Goal: Information Seeking & Learning: Understand process/instructions

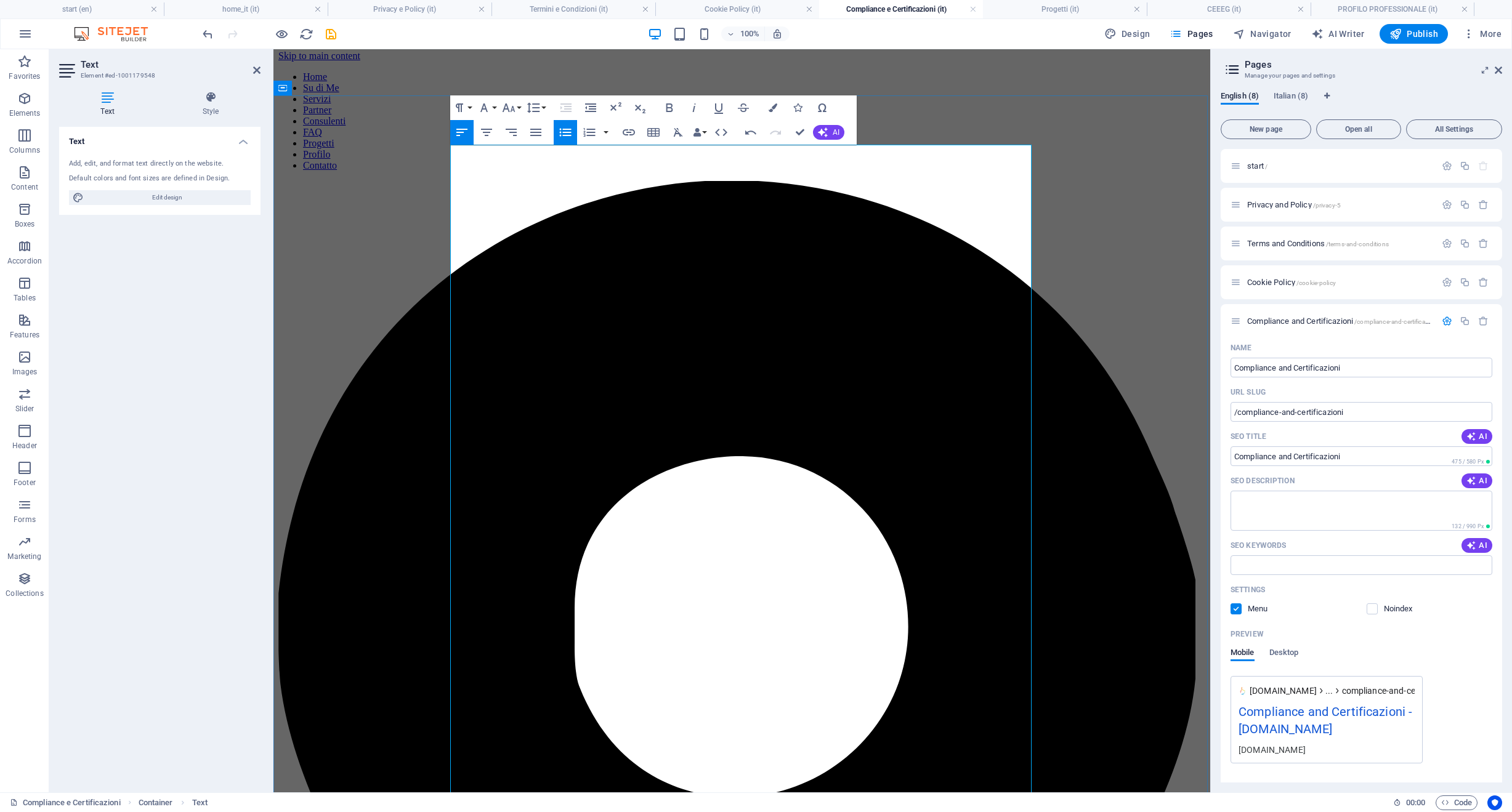
scroll to position [304, 0]
click at [570, 133] on icon "button" at bounding box center [565, 133] width 12 height 8
click at [565, 133] on icon "button" at bounding box center [565, 133] width 12 height 8
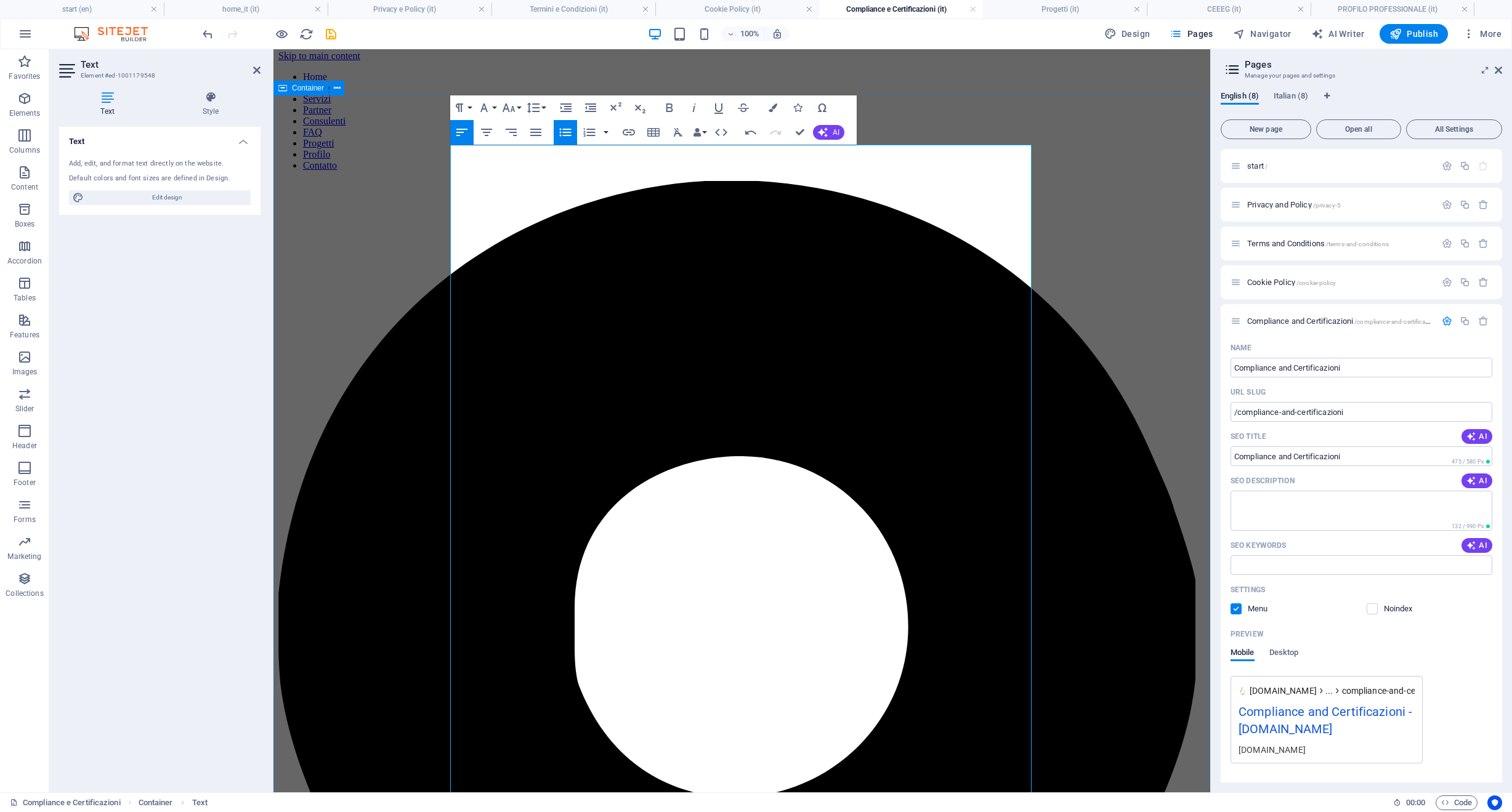
click at [565, 133] on icon "button" at bounding box center [565, 133] width 12 height 8
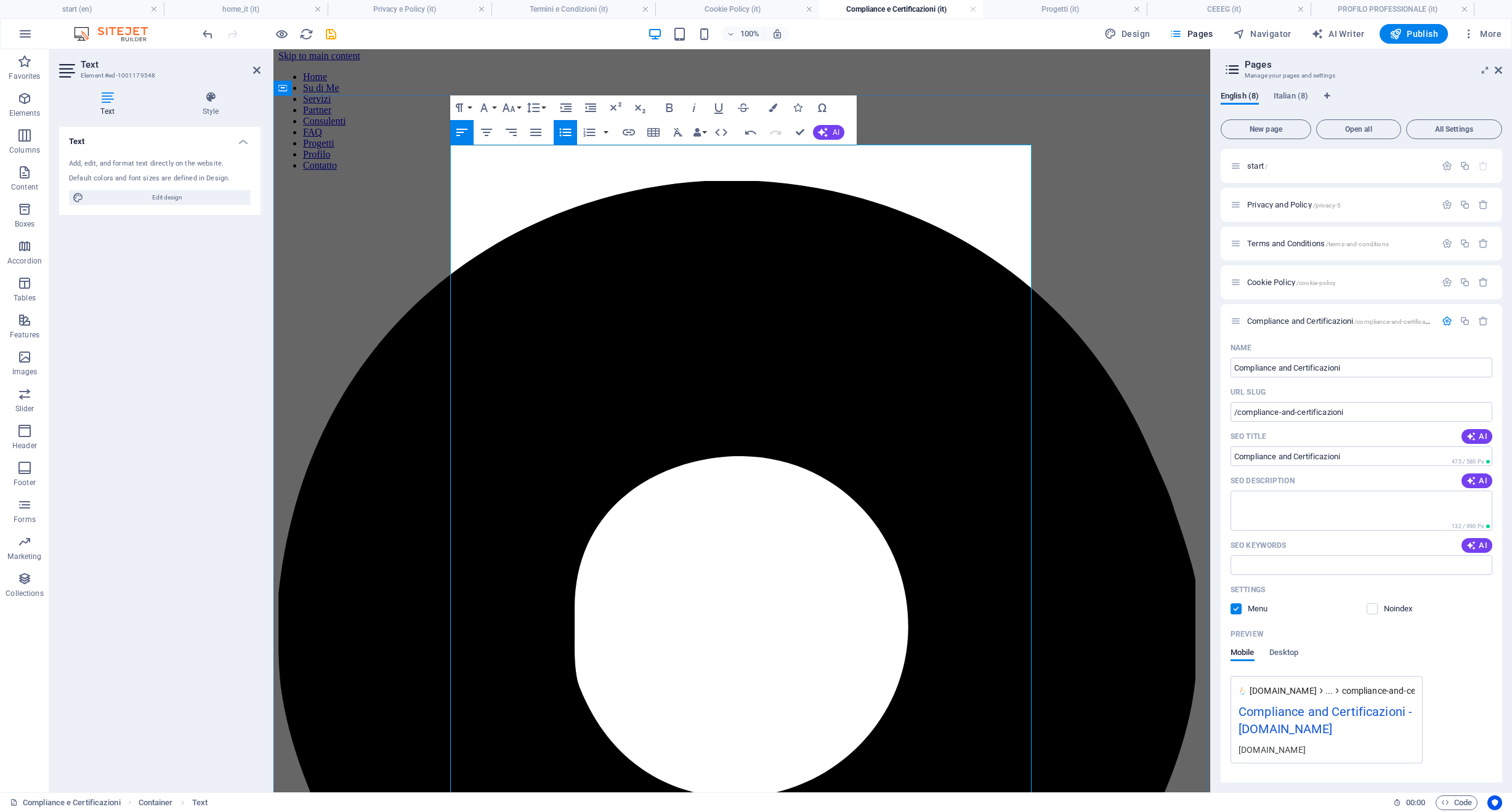
scroll to position [0, 0]
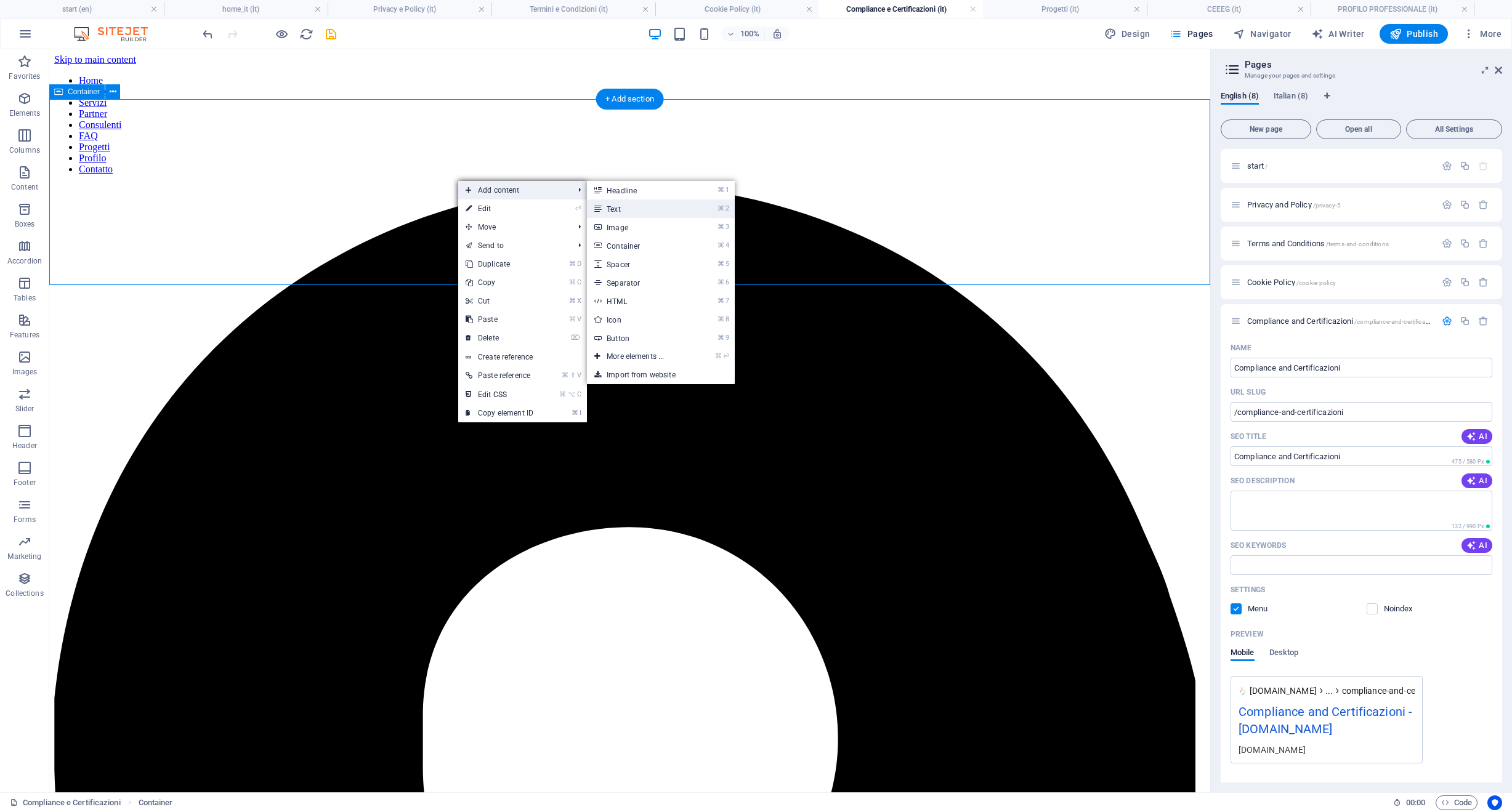
drag, startPoint x: 639, startPoint y: 210, endPoint x: 312, endPoint y: 151, distance: 332.3
click at [639, 210] on link "⌘ 2 Text" at bounding box center [637, 208] width 102 height 19
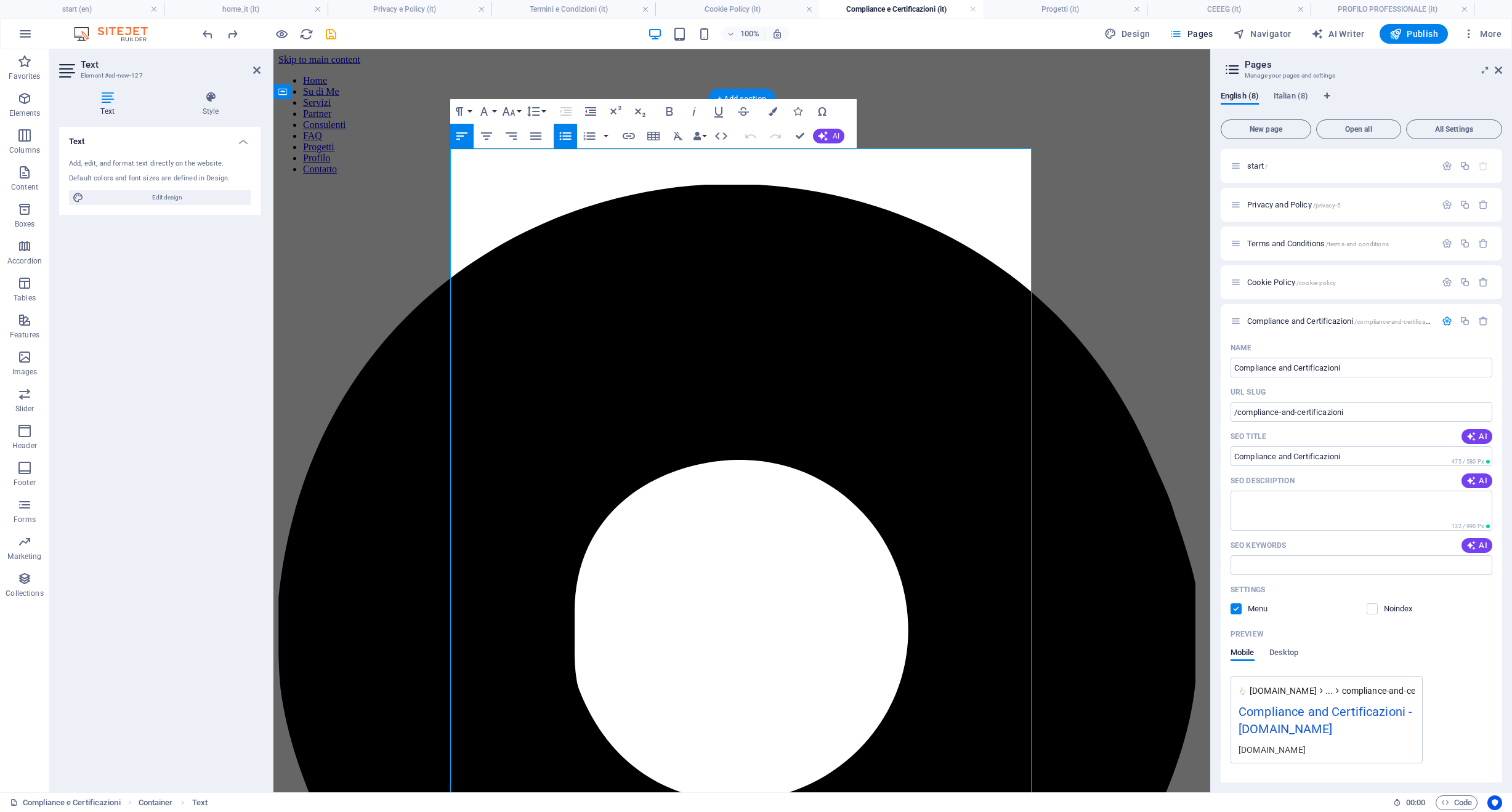
drag, startPoint x: 644, startPoint y: 268, endPoint x: 656, endPoint y: 408, distance: 140.5
drag, startPoint x: 569, startPoint y: 475, endPoint x: 563, endPoint y: 362, distance: 113.2
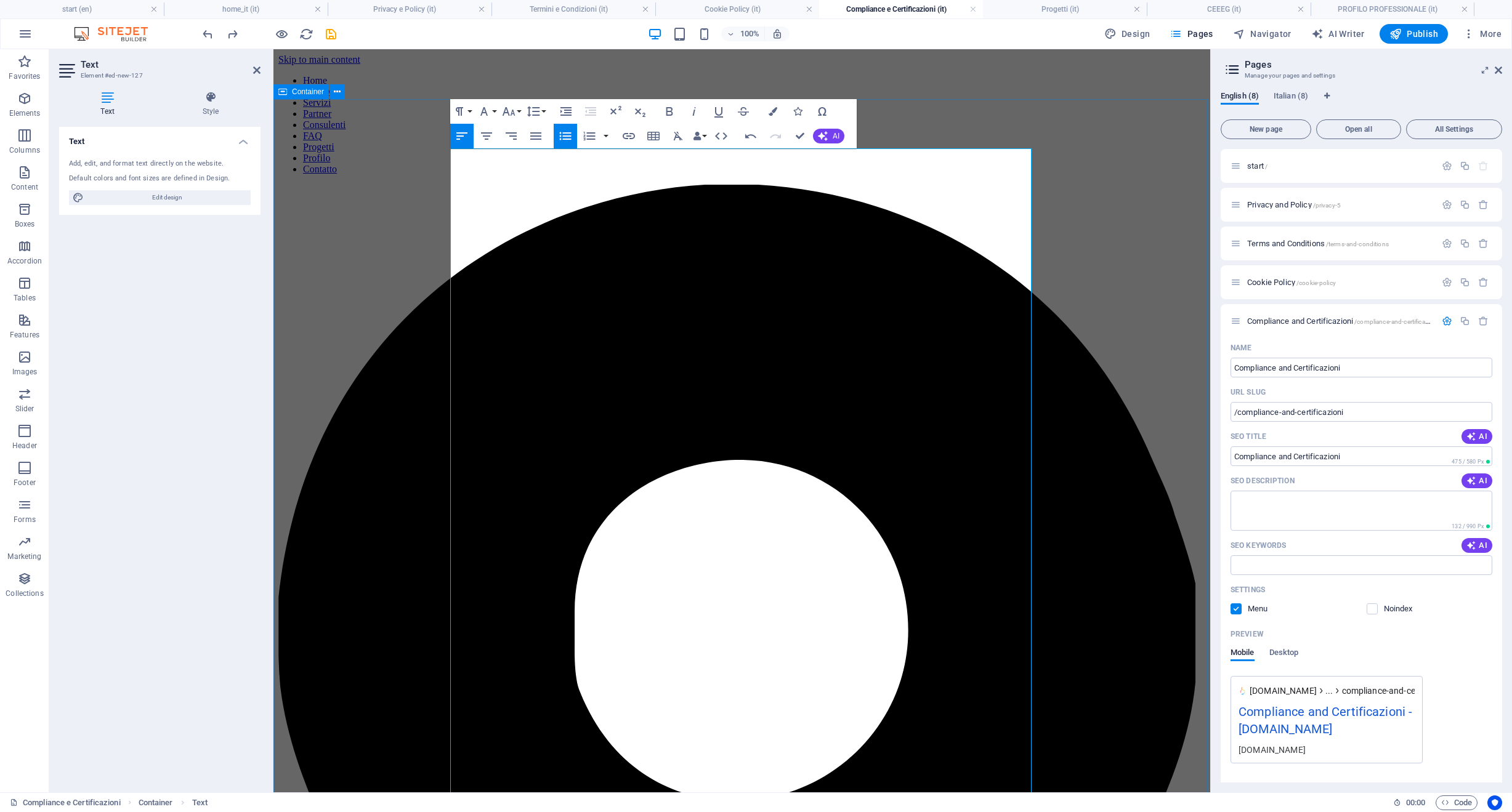
drag, startPoint x: 463, startPoint y: 336, endPoint x: 457, endPoint y: 139, distance: 197.1
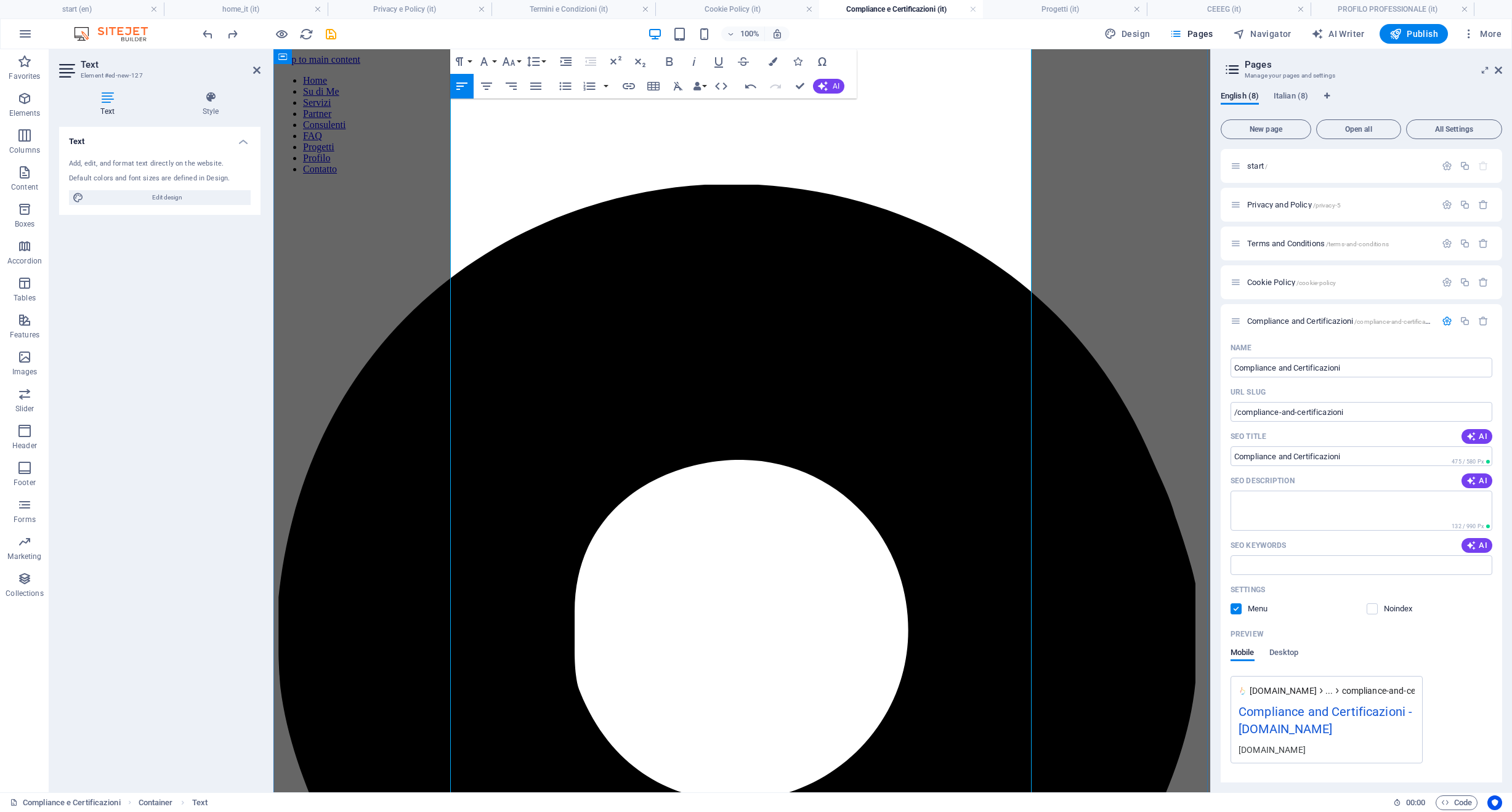
scroll to position [560, 0]
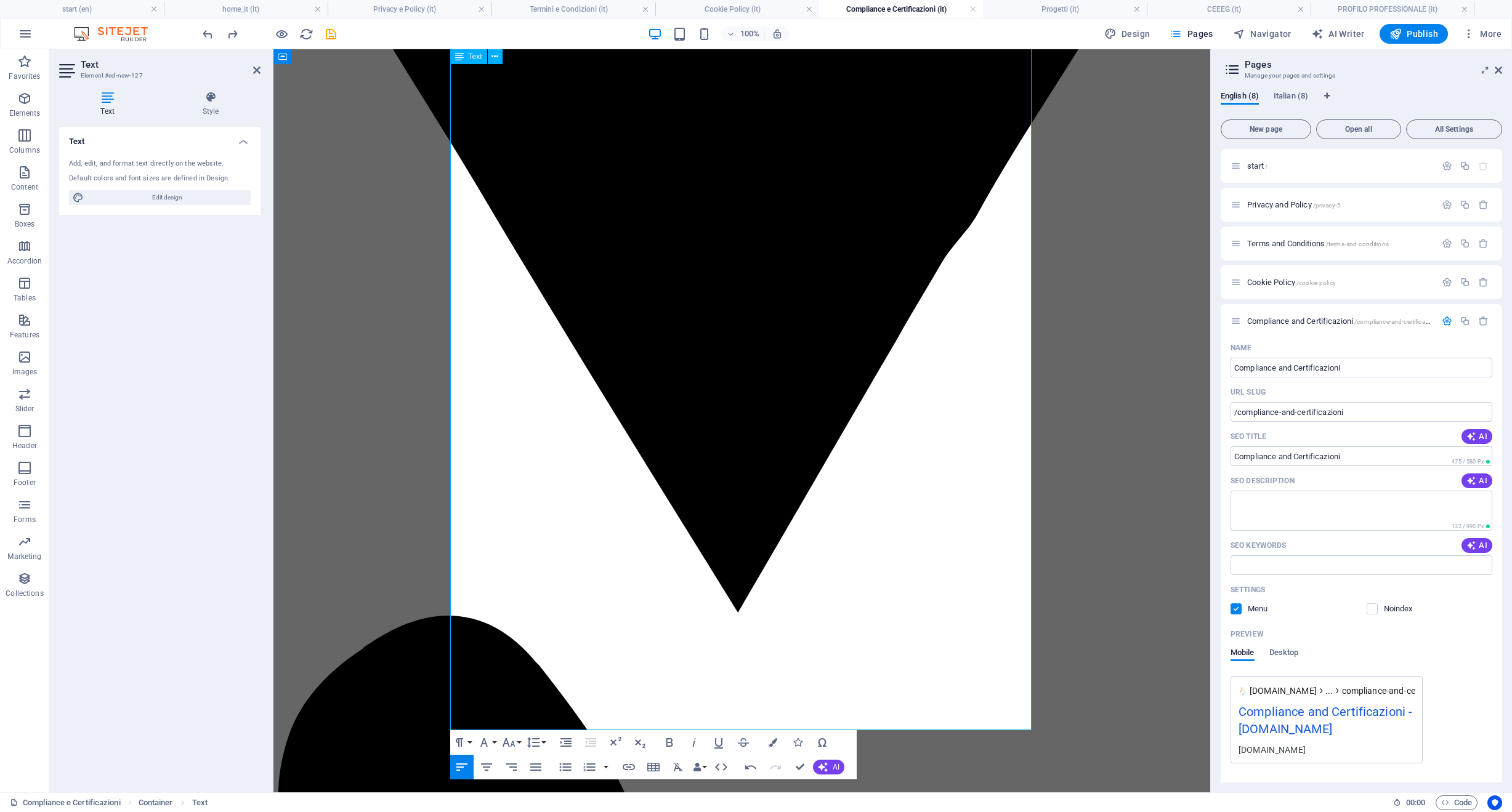
scroll to position [1129, 0]
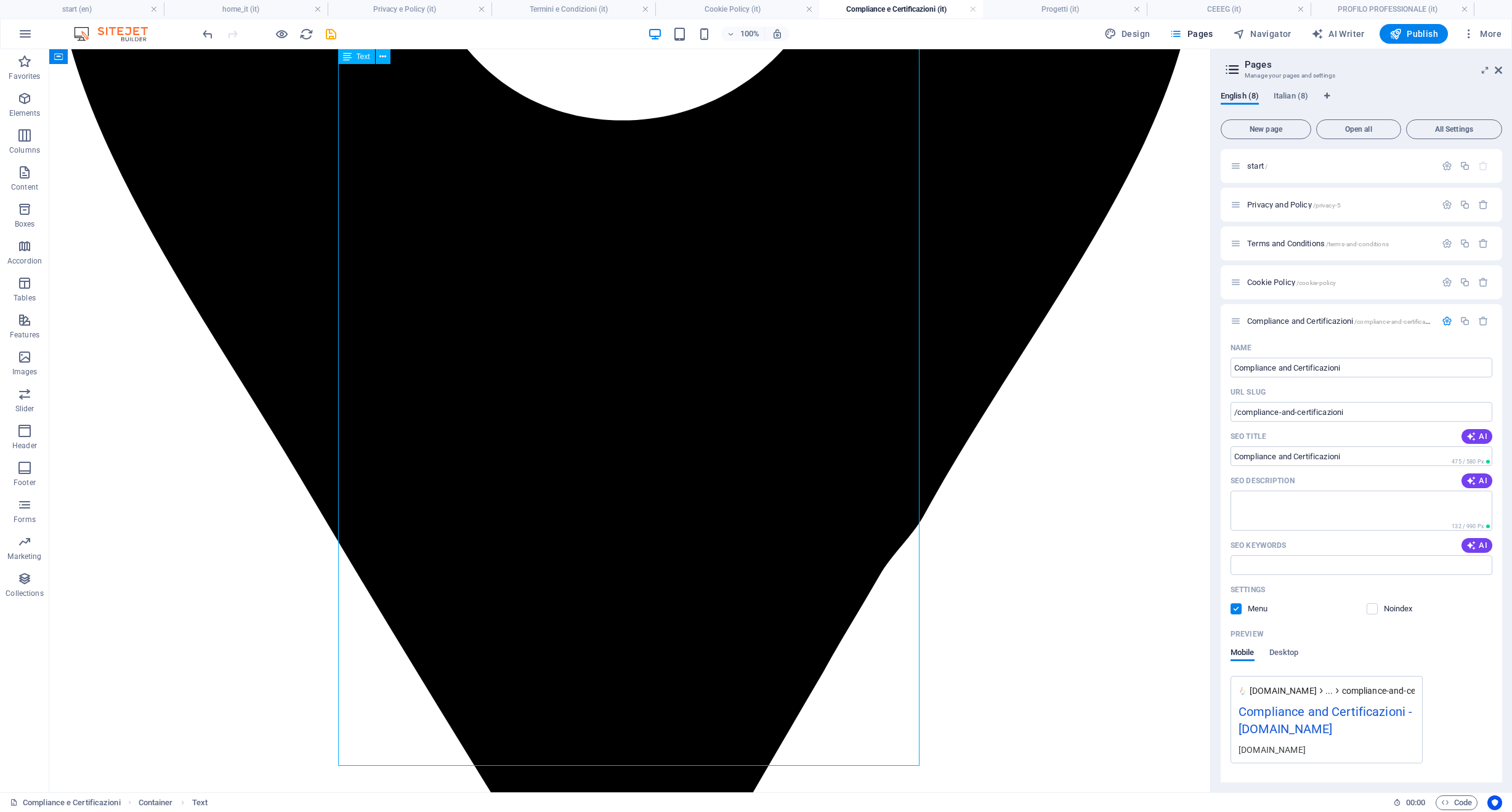
scroll to position [1053, 0]
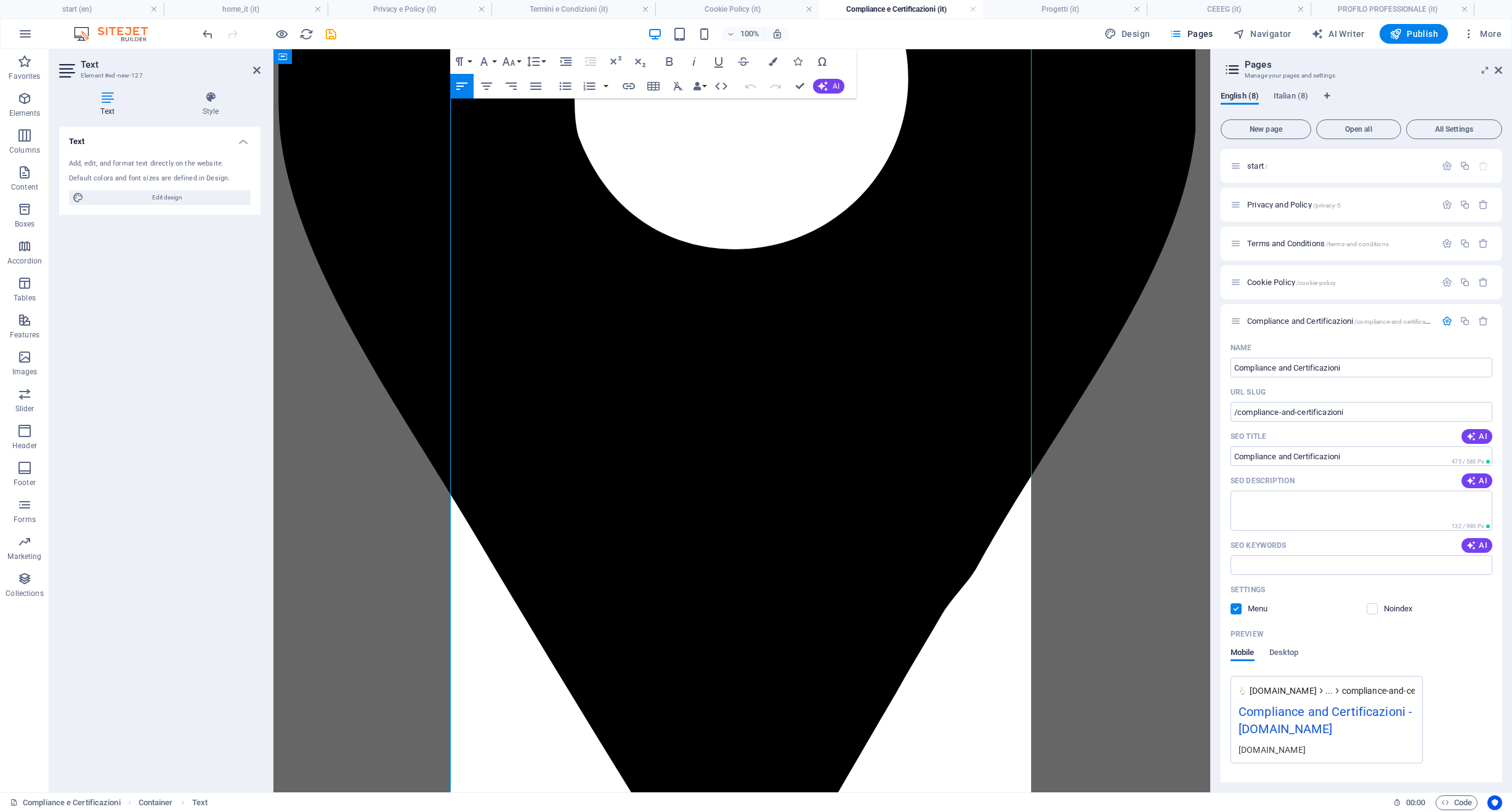
scroll to position [683, 0]
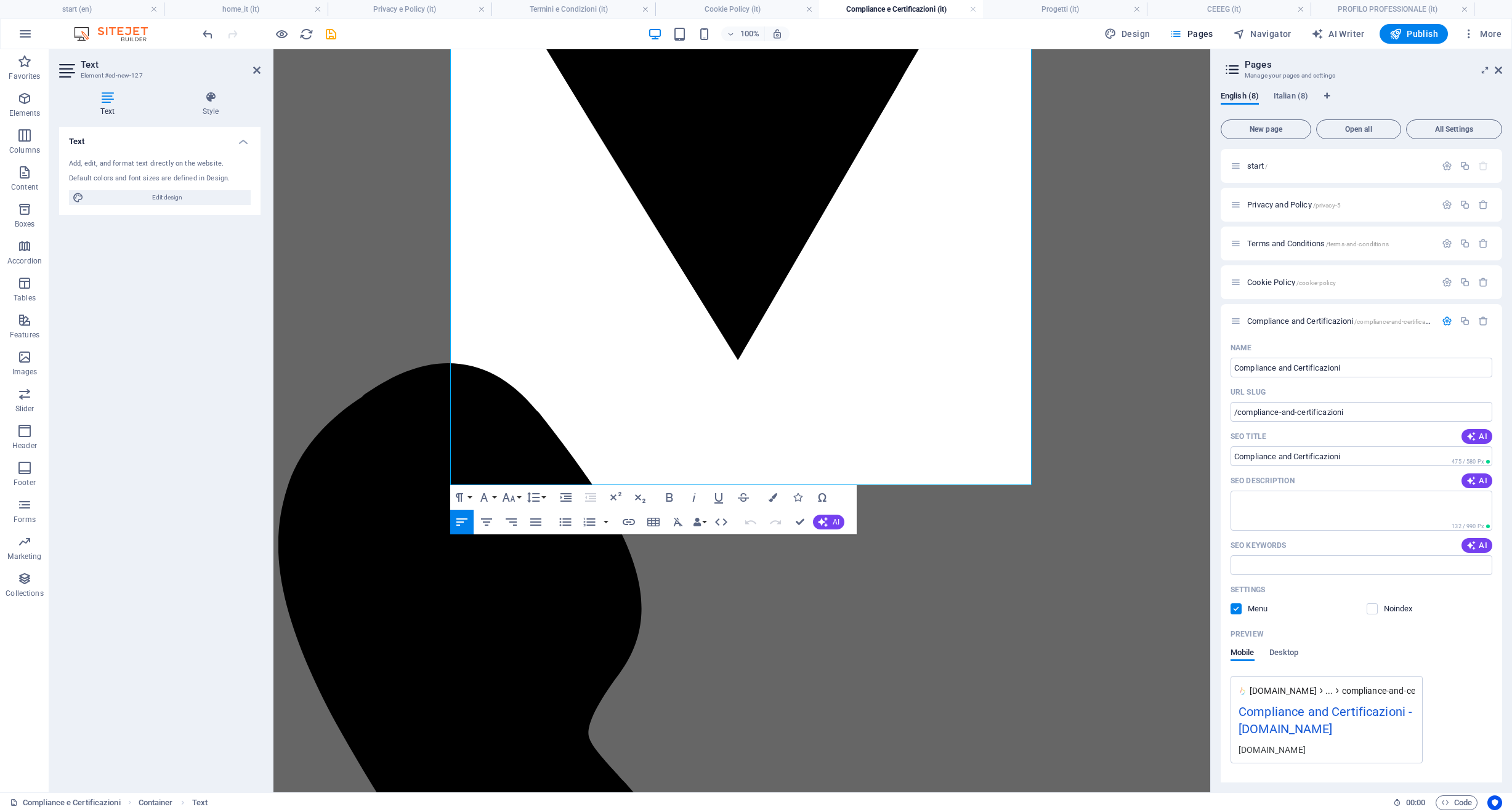
drag, startPoint x: 831, startPoint y: 518, endPoint x: 860, endPoint y: 924, distance: 407.0
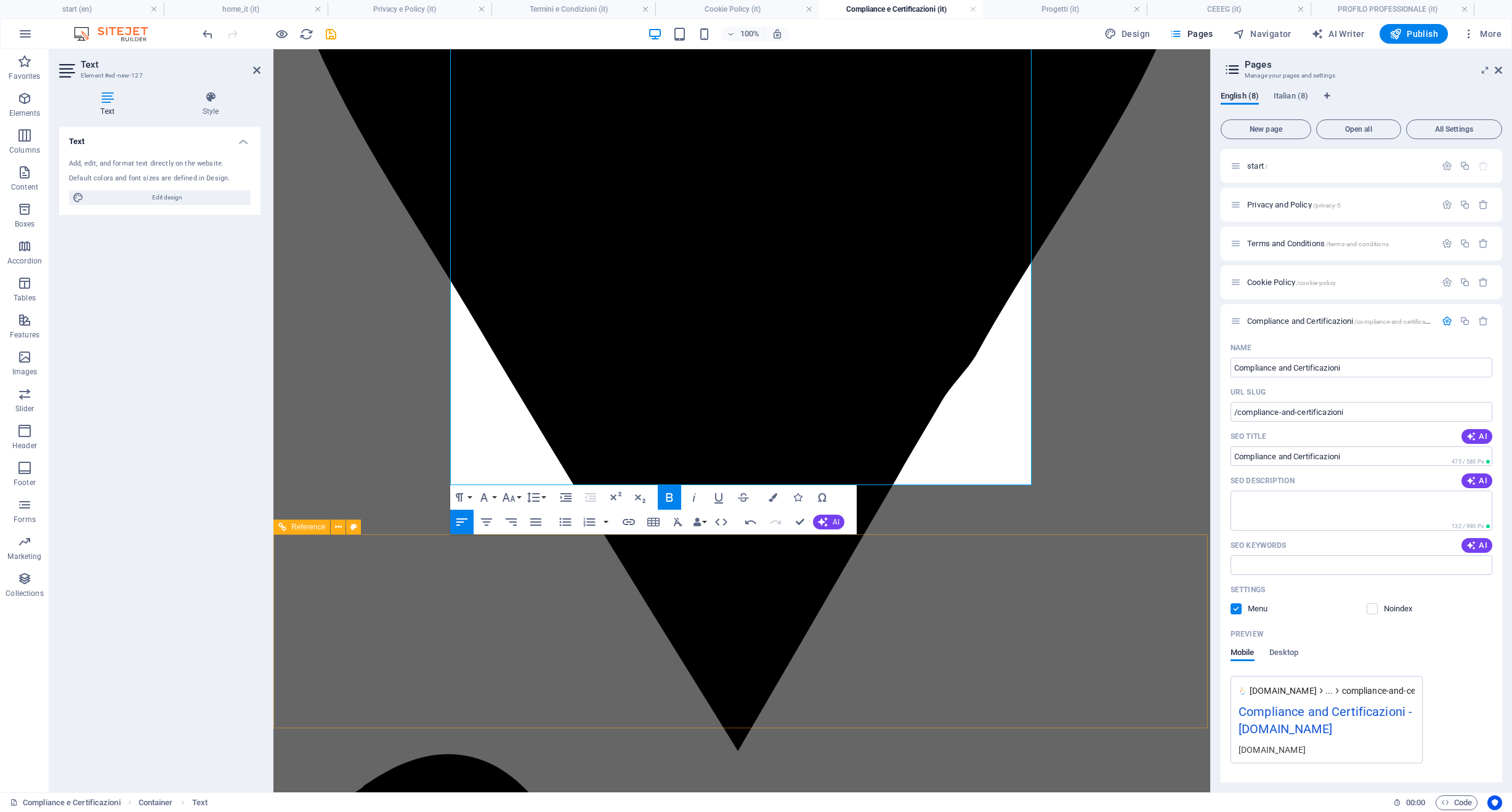
drag, startPoint x: 811, startPoint y: 428, endPoint x: 837, endPoint y: 557, distance: 131.6
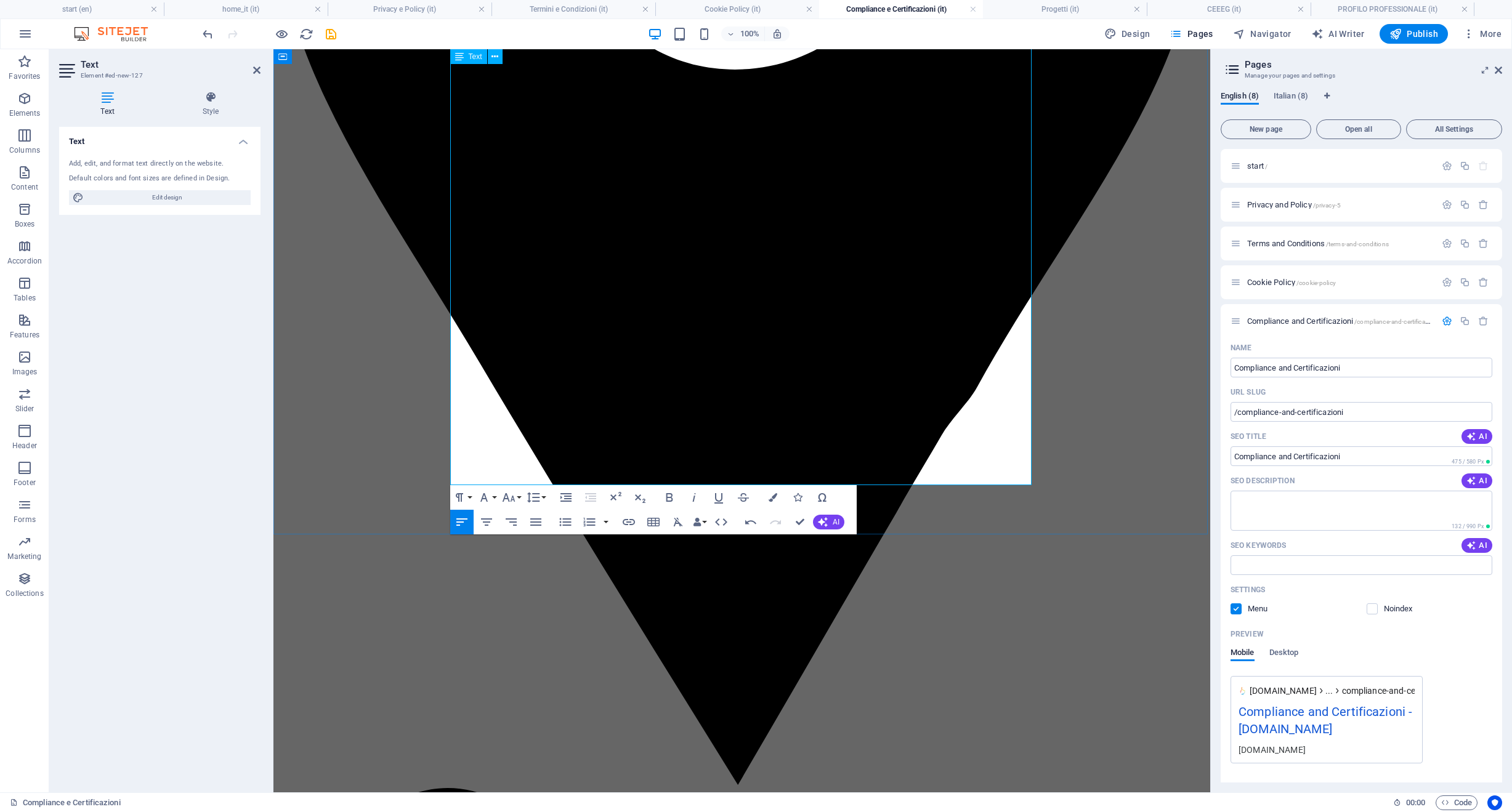
scroll to position [716, 0]
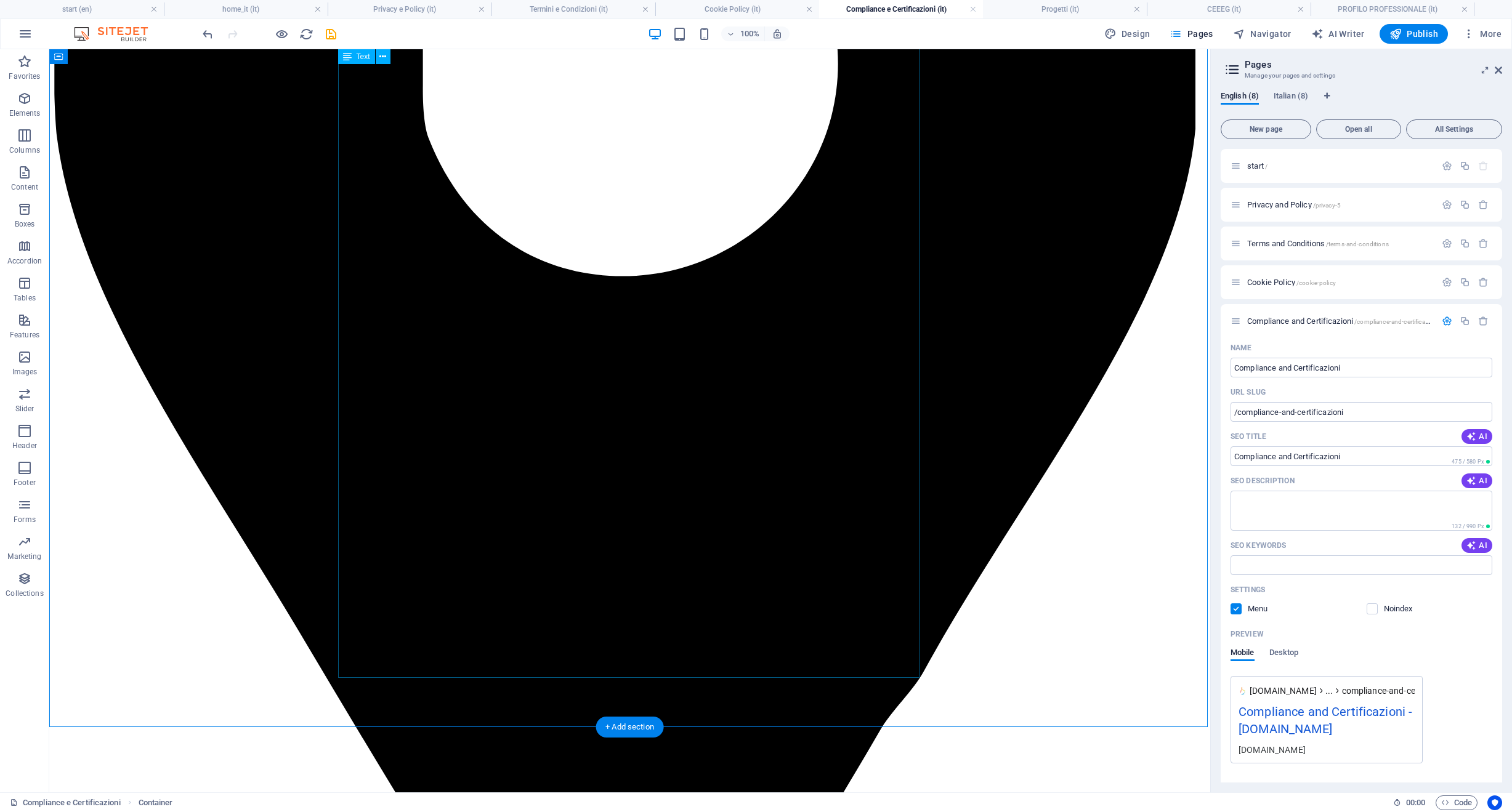
scroll to position [0, 0]
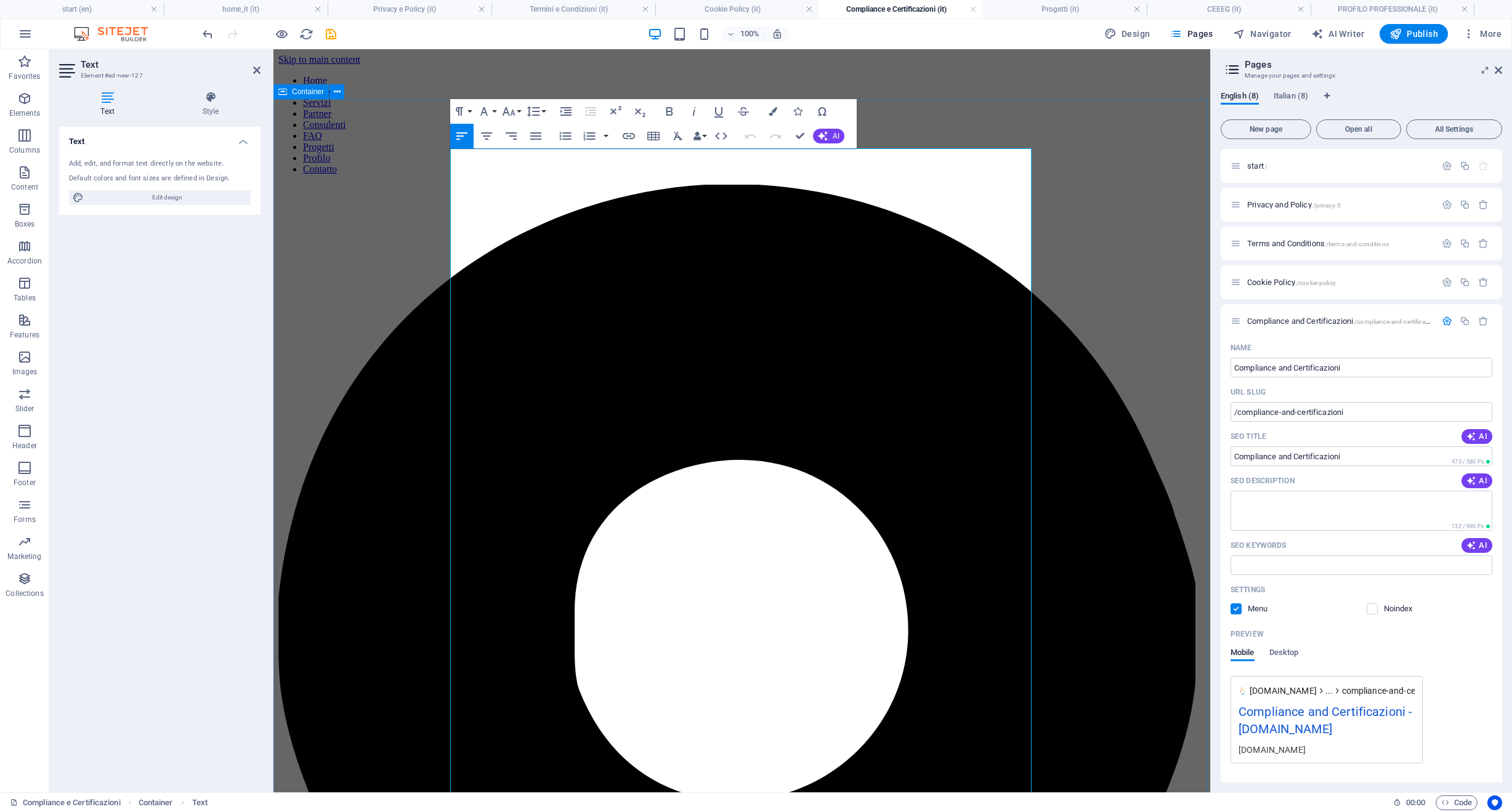
drag, startPoint x: 514, startPoint y: 470, endPoint x: 410, endPoint y: 392, distance: 130.0
click at [561, 137] on icon "button" at bounding box center [565, 135] width 14 height 14
drag, startPoint x: 567, startPoint y: 646, endPoint x: 400, endPoint y: 557, distance: 189.2
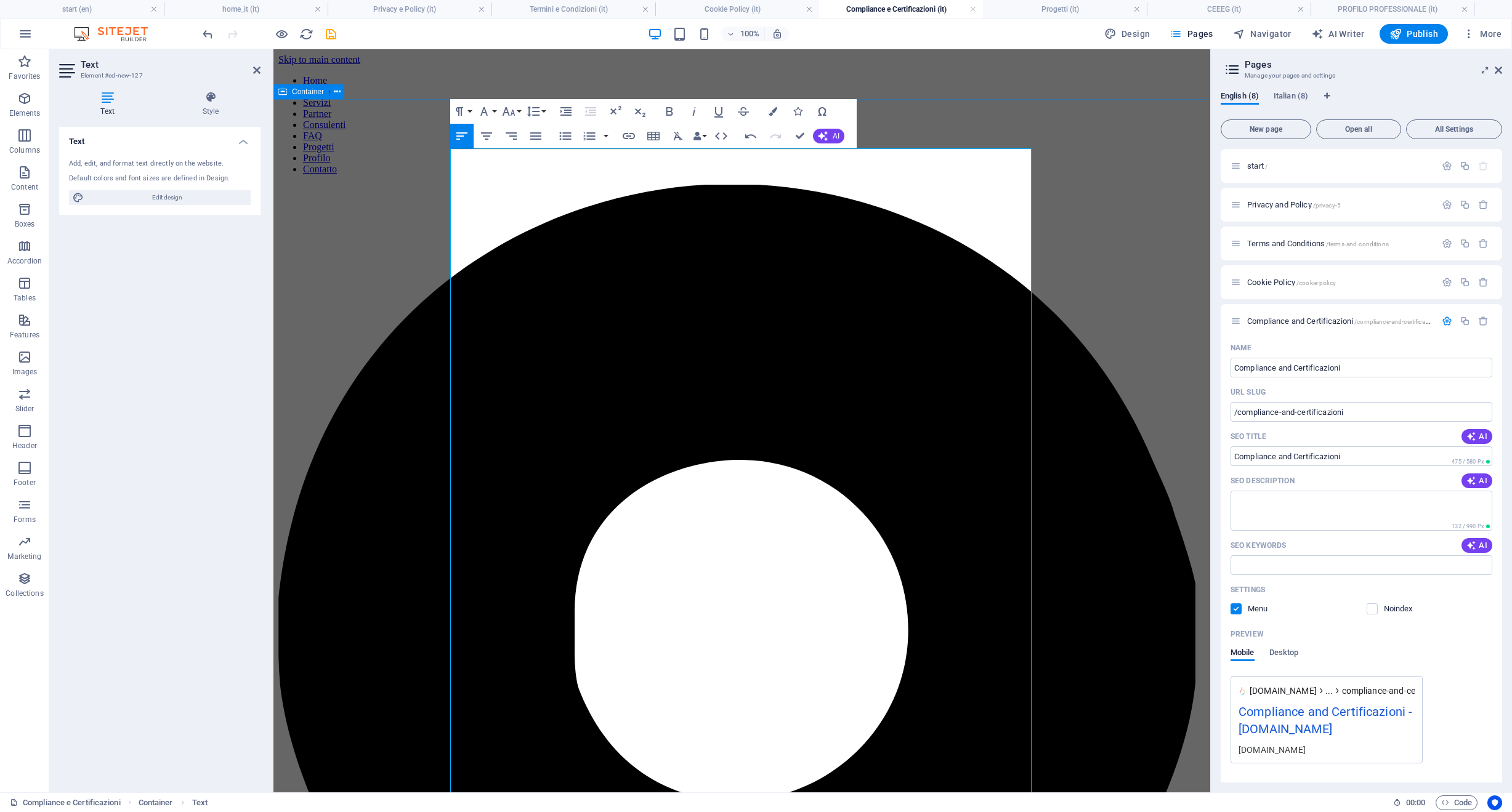
click at [565, 136] on icon "button" at bounding box center [565, 137] width 12 height 8
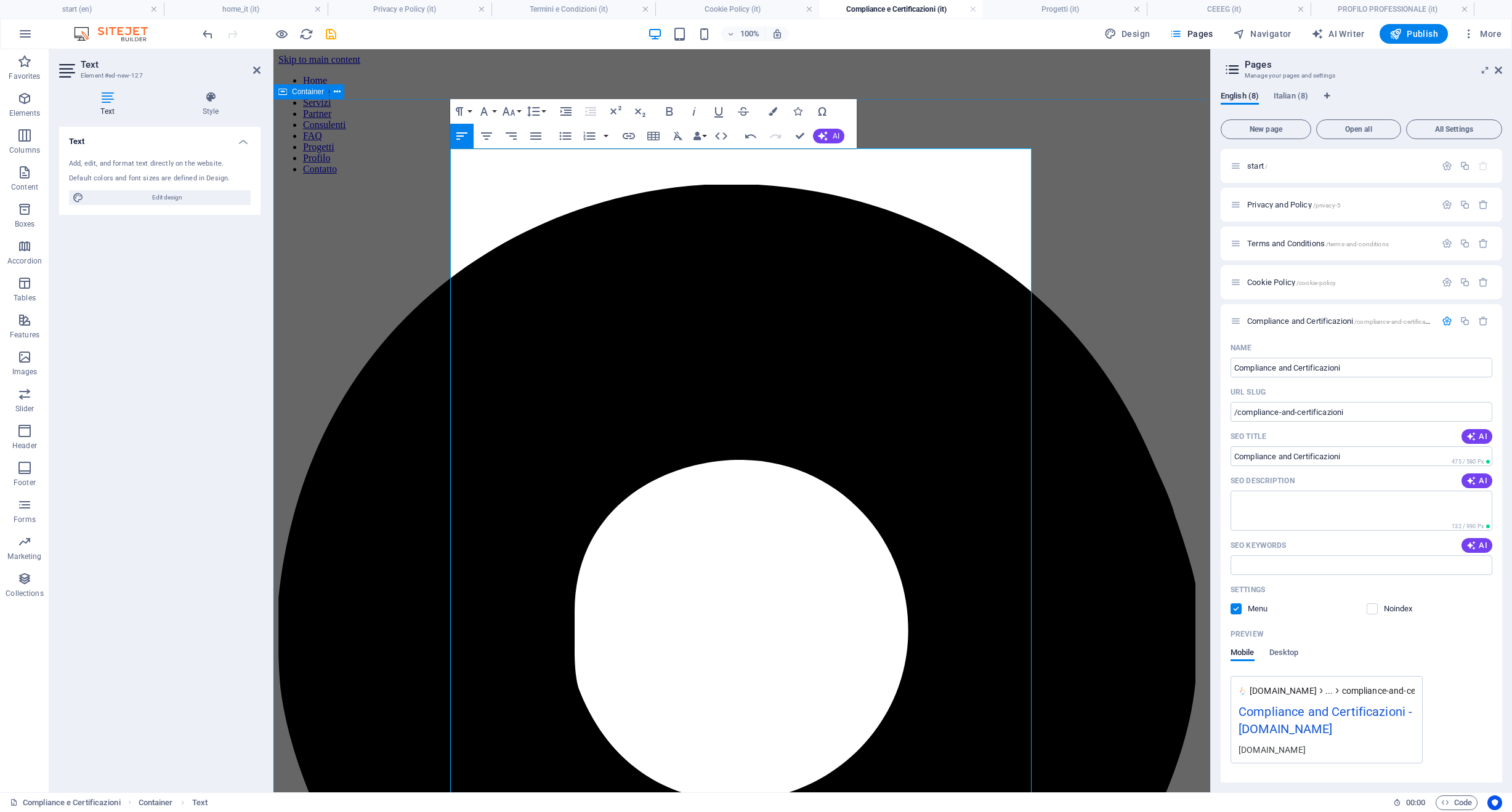
drag, startPoint x: 555, startPoint y: 642, endPoint x: 415, endPoint y: 560, distance: 162.2
click at [564, 135] on icon "button" at bounding box center [565, 137] width 12 height 8
click at [563, 137] on icon "button" at bounding box center [565, 137] width 12 height 8
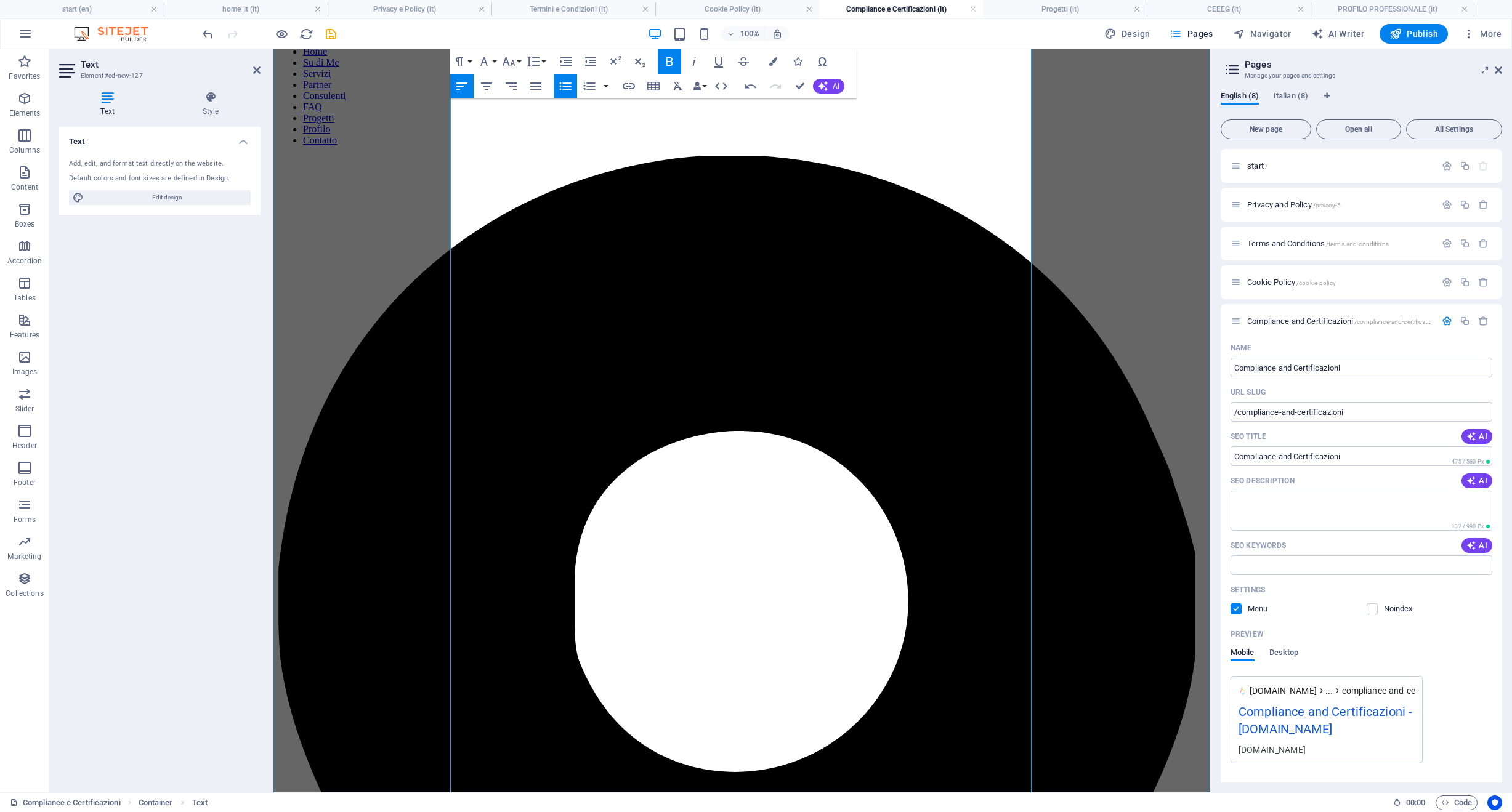
scroll to position [146, 0]
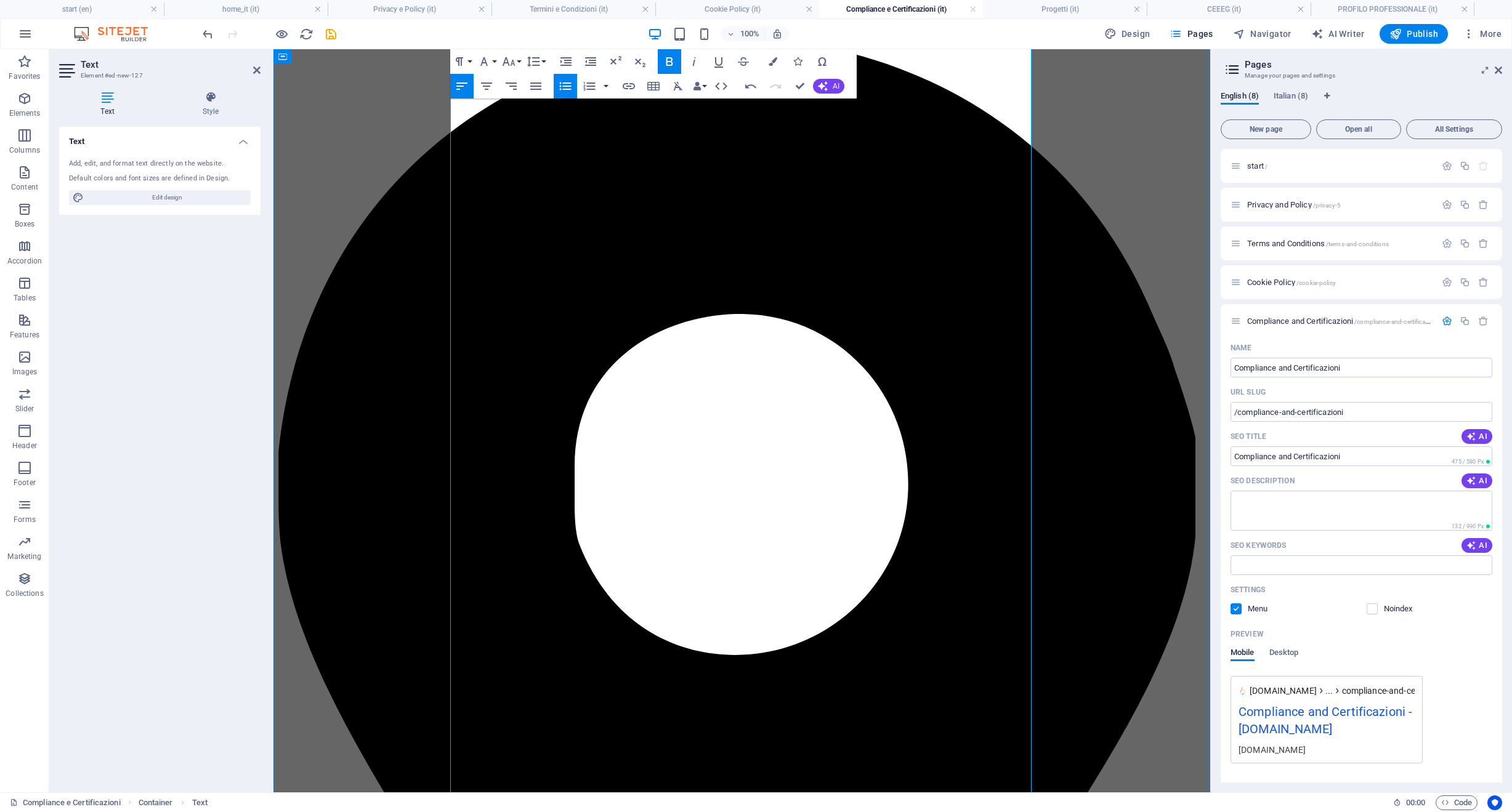
click at [564, 88] on icon "button" at bounding box center [565, 86] width 14 height 14
drag, startPoint x: 633, startPoint y: 593, endPoint x: 634, endPoint y: 602, distance: 9.1
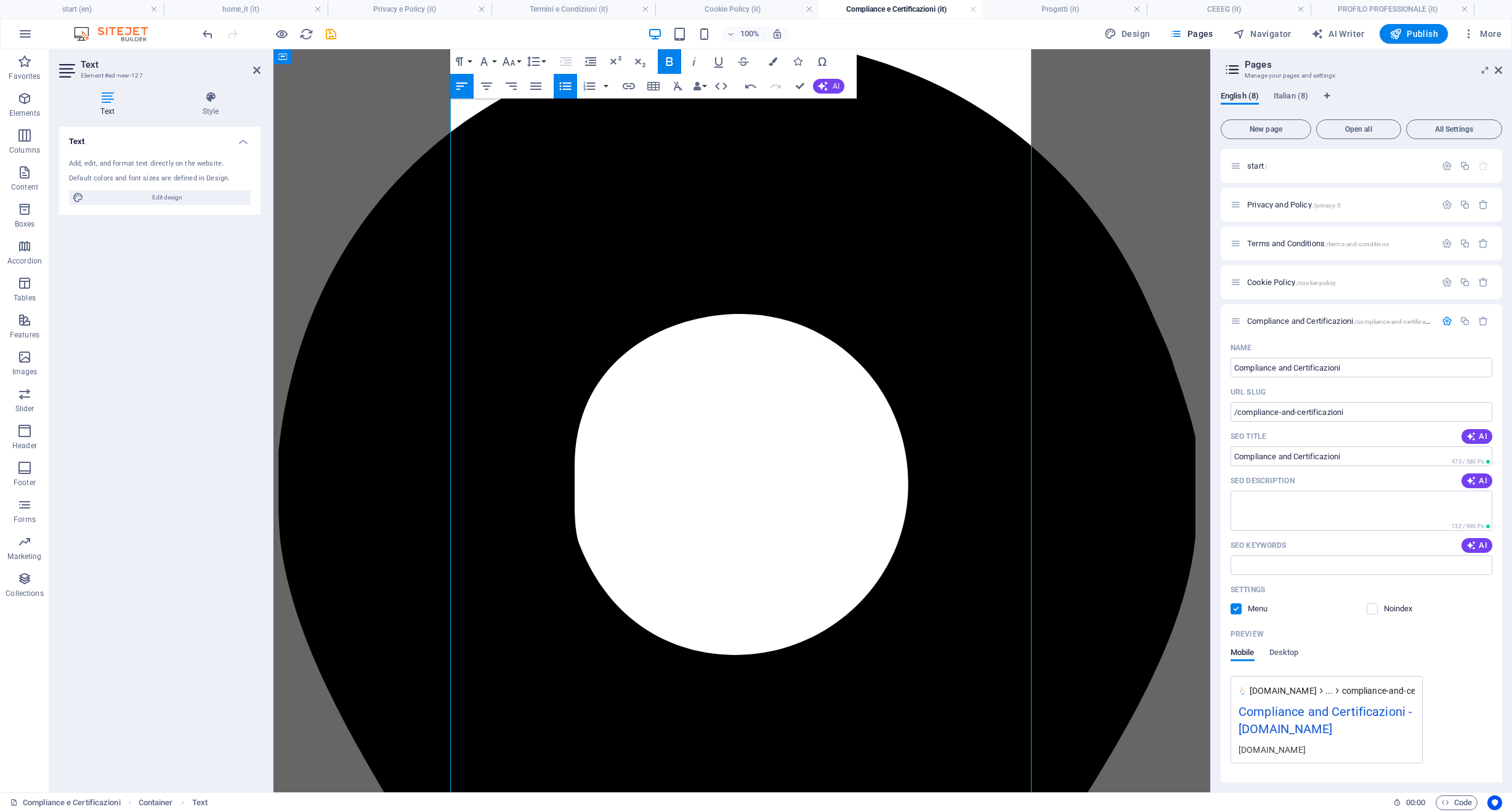
drag, startPoint x: 646, startPoint y: 615, endPoint x: 648, endPoint y: 626, distance: 11.2
click at [531, 60] on icon "button" at bounding box center [533, 61] width 14 height 14
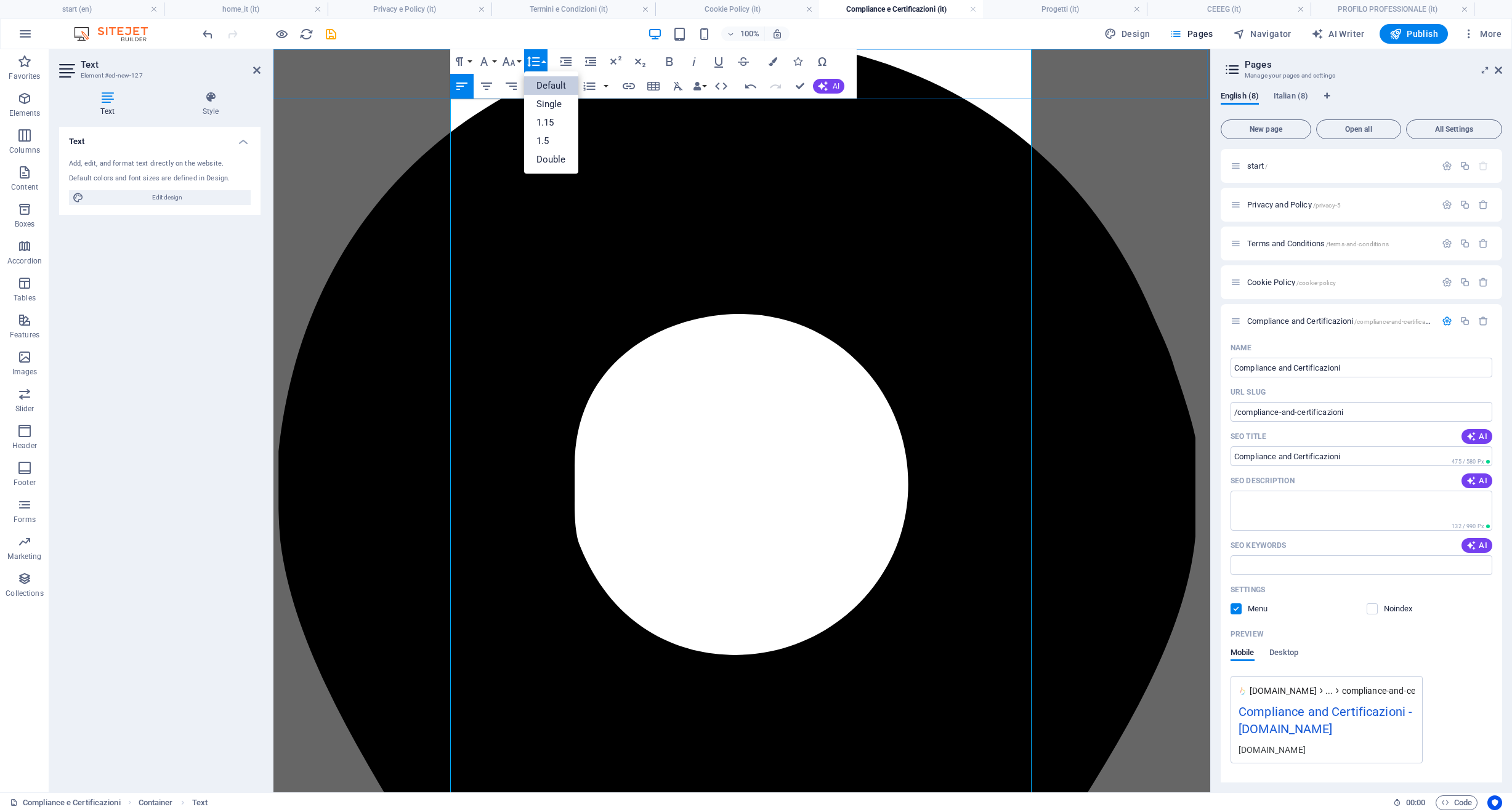
click at [540, 85] on link "Default" at bounding box center [551, 85] width 55 height 19
click at [532, 58] on icon "button" at bounding box center [533, 61] width 14 height 14
click at [557, 99] on link "Single" at bounding box center [551, 104] width 55 height 19
click at [534, 63] on icon "button" at bounding box center [533, 61] width 14 height 14
click at [545, 118] on link "1.15" at bounding box center [551, 122] width 55 height 19
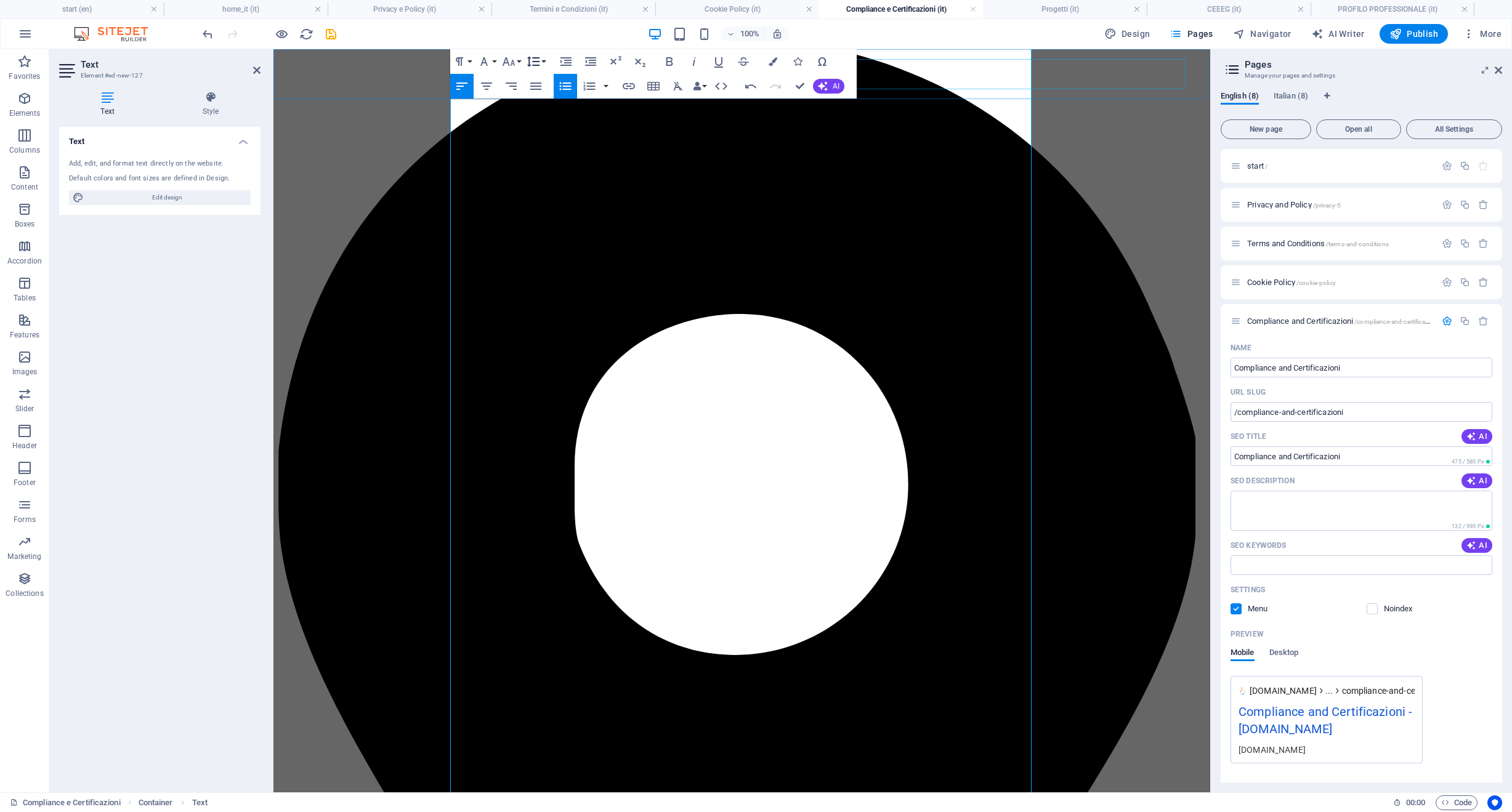
click at [534, 59] on icon "button" at bounding box center [533, 61] width 14 height 14
click at [555, 140] on link "1.5" at bounding box center [551, 141] width 55 height 19
click at [569, 85] on icon "button" at bounding box center [565, 86] width 14 height 14
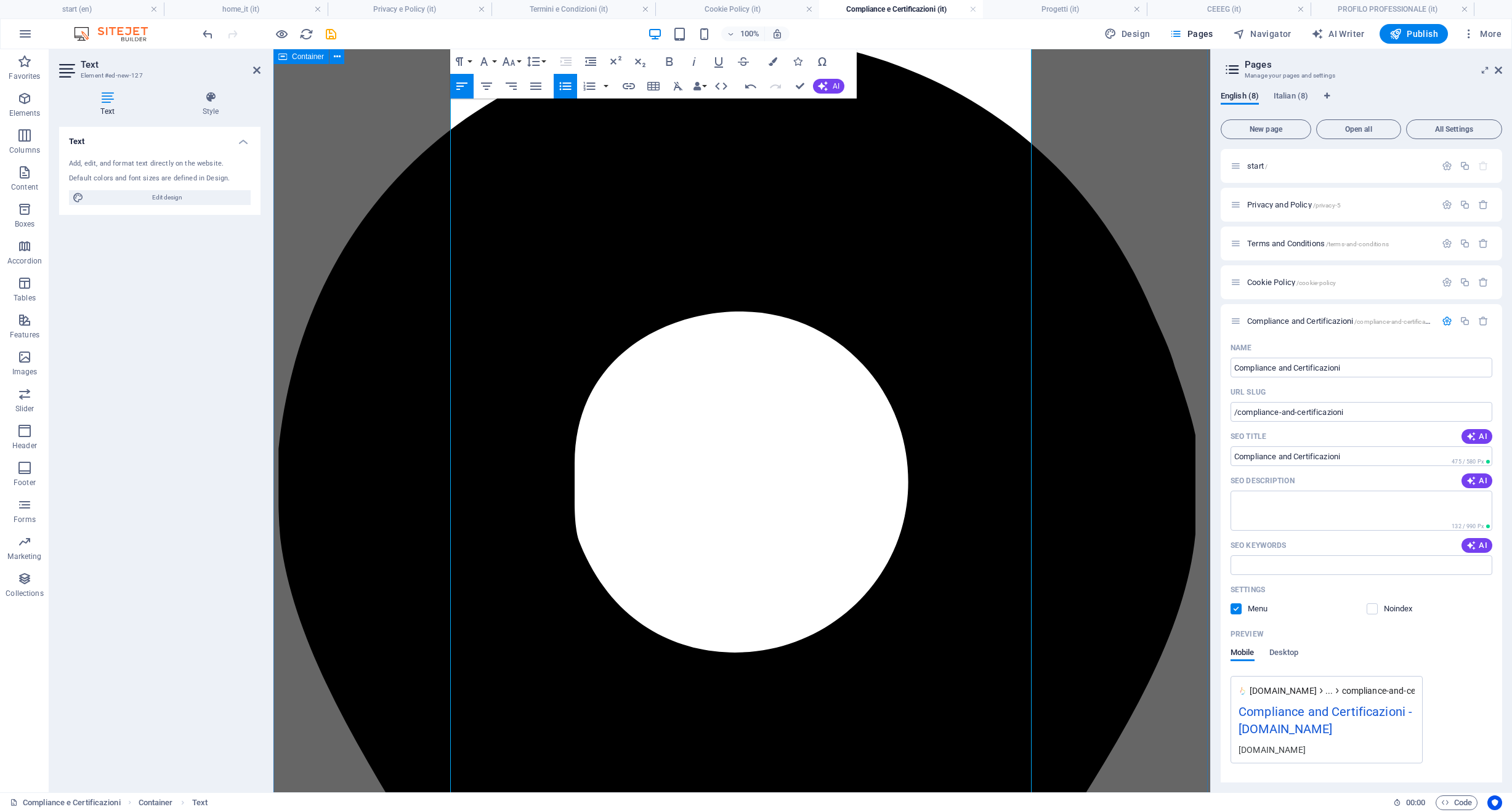
drag, startPoint x: 888, startPoint y: 636, endPoint x: 425, endPoint y: 584, distance: 465.9
click at [503, 60] on icon "button" at bounding box center [508, 61] width 14 height 14
click at [524, 197] on link "18" at bounding box center [521, 196] width 44 height 19
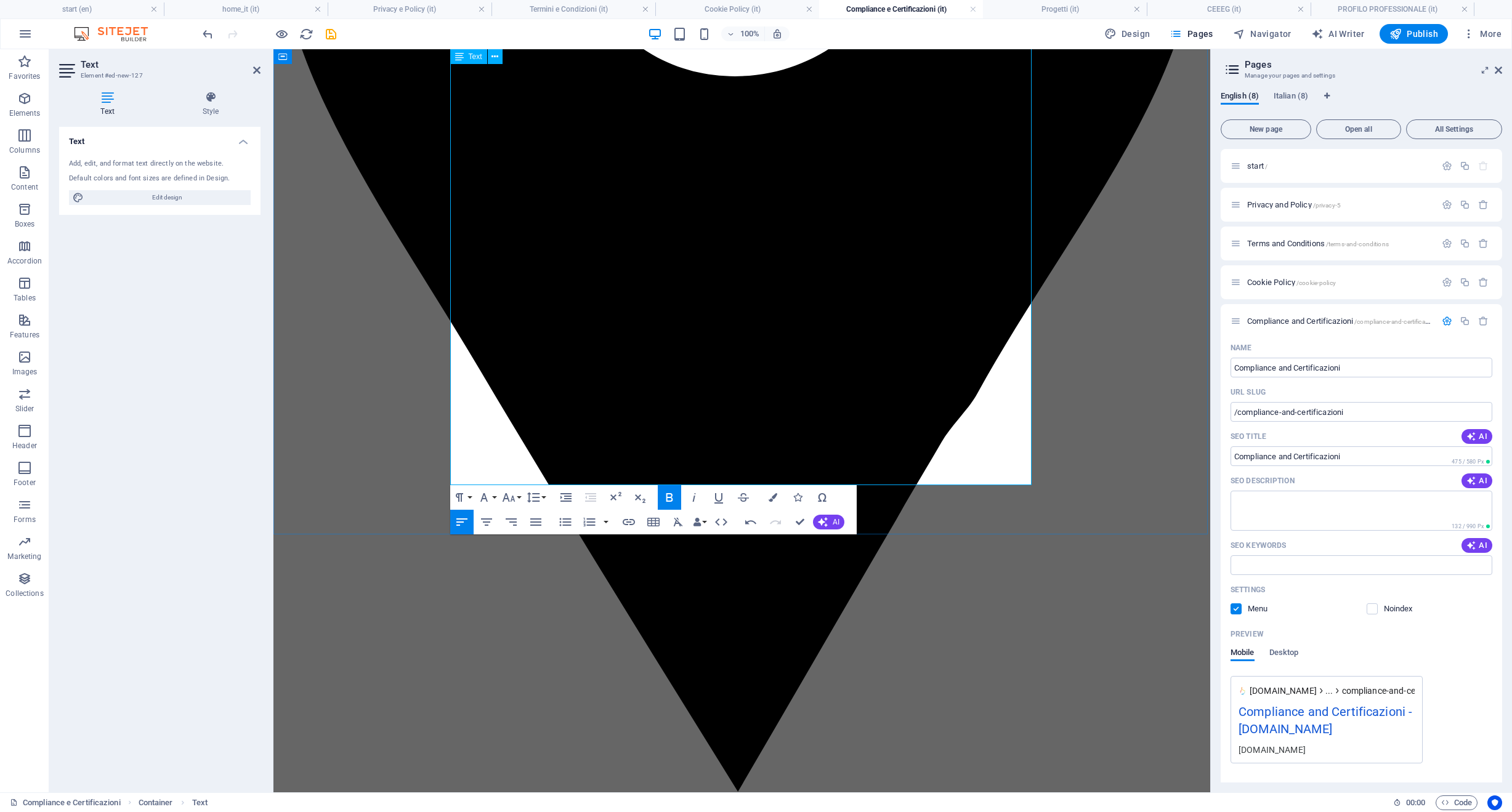
scroll to position [774, 0]
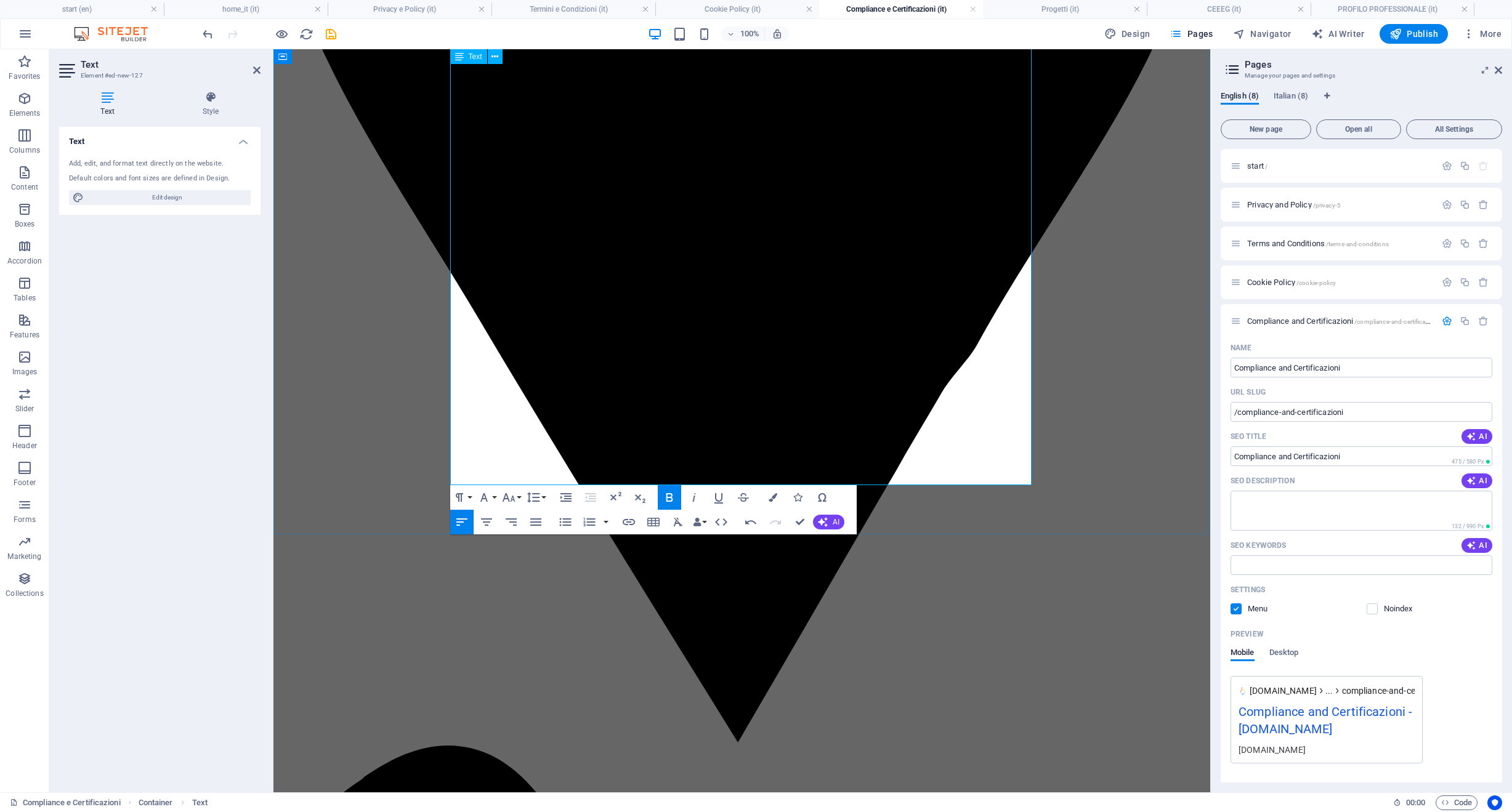
click at [509, 502] on icon "button" at bounding box center [508, 497] width 14 height 14
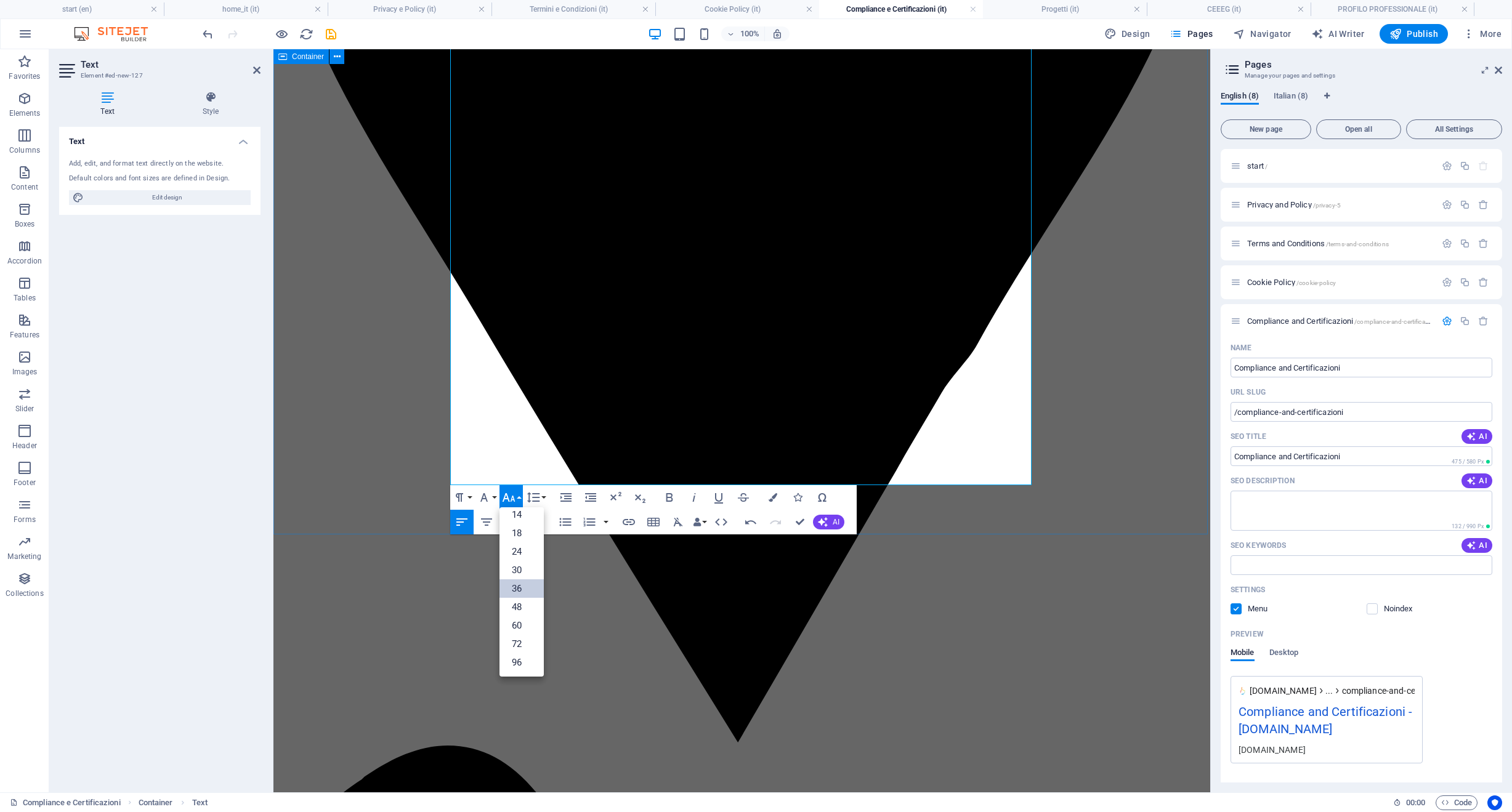
scroll to position [99, 0]
click at [520, 534] on link "18" at bounding box center [521, 533] width 44 height 19
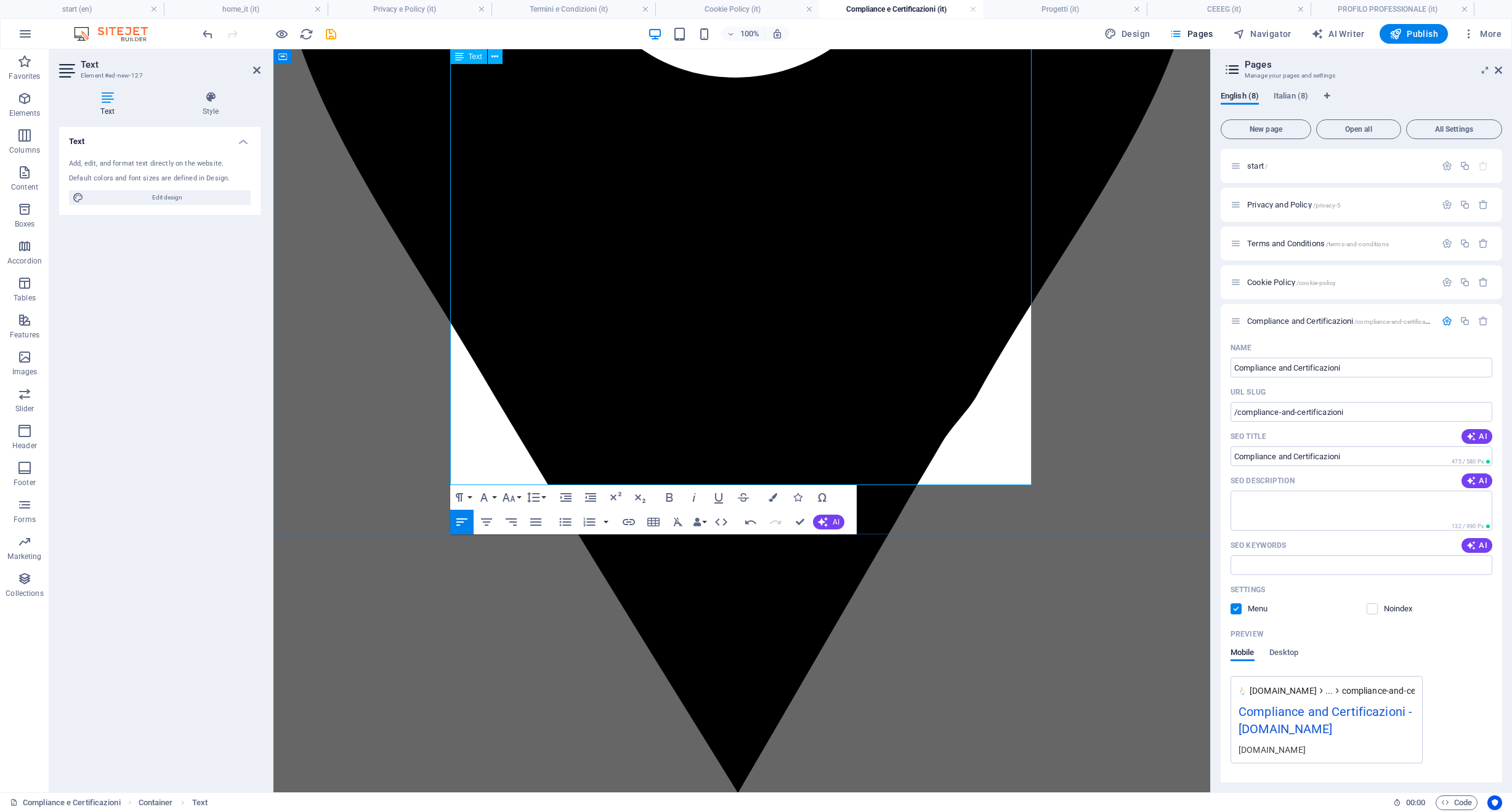
drag, startPoint x: 620, startPoint y: 333, endPoint x: 426, endPoint y: 328, distance: 194.1
click at [513, 497] on icon "button" at bounding box center [508, 497] width 14 height 14
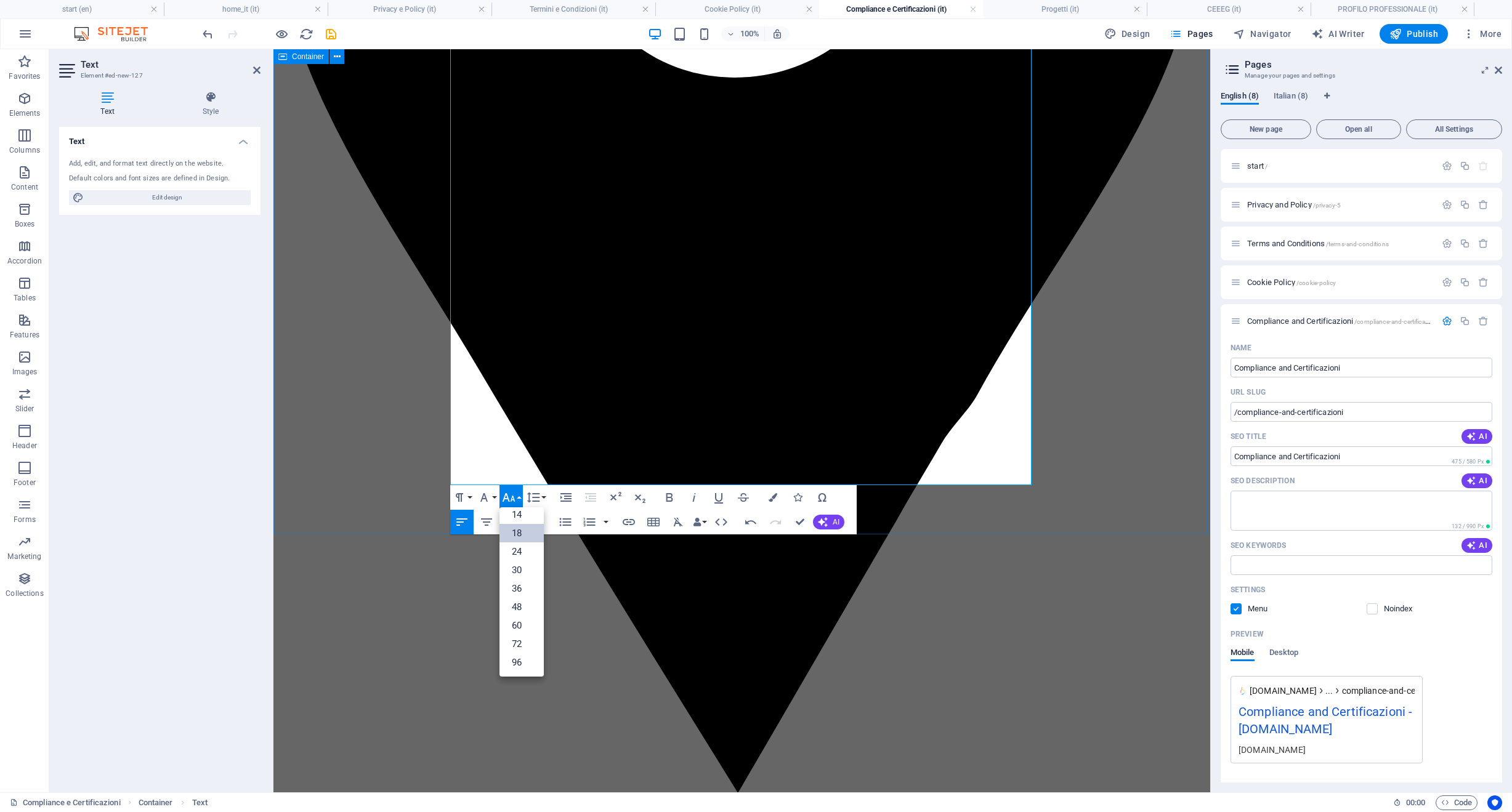
scroll to position [99, 0]
click at [516, 588] on link "36" at bounding box center [521, 589] width 44 height 19
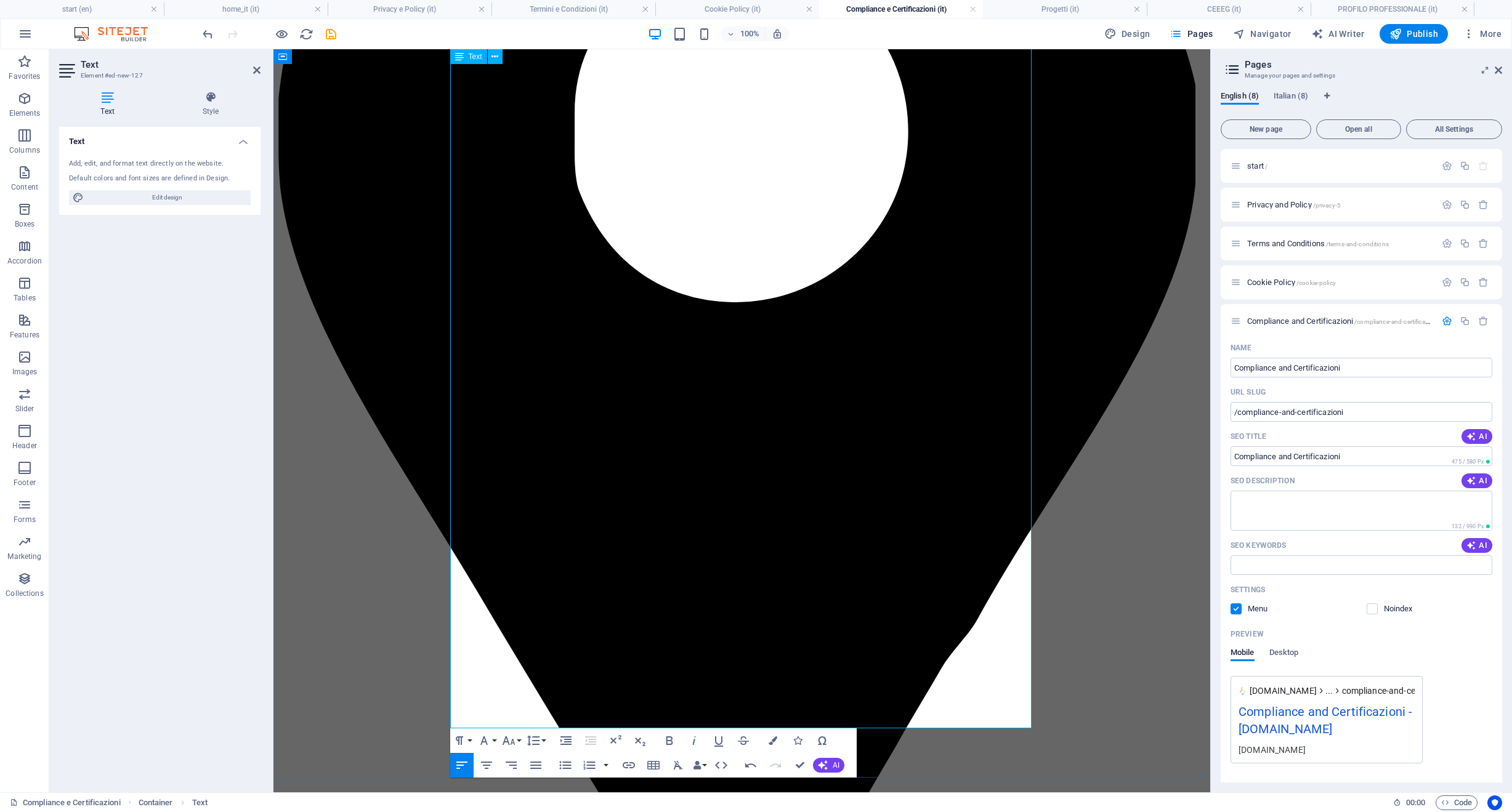
scroll to position [359, 0]
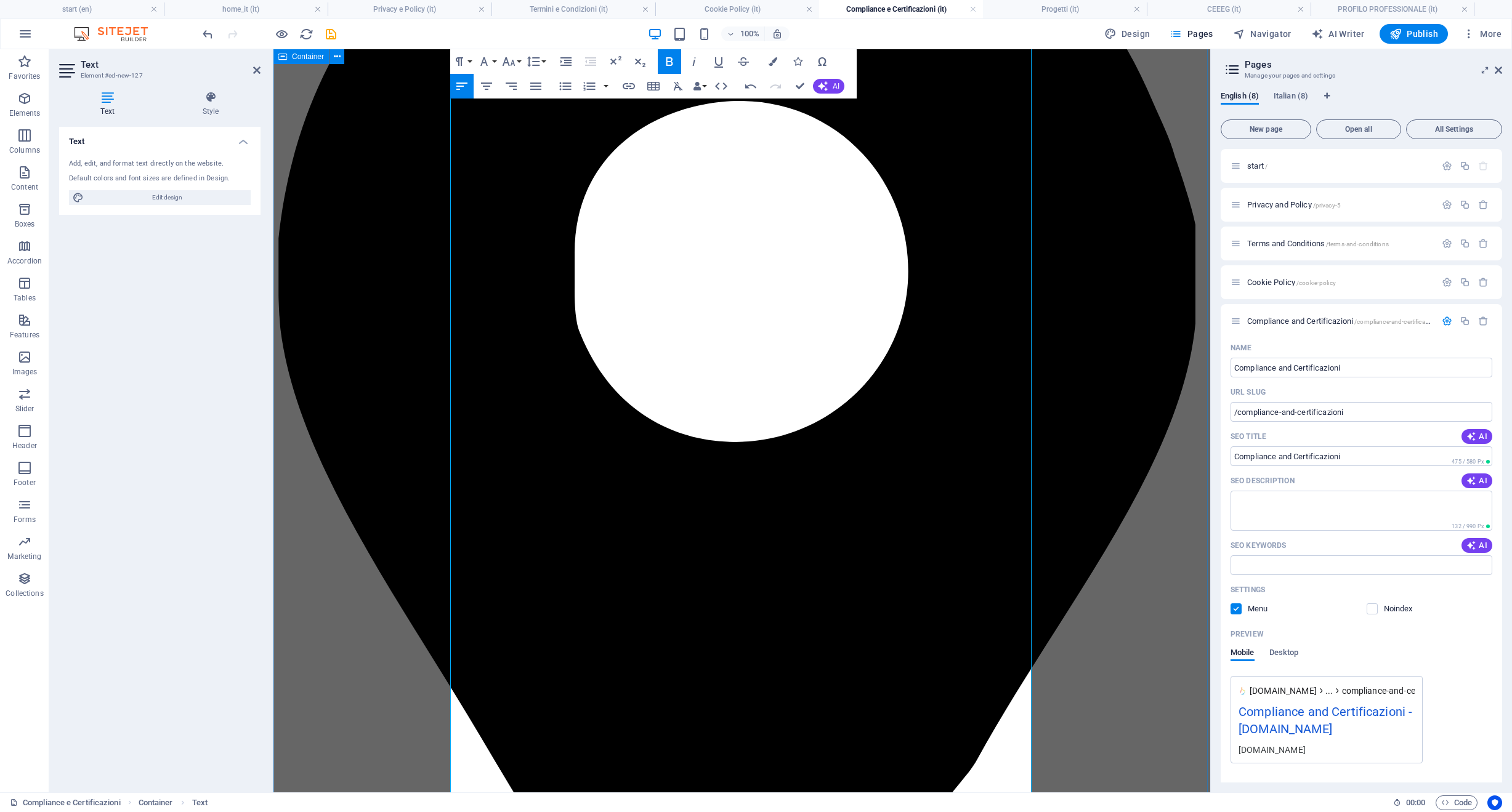
drag, startPoint x: 694, startPoint y: 582, endPoint x: 427, endPoint y: 584, distance: 267.0
click at [500, 62] on button "Font Size" at bounding box center [511, 62] width 23 height 25
click at [518, 155] on link "36" at bounding box center [521, 153] width 44 height 19
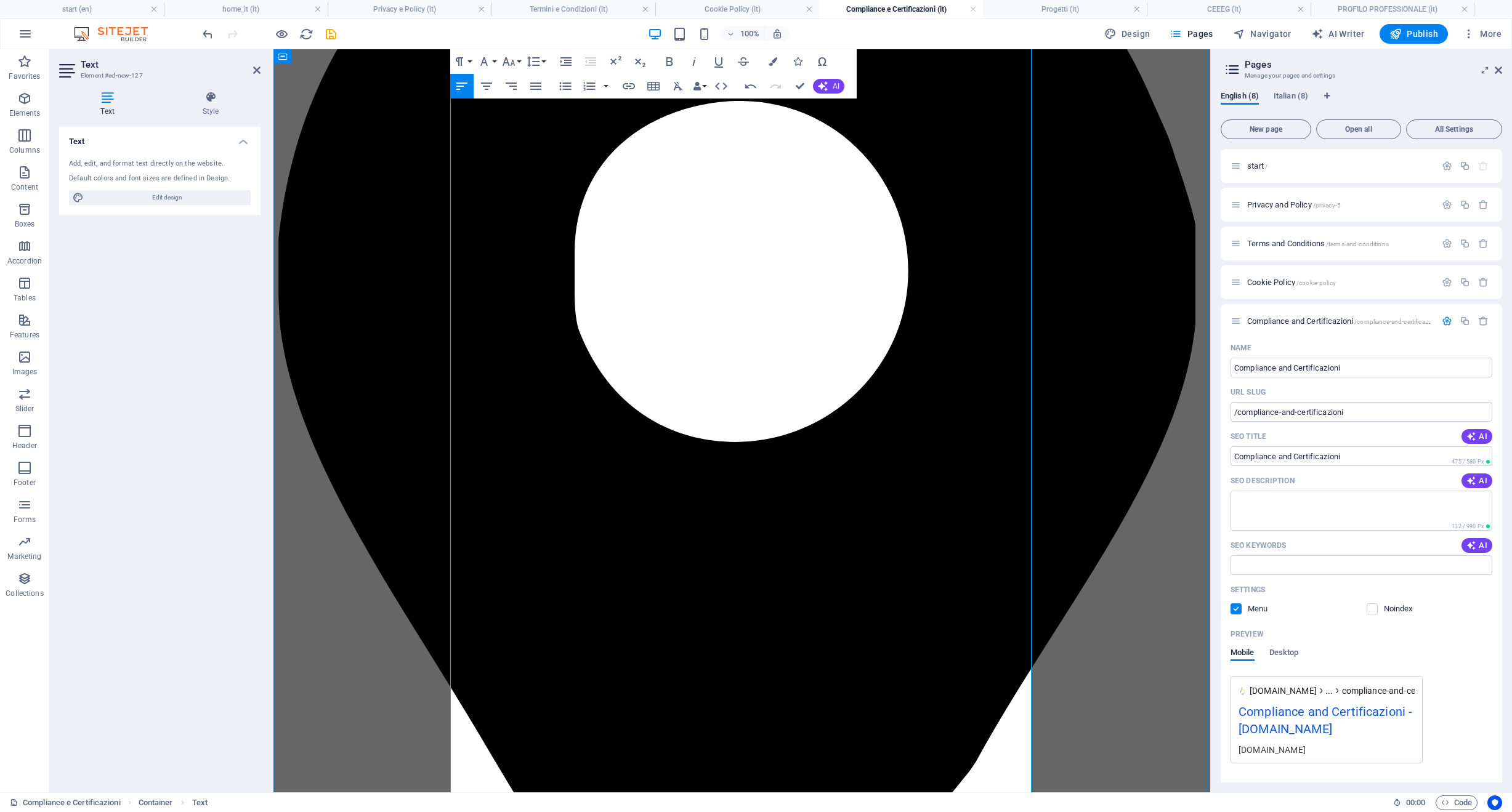
drag, startPoint x: 699, startPoint y: 440, endPoint x: 424, endPoint y: 432, distance: 275.1
click at [512, 58] on icon "button" at bounding box center [508, 61] width 14 height 14
click at [517, 154] on link "36" at bounding box center [521, 153] width 44 height 19
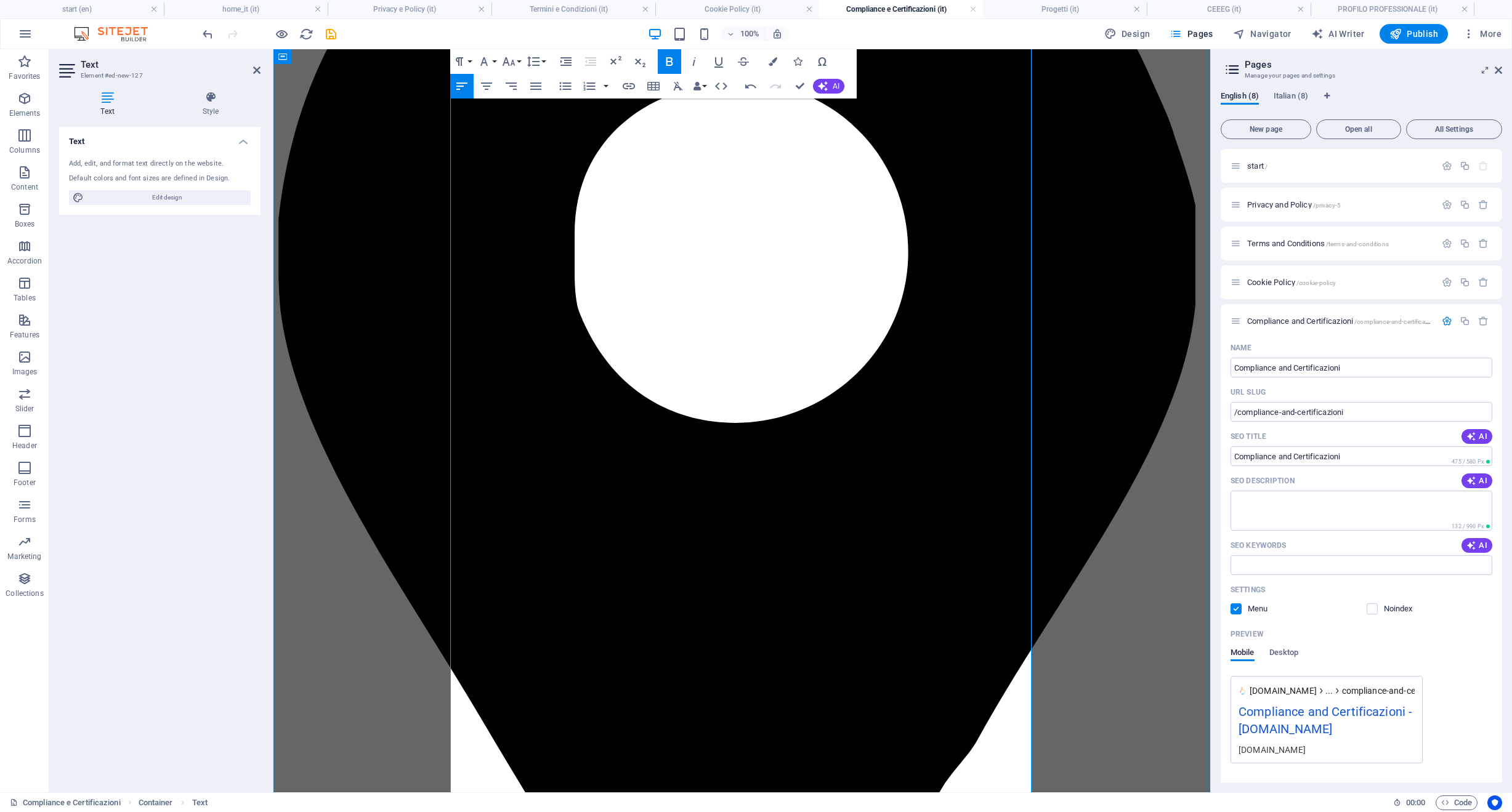
scroll to position [451, 0]
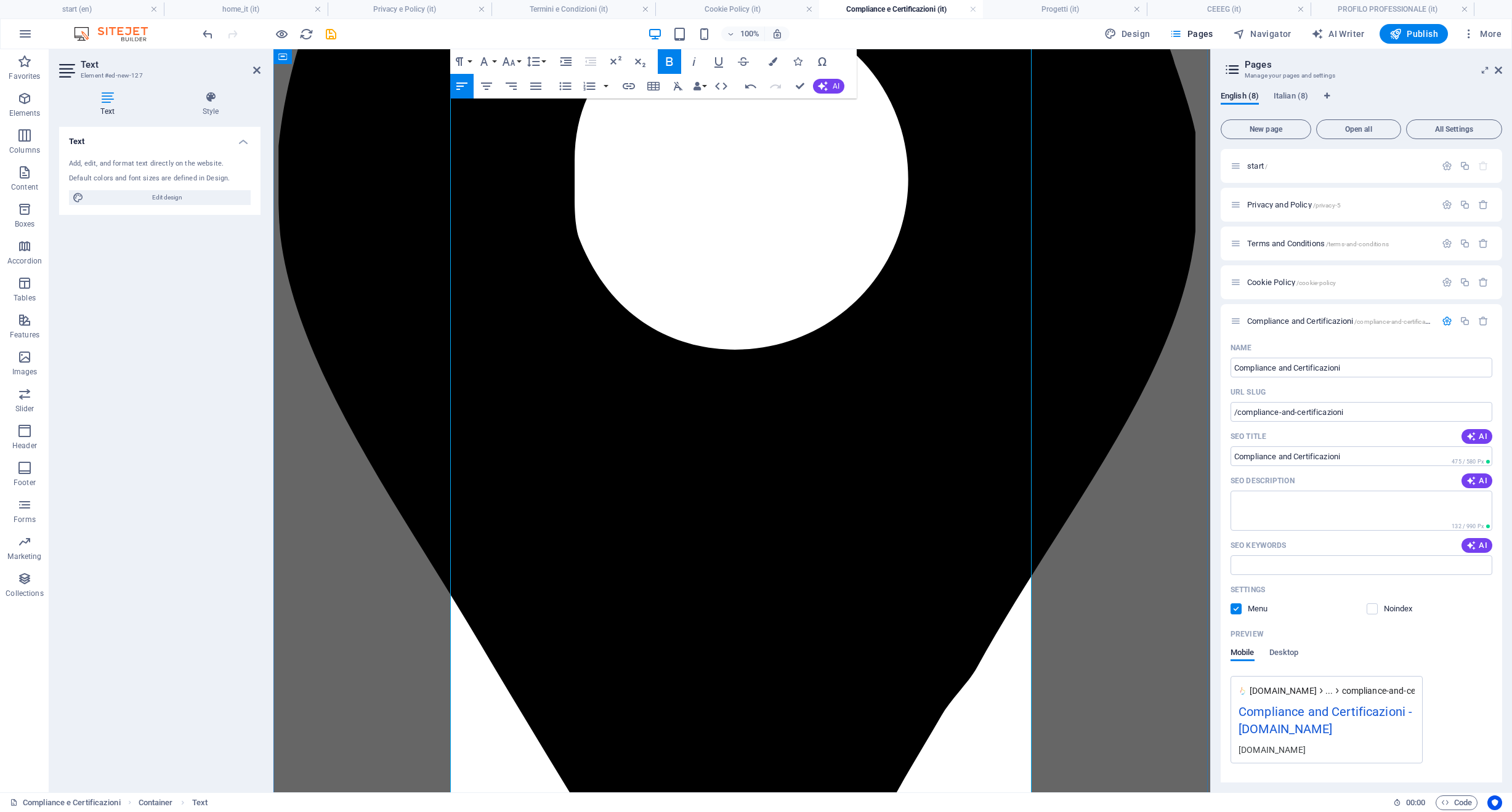
drag, startPoint x: 523, startPoint y: 674, endPoint x: 416, endPoint y: 618, distance: 120.8
click at [567, 87] on icon "button" at bounding box center [565, 87] width 12 height 8
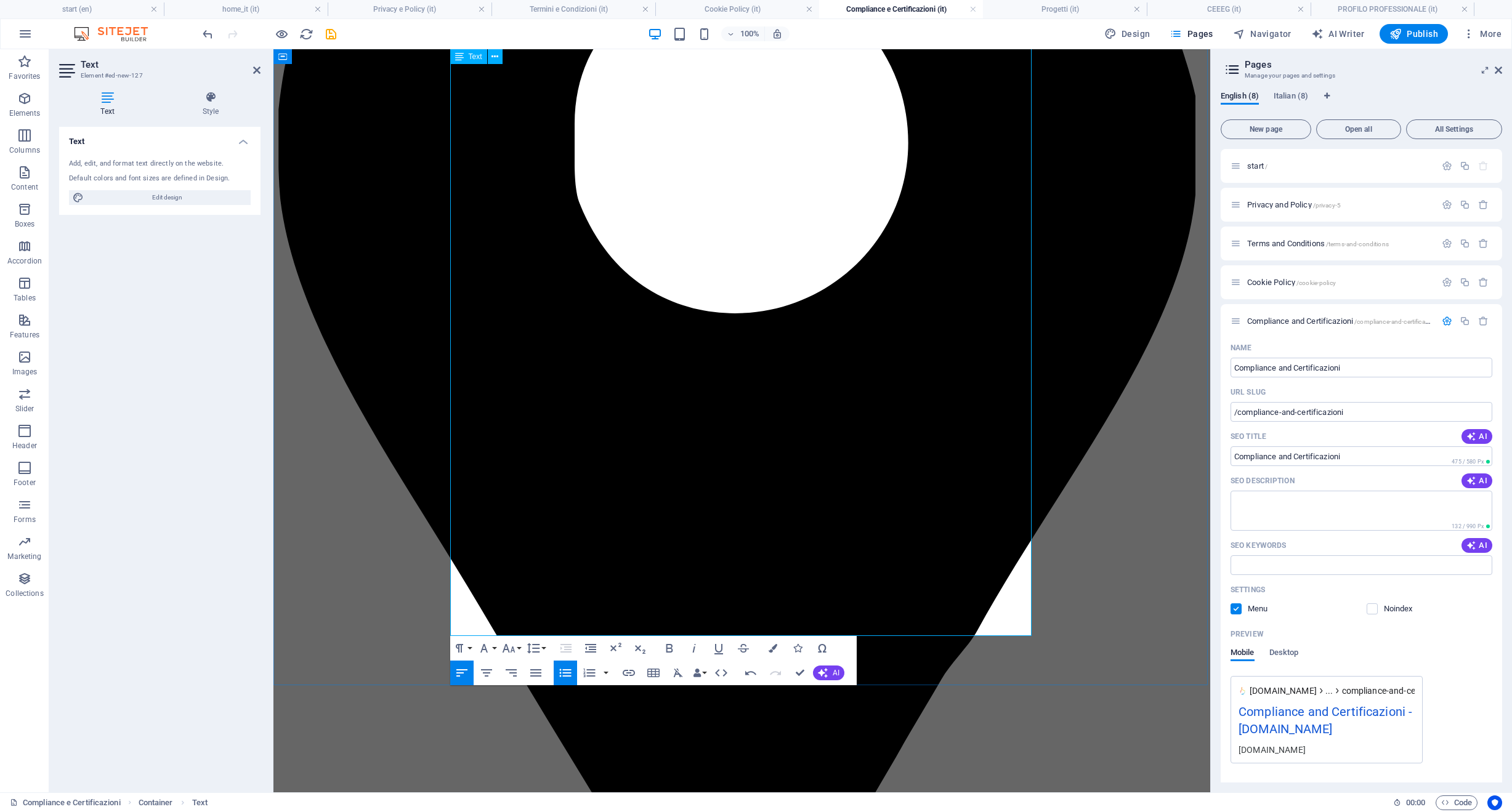
scroll to position [701, 0]
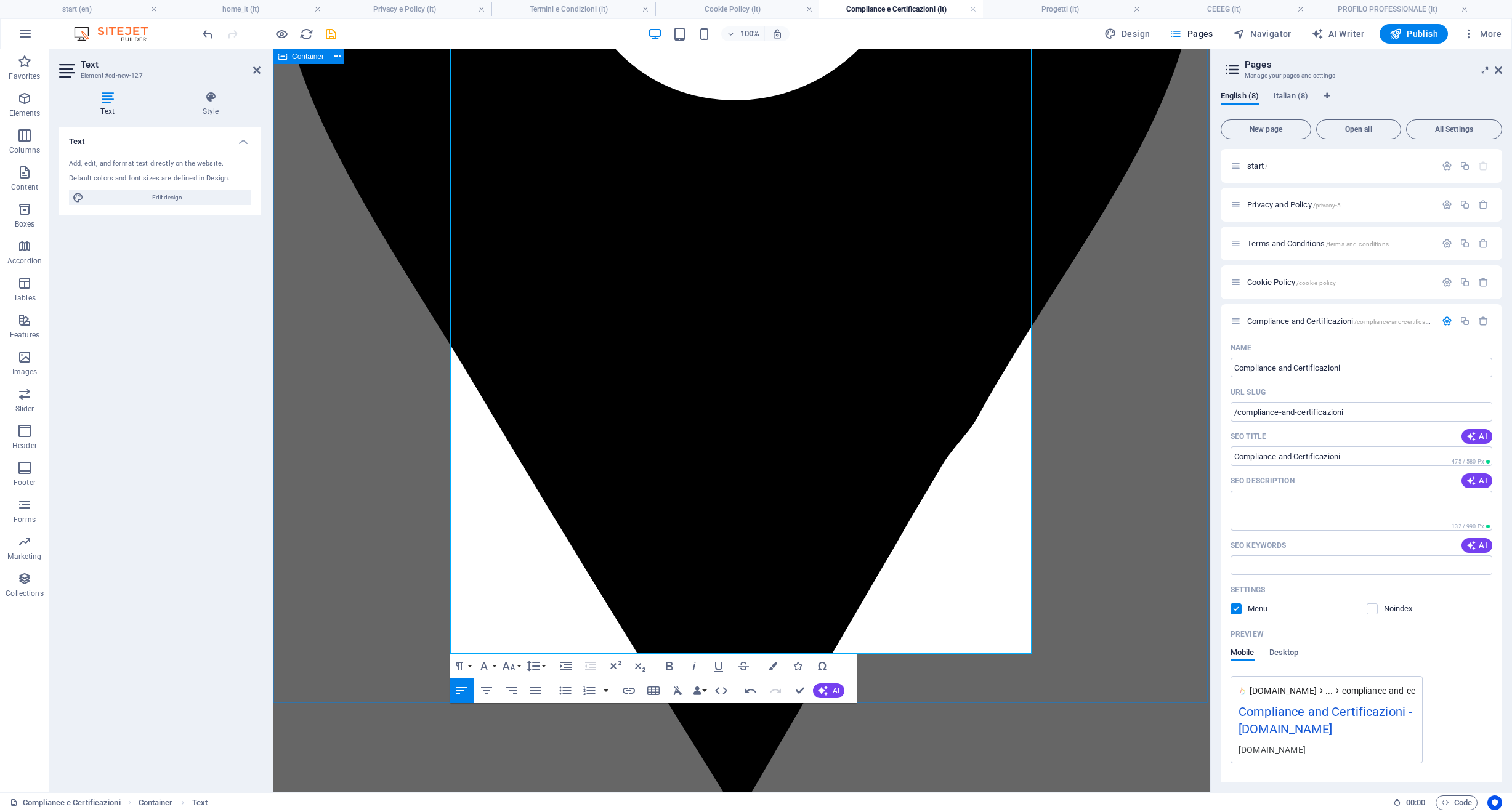
drag, startPoint x: 729, startPoint y: 553, endPoint x: 343, endPoint y: 522, distance: 387.2
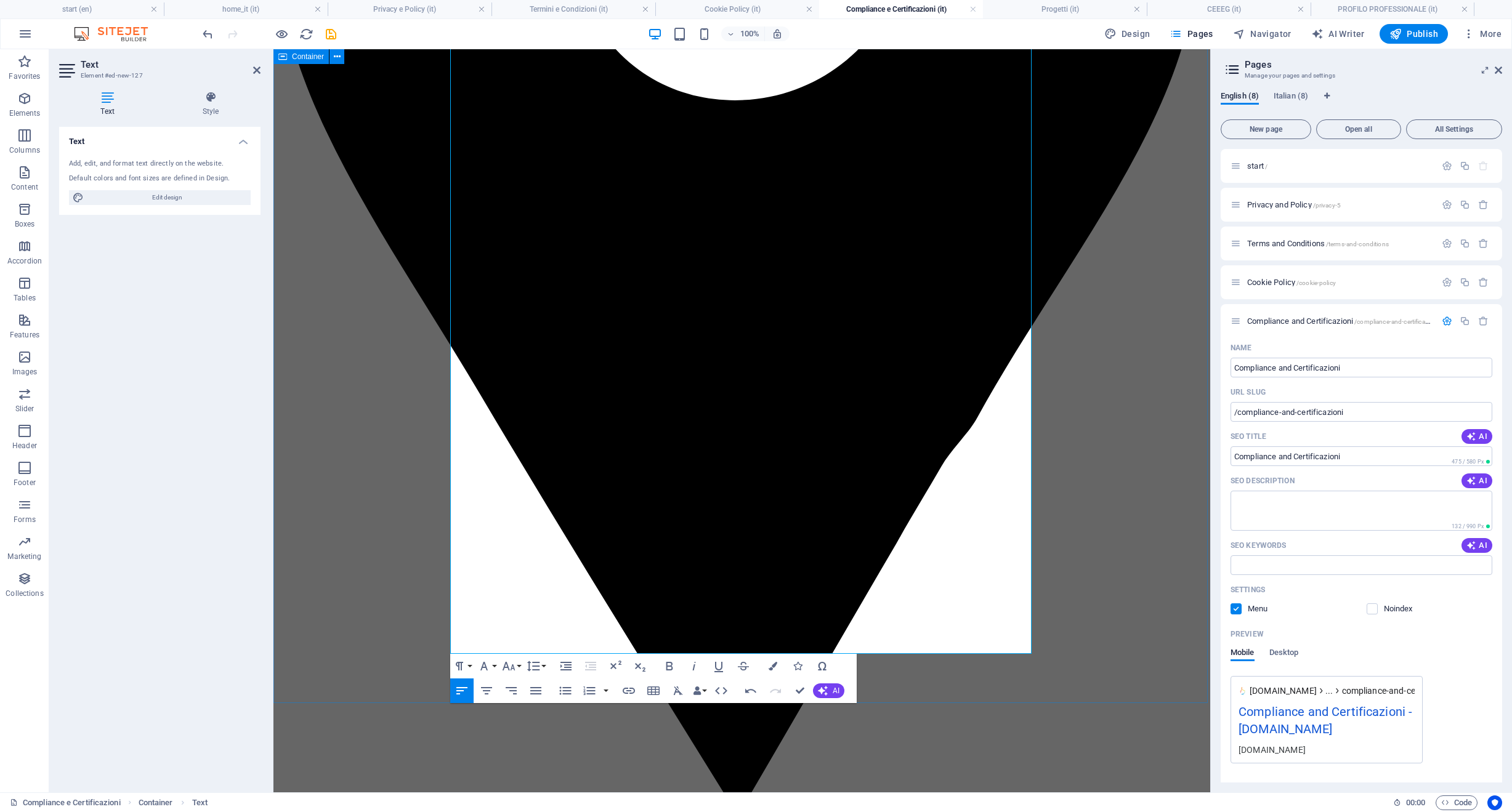
drag, startPoint x: 757, startPoint y: 593, endPoint x: 423, endPoint y: 553, distance: 336.4
click at [565, 694] on icon "button" at bounding box center [565, 691] width 12 height 8
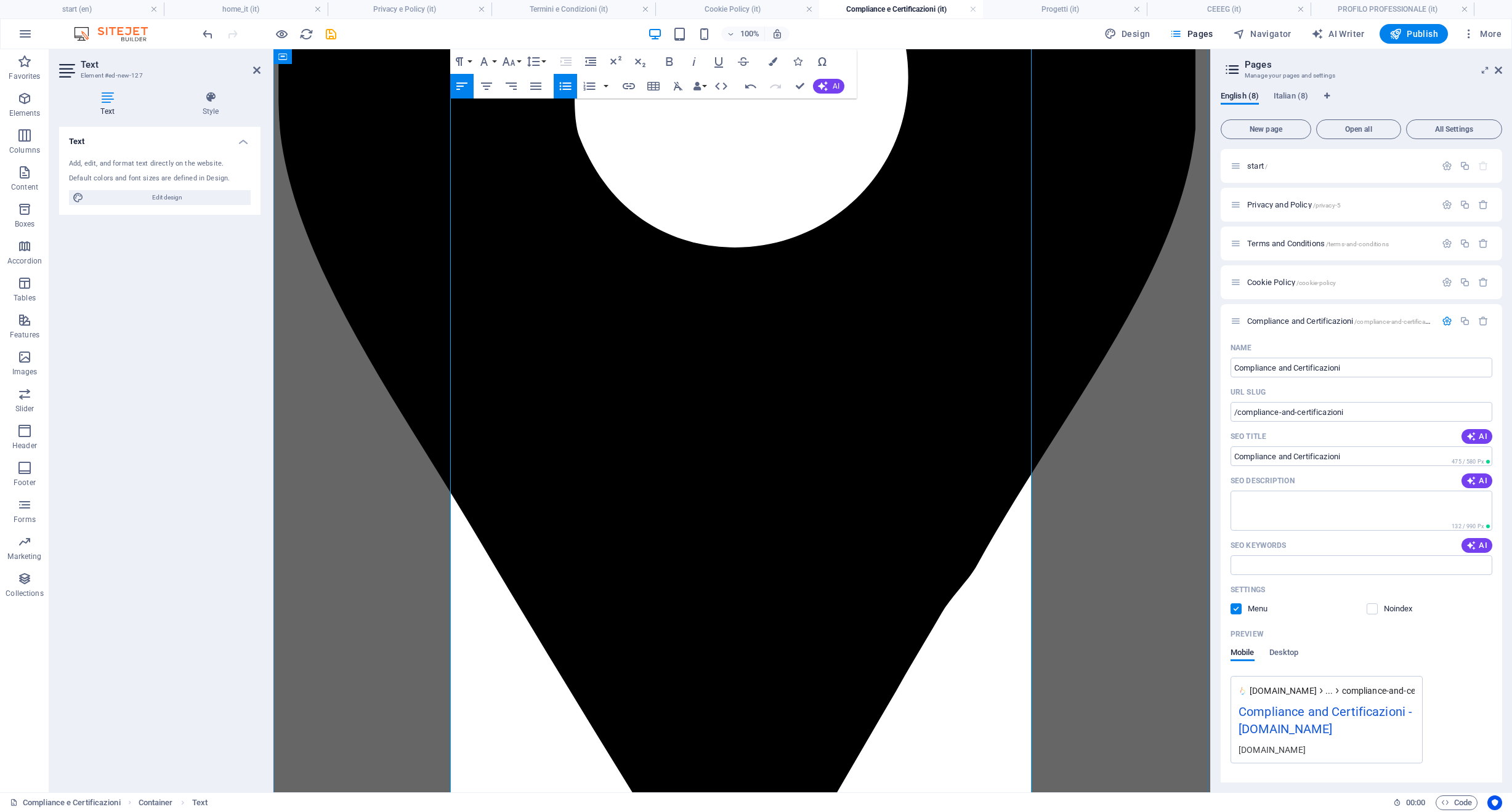
scroll to position [551, 0]
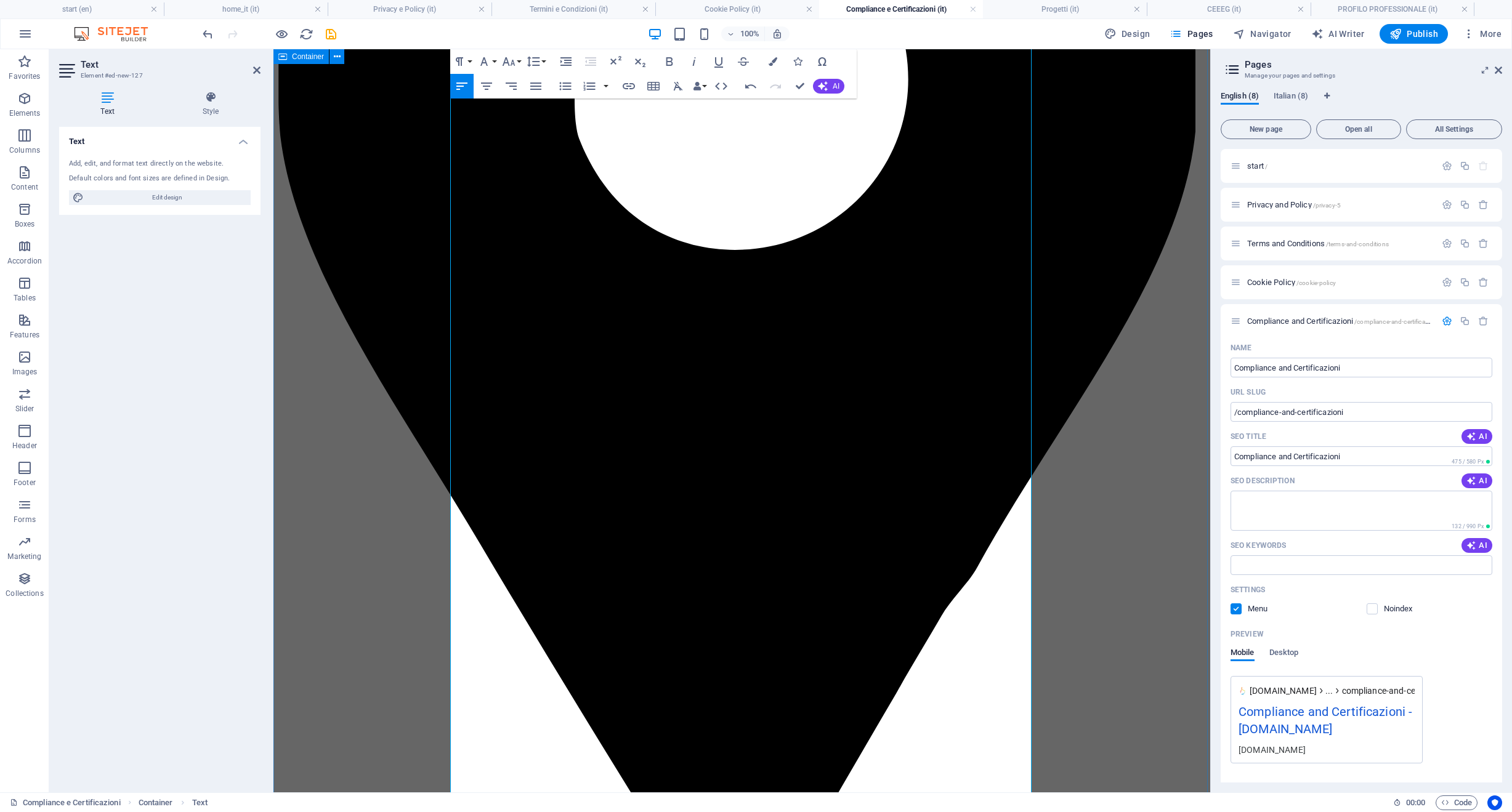
drag, startPoint x: 867, startPoint y: 408, endPoint x: 410, endPoint y: 255, distance: 481.9
click at [566, 90] on icon "button" at bounding box center [565, 87] width 12 height 8
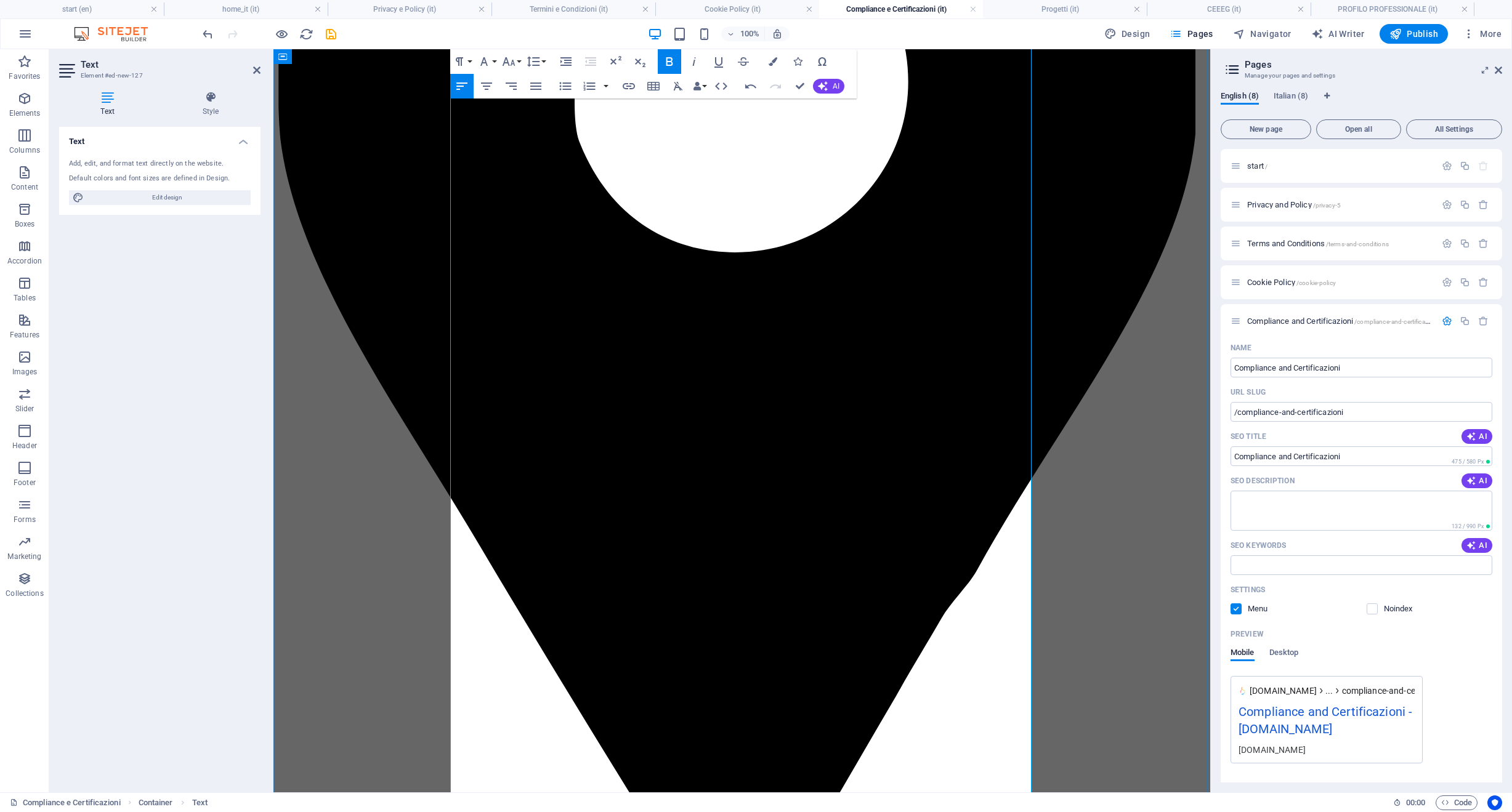
scroll to position [0, 0]
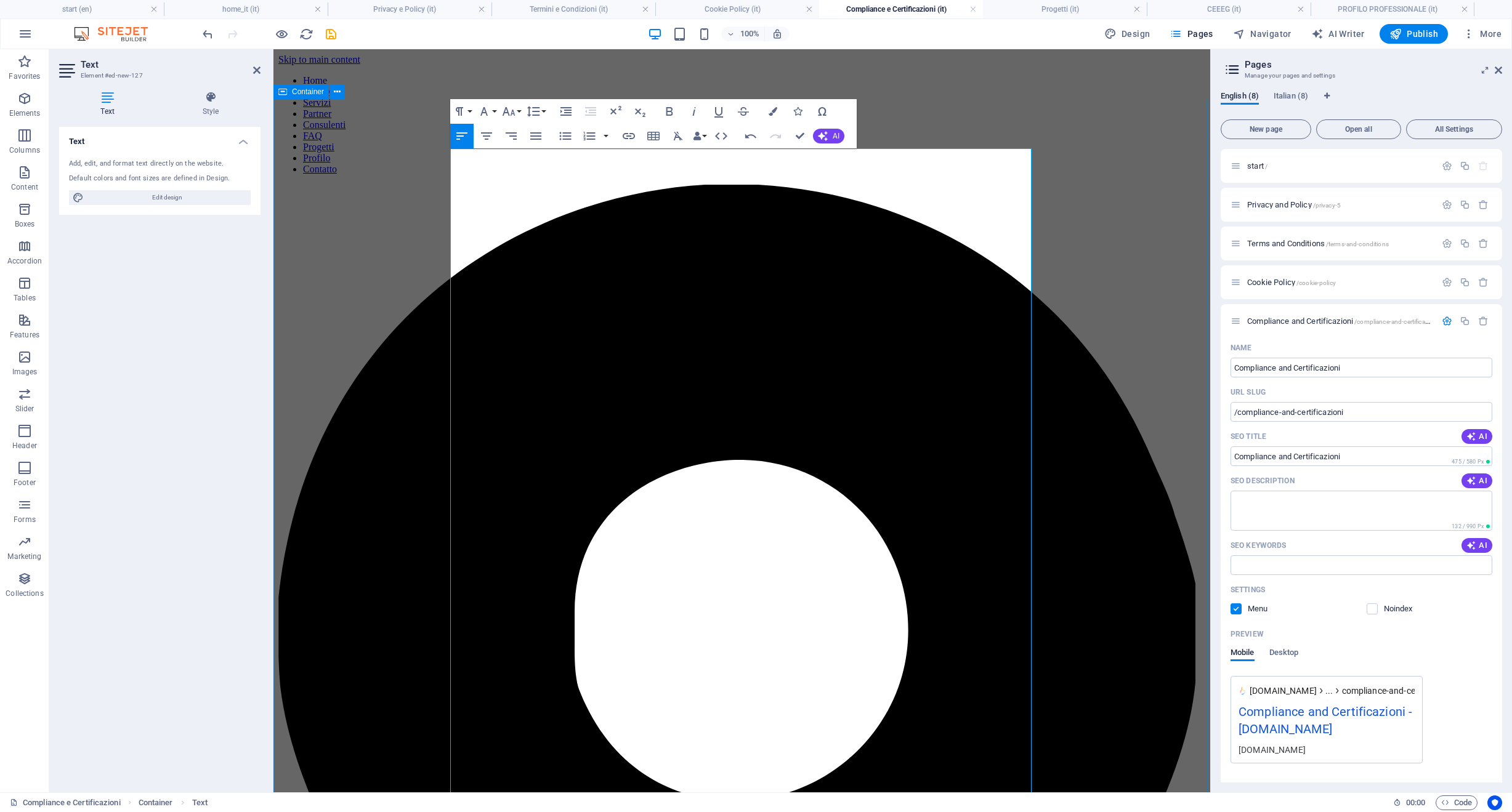
drag, startPoint x: 653, startPoint y: 195, endPoint x: 424, endPoint y: 147, distance: 234.0
click at [490, 137] on icon "button" at bounding box center [486, 135] width 14 height 14
drag, startPoint x: 854, startPoint y: 162, endPoint x: 581, endPoint y: 159, distance: 273.0
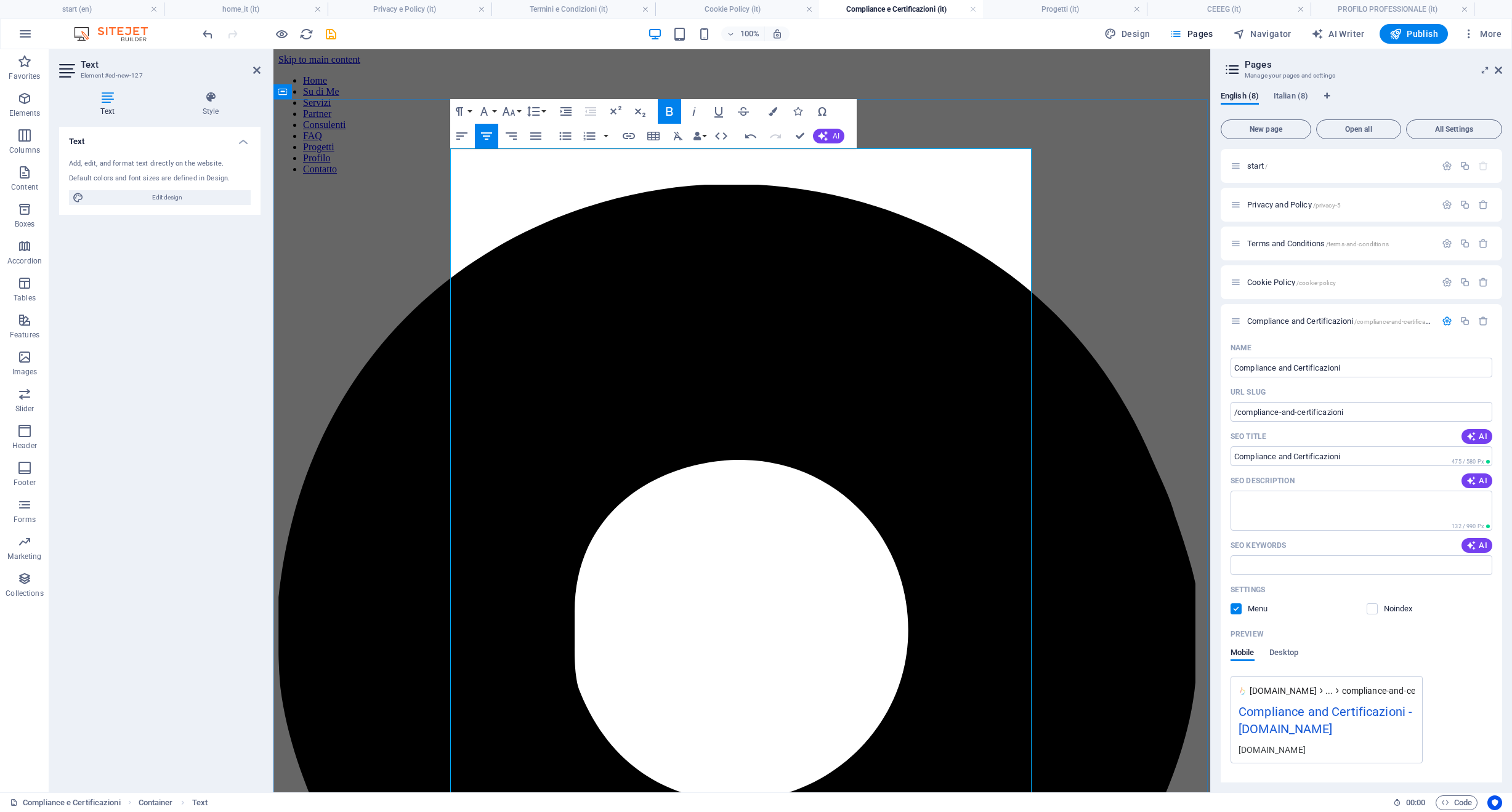
click at [508, 115] on icon "button" at bounding box center [508, 111] width 13 height 9
click at [516, 202] on link "36" at bounding box center [521, 202] width 44 height 19
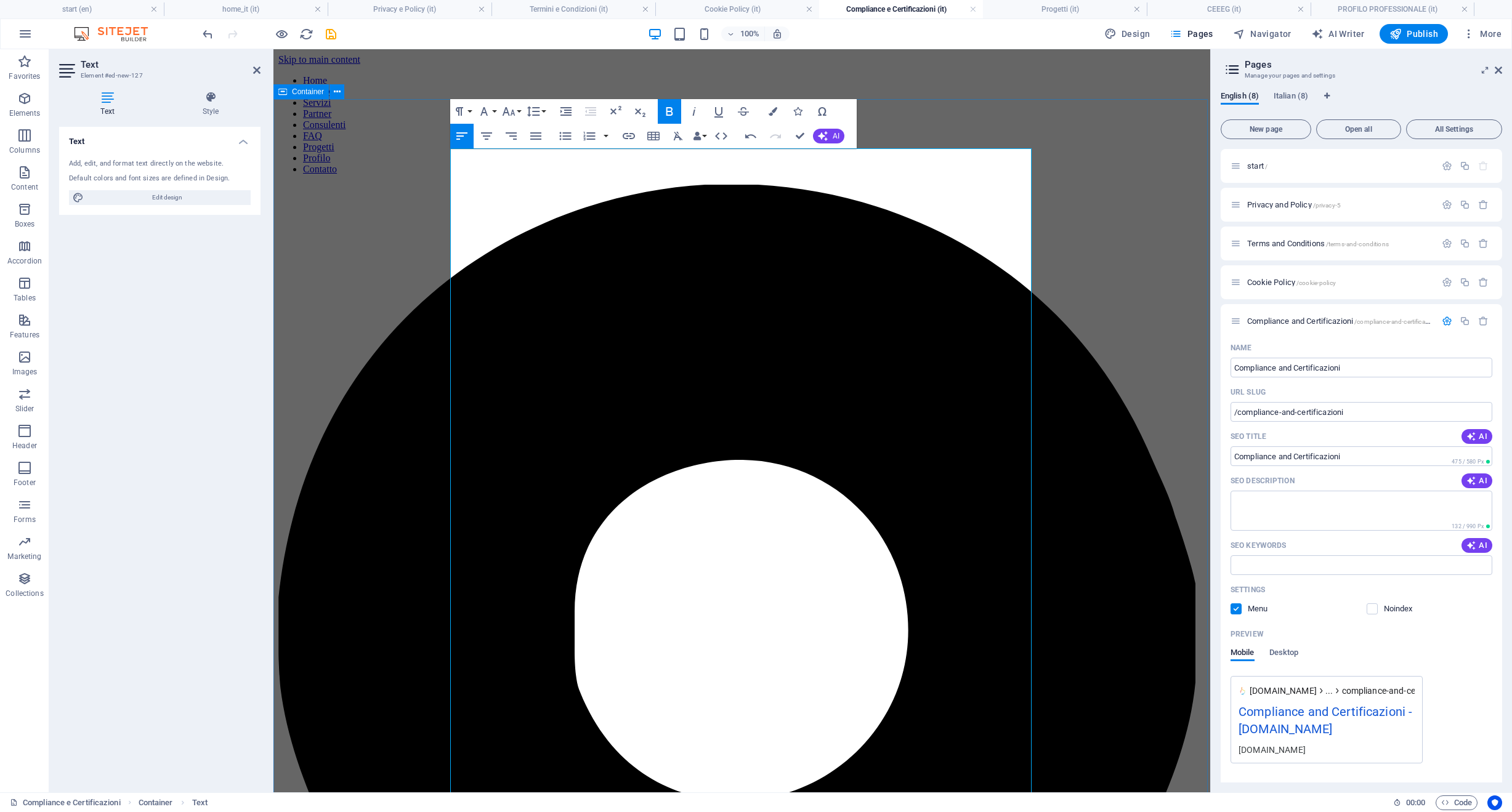
drag, startPoint x: 700, startPoint y: 358, endPoint x: 446, endPoint y: 333, distance: 255.2
click at [509, 107] on icon "button" at bounding box center [508, 111] width 14 height 14
click at [517, 201] on link "36" at bounding box center [521, 202] width 44 height 19
drag, startPoint x: 555, startPoint y: 544, endPoint x: 414, endPoint y: 539, distance: 141.1
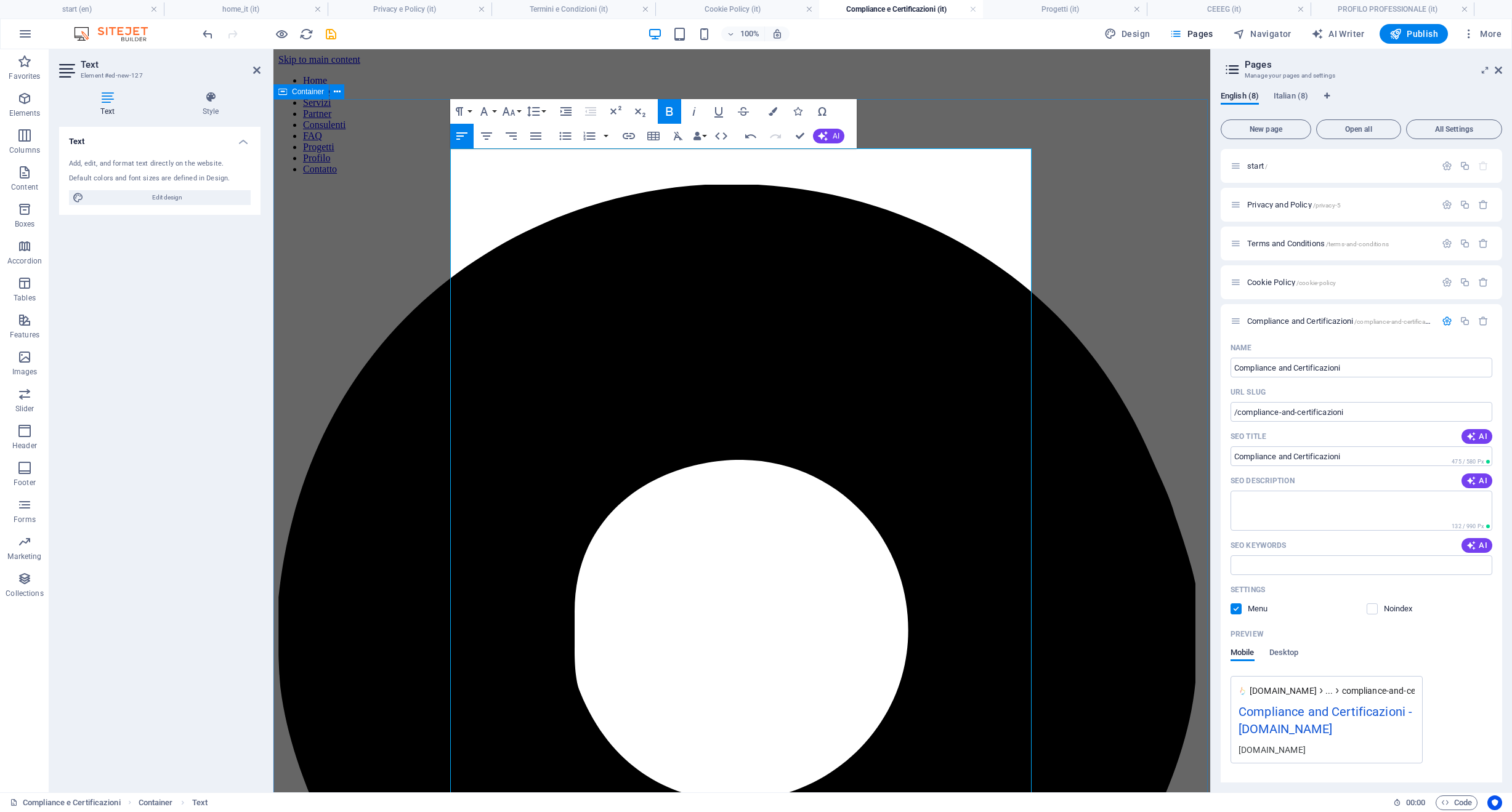
click at [511, 112] on icon "button" at bounding box center [508, 111] width 14 height 14
click at [521, 200] on link "36" at bounding box center [521, 202] width 44 height 19
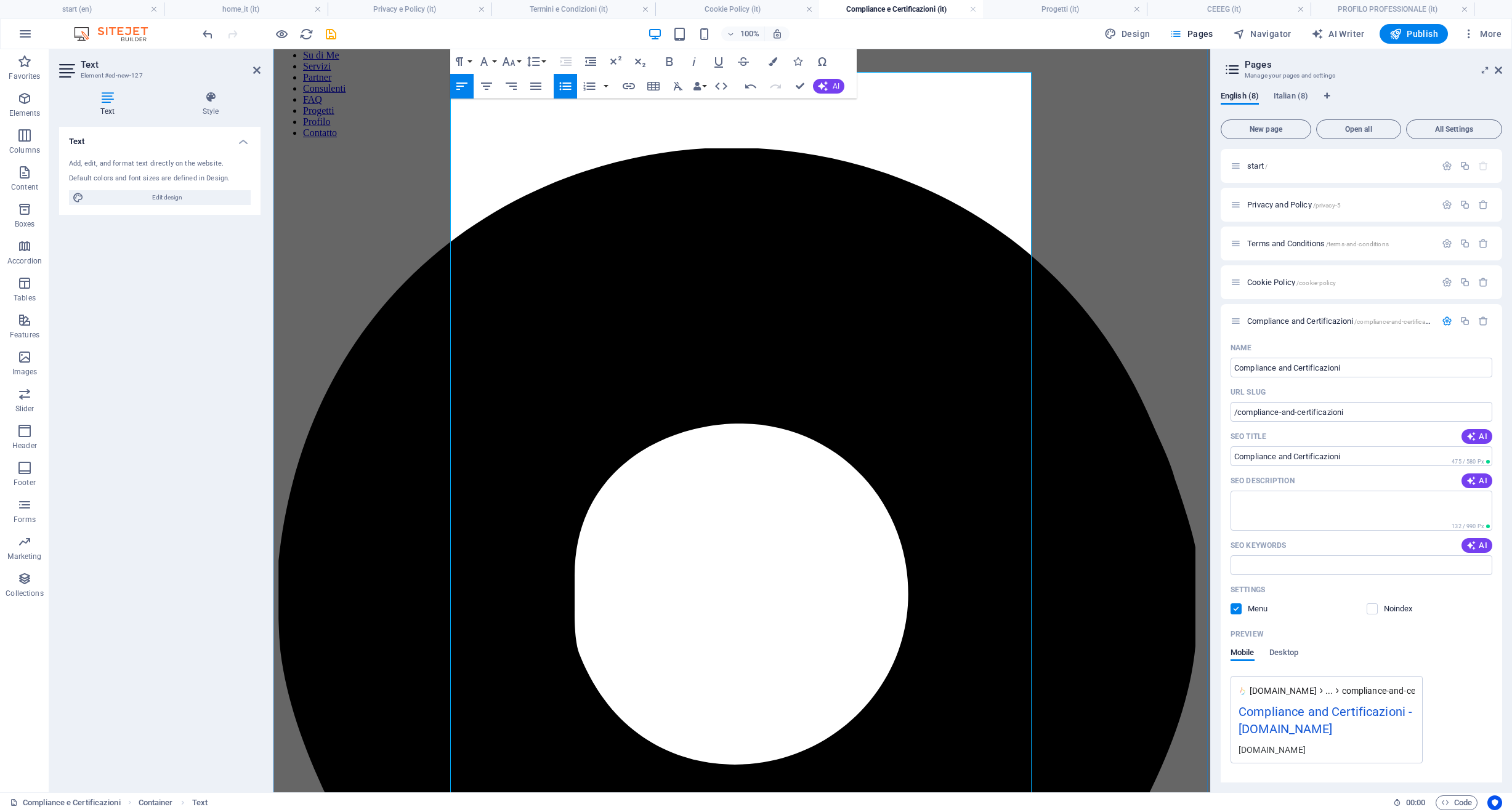
scroll to position [76, 0]
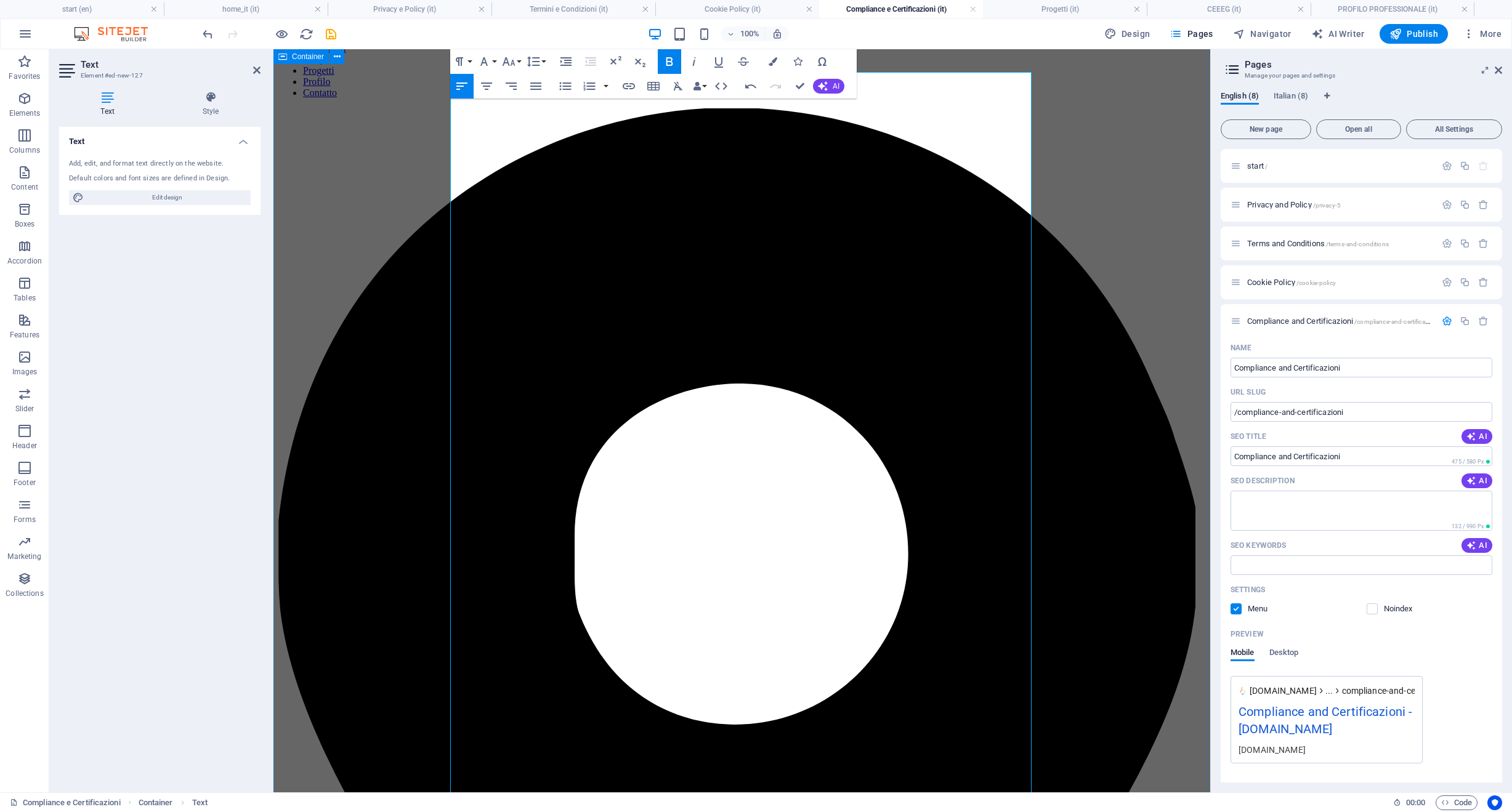
drag, startPoint x: 694, startPoint y: 653, endPoint x: 395, endPoint y: 654, distance: 299.0
click at [512, 61] on icon "button" at bounding box center [508, 61] width 13 height 9
click at [523, 153] on link "36" at bounding box center [521, 153] width 44 height 19
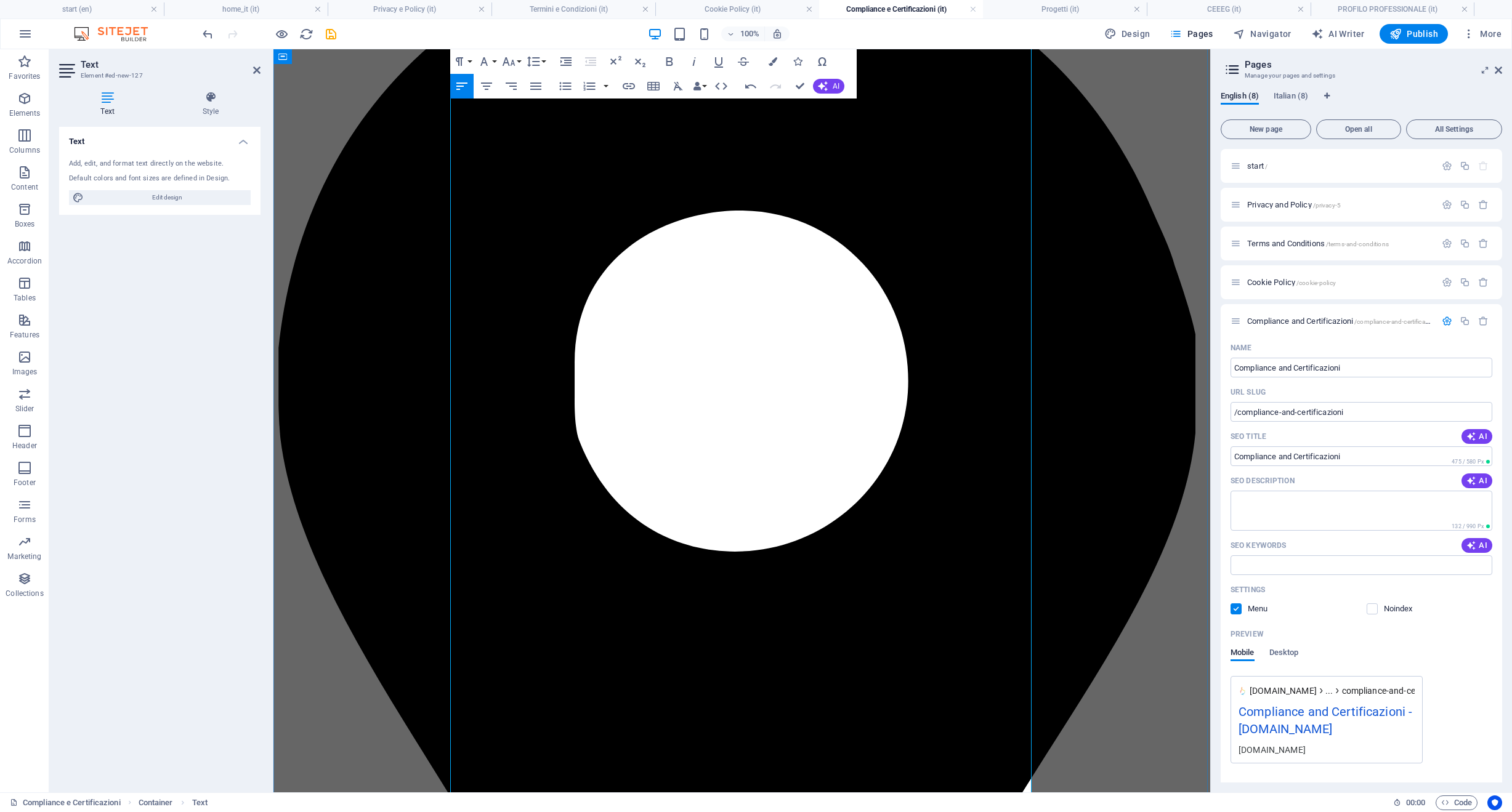
scroll to position [472, 0]
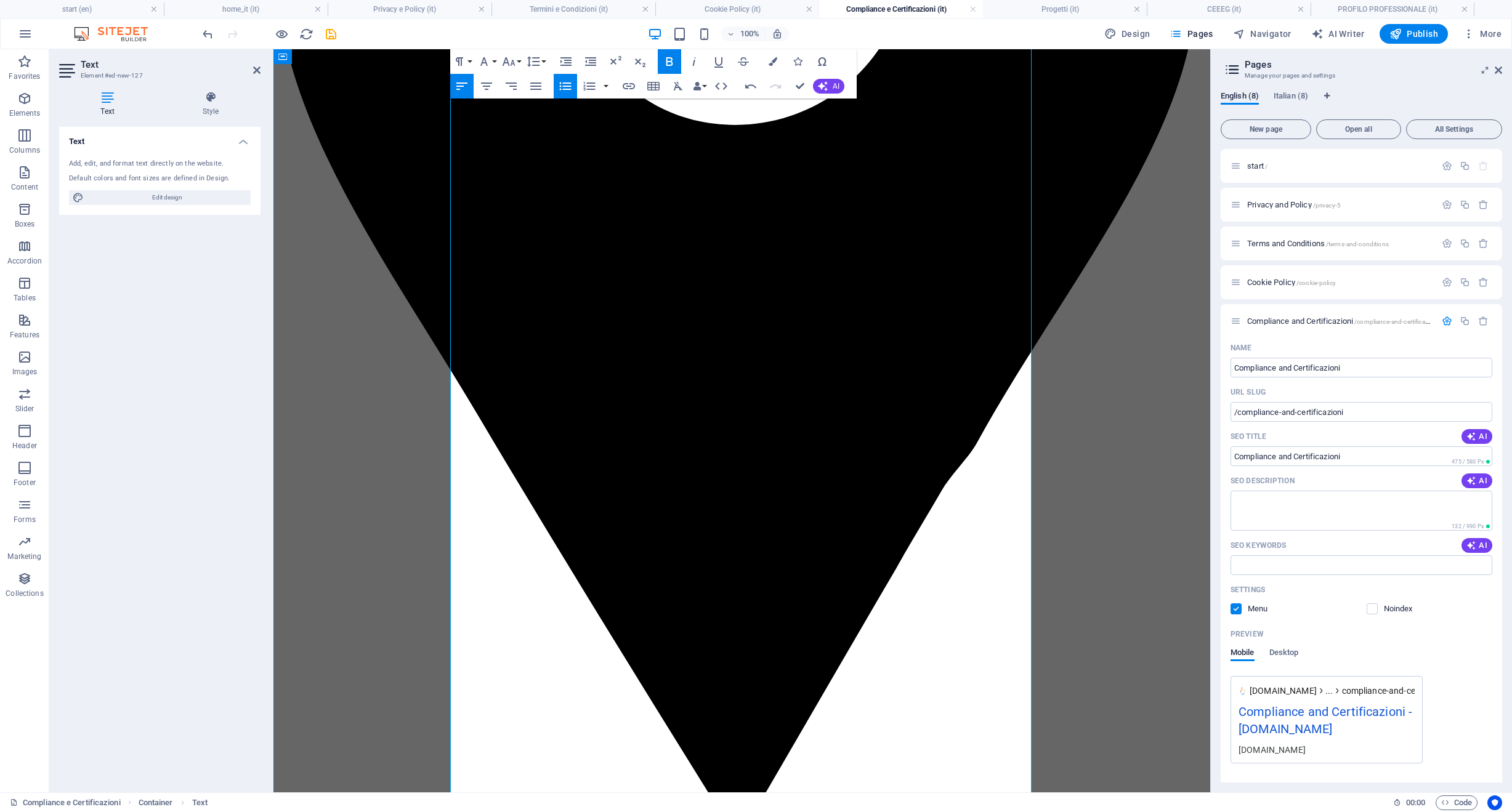
scroll to position [909, 0]
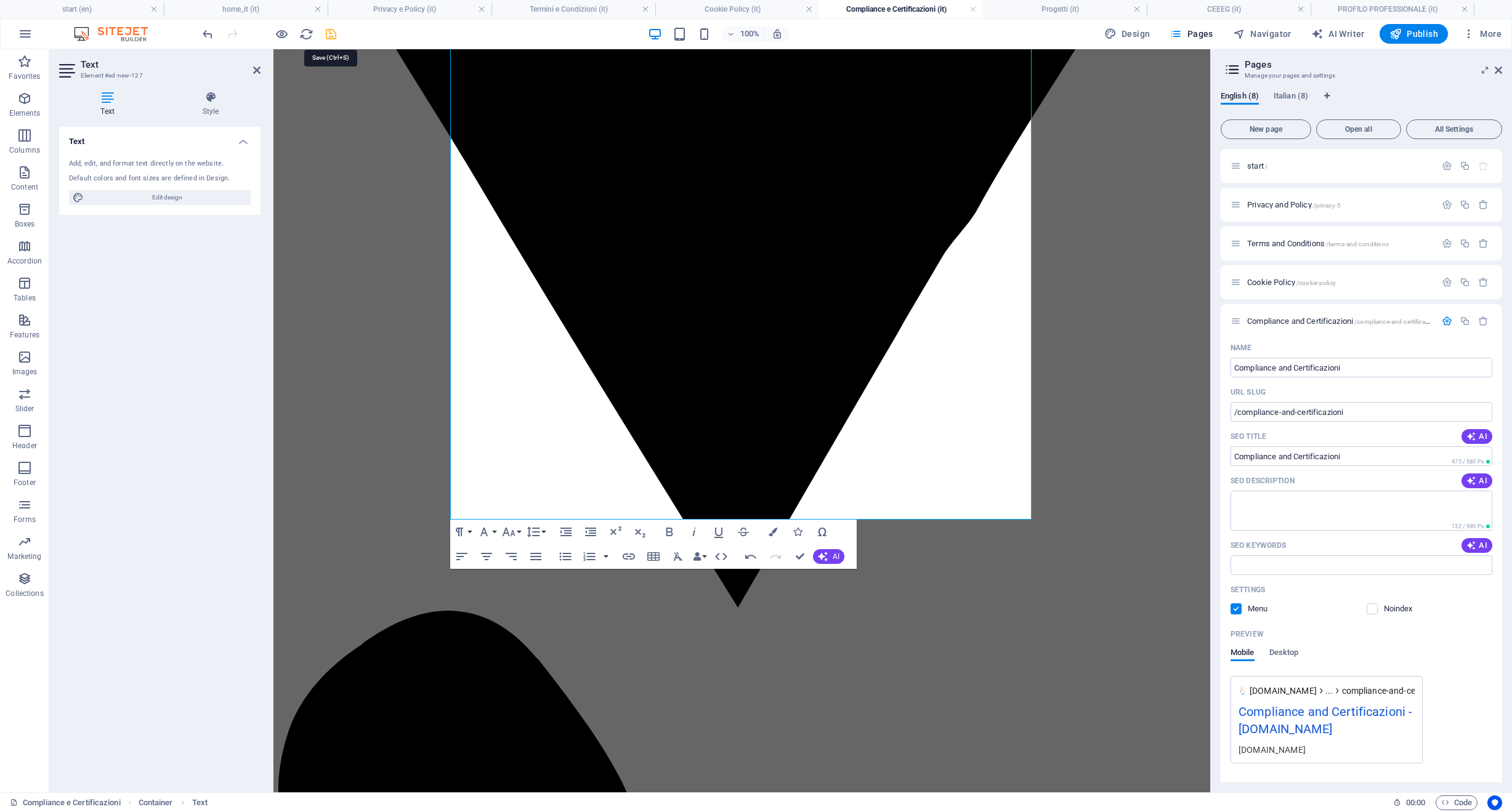
click at [331, 33] on icon "save" at bounding box center [331, 34] width 14 height 14
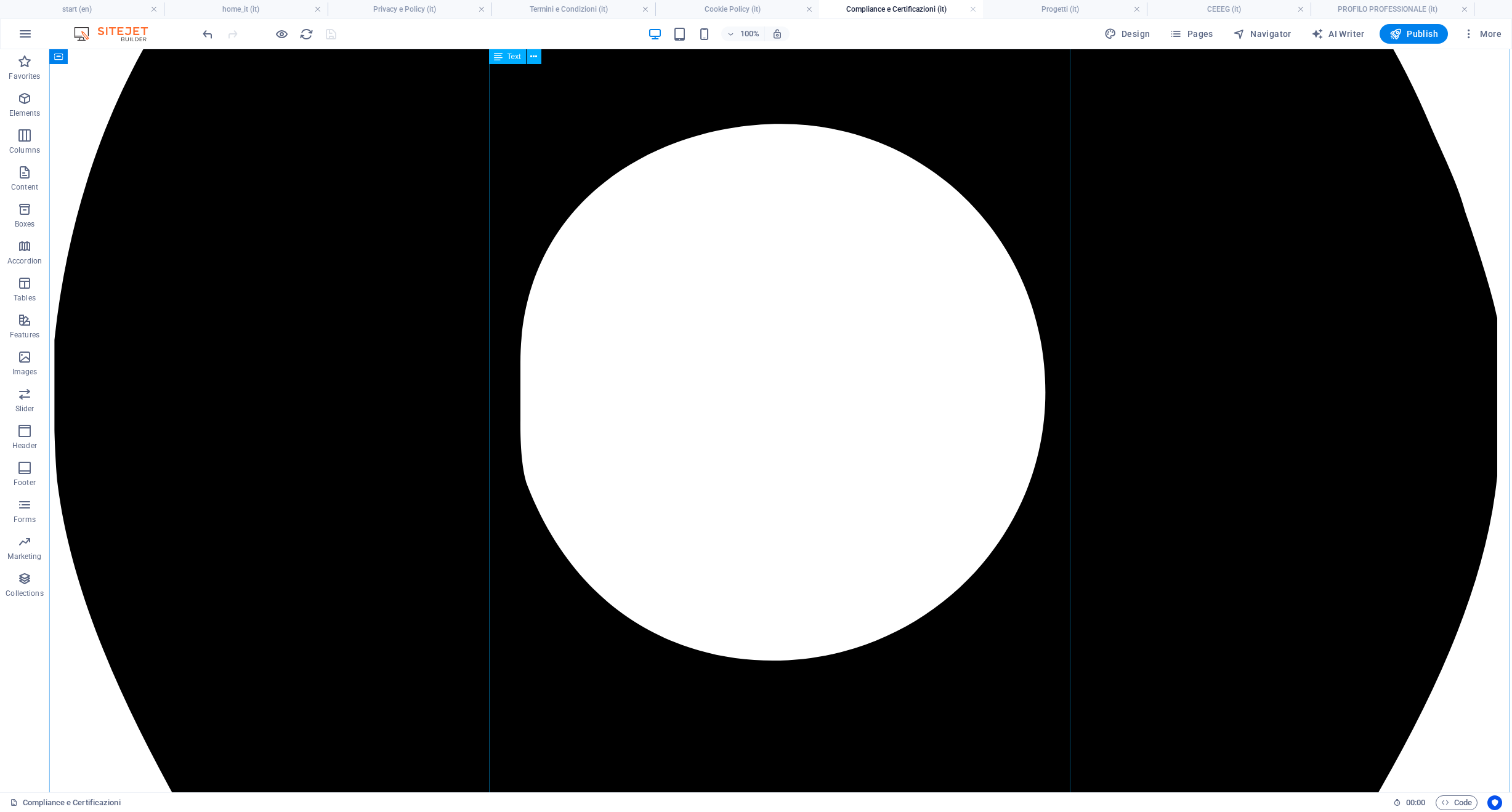
scroll to position [0, 0]
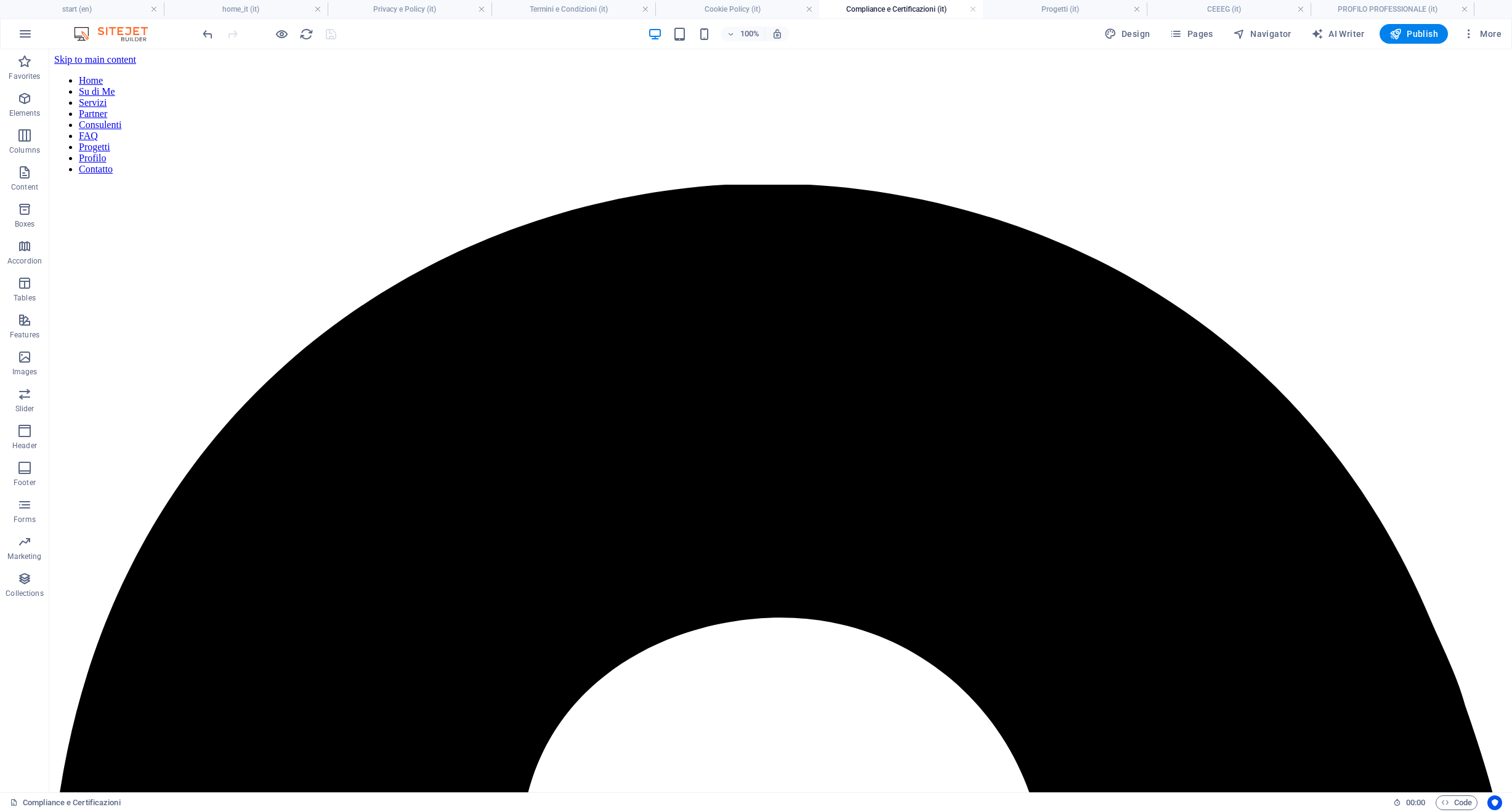
click at [921, 11] on h4 "Compliance e Certificazioni (it)" at bounding box center [901, 10] width 164 height 14
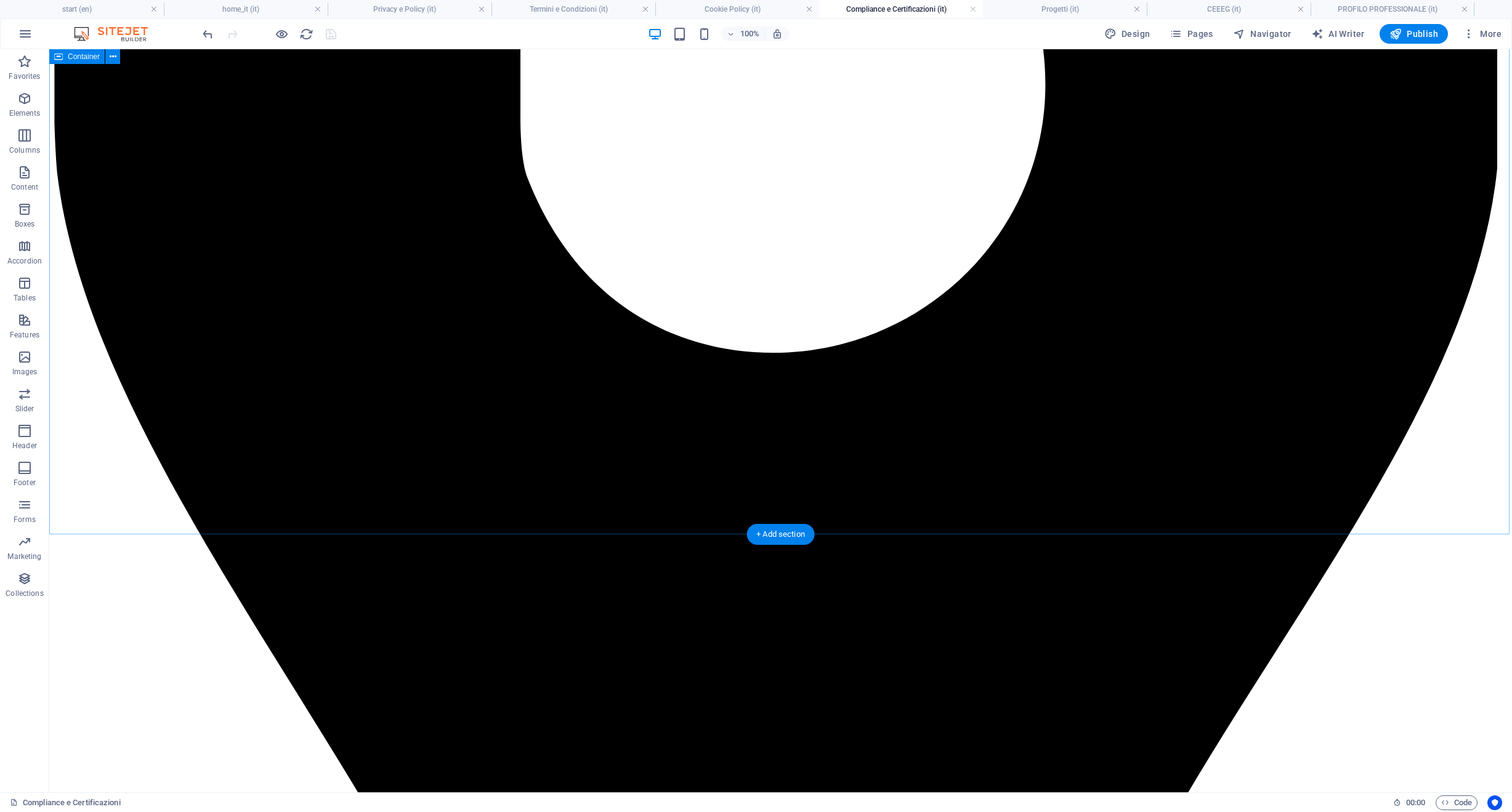
scroll to position [901, 0]
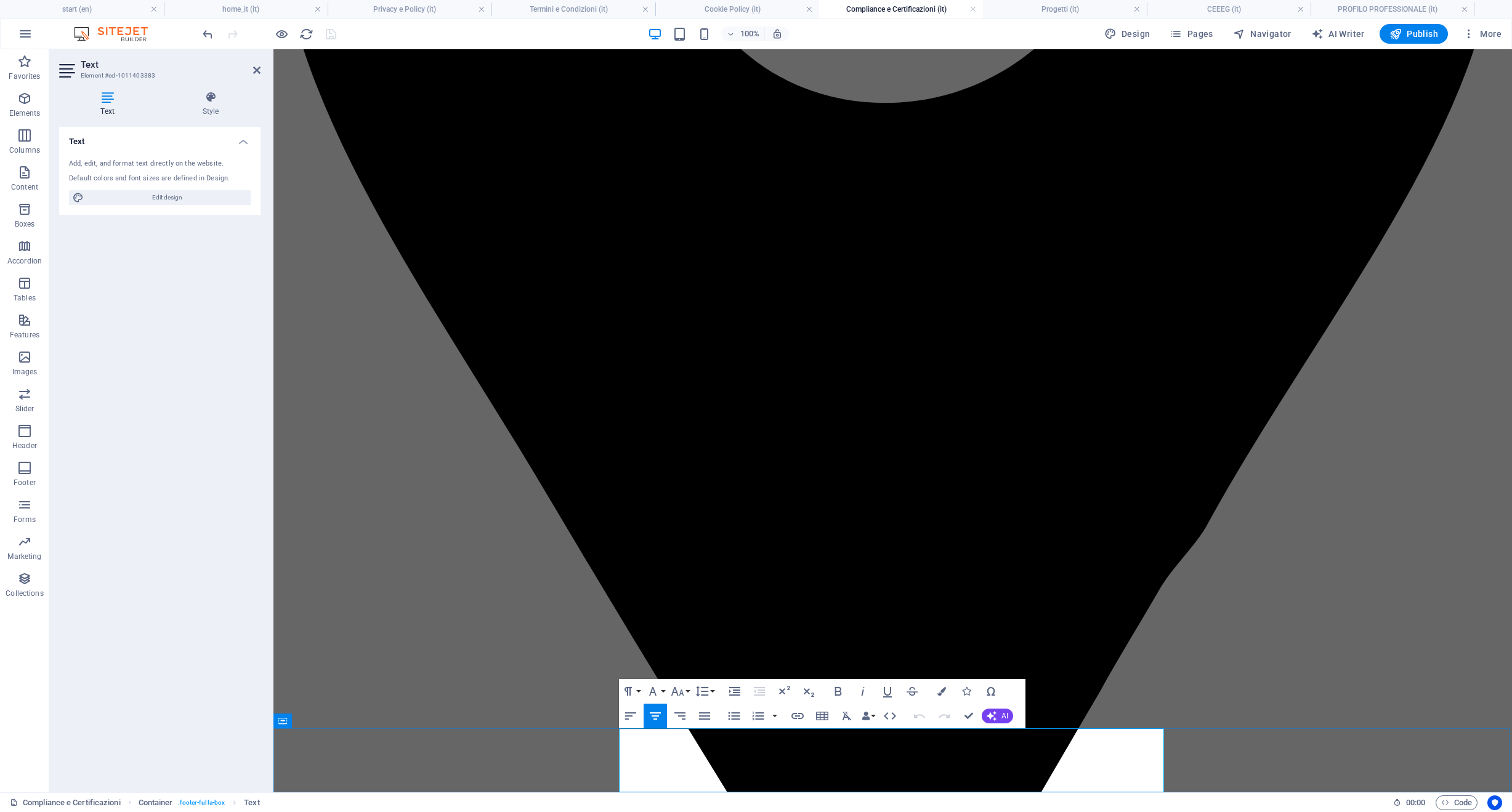
drag, startPoint x: 721, startPoint y: 771, endPoint x: 622, endPoint y: 778, distance: 99.2
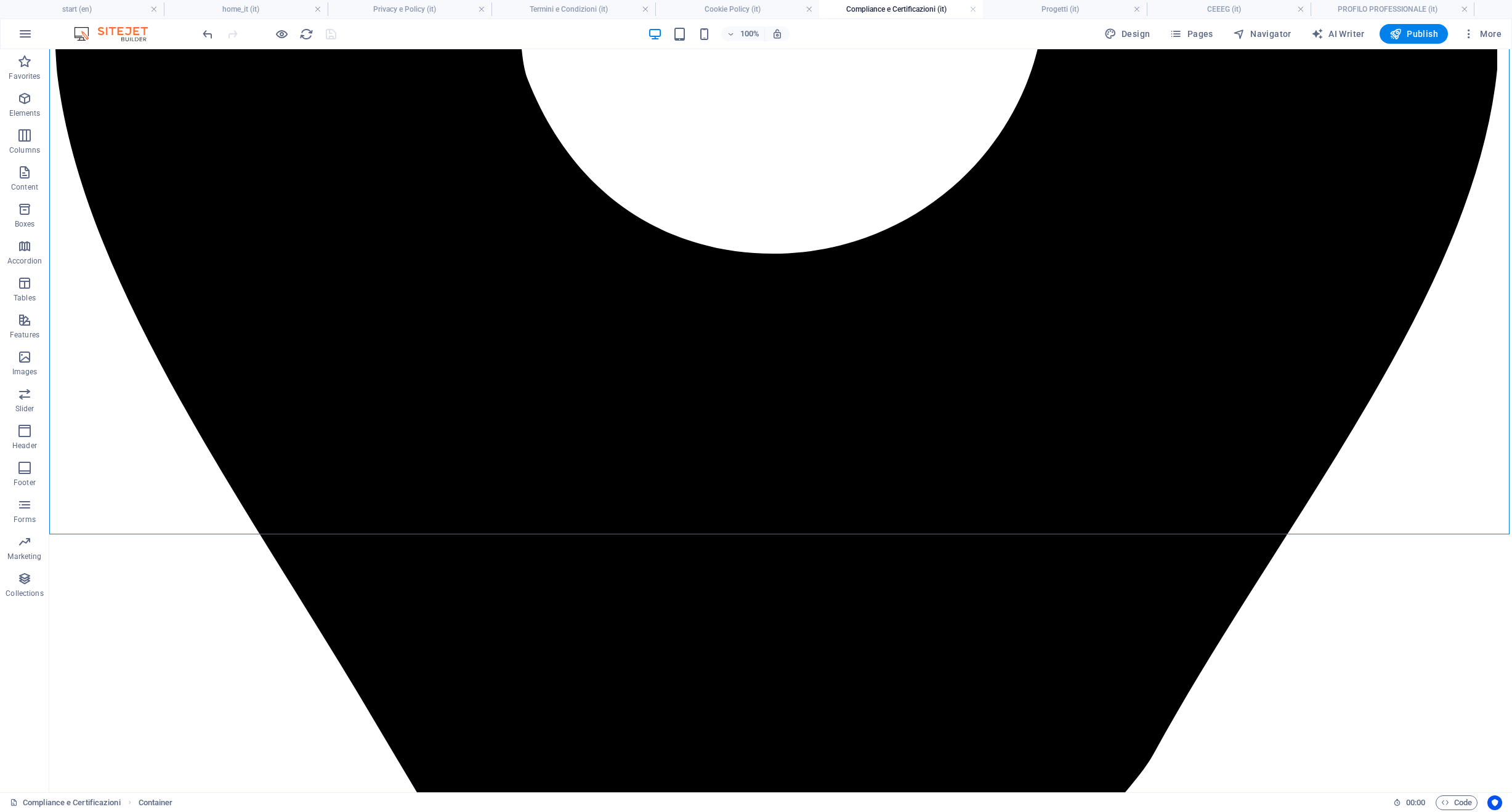
click at [909, 10] on h4 "Compliance e Certificazioni (it)" at bounding box center [901, 10] width 164 height 14
click at [970, 9] on link at bounding box center [973, 9] width 8 height 12
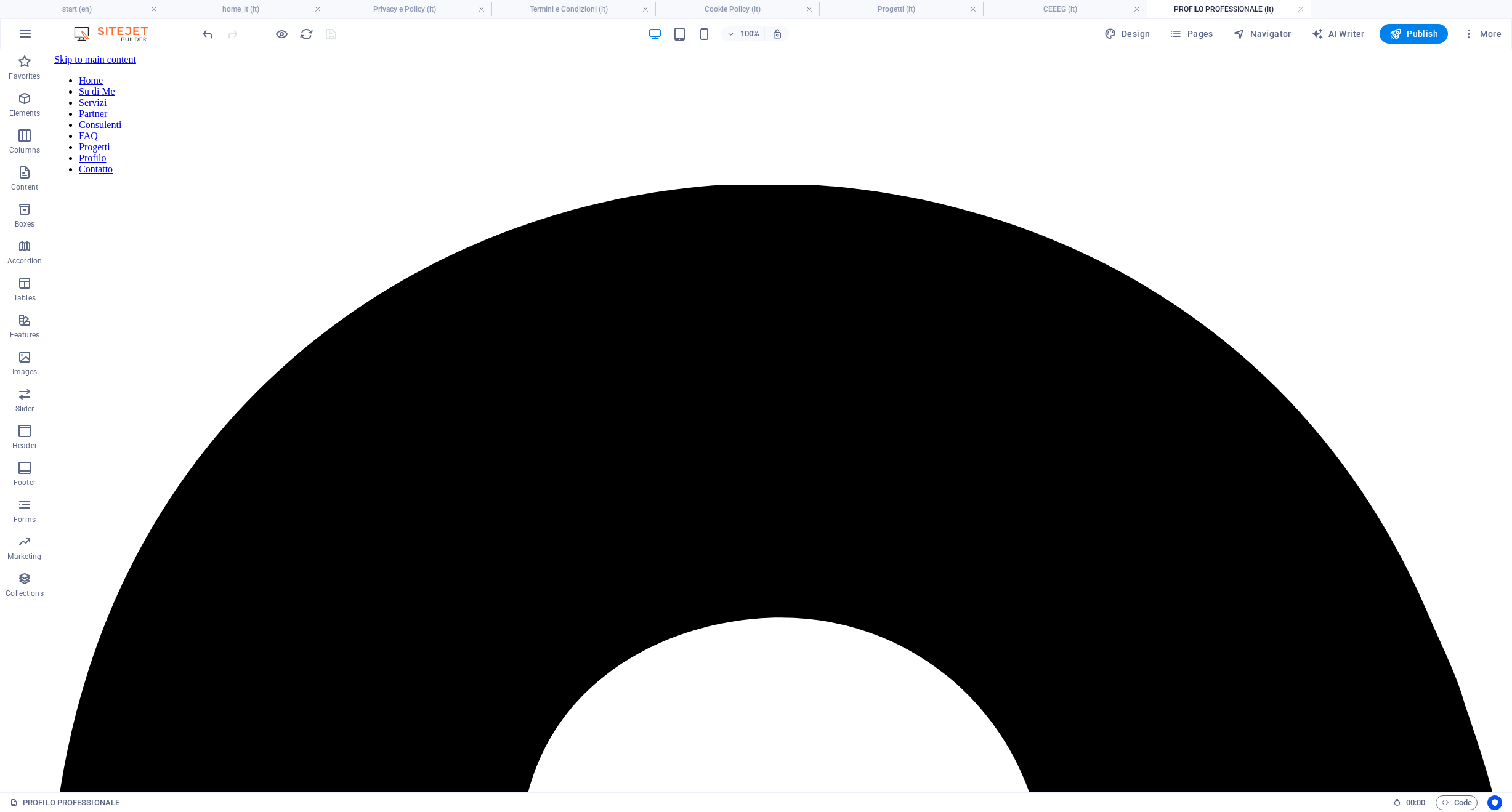
click at [1256, 13] on h4 "PROFILO PROFESSIONALE (it)" at bounding box center [1229, 10] width 164 height 14
click at [1303, 9] on link at bounding box center [1300, 9] width 8 height 12
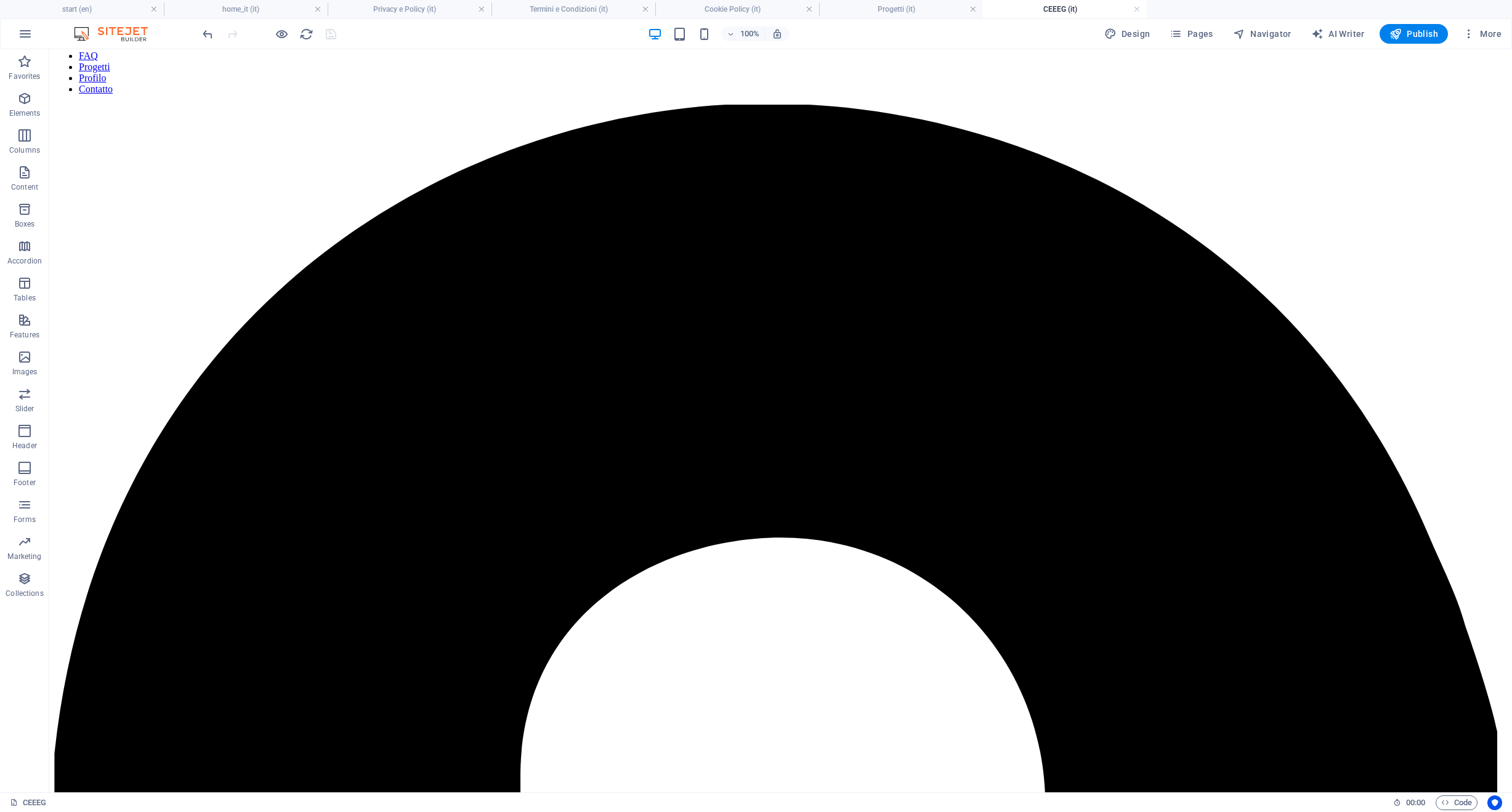
scroll to position [0, 0]
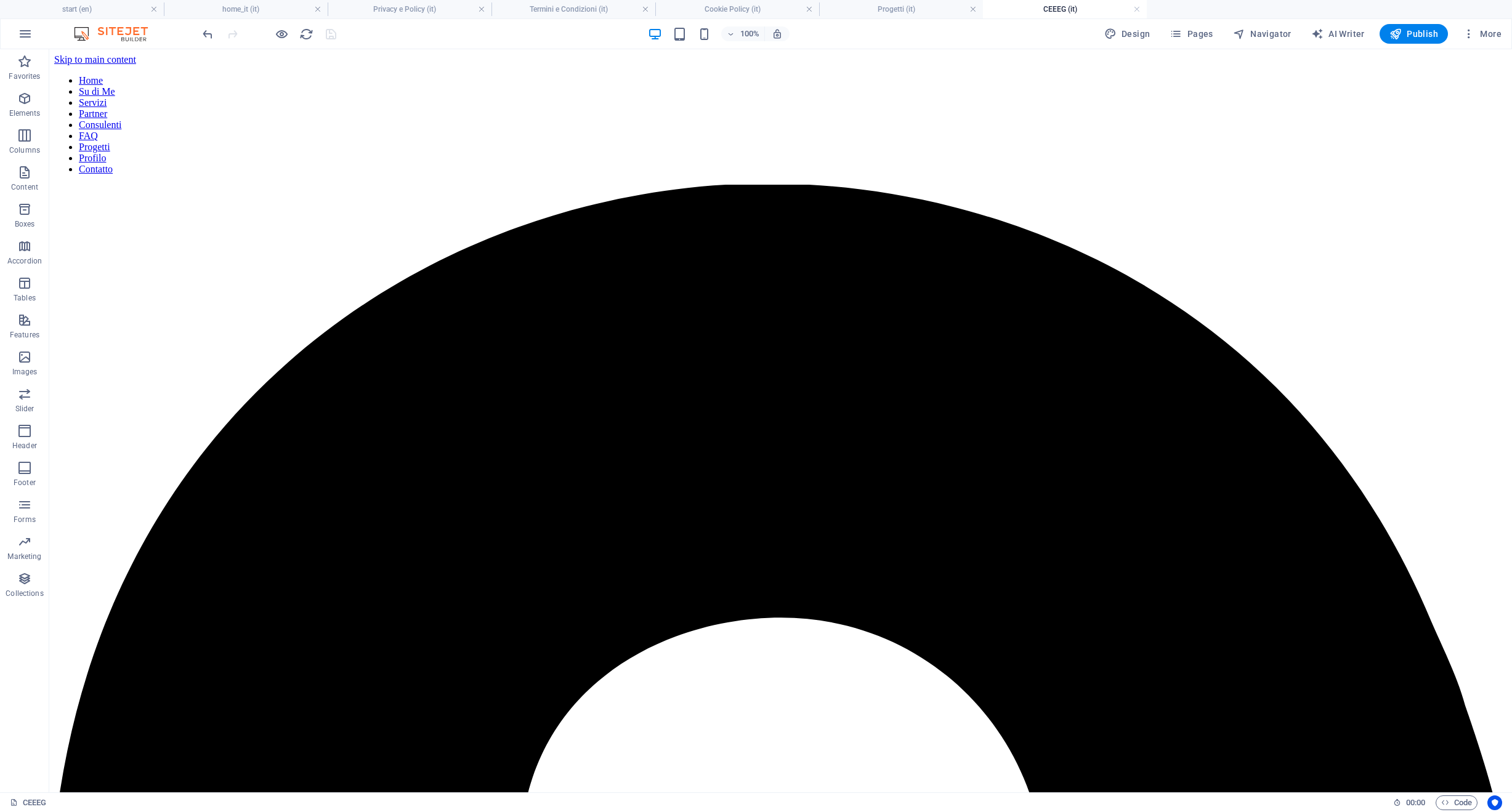
click at [1058, 10] on h4 "CEEEG (it)" at bounding box center [1064, 10] width 164 height 14
click at [917, 10] on h4 "Progetti (it)" at bounding box center [901, 10] width 164 height 14
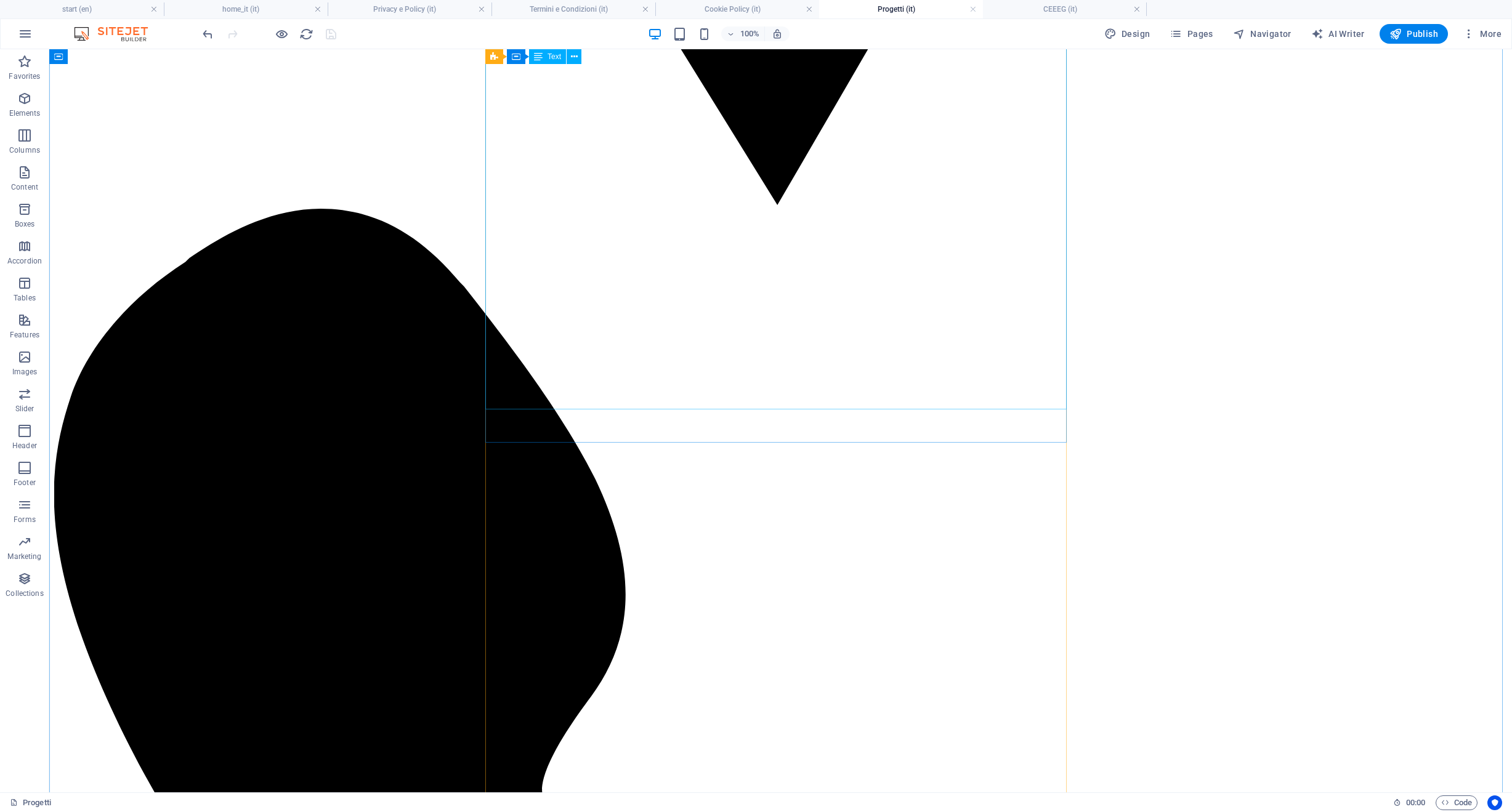
scroll to position [2994, 0]
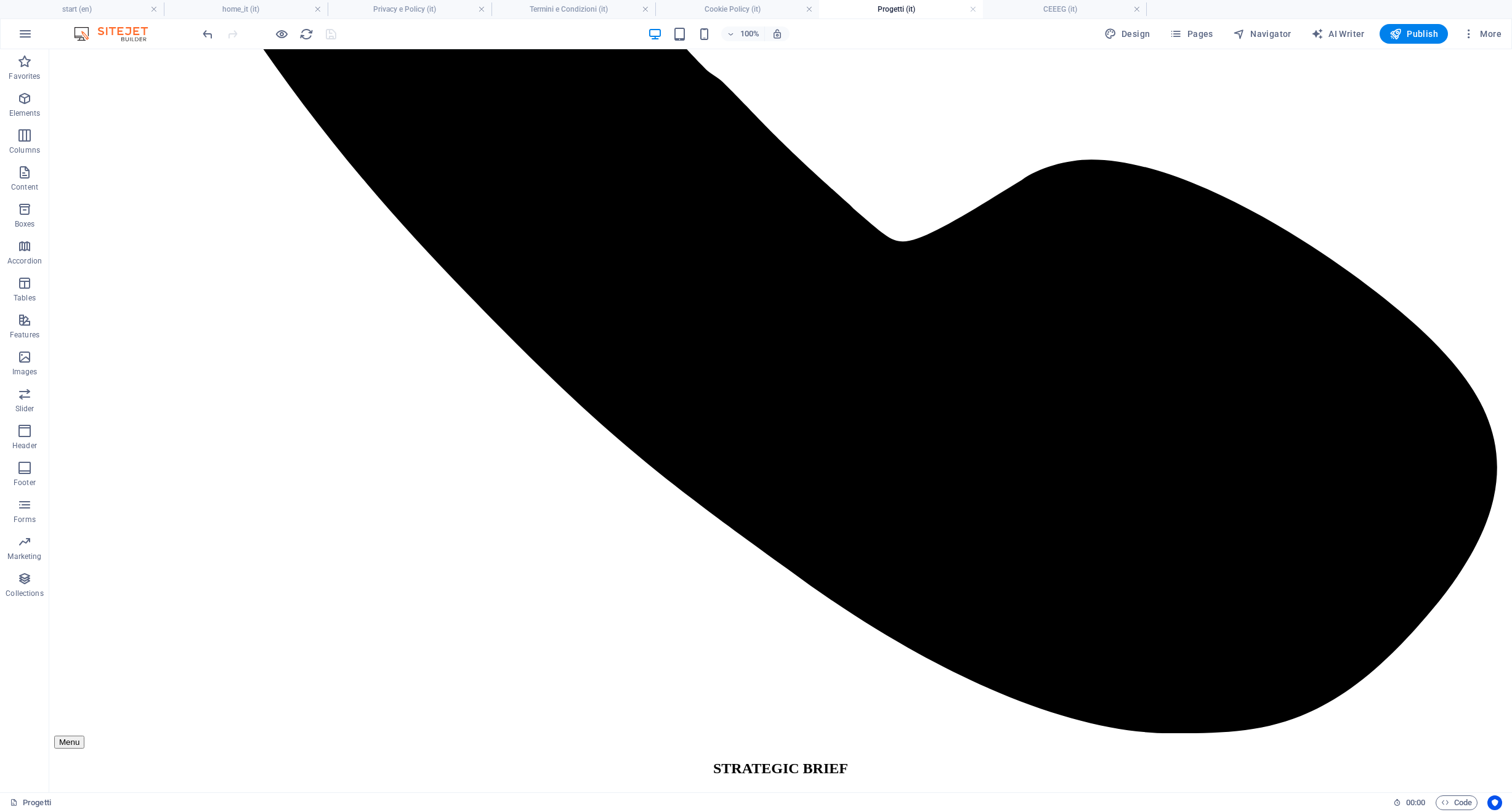
drag, startPoint x: 910, startPoint y: 10, endPoint x: 926, endPoint y: 10, distance: 16.0
click at [969, 10] on link at bounding box center [973, 9] width 8 height 12
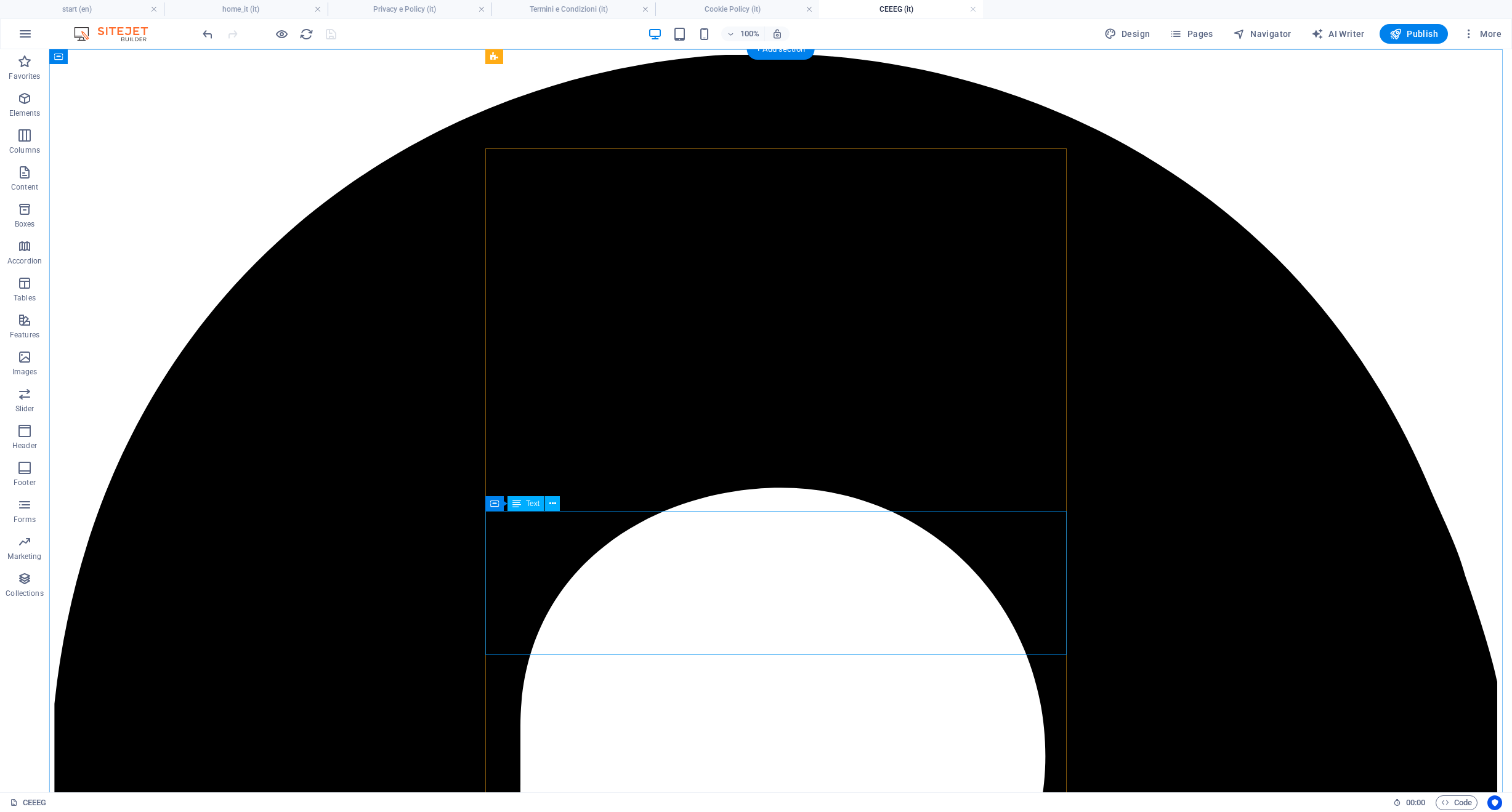
scroll to position [0, 0]
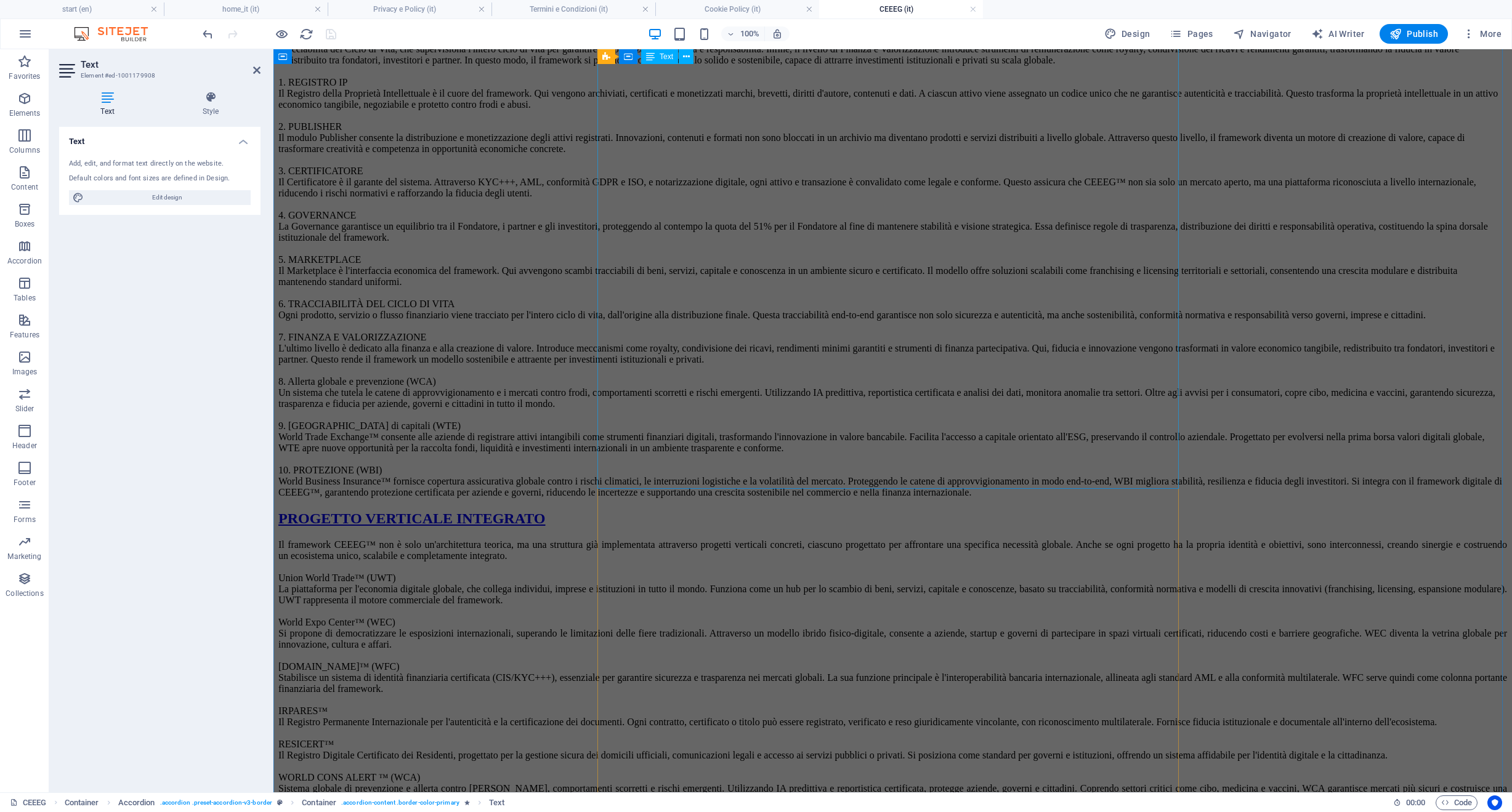
scroll to position [3680, 0]
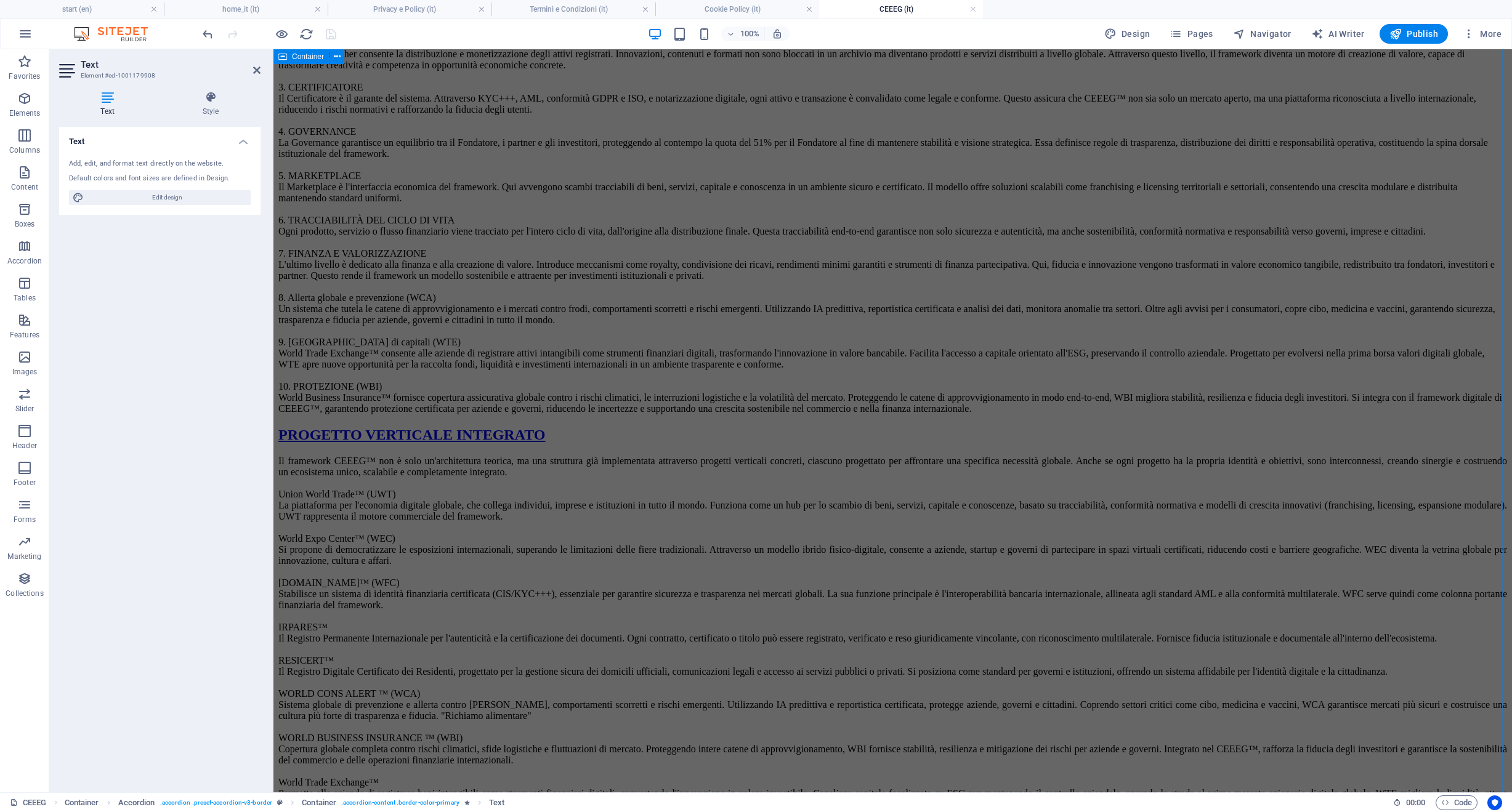
click at [483, 222] on div "C E E E G ™ VERSIONE ESTESA VISIONE CEEEG™ (Connected Everything, Everyone, Eve…" at bounding box center [892, 716] width 1229 height 2408
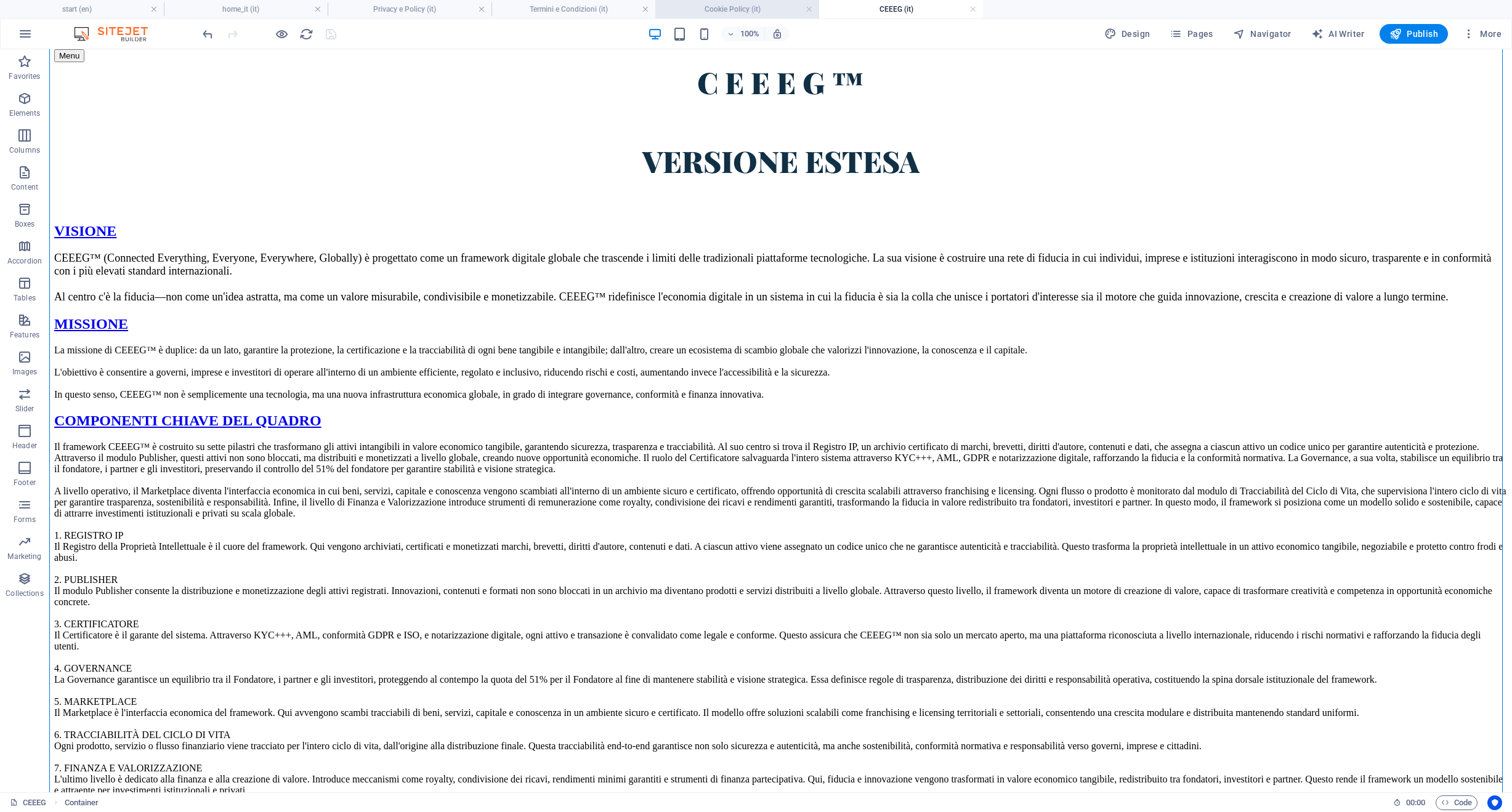
click at [734, 9] on h4 "Cookie Policy (it)" at bounding box center [737, 10] width 164 height 14
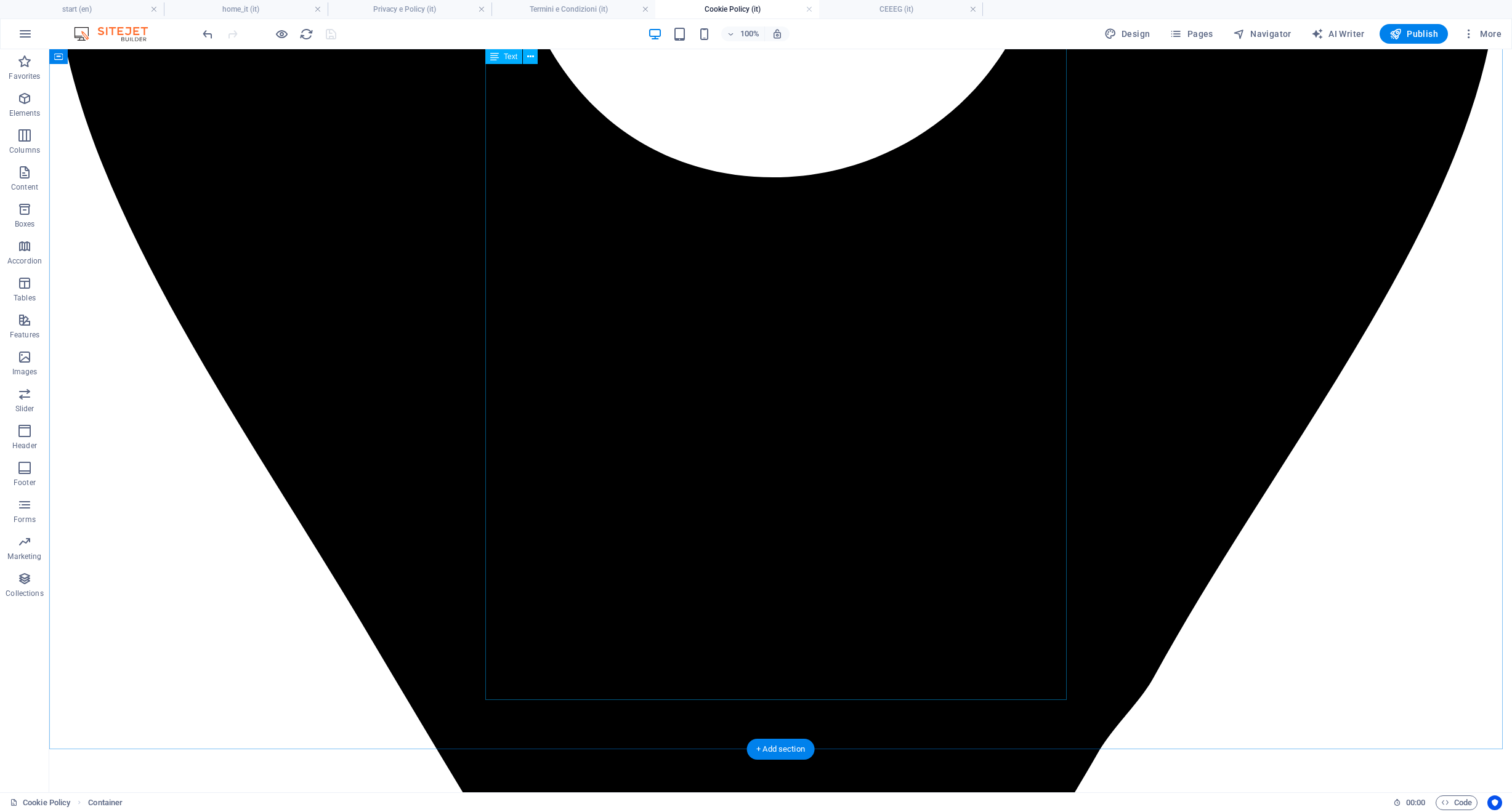
scroll to position [0, 0]
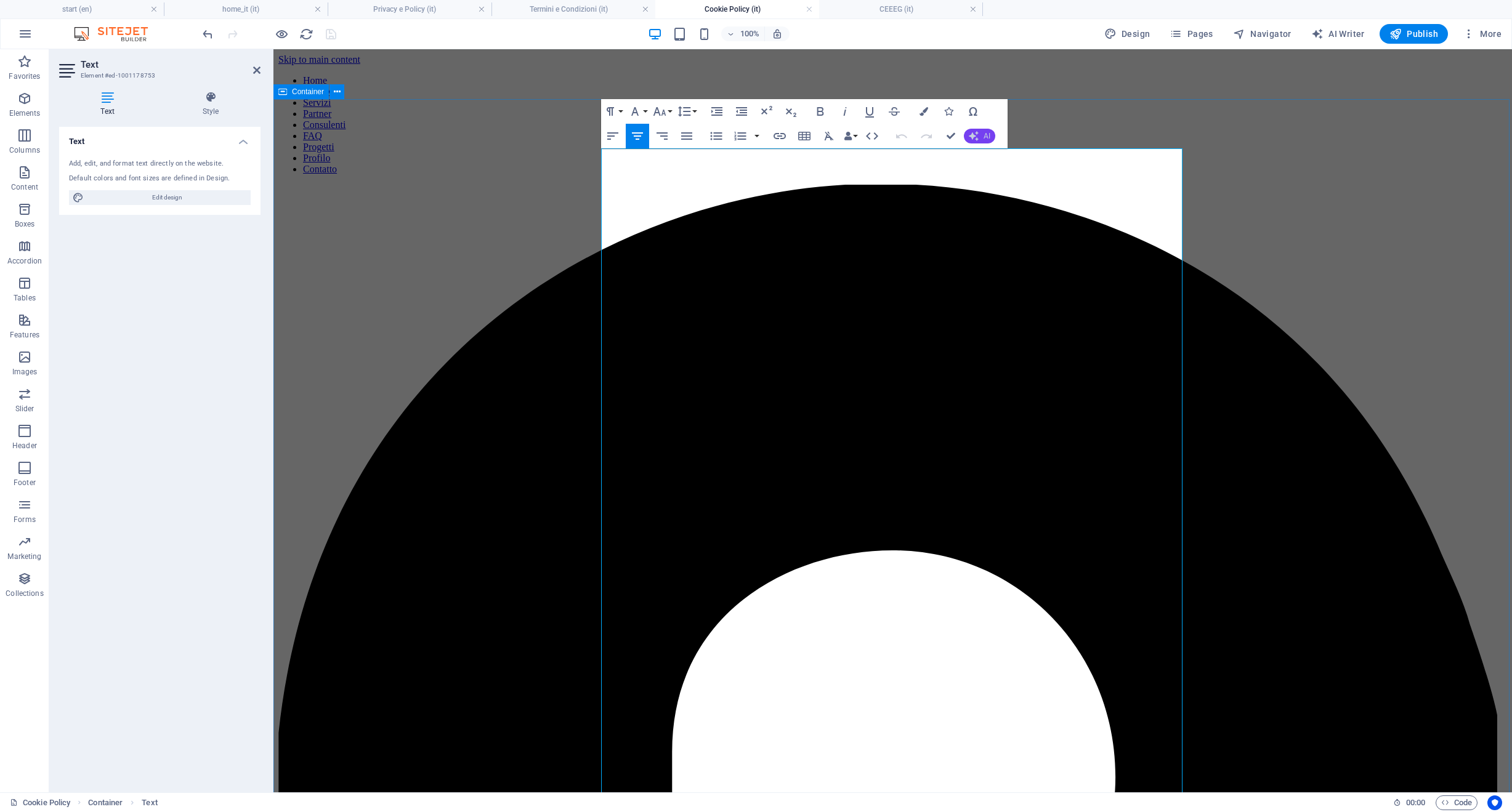
click at [975, 140] on icon "button" at bounding box center [974, 136] width 10 height 10
click at [1014, 230] on link "Translate to Italian" at bounding box center [1024, 230] width 120 height 19
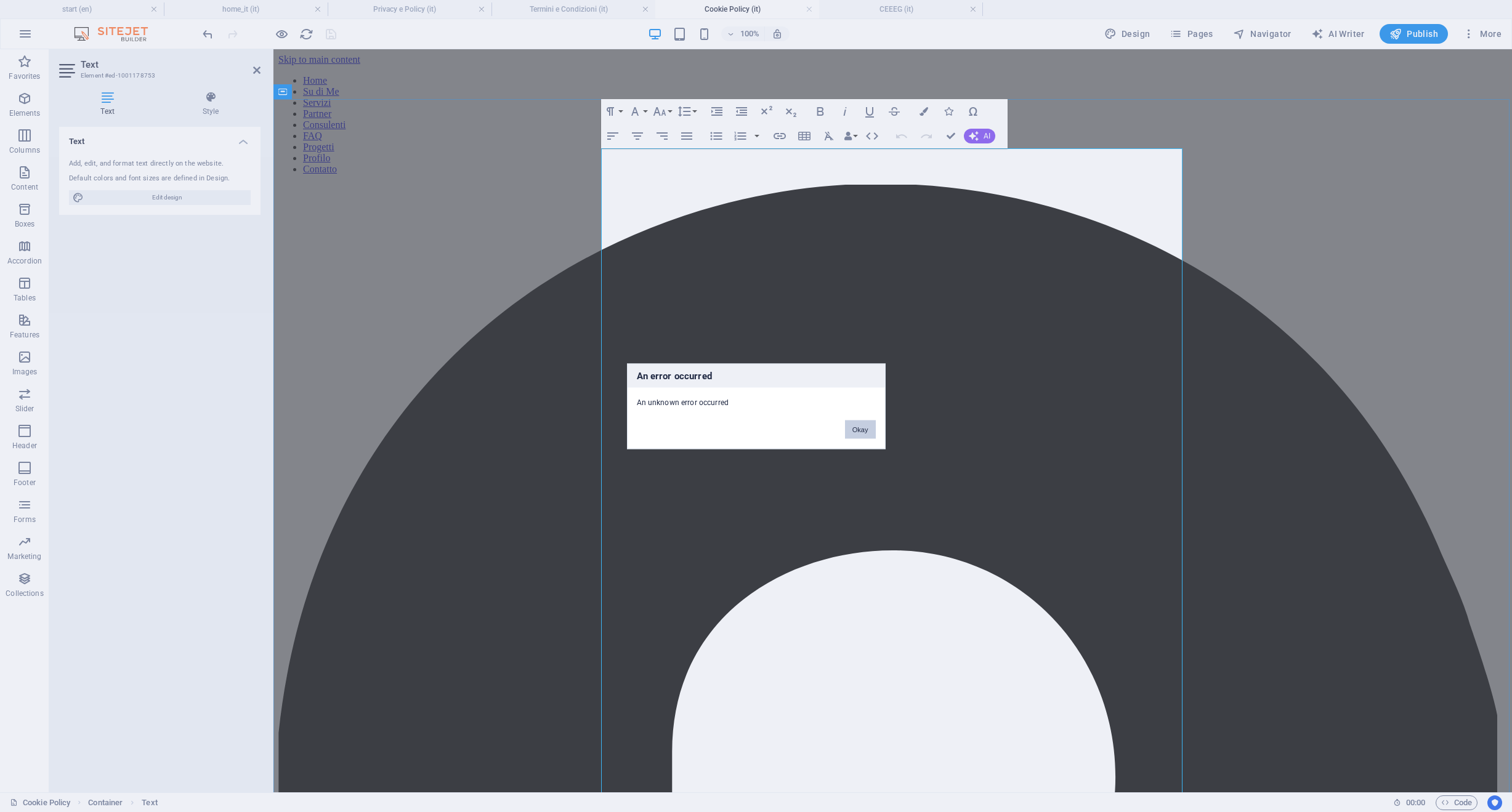
drag, startPoint x: 866, startPoint y: 437, endPoint x: 596, endPoint y: 388, distance: 274.4
click at [866, 437] on button "Okay" at bounding box center [860, 429] width 31 height 19
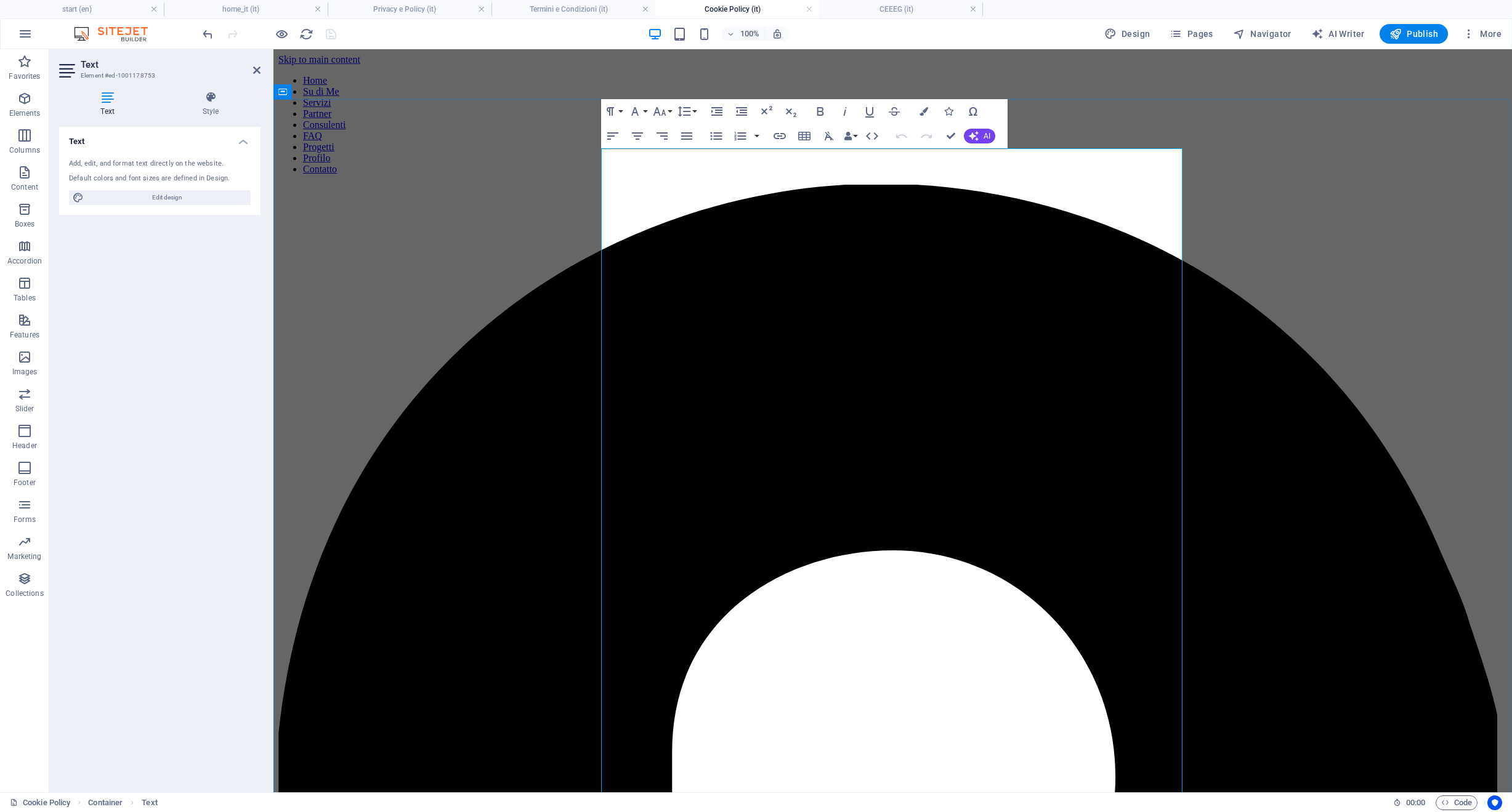
copy div "🍪 Loremi Dolors ametconsectetu.adi Elit seddoe: 45 Tem 0758 Inci Utlabo Etdolo …"
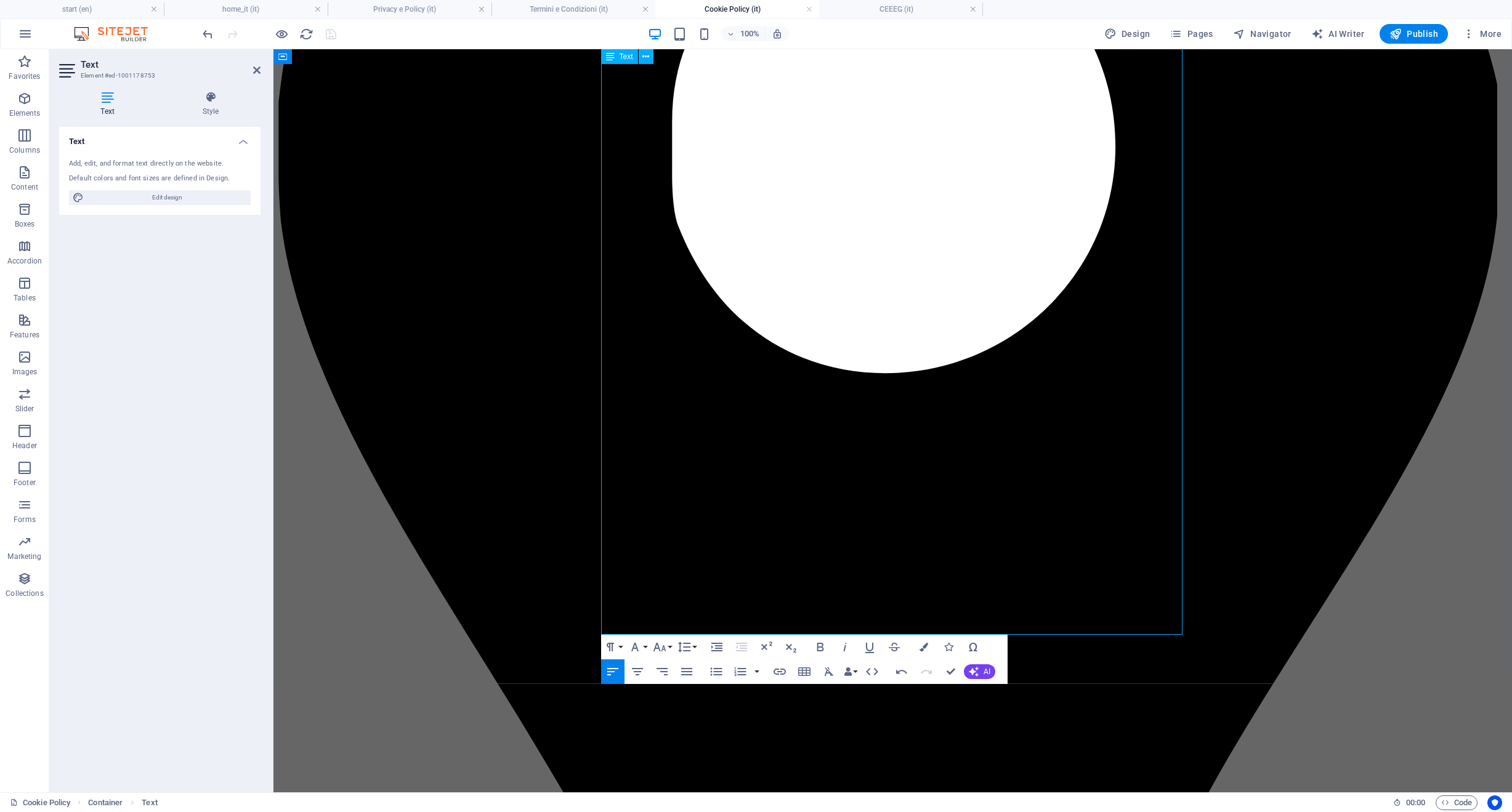
scroll to position [667, 0]
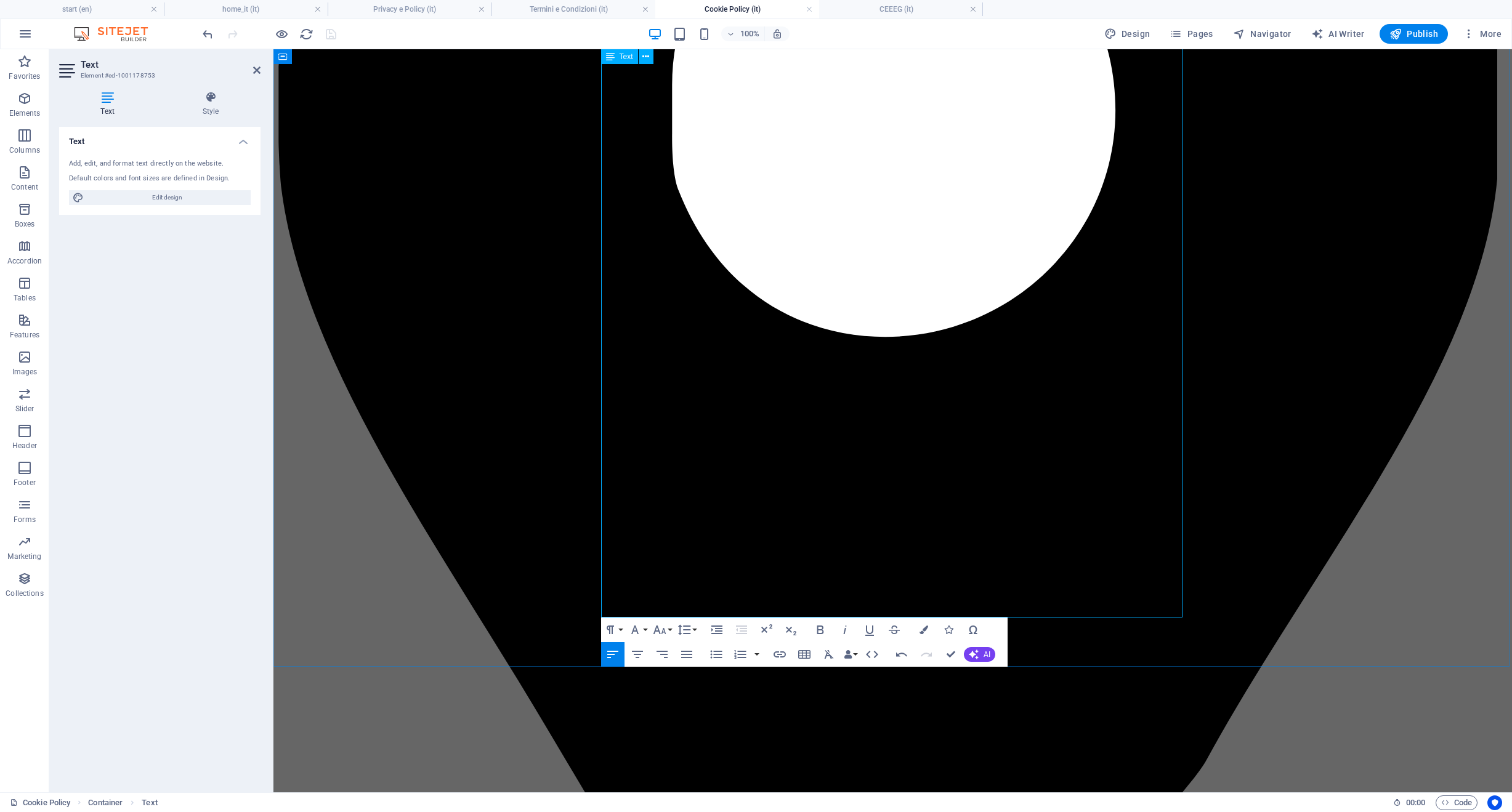
scroll to position [802, 0]
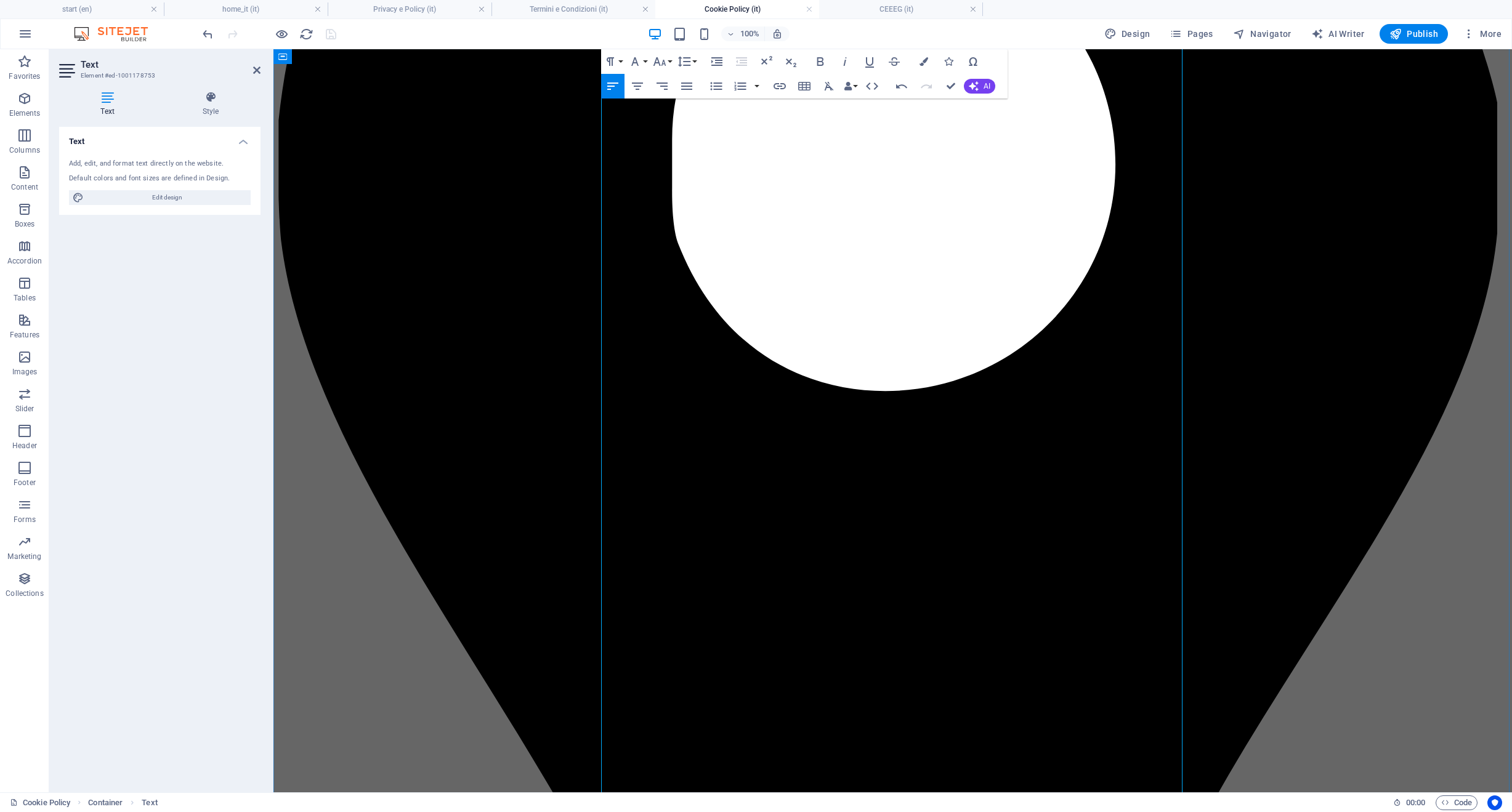
scroll to position [391, 0]
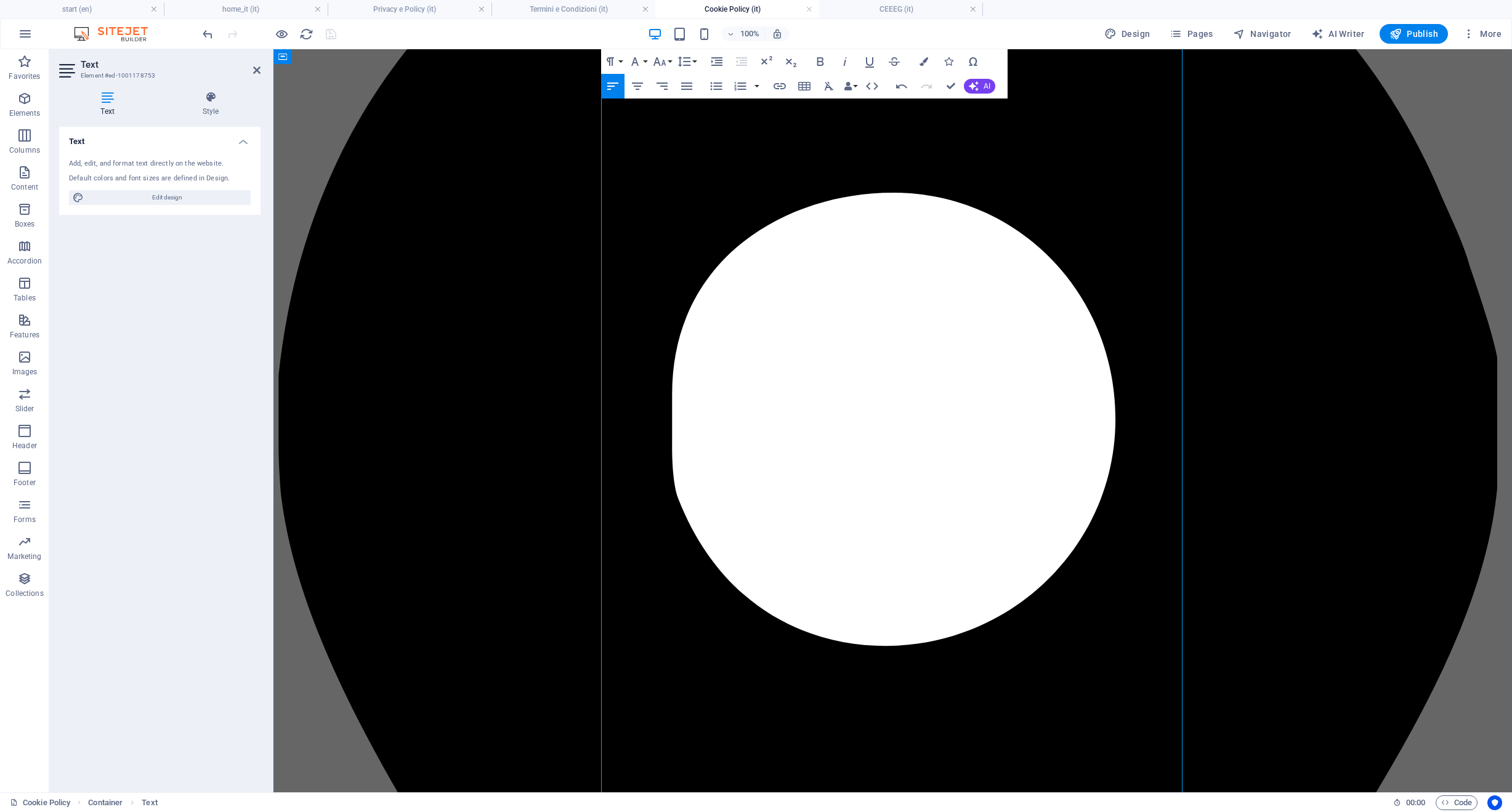
scroll to position [263, 0]
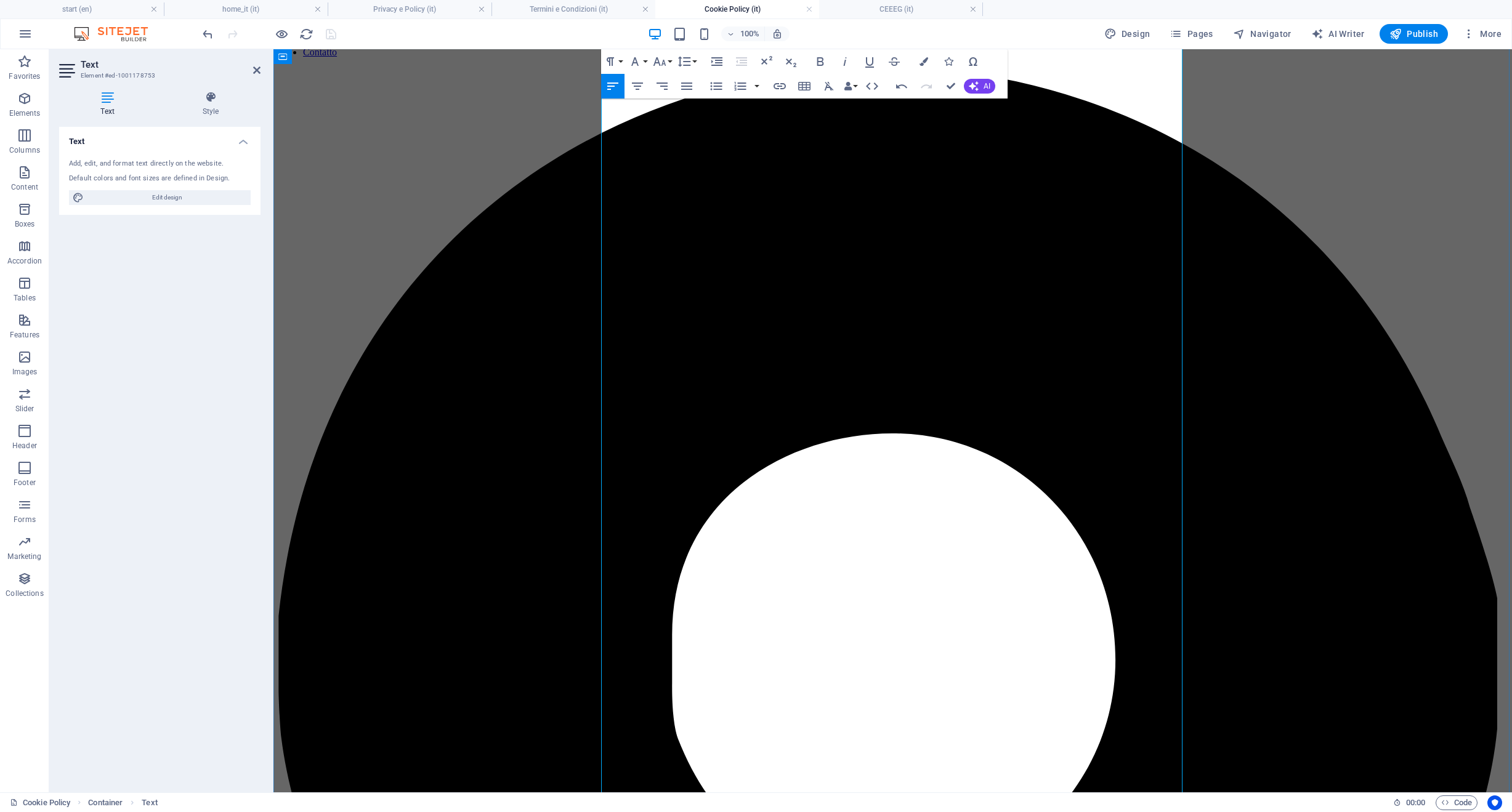
scroll to position [34, 0]
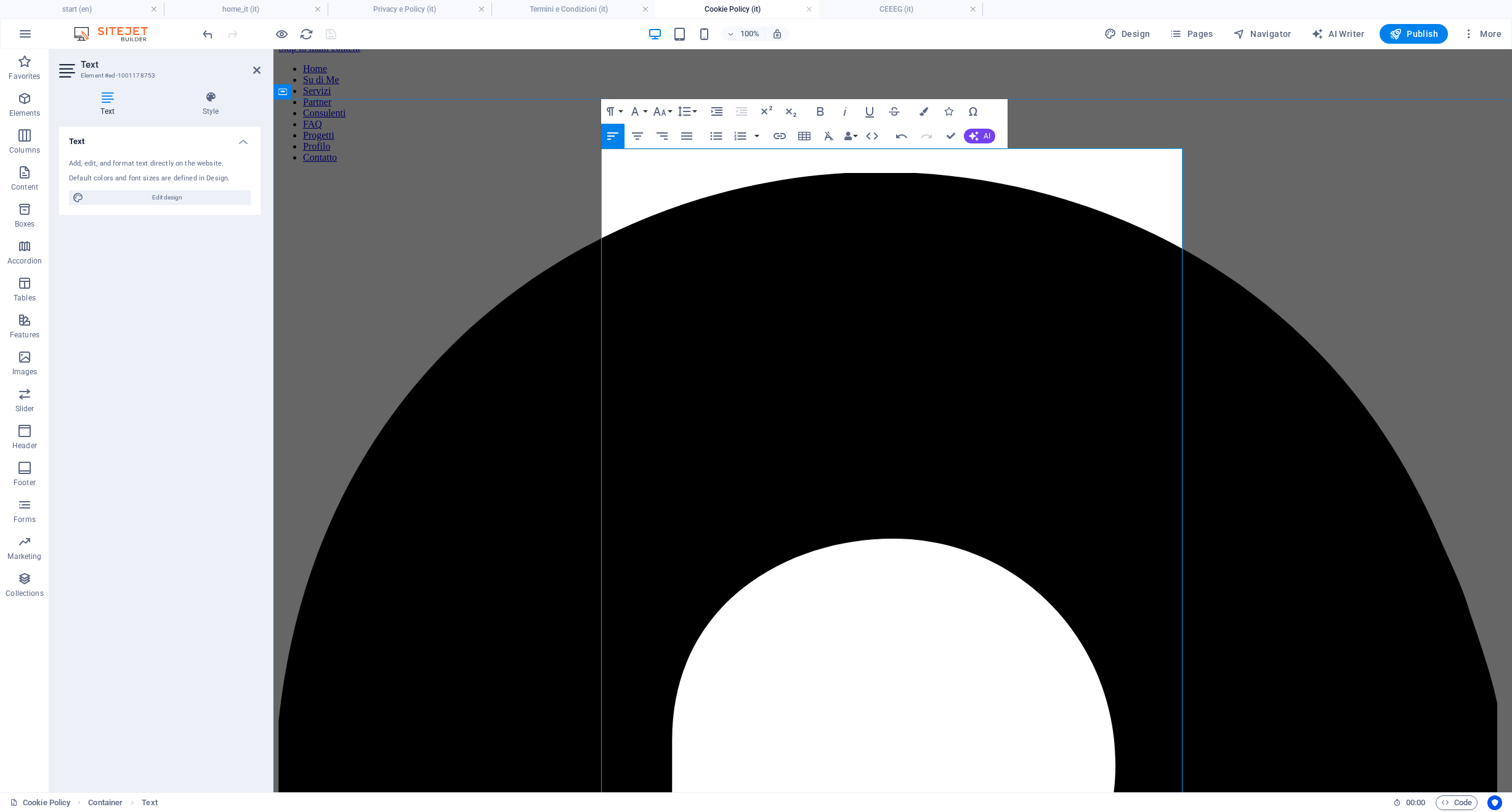
scroll to position [0, 0]
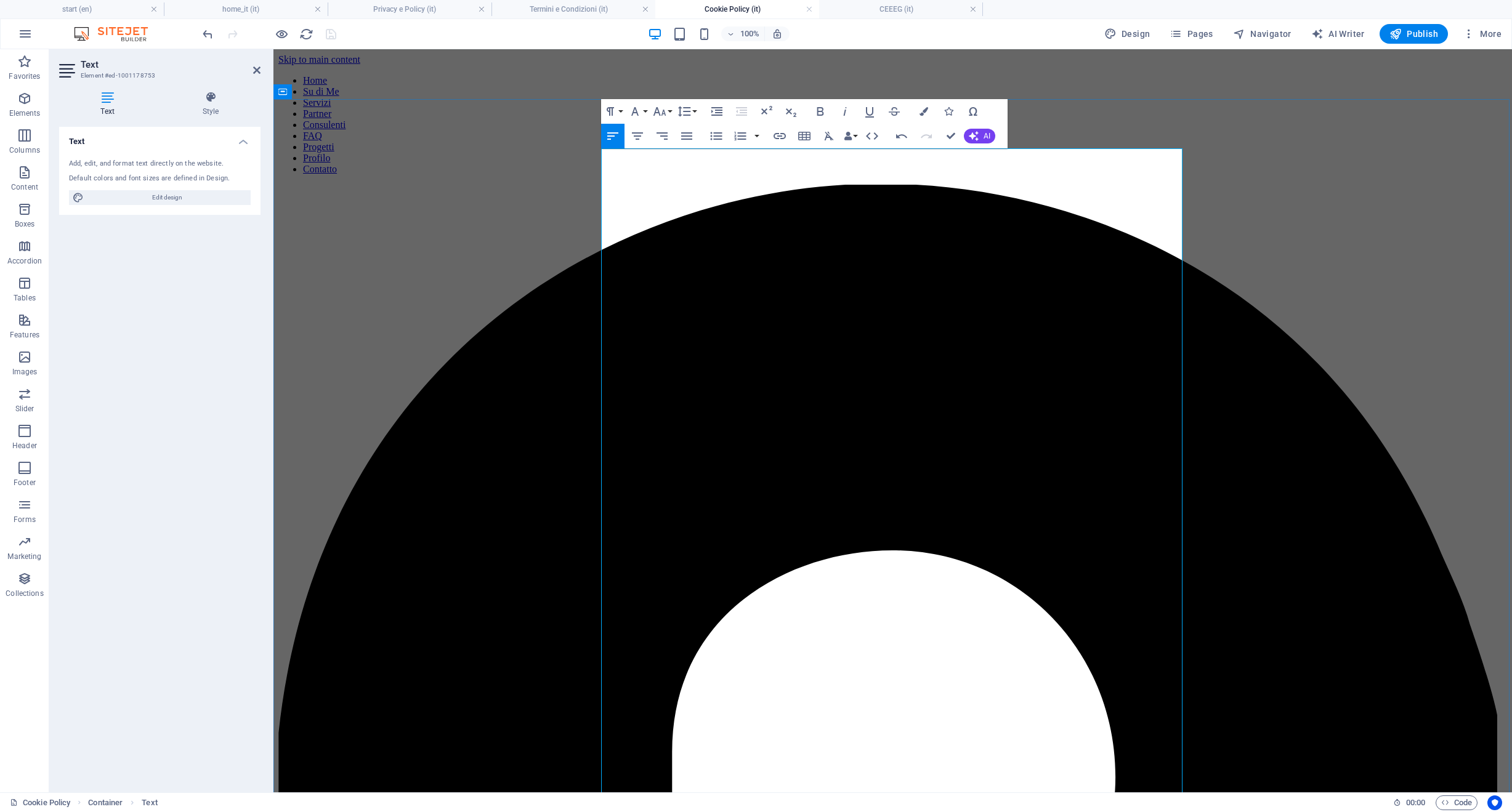
drag, startPoint x: 787, startPoint y: 195, endPoint x: 545, endPoint y: 143, distance: 247.5
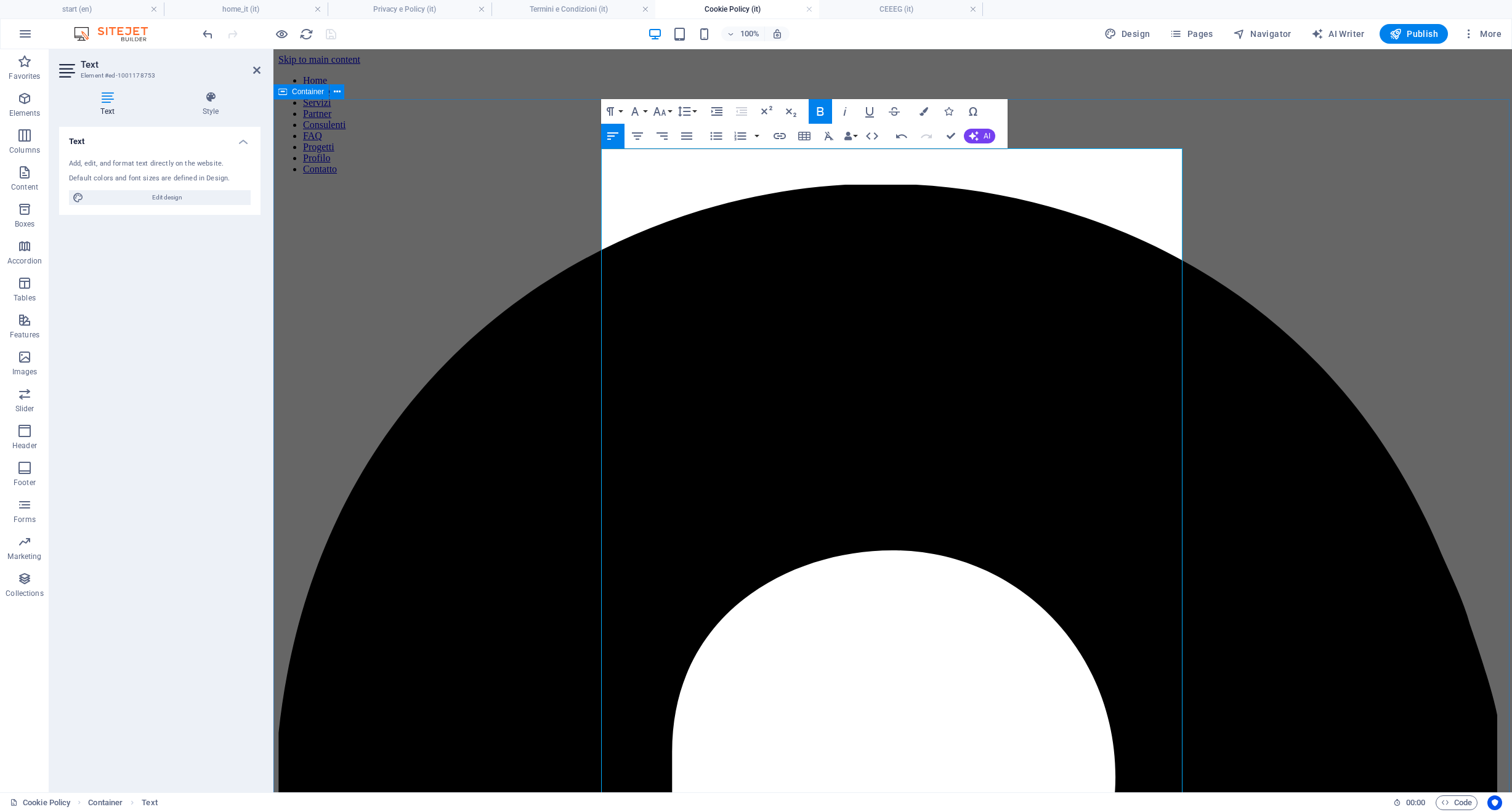
click at [638, 139] on icon "button" at bounding box center [637, 136] width 11 height 8
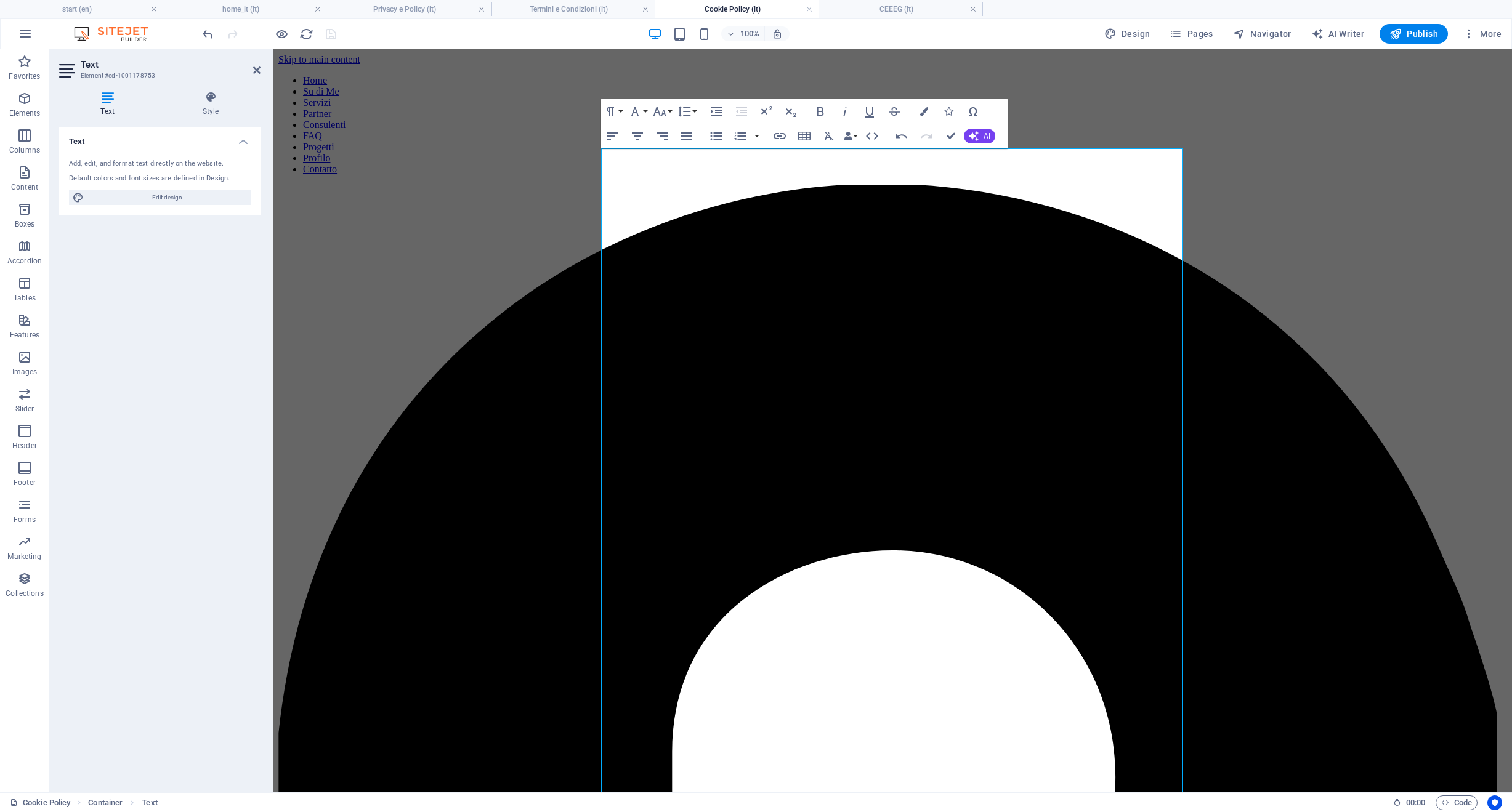
drag, startPoint x: 964, startPoint y: 160, endPoint x: 781, endPoint y: 162, distance: 183.0
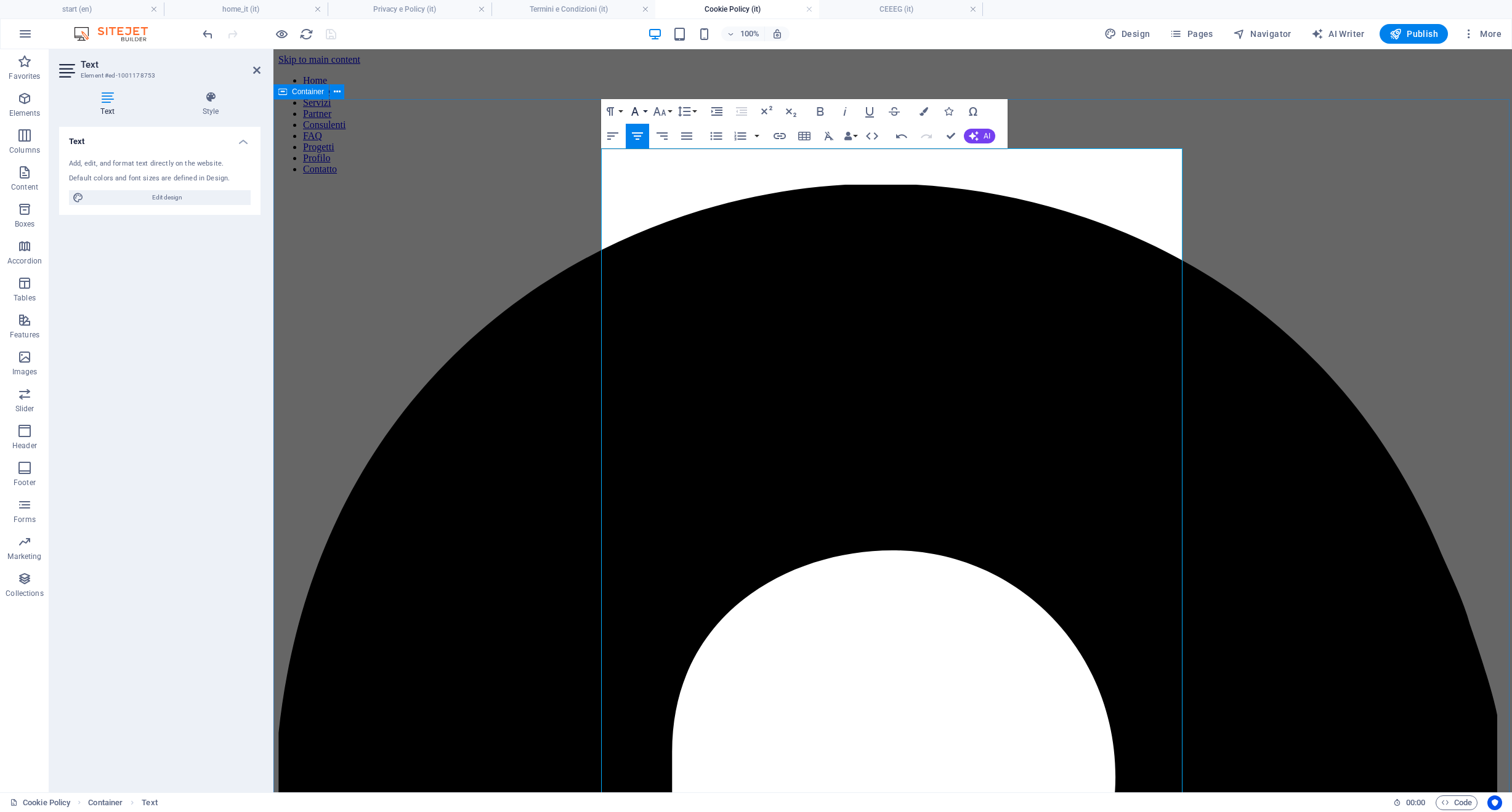
click at [635, 109] on icon "button" at bounding box center [635, 111] width 8 height 9
click at [666, 109] on icon "button" at bounding box center [659, 111] width 14 height 14
click at [674, 274] on link "36" at bounding box center [672, 277] width 44 height 19
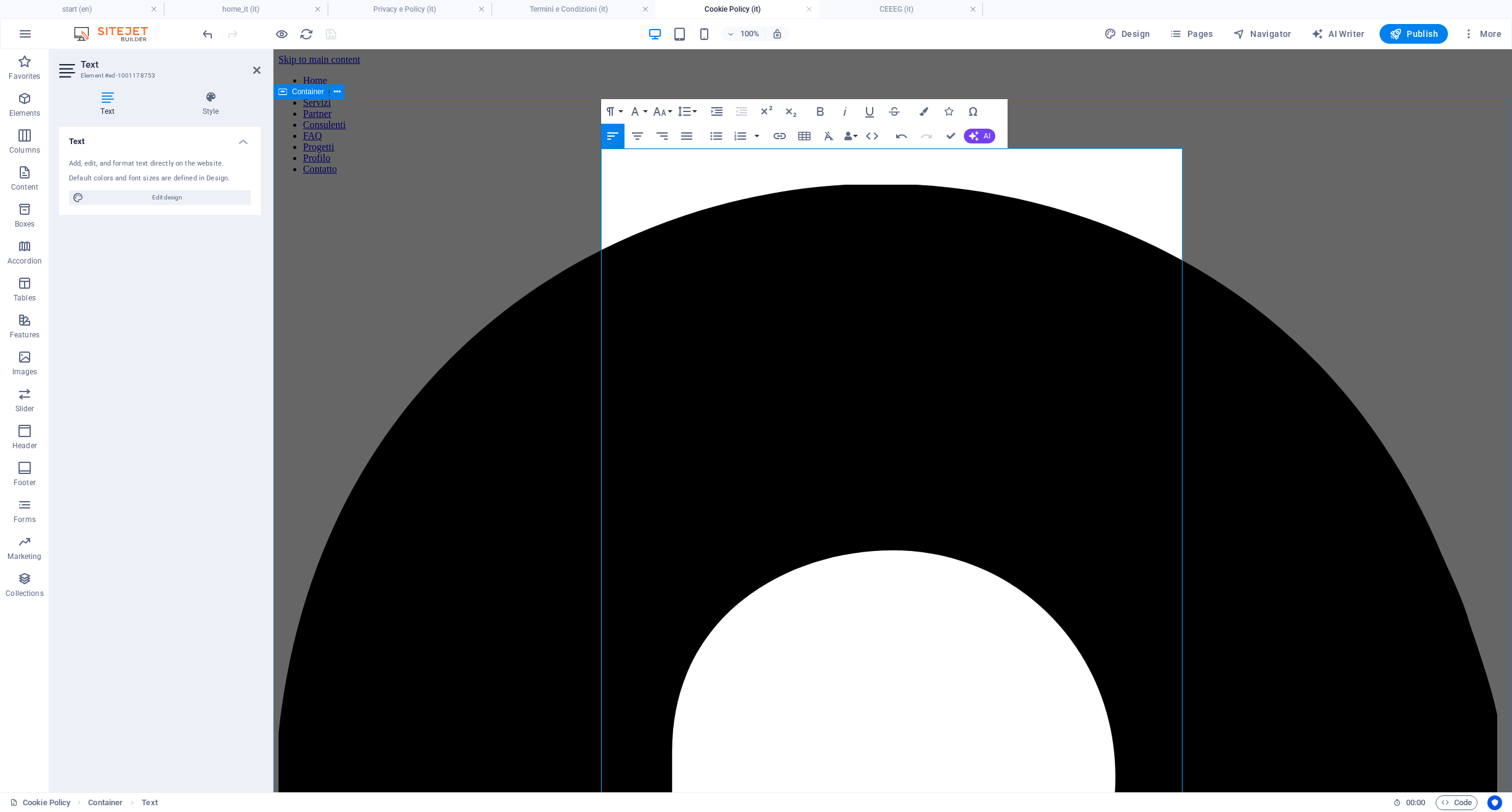
drag, startPoint x: 800, startPoint y: 322, endPoint x: 589, endPoint y: 317, distance: 211.1
click at [661, 109] on icon "button" at bounding box center [659, 111] width 14 height 14
click at [679, 270] on link "36" at bounding box center [672, 277] width 44 height 19
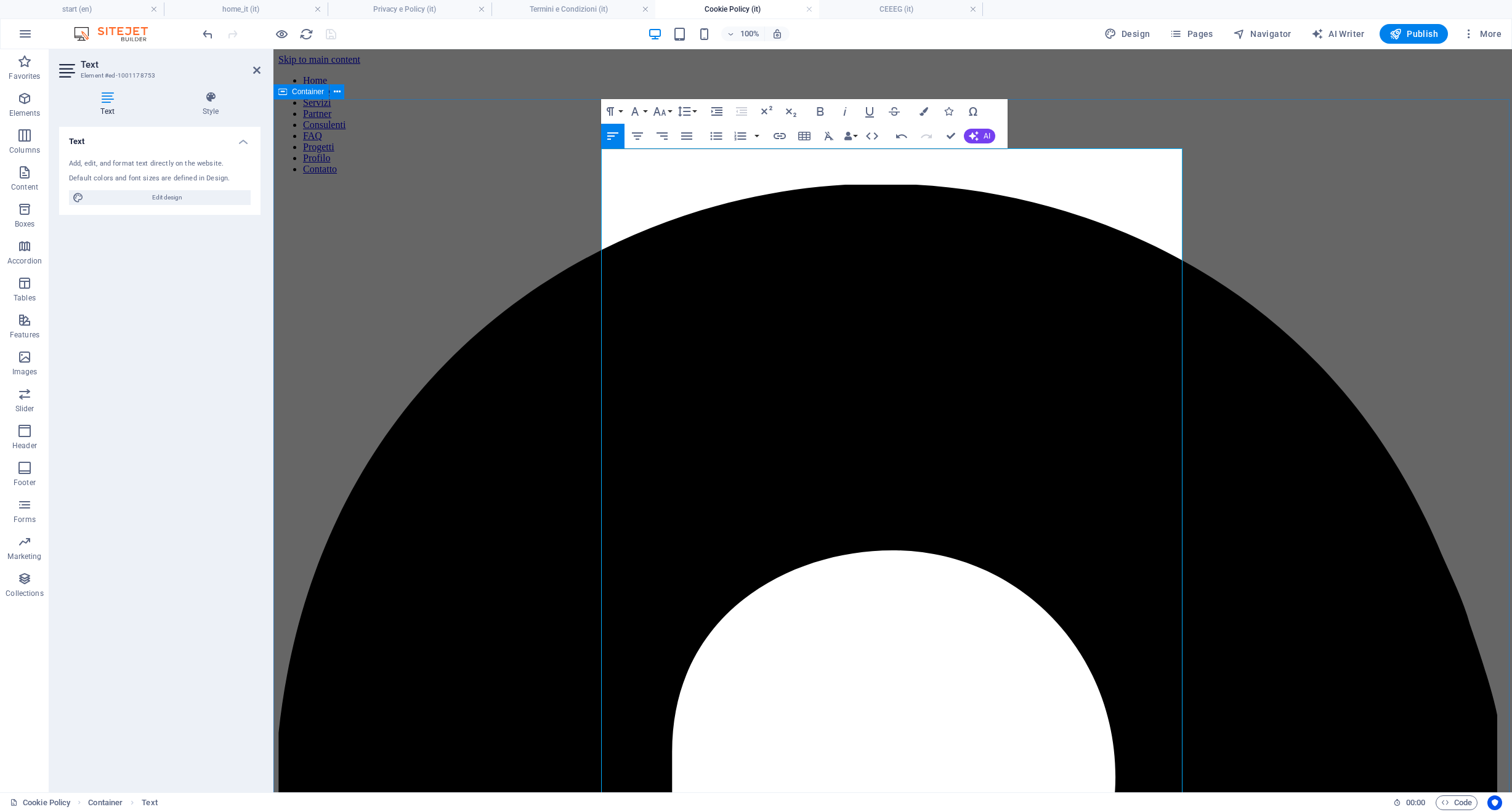
drag, startPoint x: 889, startPoint y: 438, endPoint x: 567, endPoint y: 428, distance: 322.2
click at [657, 113] on icon "button" at bounding box center [659, 111] width 13 height 9
click at [657, 280] on link "36" at bounding box center [672, 277] width 44 height 19
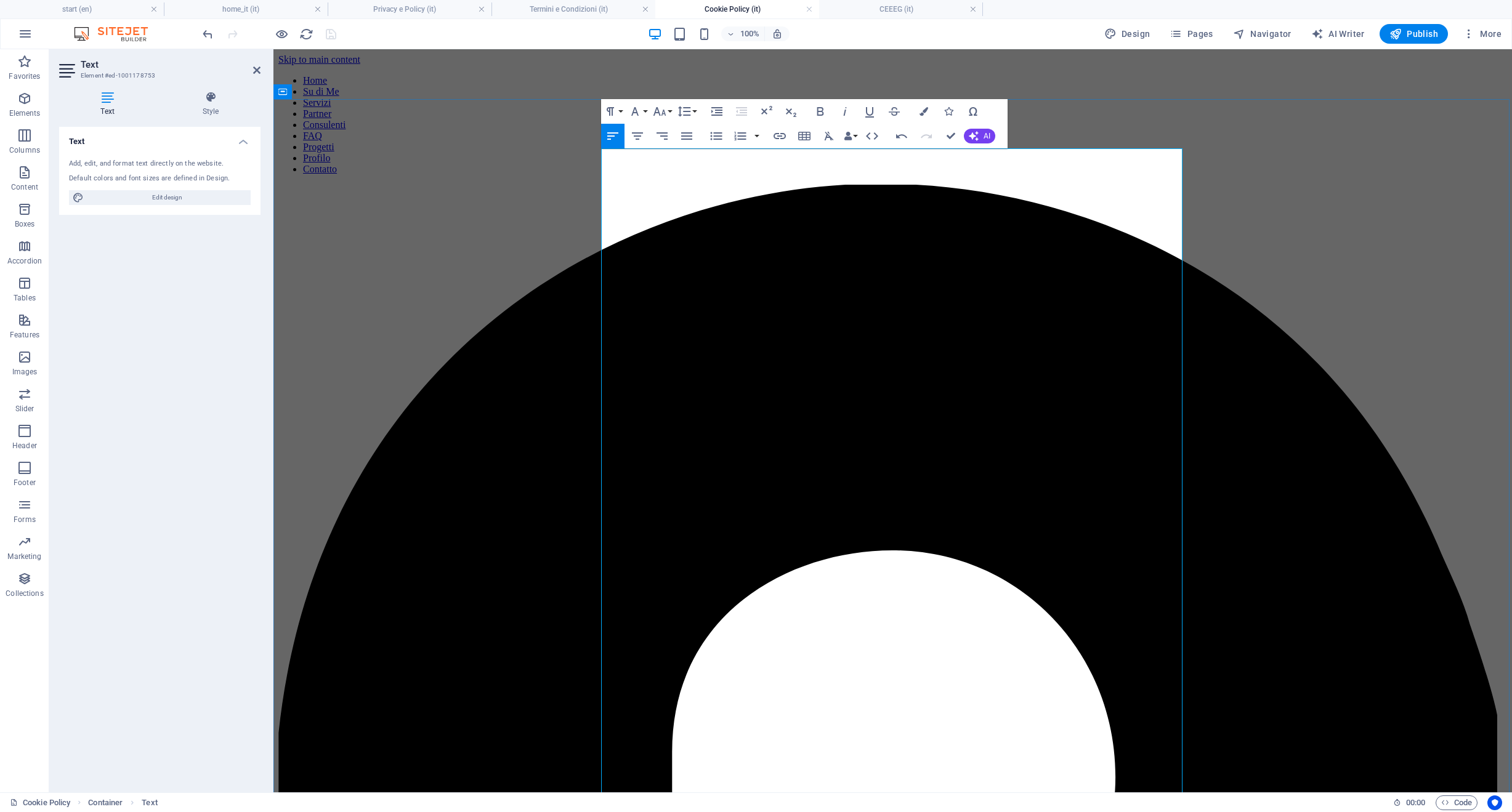
scroll to position [212, 0]
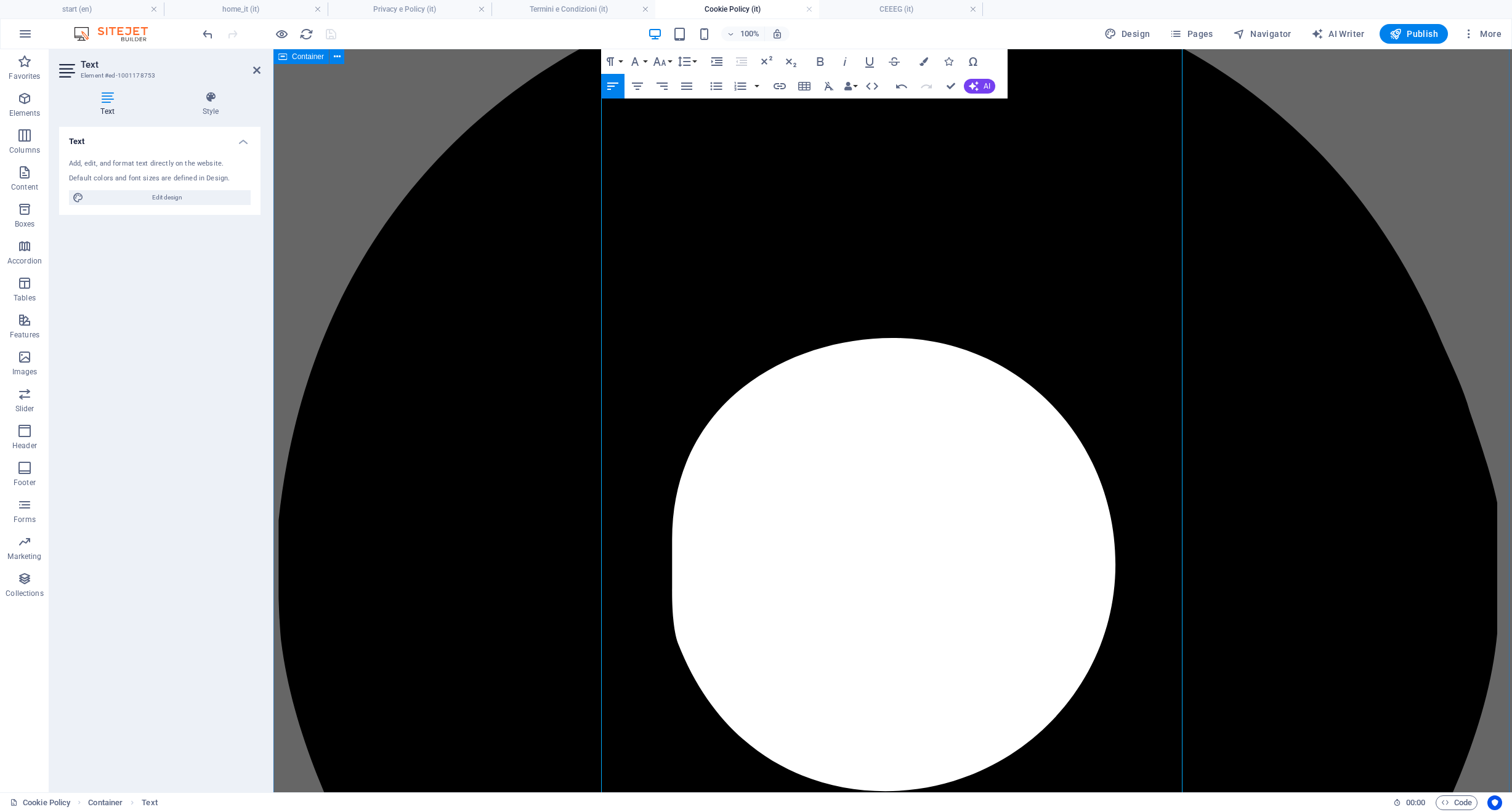
drag, startPoint x: 820, startPoint y: 476, endPoint x: 575, endPoint y: 458, distance: 245.7
drag, startPoint x: 824, startPoint y: 460, endPoint x: 595, endPoint y: 469, distance: 229.2
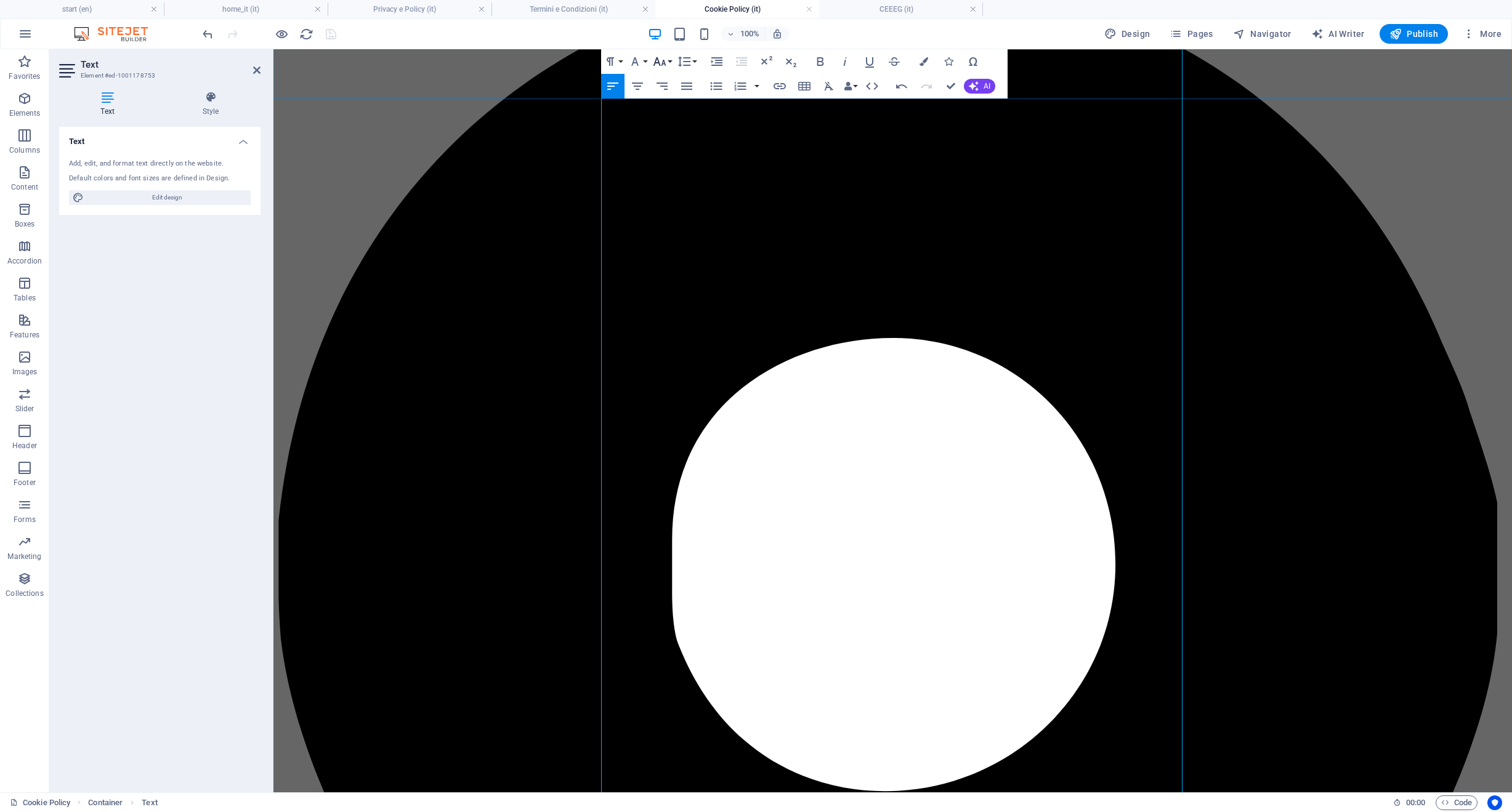
click at [657, 64] on icon "button" at bounding box center [659, 61] width 14 height 14
click at [680, 226] on link "36" at bounding box center [672, 227] width 44 height 19
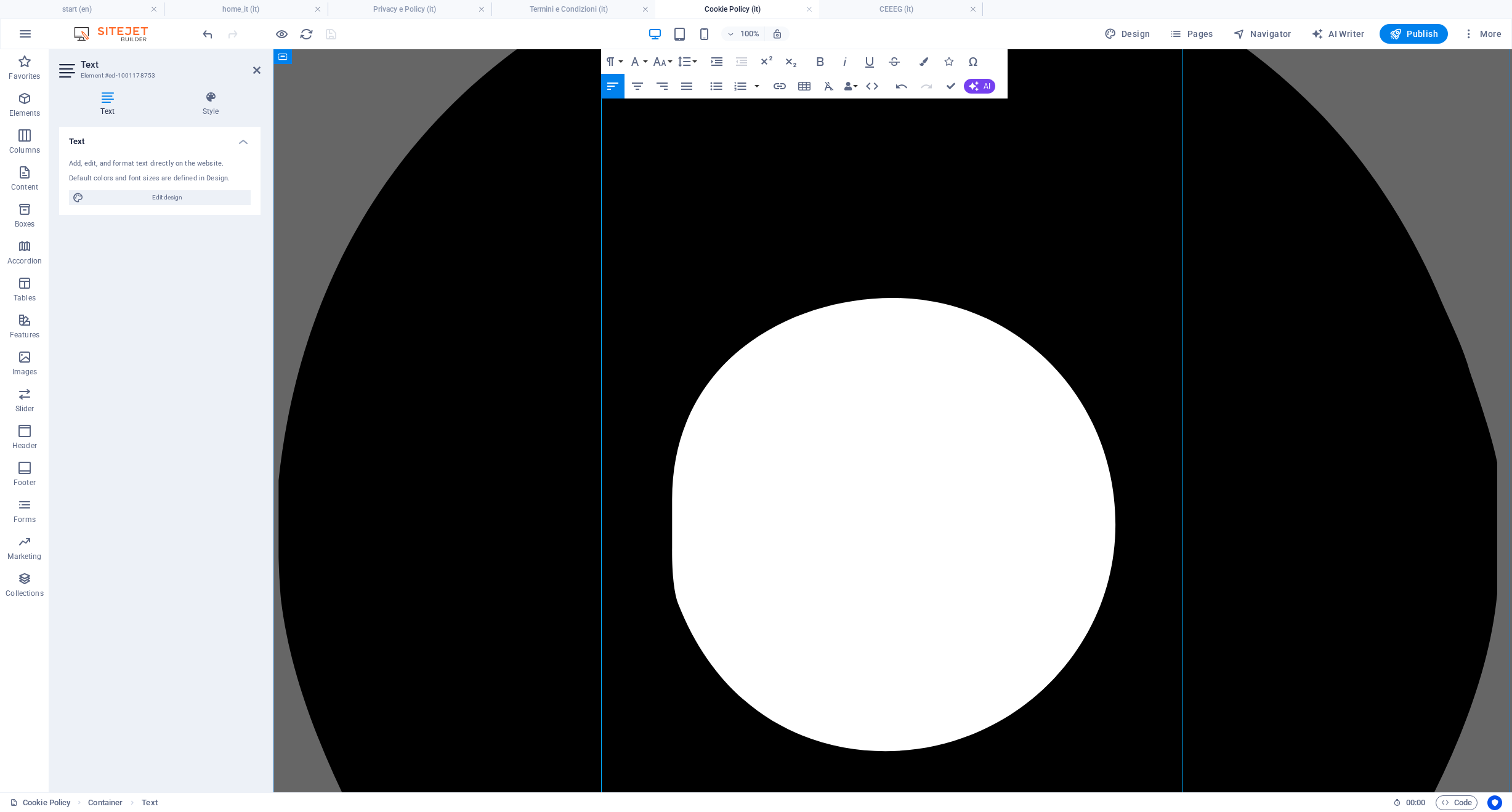
drag, startPoint x: 892, startPoint y: 428, endPoint x: 592, endPoint y: 438, distance: 300.2
click at [659, 60] on icon "button" at bounding box center [659, 61] width 14 height 14
click at [665, 155] on link "36" at bounding box center [672, 153] width 44 height 19
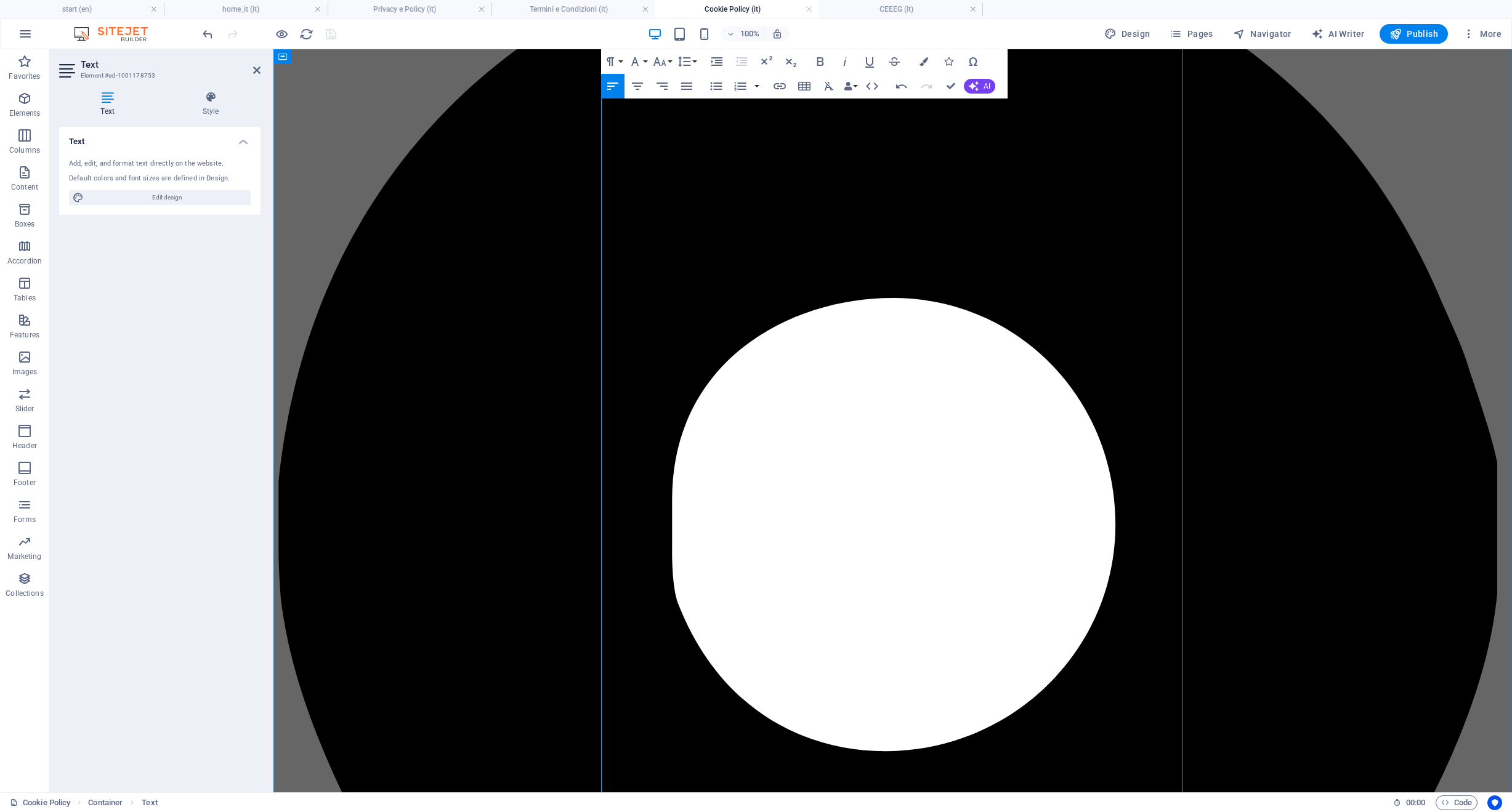
drag, startPoint x: 834, startPoint y: 669, endPoint x: 602, endPoint y: 663, distance: 232.1
click at [646, 61] on button "Font Family" at bounding box center [637, 62] width 23 height 25
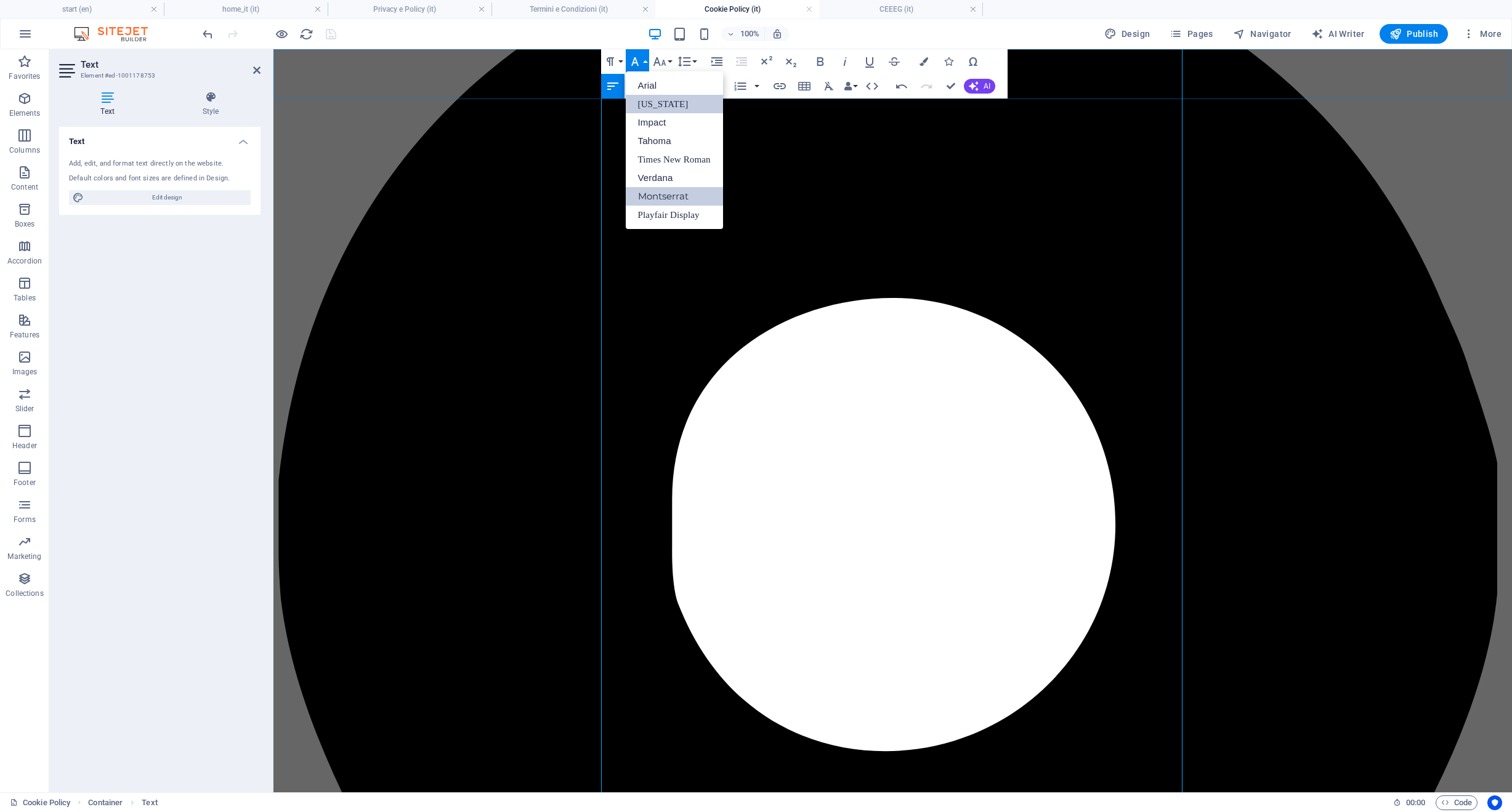
scroll to position [0, 0]
click at [650, 60] on button "Font Size" at bounding box center [662, 62] width 23 height 25
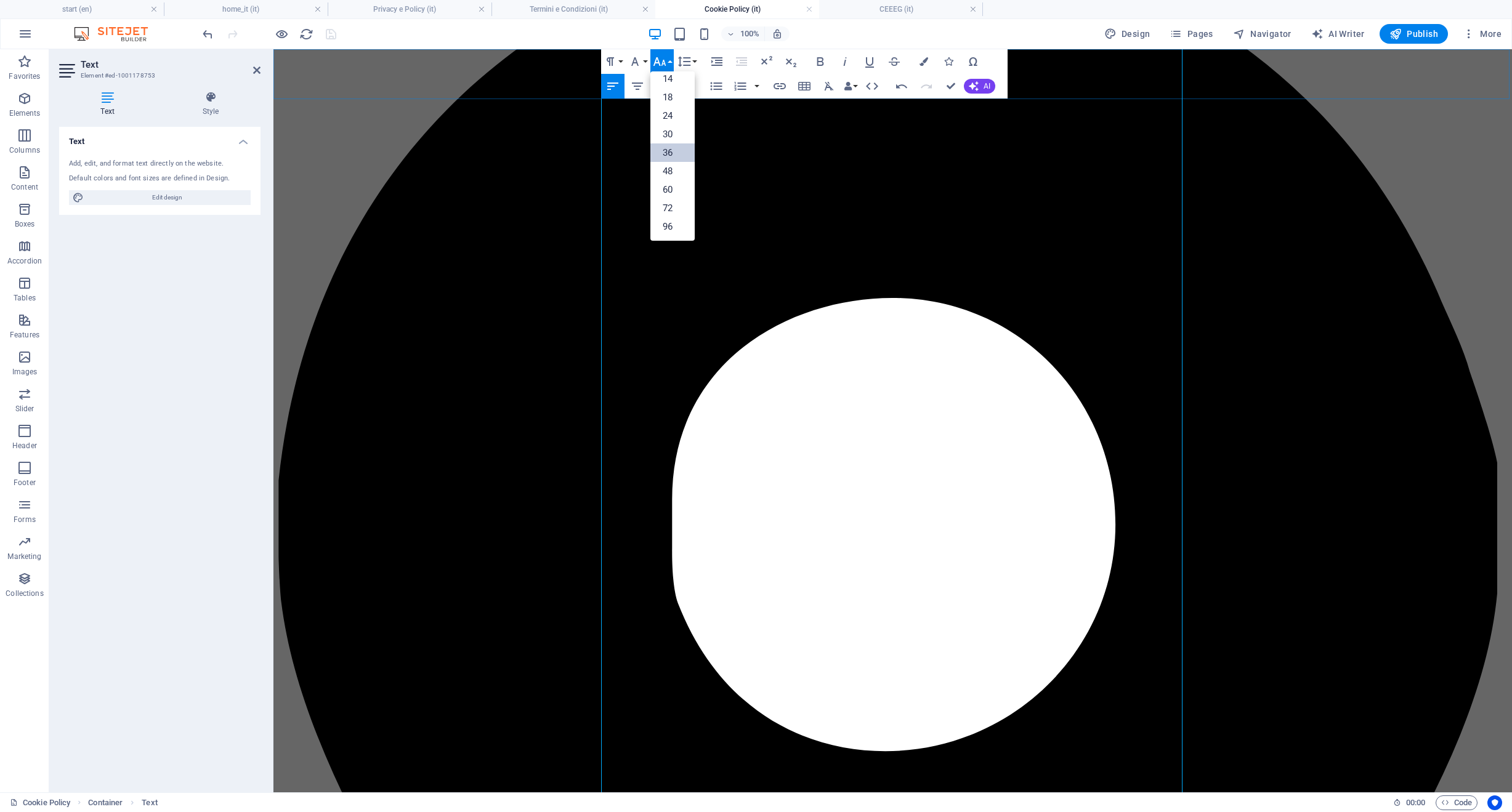
click at [666, 157] on link "36" at bounding box center [672, 153] width 44 height 19
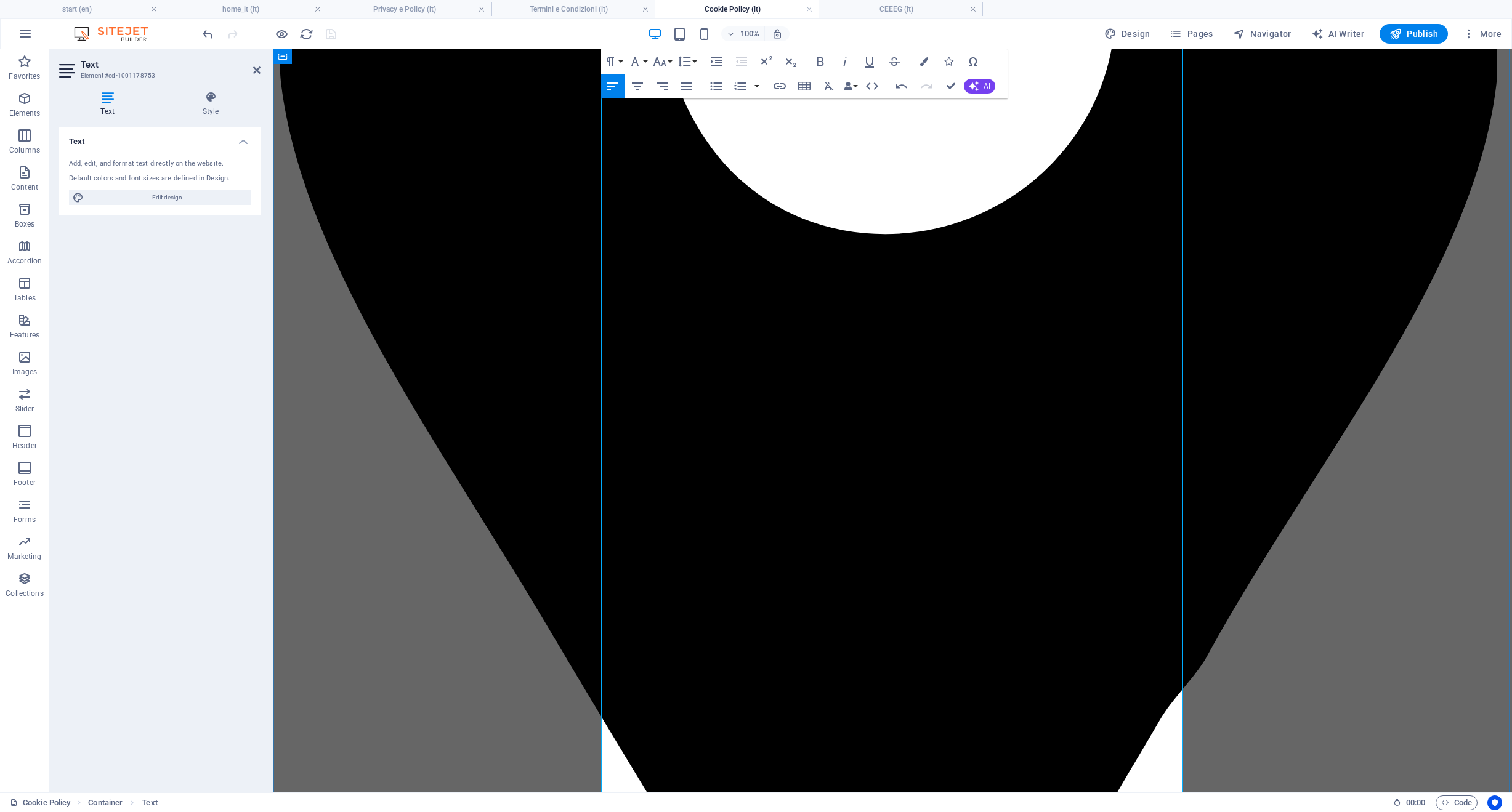
drag, startPoint x: 914, startPoint y: 369, endPoint x: 540, endPoint y: 361, distance: 374.1
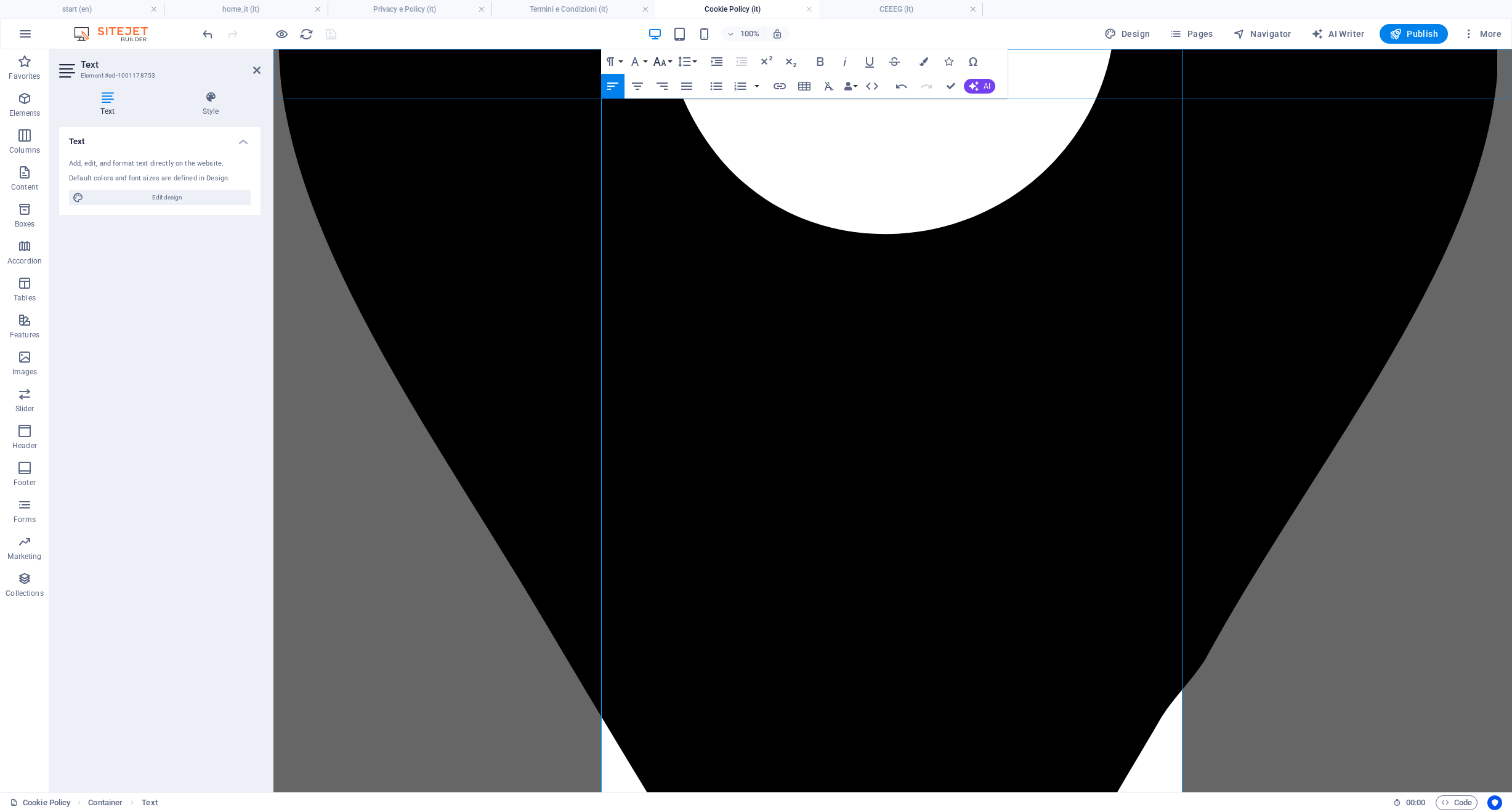
click at [657, 64] on icon "button" at bounding box center [659, 61] width 14 height 14
drag, startPoint x: 673, startPoint y: 156, endPoint x: 399, endPoint y: 109, distance: 278.0
click at [673, 156] on link "36" at bounding box center [672, 153] width 44 height 19
drag, startPoint x: 947, startPoint y: 603, endPoint x: 599, endPoint y: 602, distance: 348.0
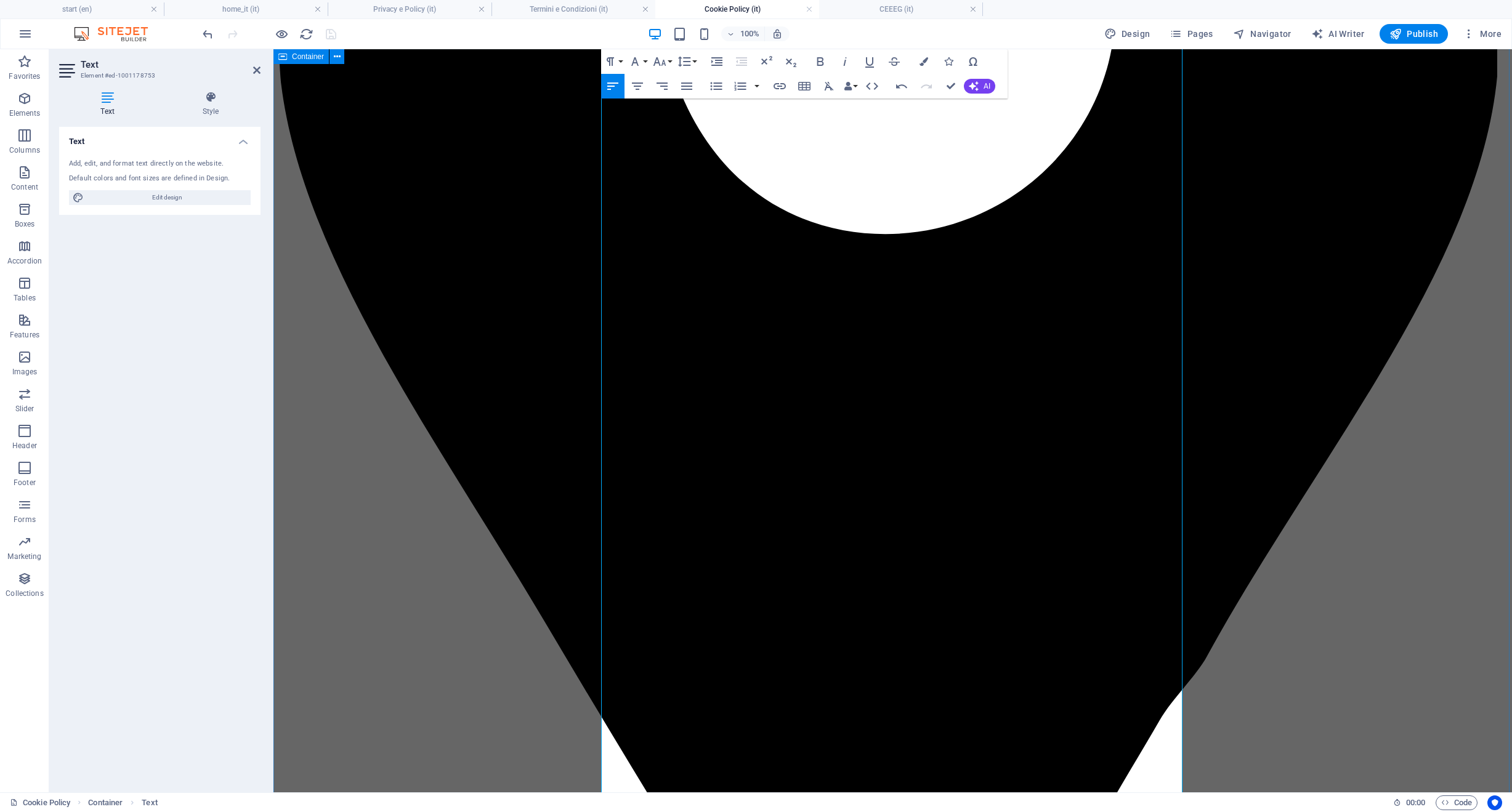
click at [657, 65] on icon "button" at bounding box center [659, 61] width 14 height 14
click at [669, 156] on link "36" at bounding box center [672, 153] width 44 height 19
drag, startPoint x: 639, startPoint y: 425, endPoint x: 589, endPoint y: 400, distance: 55.9
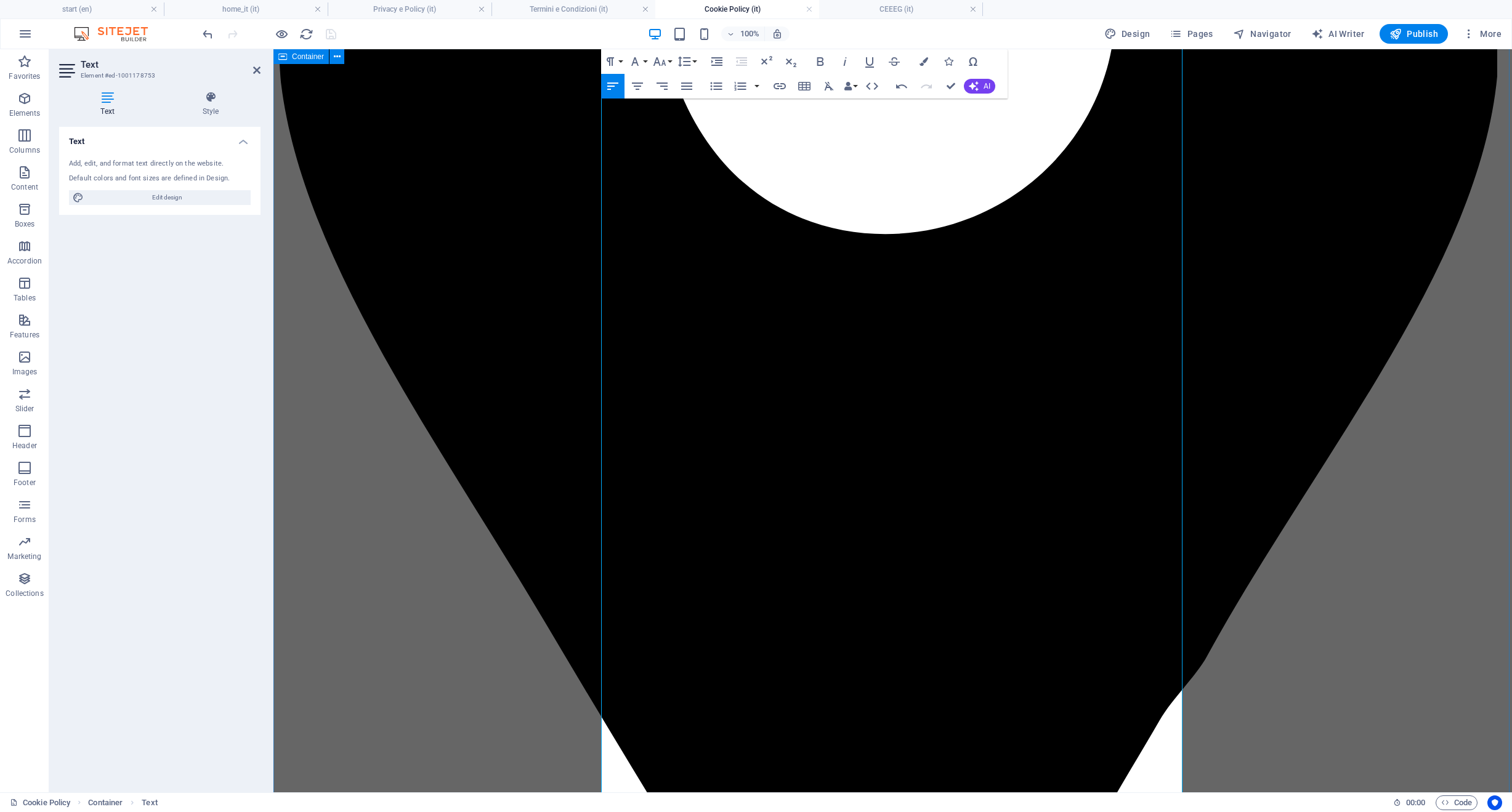
click at [657, 62] on icon "button" at bounding box center [659, 61] width 13 height 9
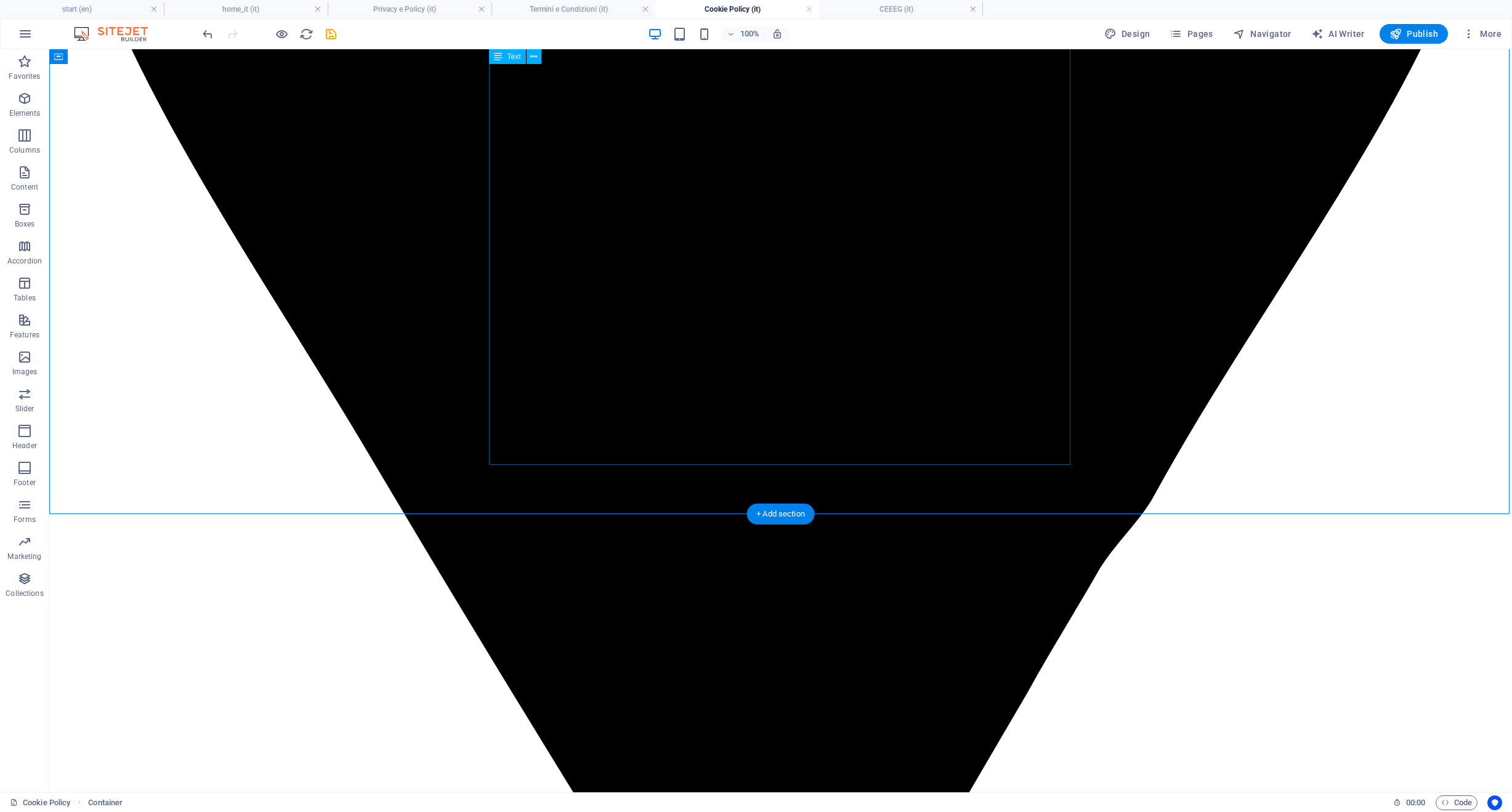
scroll to position [1138, 0]
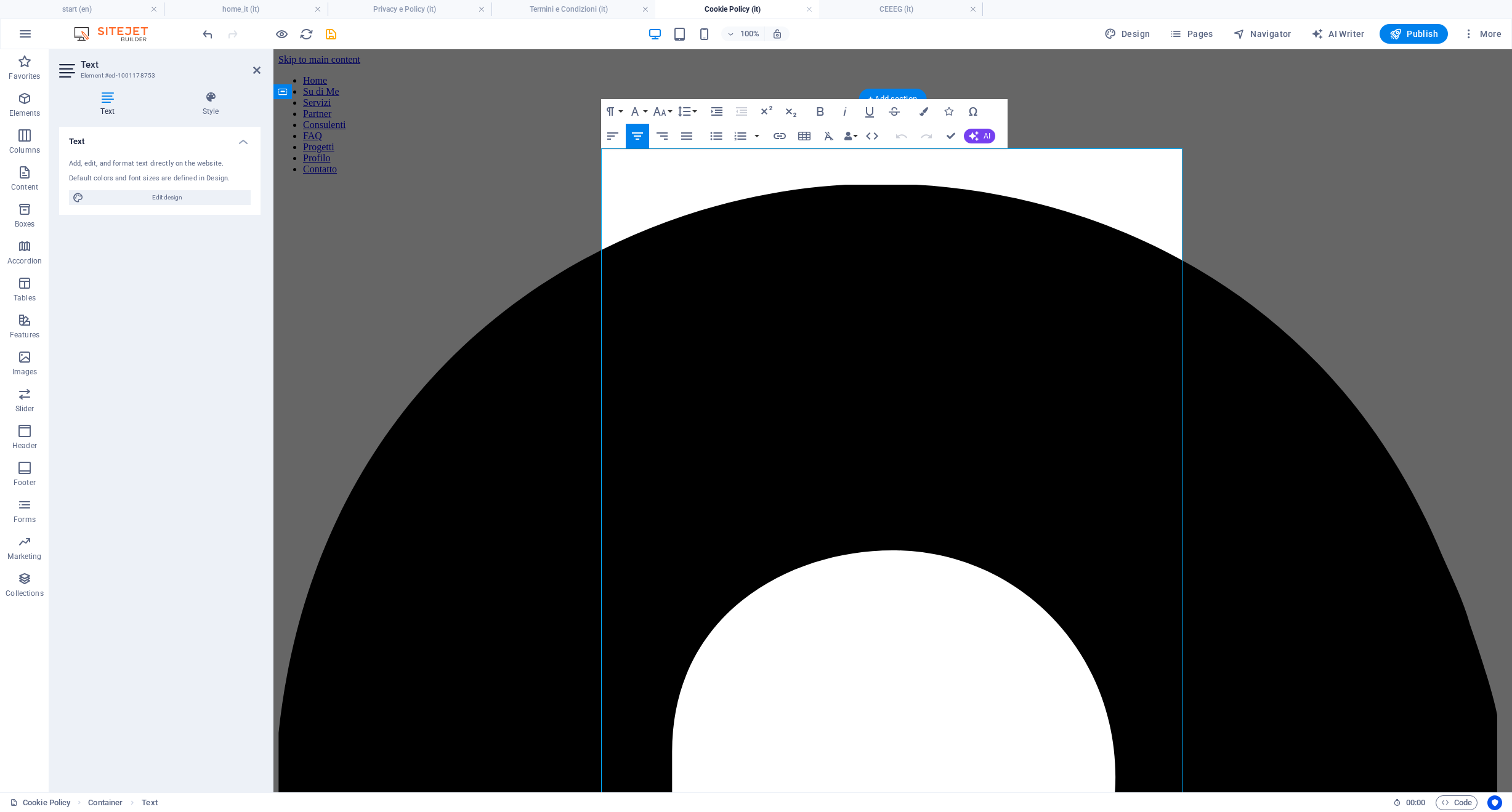
click at [665, 111] on icon "button" at bounding box center [659, 111] width 14 height 14
click at [671, 143] on link "18" at bounding box center [672, 147] width 44 height 19
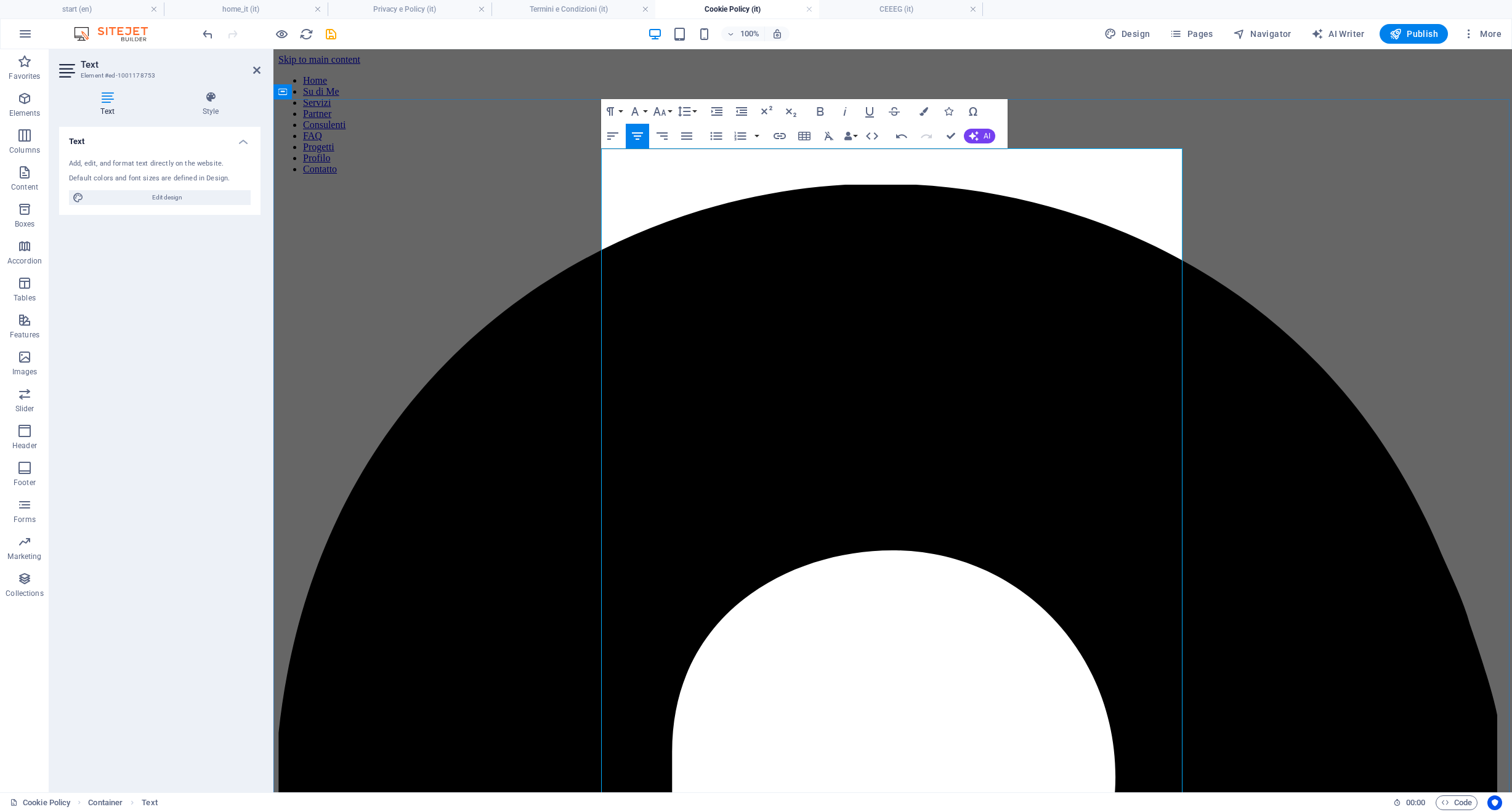
drag, startPoint x: 734, startPoint y: 311, endPoint x: 598, endPoint y: 309, distance: 136.0
click at [657, 112] on icon "button" at bounding box center [659, 111] width 13 height 9
click at [671, 209] on ul "8 9 10 11 12 14 18 24 30 36 48 60 72 96" at bounding box center [672, 156] width 44 height 268
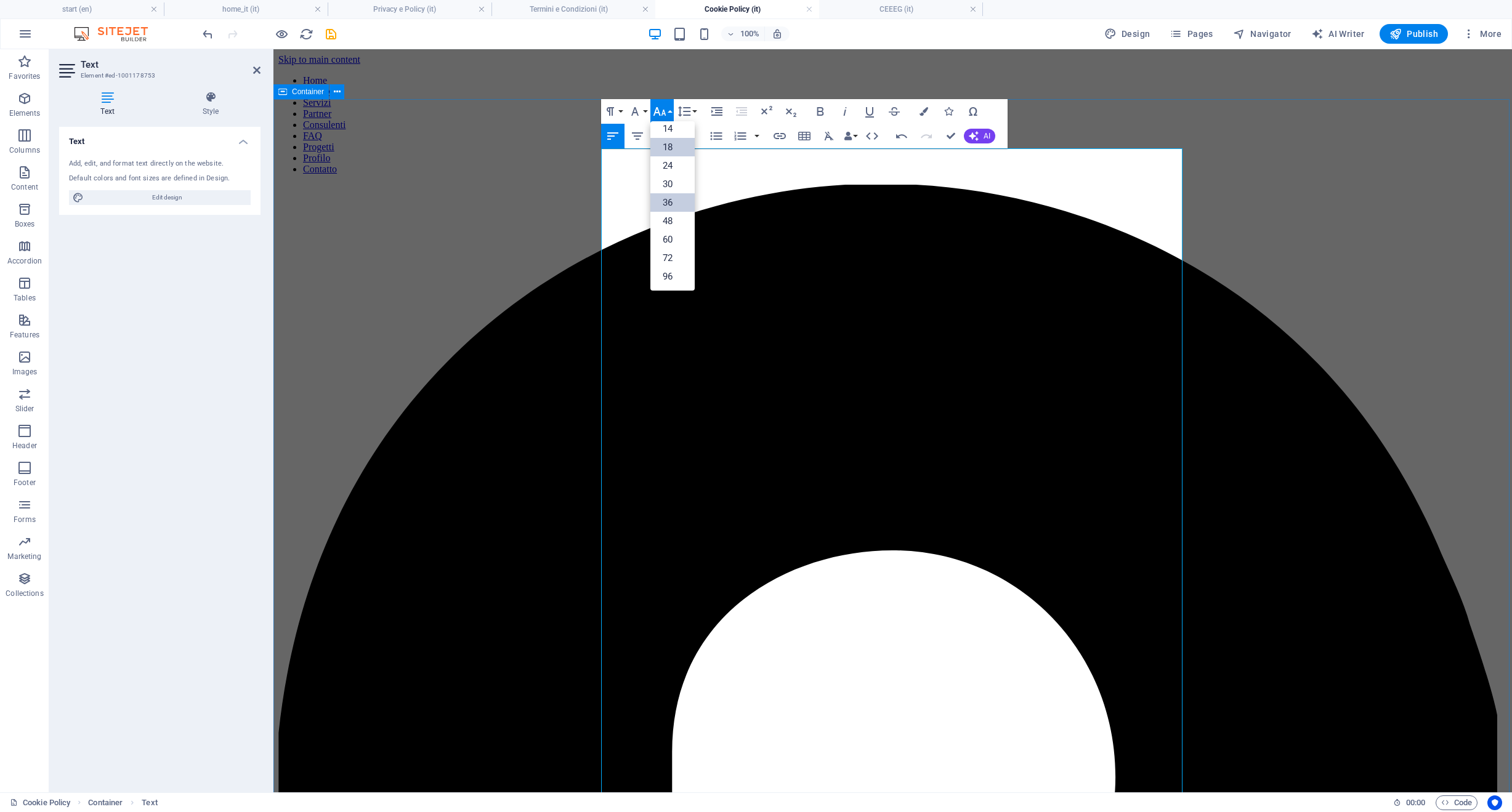
click at [670, 204] on link "36" at bounding box center [672, 202] width 44 height 19
drag, startPoint x: 793, startPoint y: 441, endPoint x: 557, endPoint y: 439, distance: 236.0
click at [684, 115] on icon "button" at bounding box center [683, 111] width 13 height 10
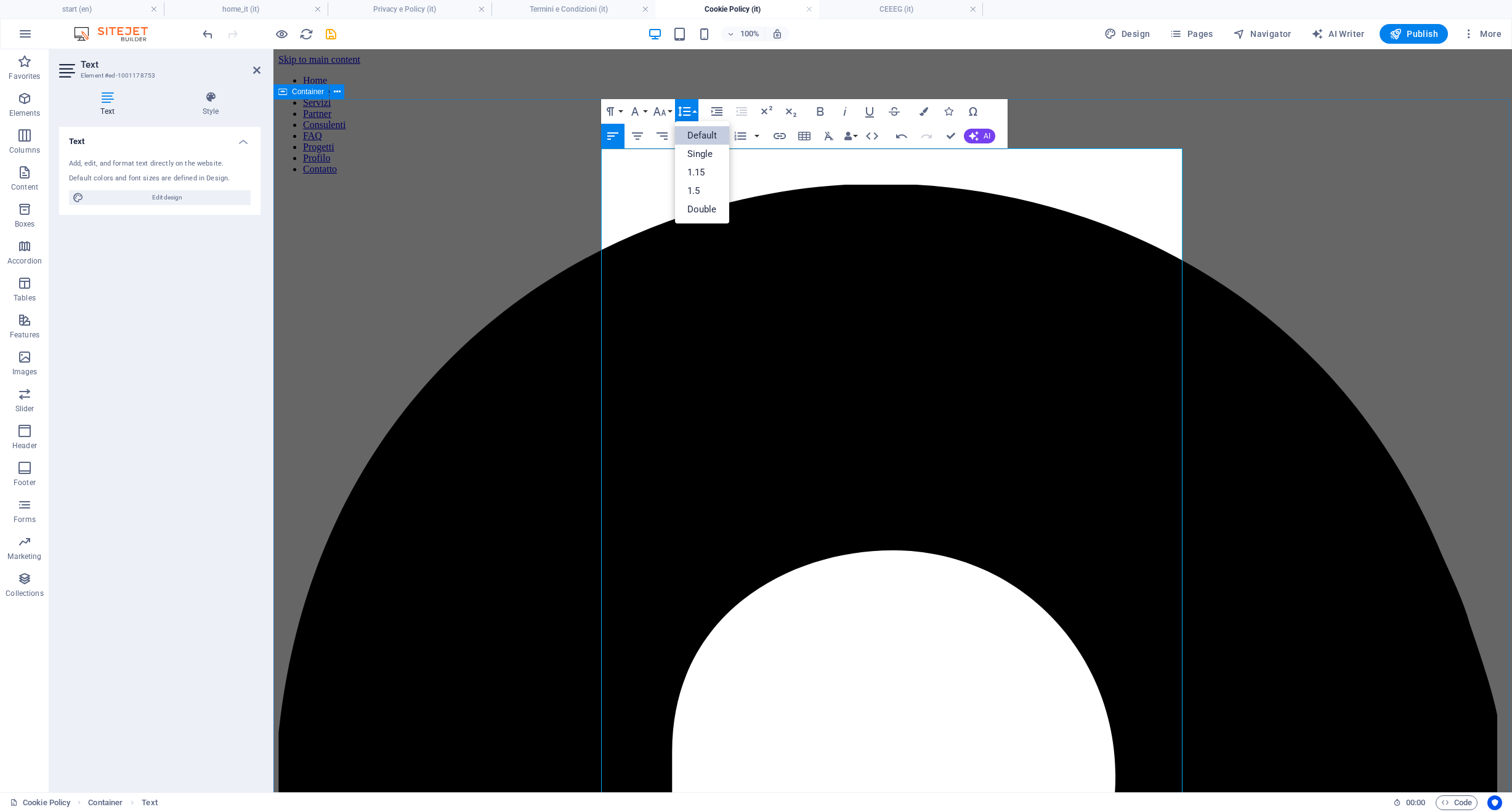
scroll to position [0, 0]
click at [668, 113] on button "Font Size" at bounding box center [662, 111] width 23 height 25
click at [675, 199] on link "36" at bounding box center [672, 202] width 44 height 19
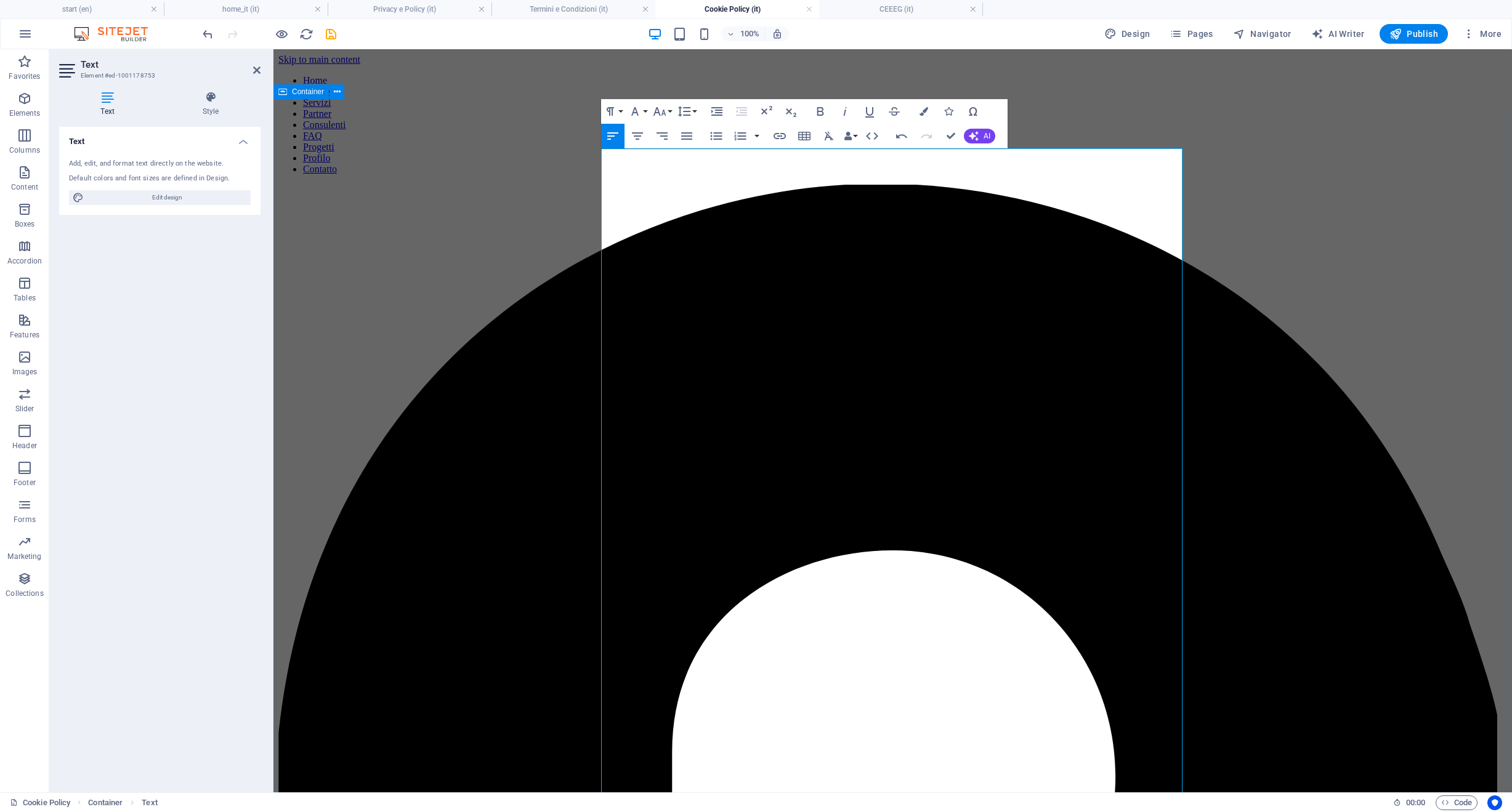
drag, startPoint x: 745, startPoint y: 745, endPoint x: 595, endPoint y: 743, distance: 150.0
click at [657, 106] on icon "button" at bounding box center [659, 111] width 14 height 14
drag, startPoint x: 672, startPoint y: 198, endPoint x: 399, endPoint y: 150, distance: 277.2
click at [672, 198] on link "36" at bounding box center [672, 202] width 44 height 19
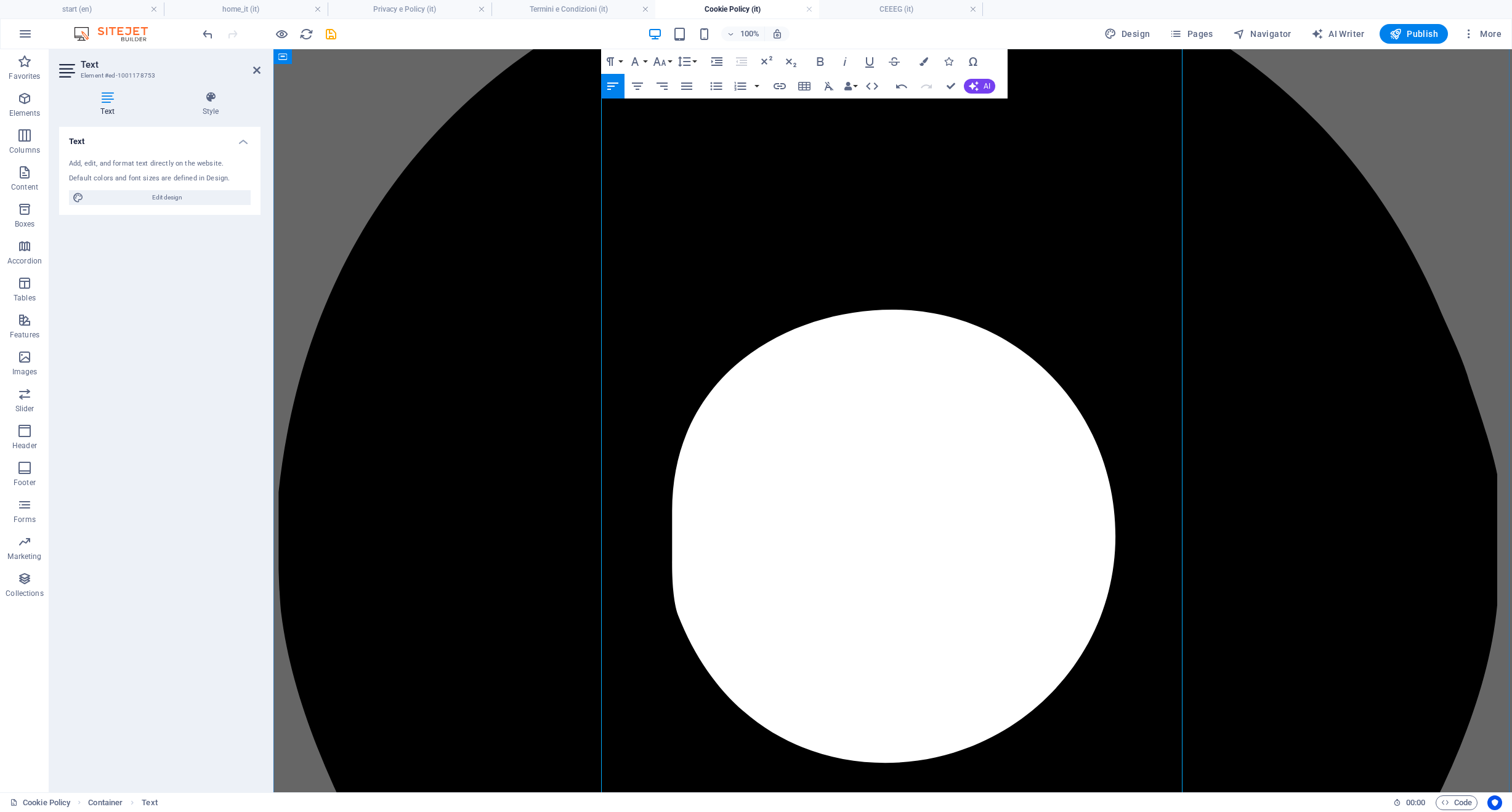
scroll to position [285, 0]
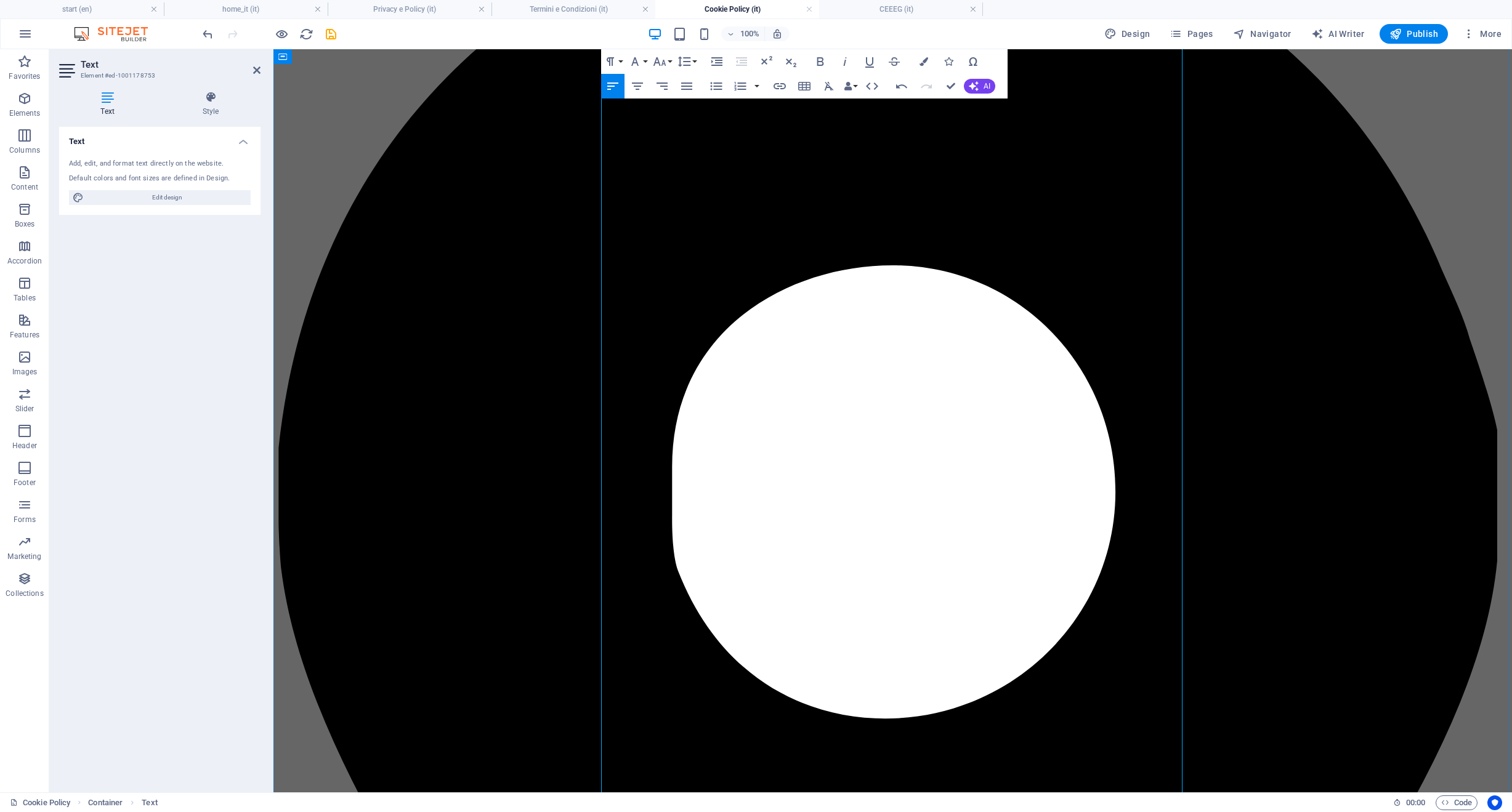
drag, startPoint x: 759, startPoint y: 691, endPoint x: 580, endPoint y: 689, distance: 179.0
click at [661, 62] on icon "button" at bounding box center [659, 61] width 14 height 14
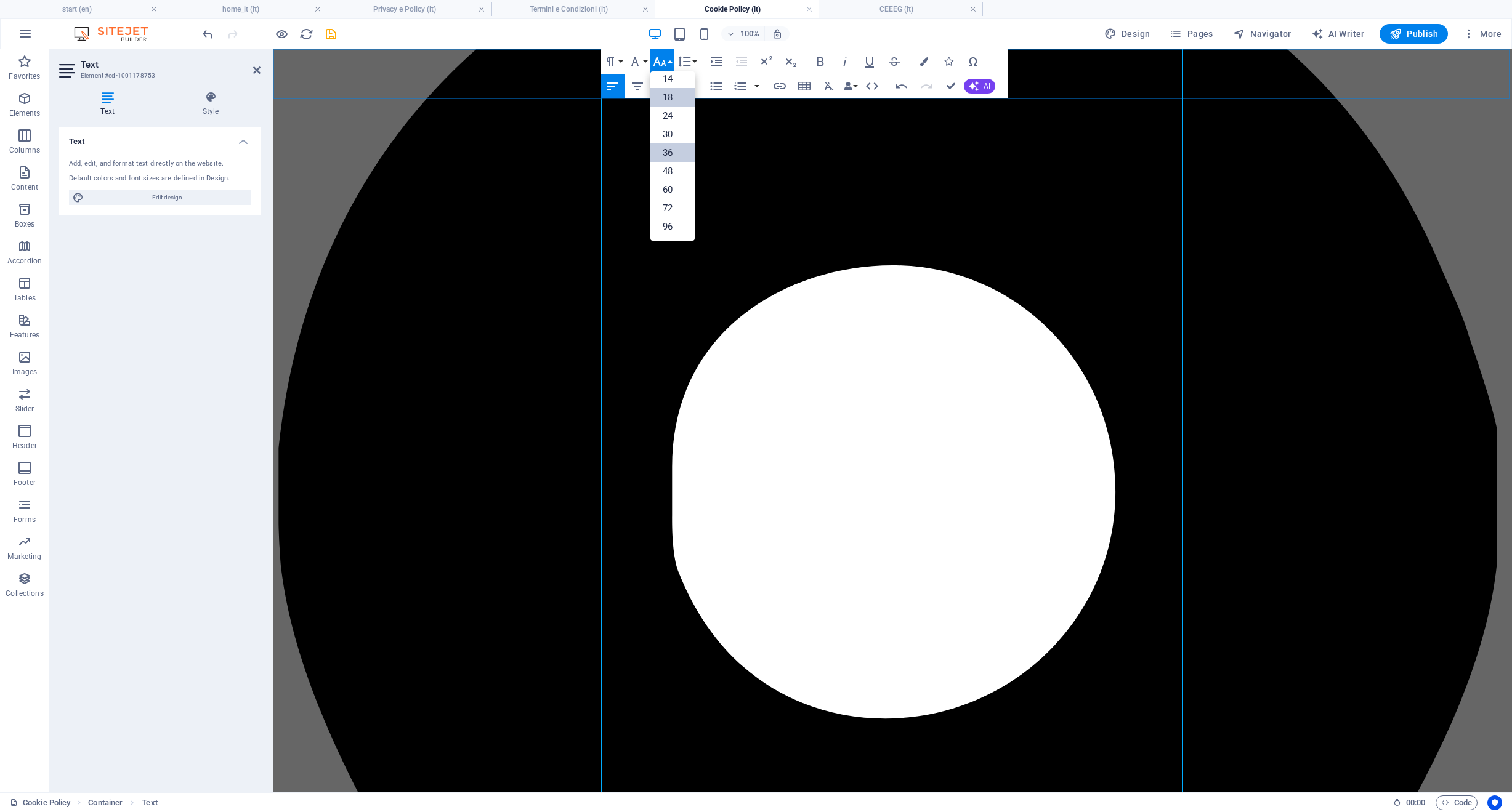
click at [670, 148] on link "36" at bounding box center [672, 153] width 44 height 19
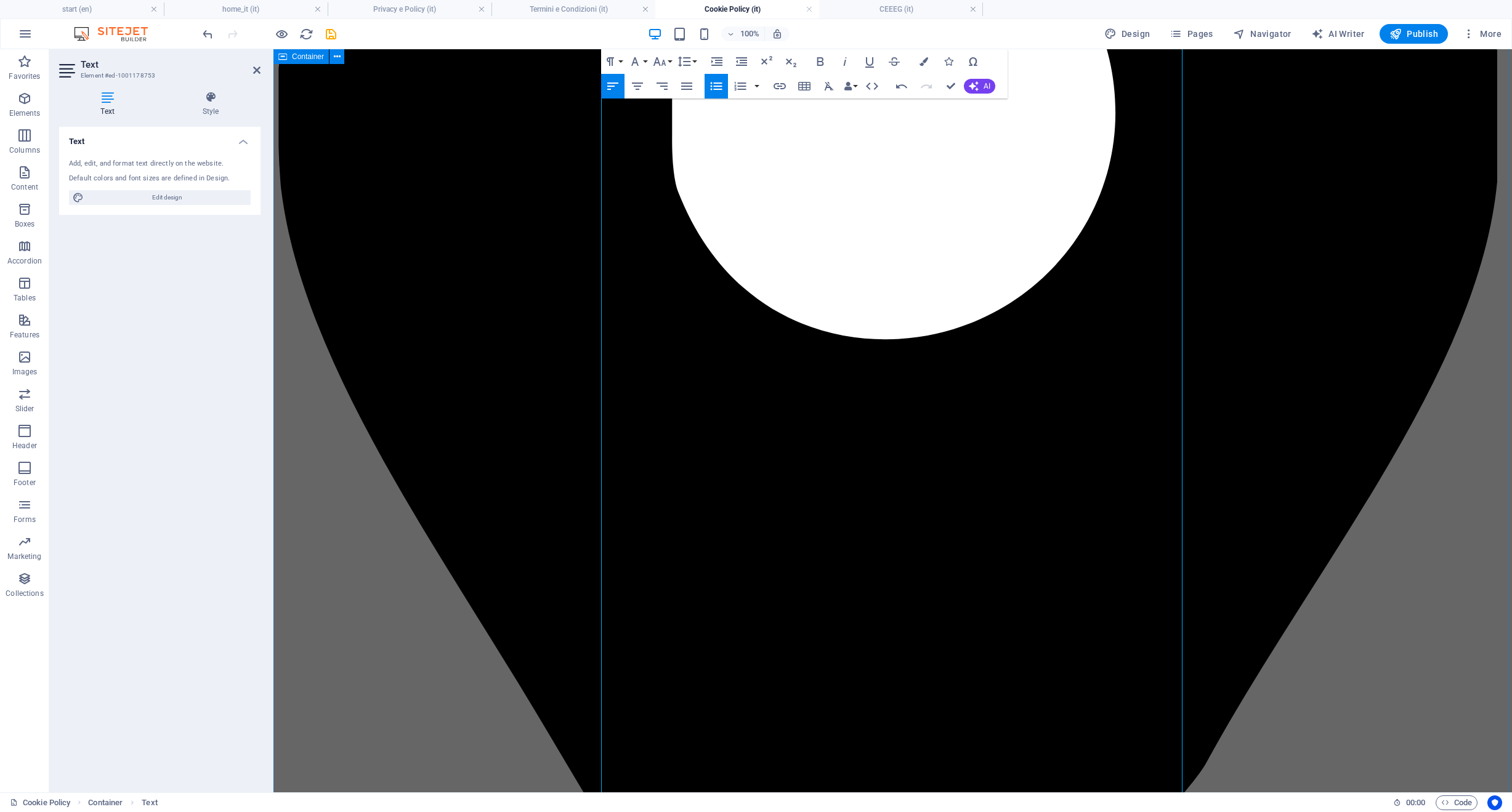
drag, startPoint x: 819, startPoint y: 551, endPoint x: 589, endPoint y: 540, distance: 230.3
click at [657, 56] on icon "button" at bounding box center [659, 61] width 14 height 14
click at [675, 155] on link "36" at bounding box center [672, 153] width 44 height 19
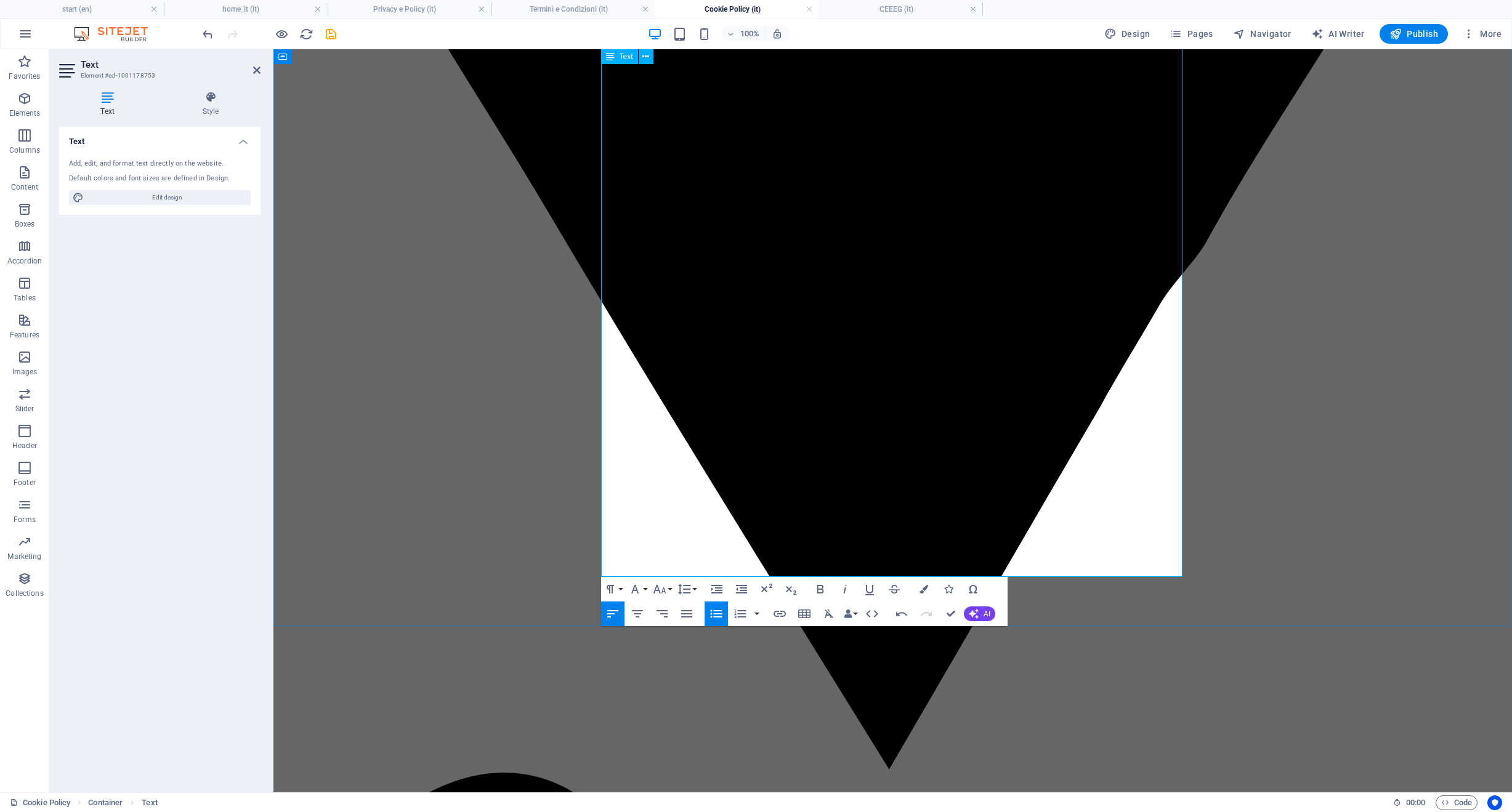
scroll to position [961, 0]
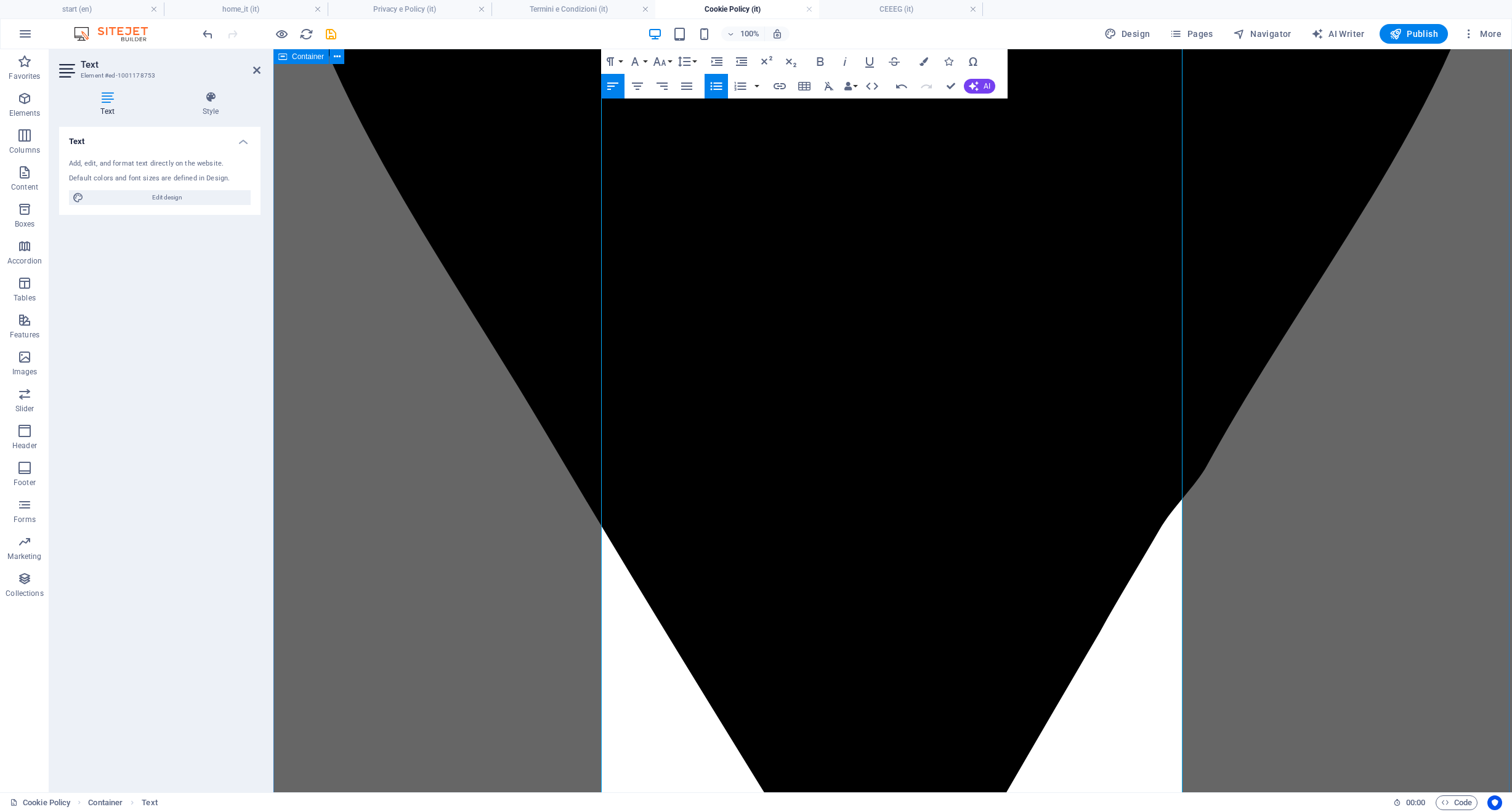
drag, startPoint x: 829, startPoint y: 522, endPoint x: 571, endPoint y: 511, distance: 258.2
click at [658, 63] on icon "button" at bounding box center [659, 61] width 13 height 9
click at [680, 156] on link "36" at bounding box center [672, 153] width 44 height 19
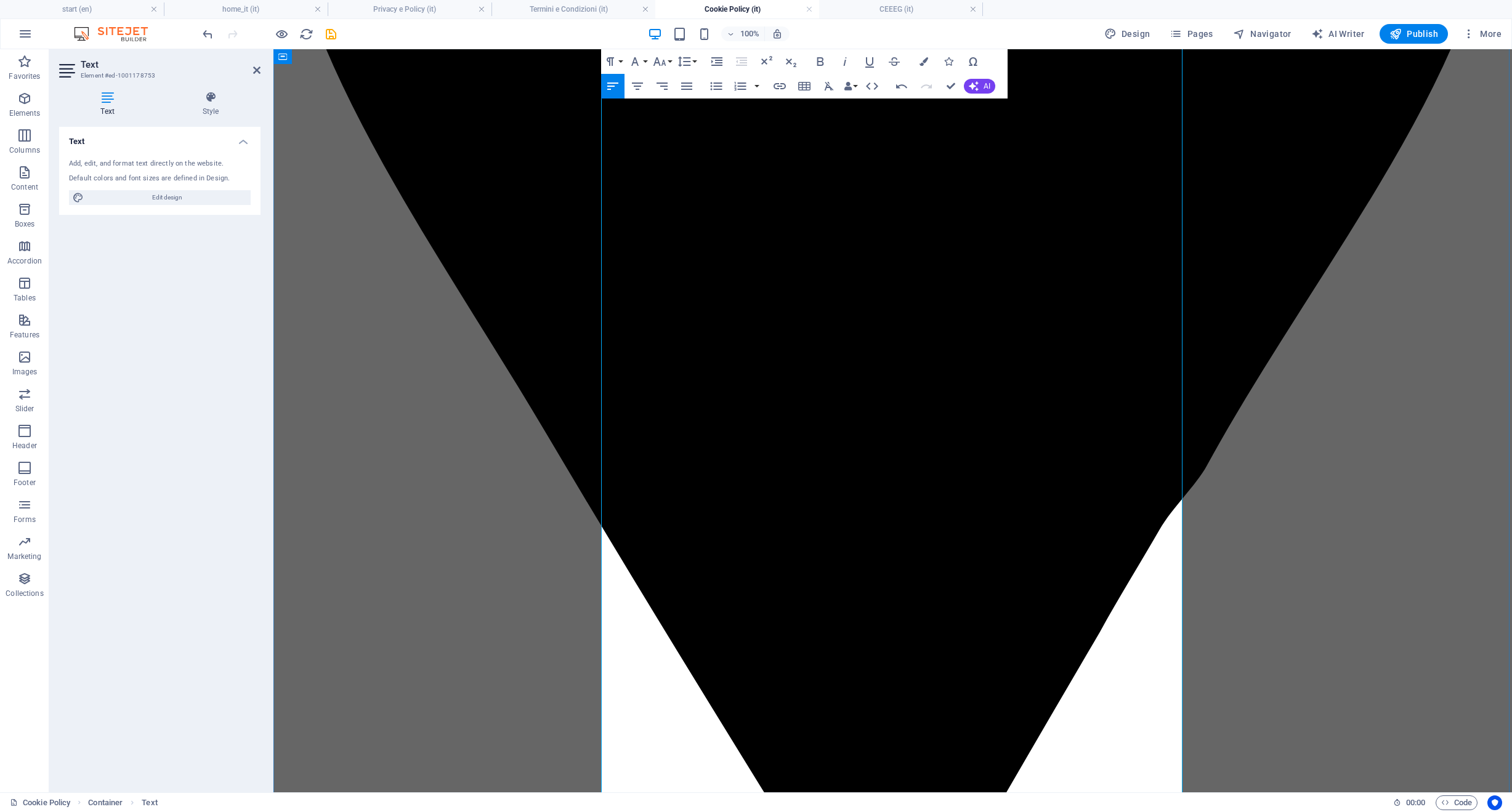
drag, startPoint x: 734, startPoint y: 639, endPoint x: 582, endPoint y: 641, distance: 152.0
click at [664, 61] on icon "button" at bounding box center [659, 61] width 14 height 14
click at [670, 152] on link "36" at bounding box center [672, 153] width 44 height 19
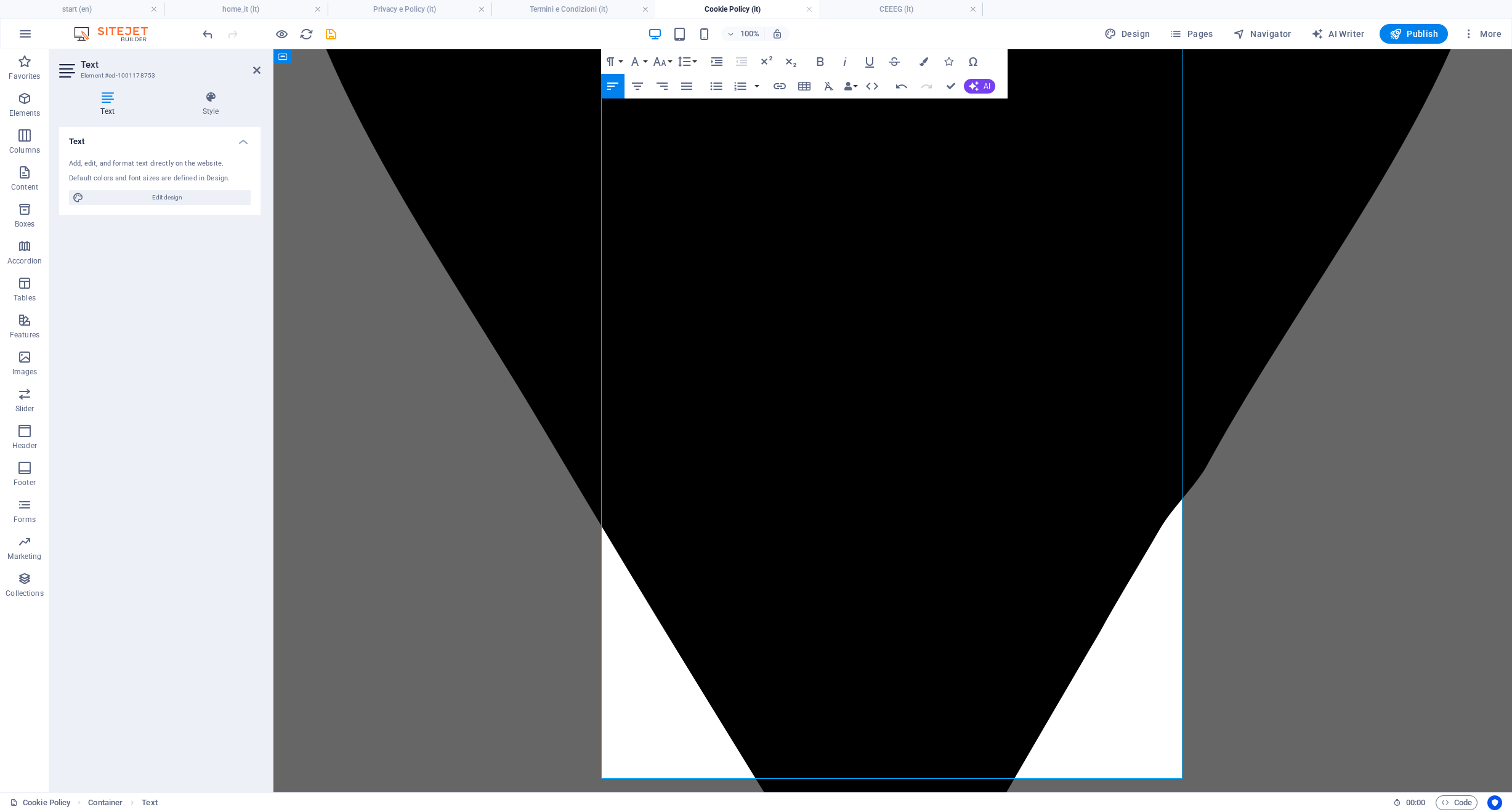
scroll to position [994, 0]
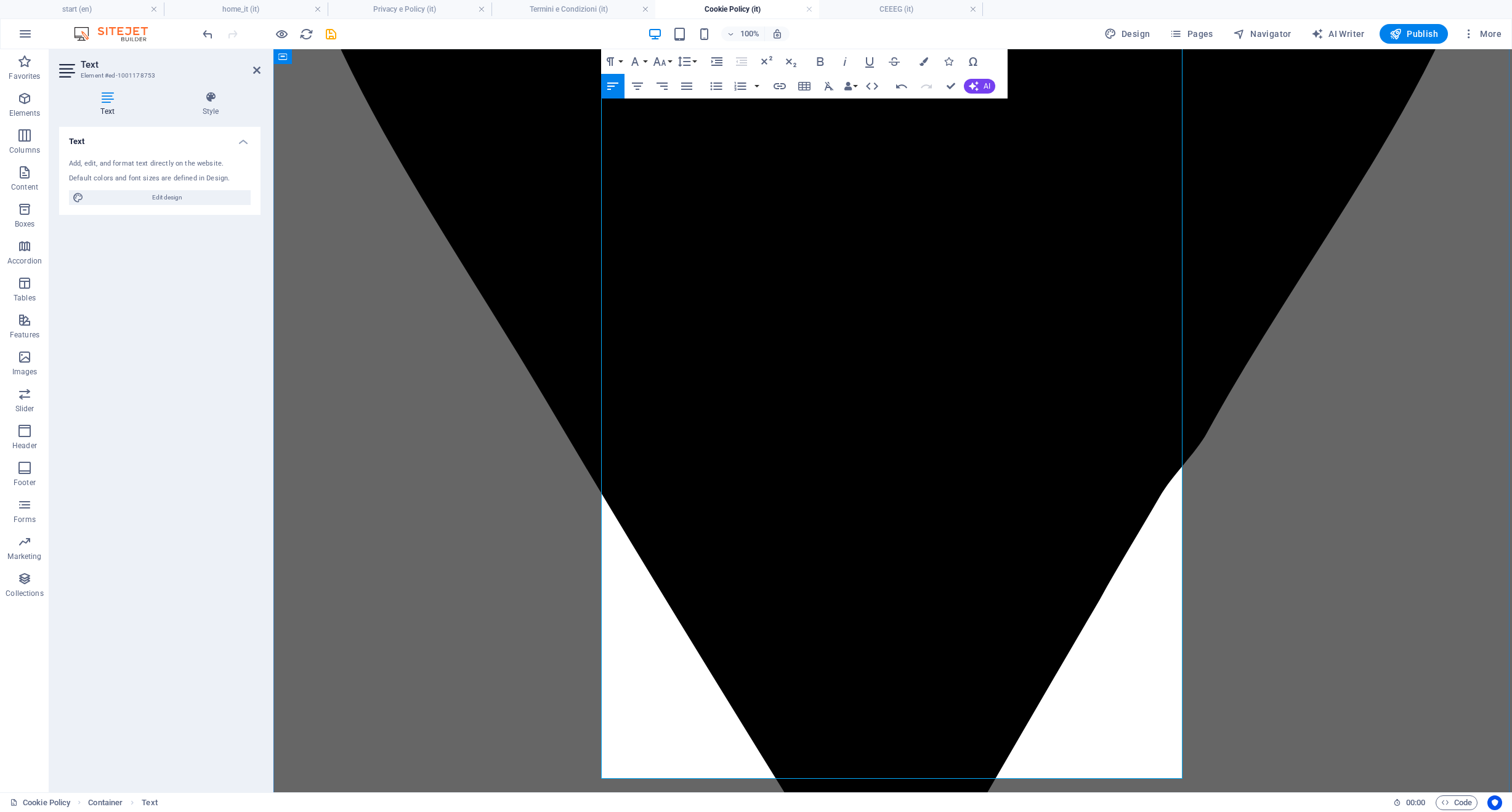
drag, startPoint x: 720, startPoint y: 720, endPoint x: 555, endPoint y: 721, distance: 165.0
click at [662, 62] on icon "button" at bounding box center [659, 61] width 14 height 14
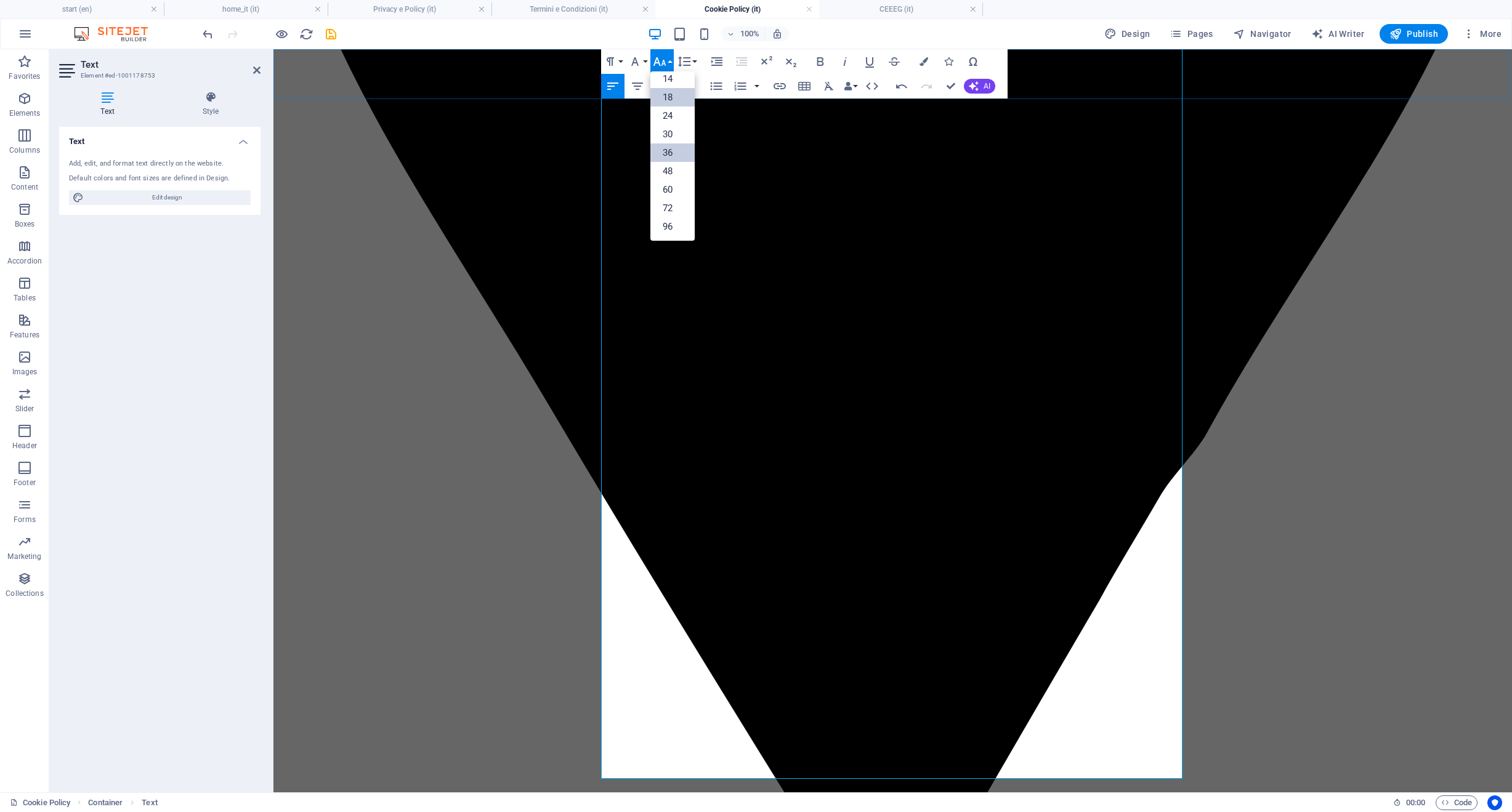
click at [669, 150] on link "36" at bounding box center [672, 153] width 44 height 19
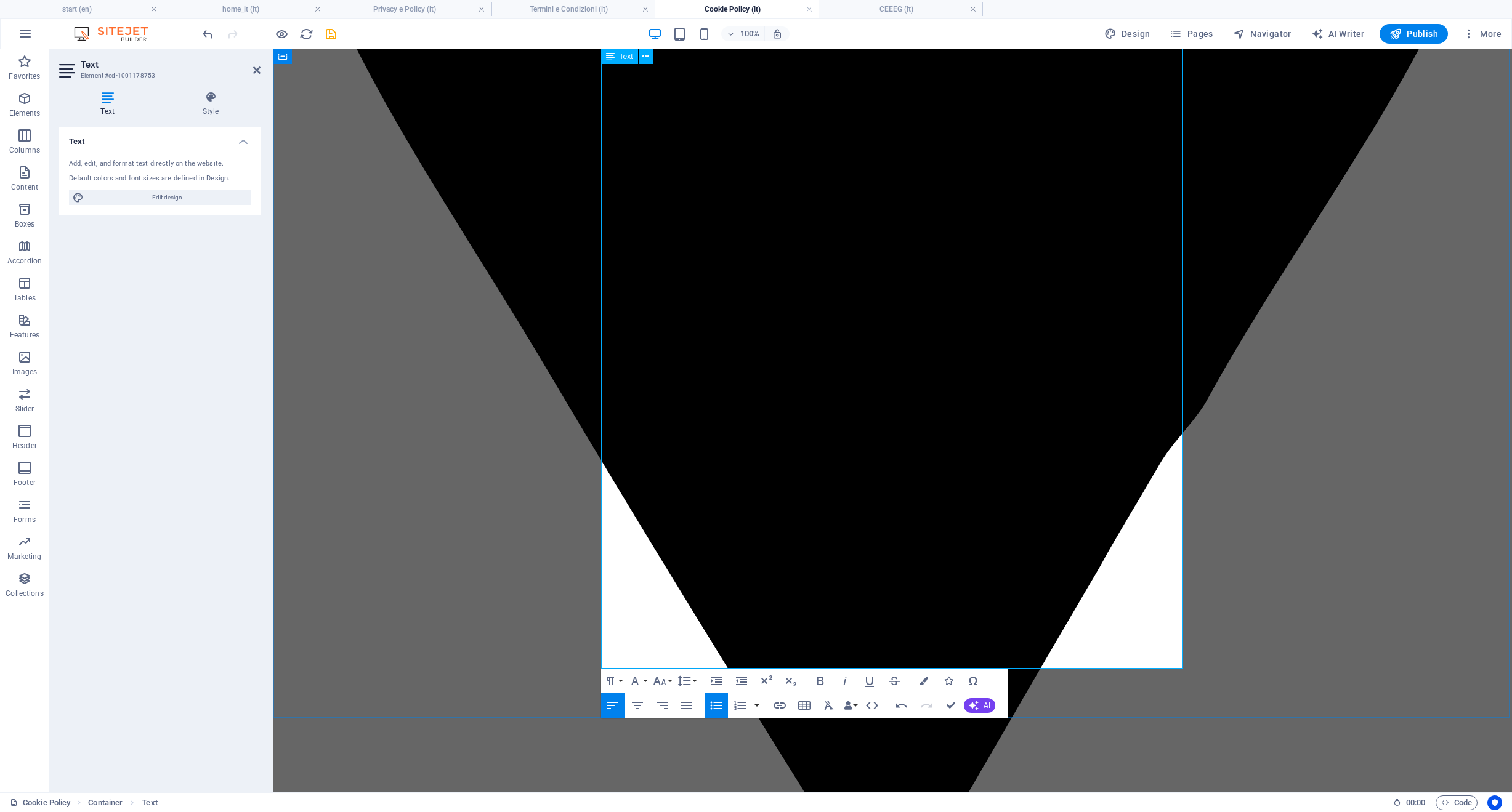
scroll to position [1110, 0]
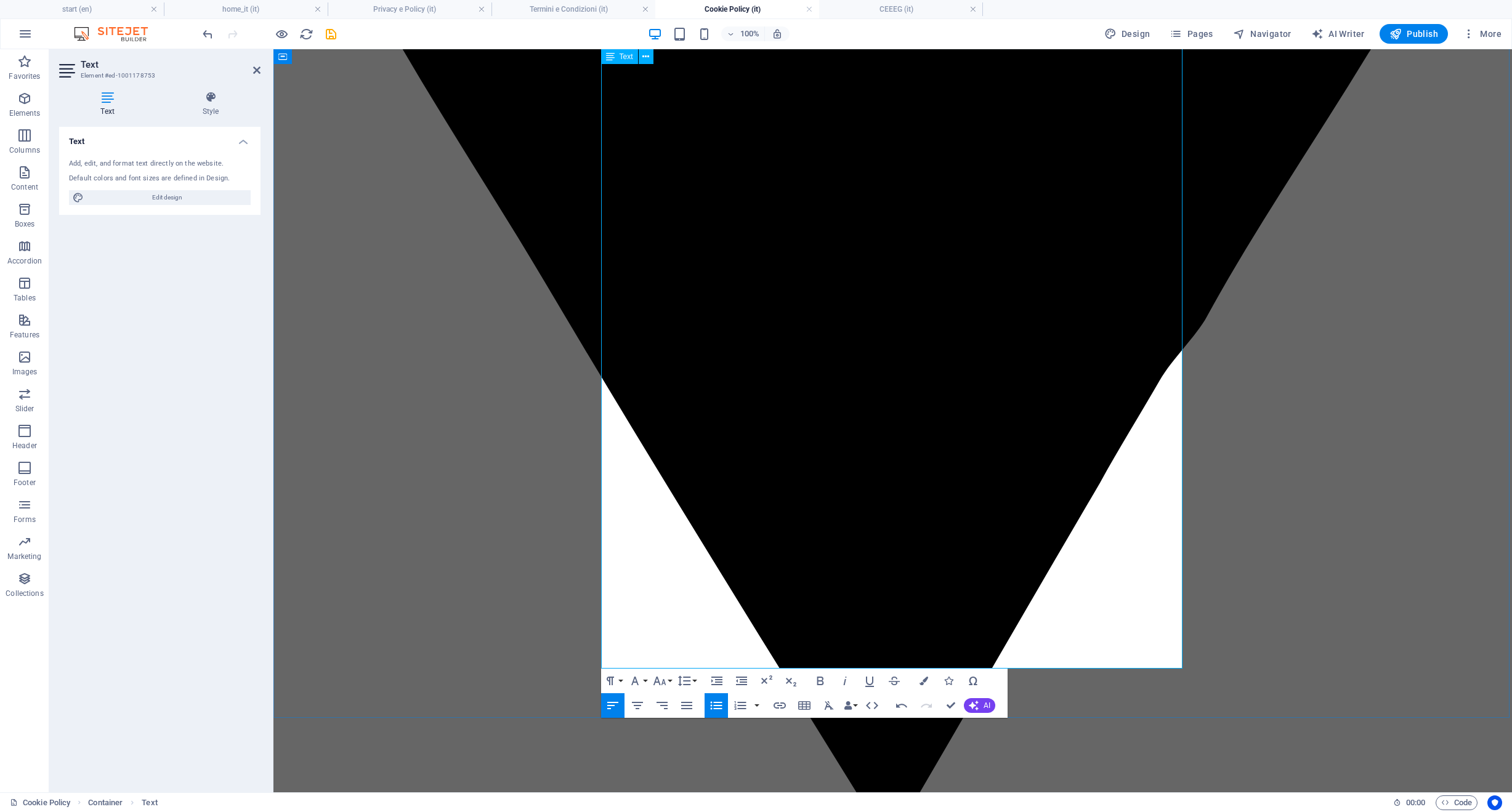
drag, startPoint x: 937, startPoint y: 411, endPoint x: 960, endPoint y: 446, distance: 41.9
drag, startPoint x: 899, startPoint y: 409, endPoint x: 940, endPoint y: 445, distance: 54.6
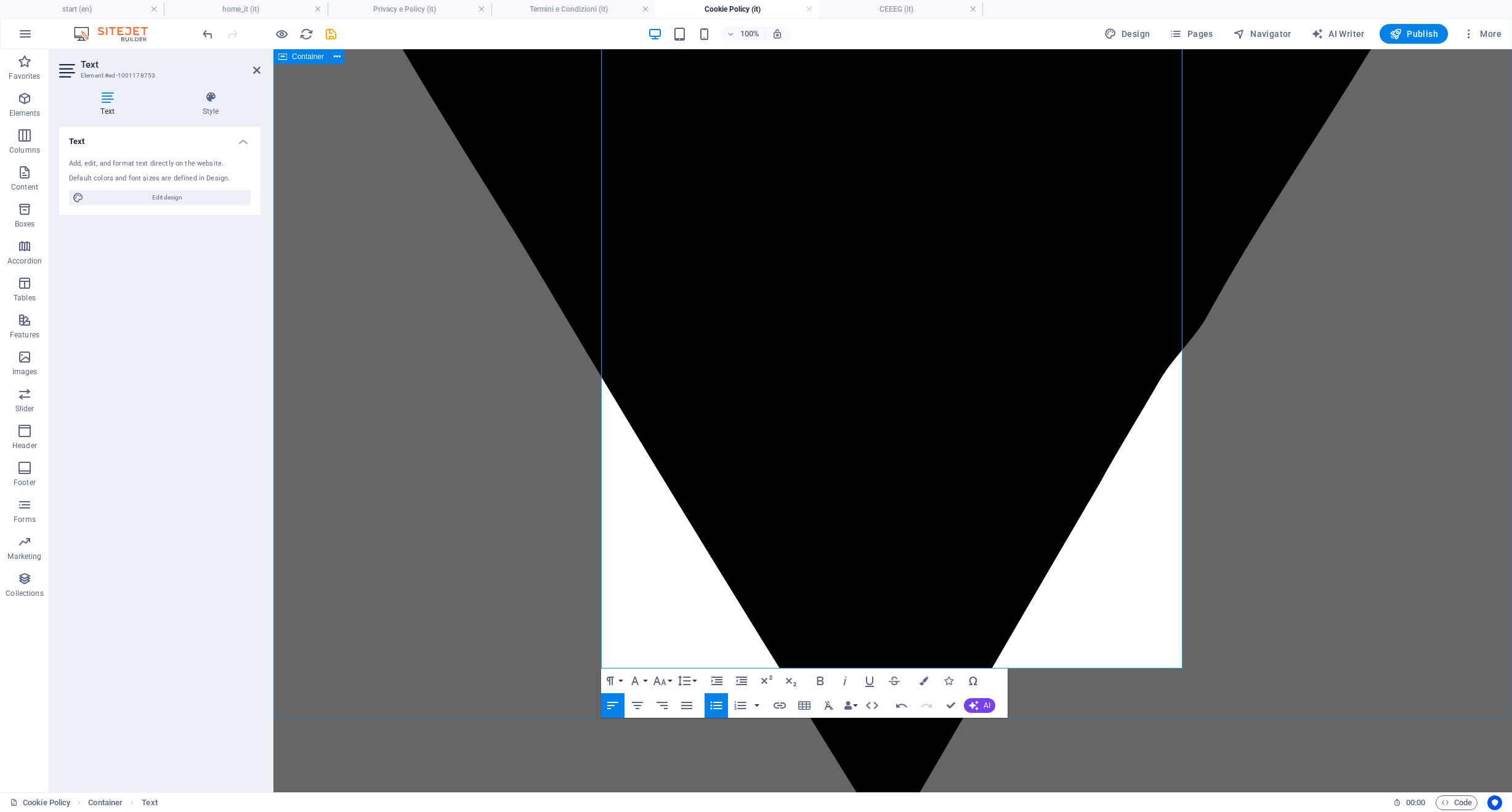
click at [718, 702] on icon "button" at bounding box center [716, 706] width 12 height 8
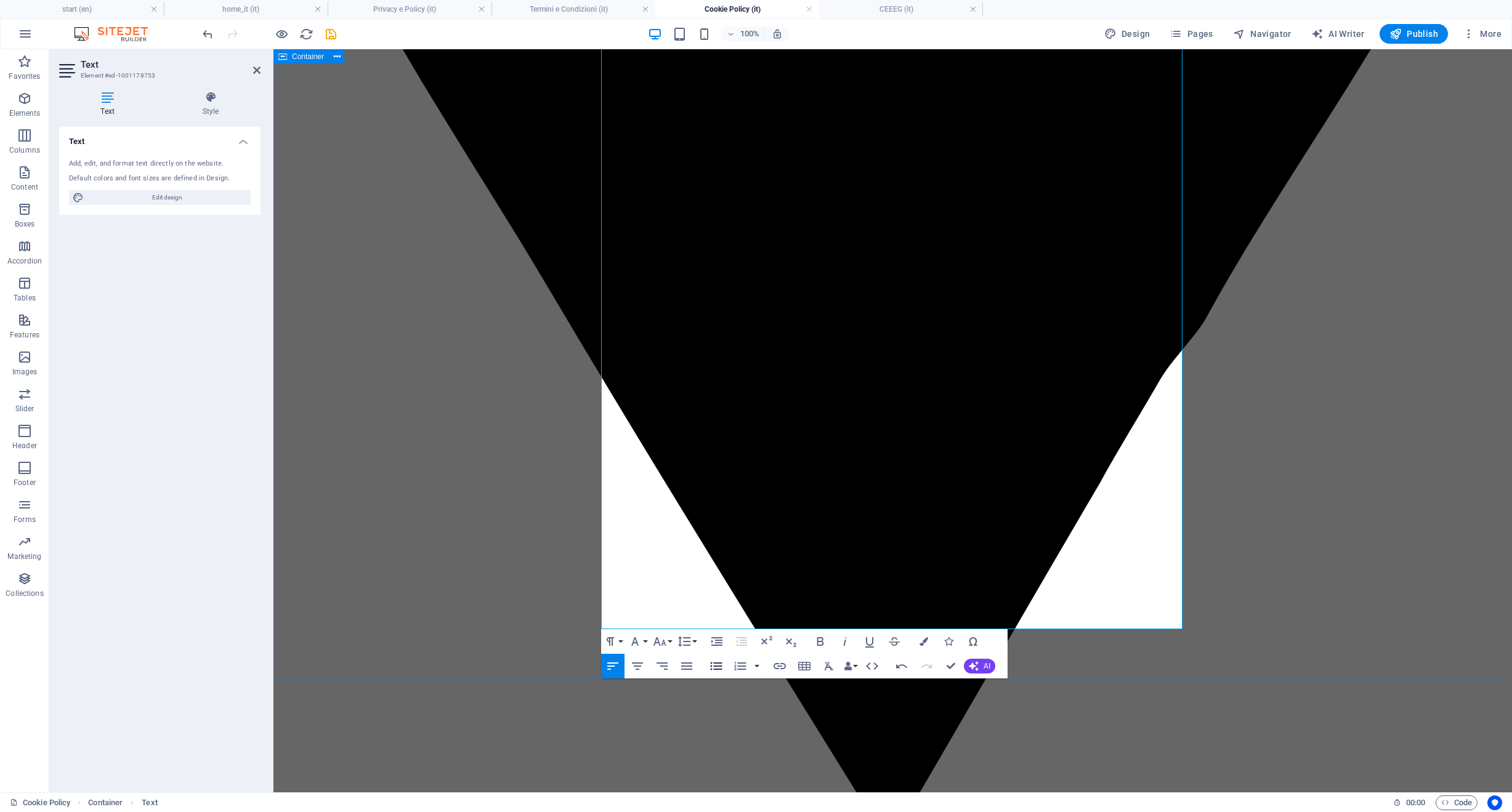
click at [719, 669] on icon "button" at bounding box center [716, 667] width 12 height 8
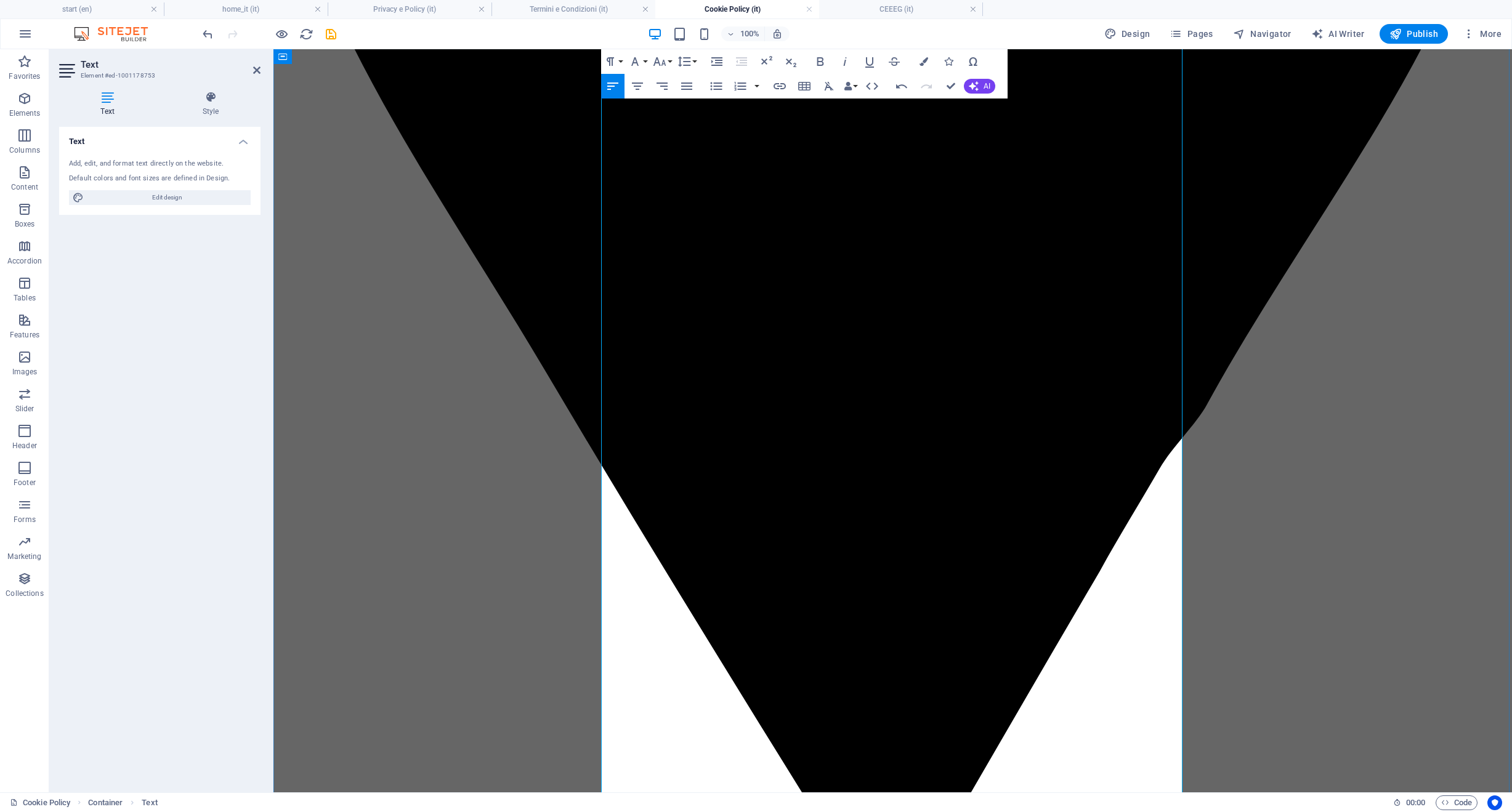
scroll to position [928, 0]
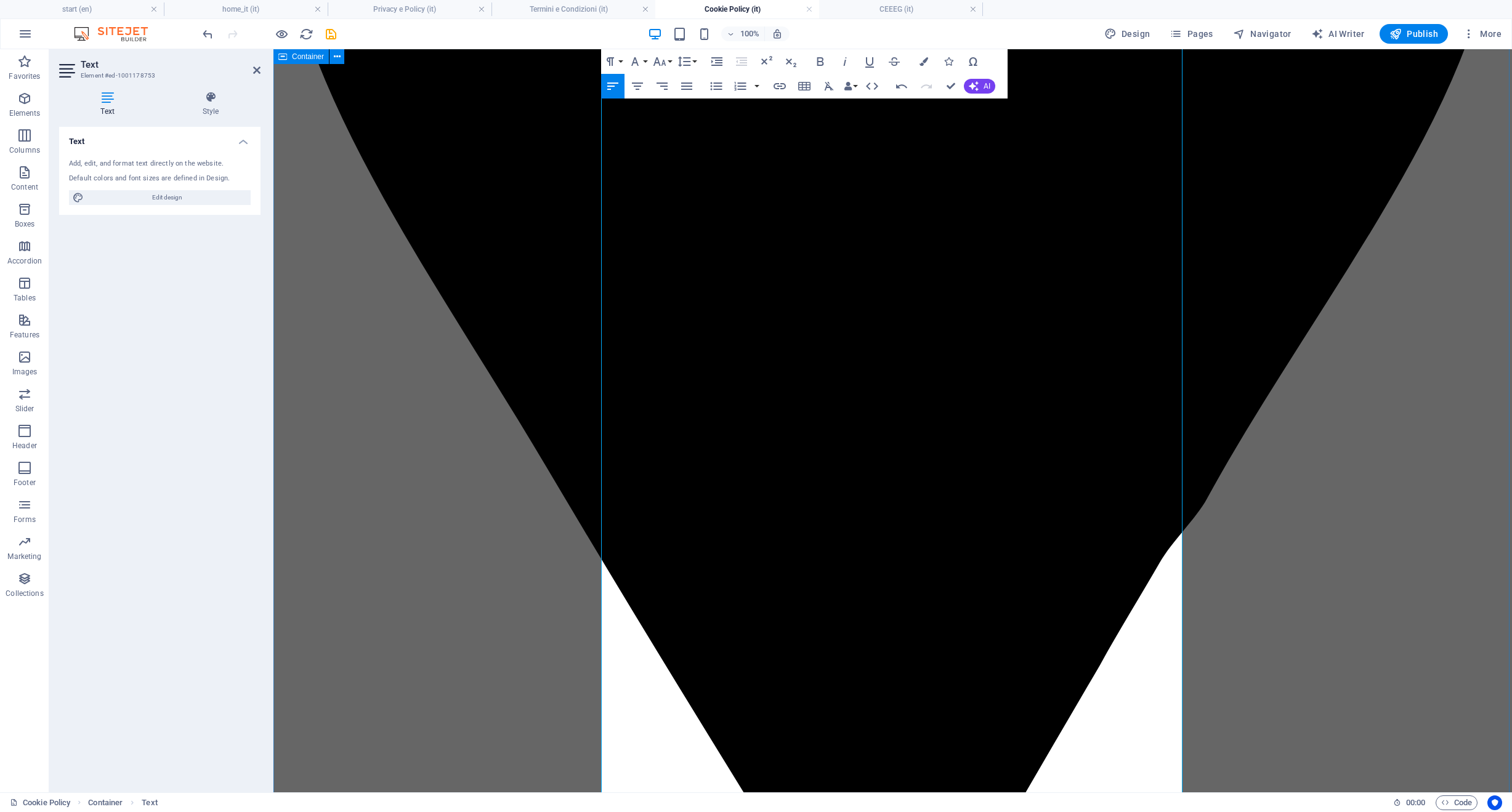
drag, startPoint x: 710, startPoint y: 501, endPoint x: 597, endPoint y: 380, distance: 165.6
click at [712, 87] on icon "button" at bounding box center [716, 86] width 14 height 14
click at [713, 85] on icon "button" at bounding box center [716, 87] width 12 height 8
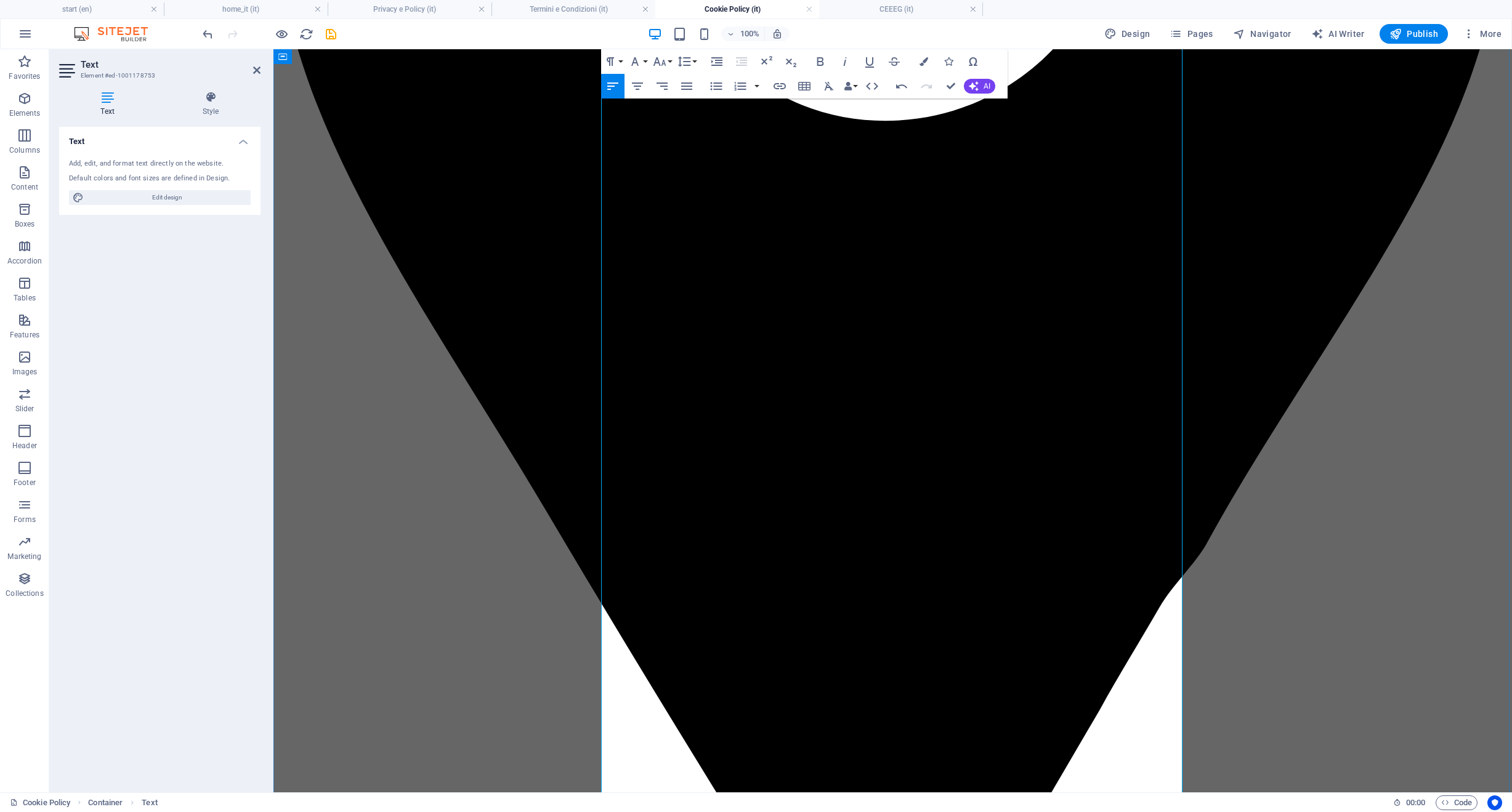
scroll to position [674, 0]
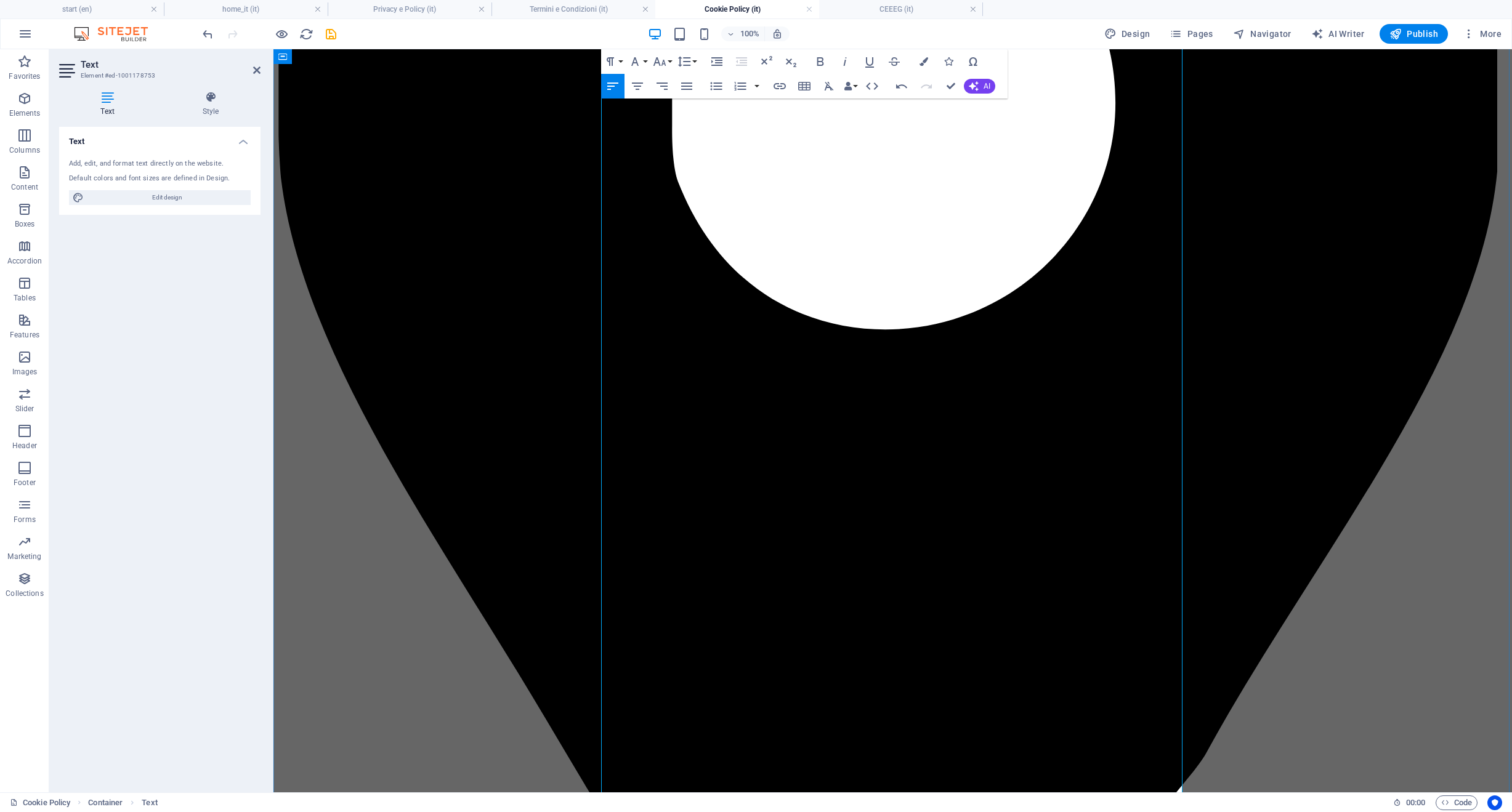
drag, startPoint x: 780, startPoint y: 413, endPoint x: 589, endPoint y: 380, distance: 193.8
click at [716, 85] on icon "button" at bounding box center [716, 86] width 14 height 14
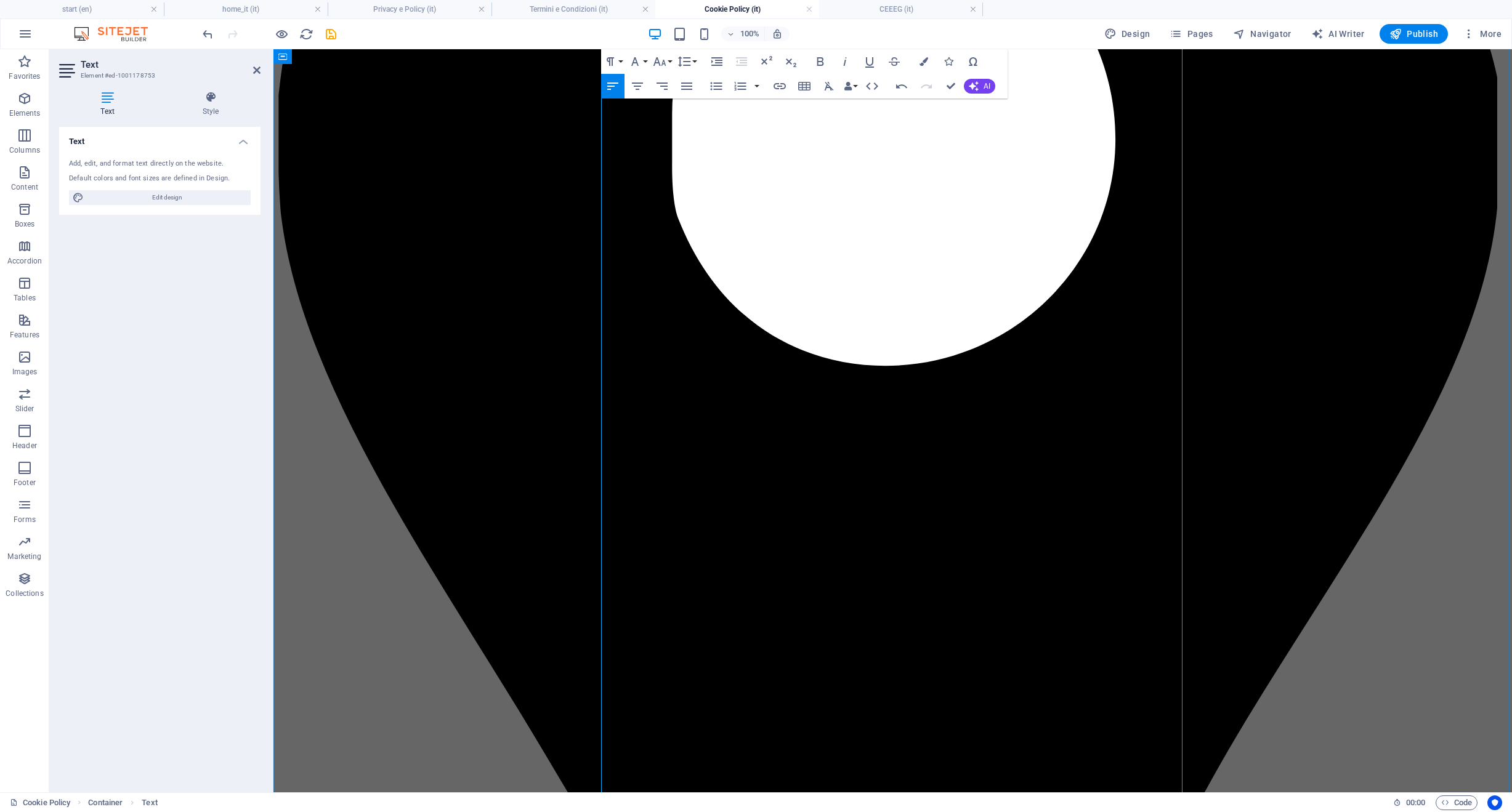
scroll to position [446, 0]
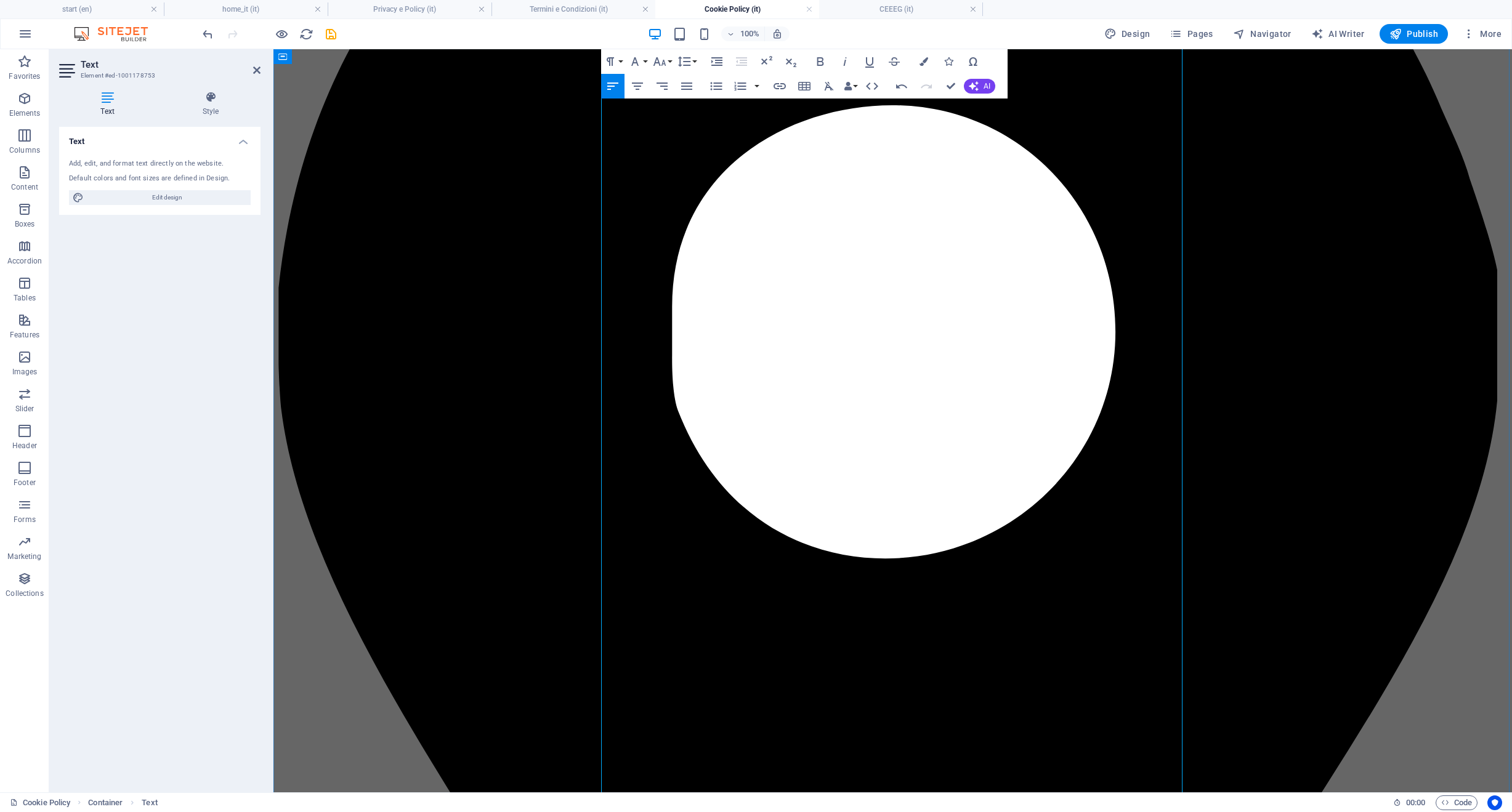
drag, startPoint x: 622, startPoint y: 374, endPoint x: 858, endPoint y: 443, distance: 245.9
click at [718, 85] on icon "button" at bounding box center [716, 86] width 14 height 14
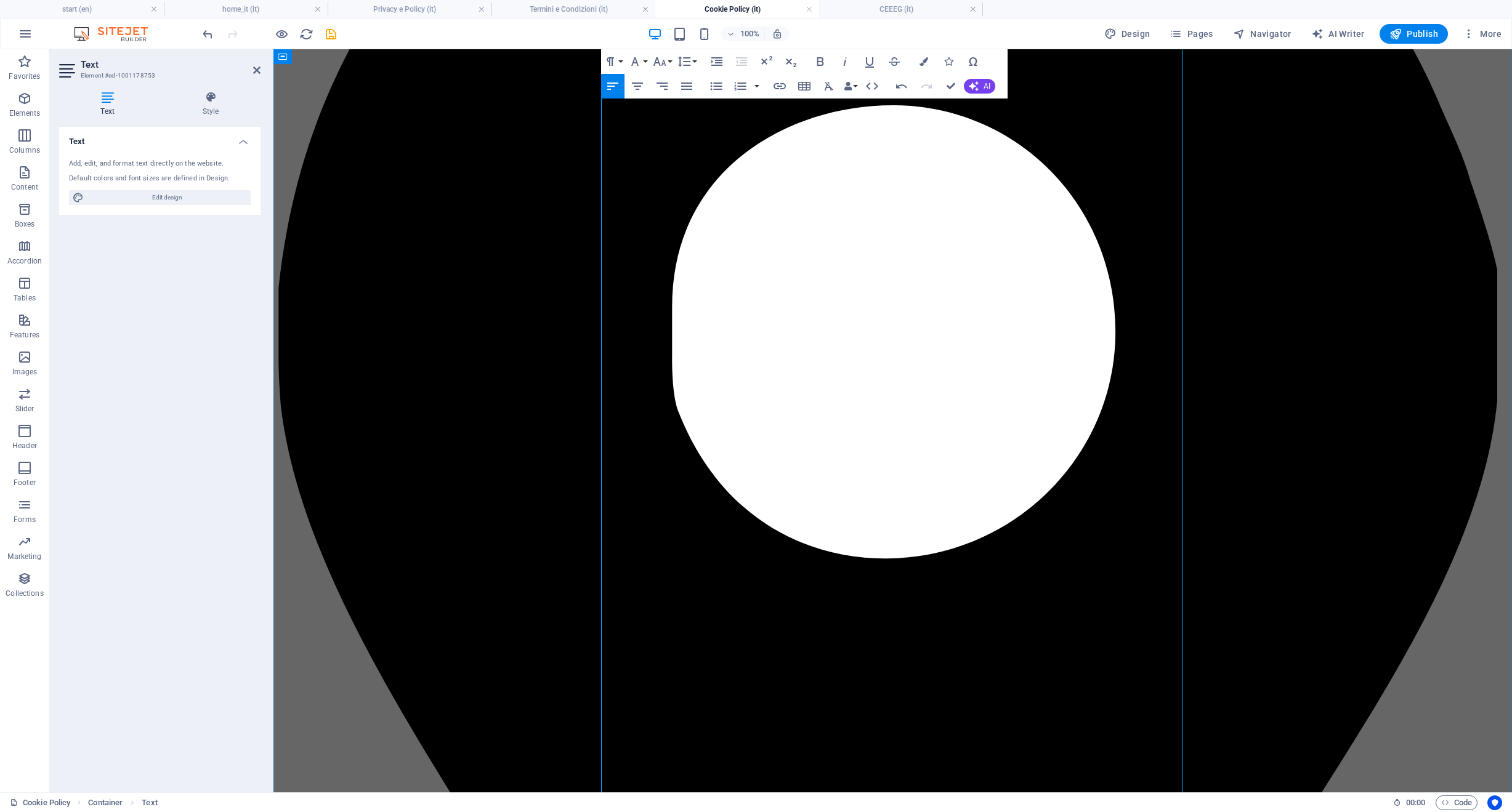
click at [712, 80] on icon "button" at bounding box center [716, 86] width 14 height 14
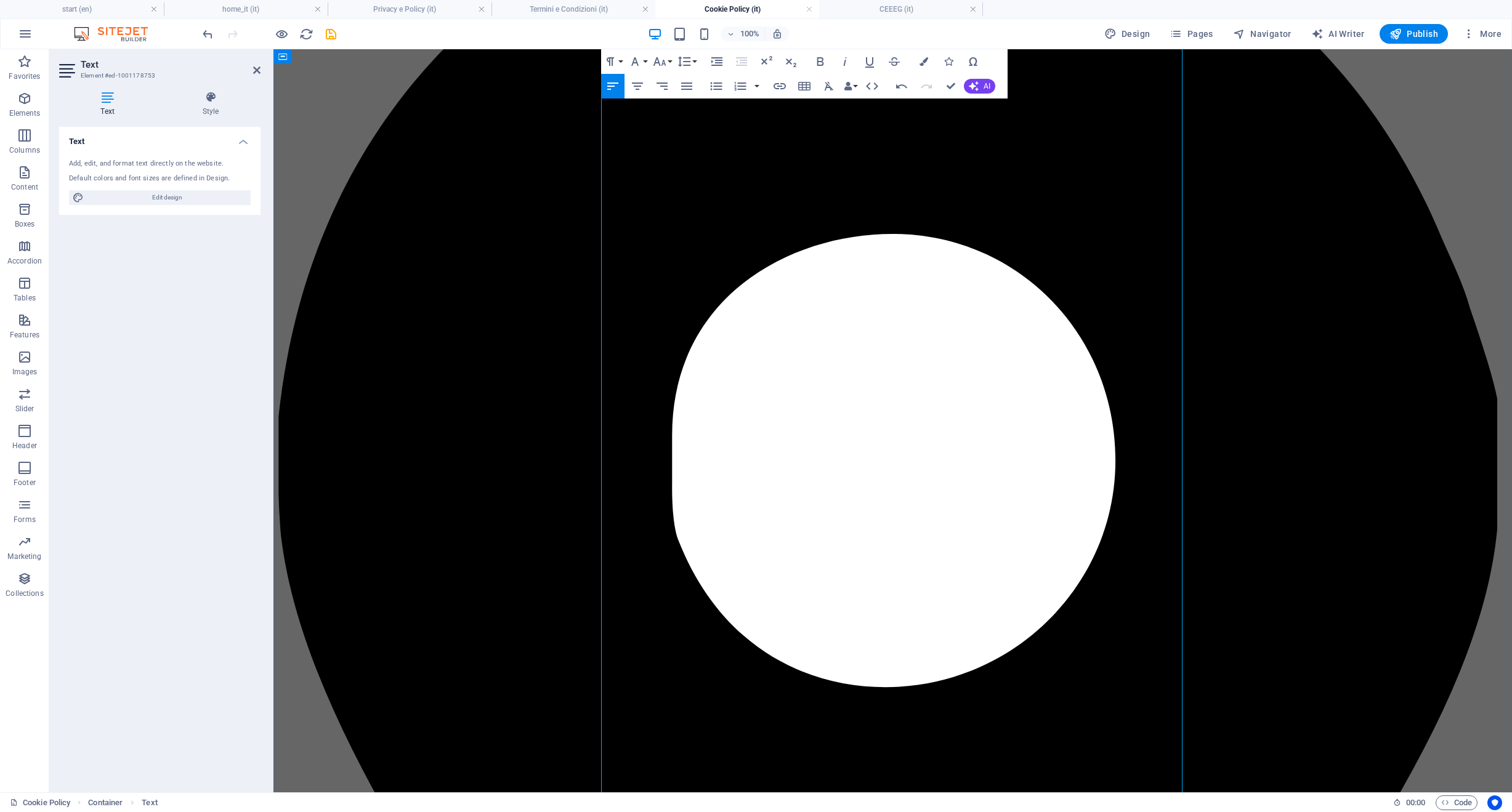
scroll to position [254, 0]
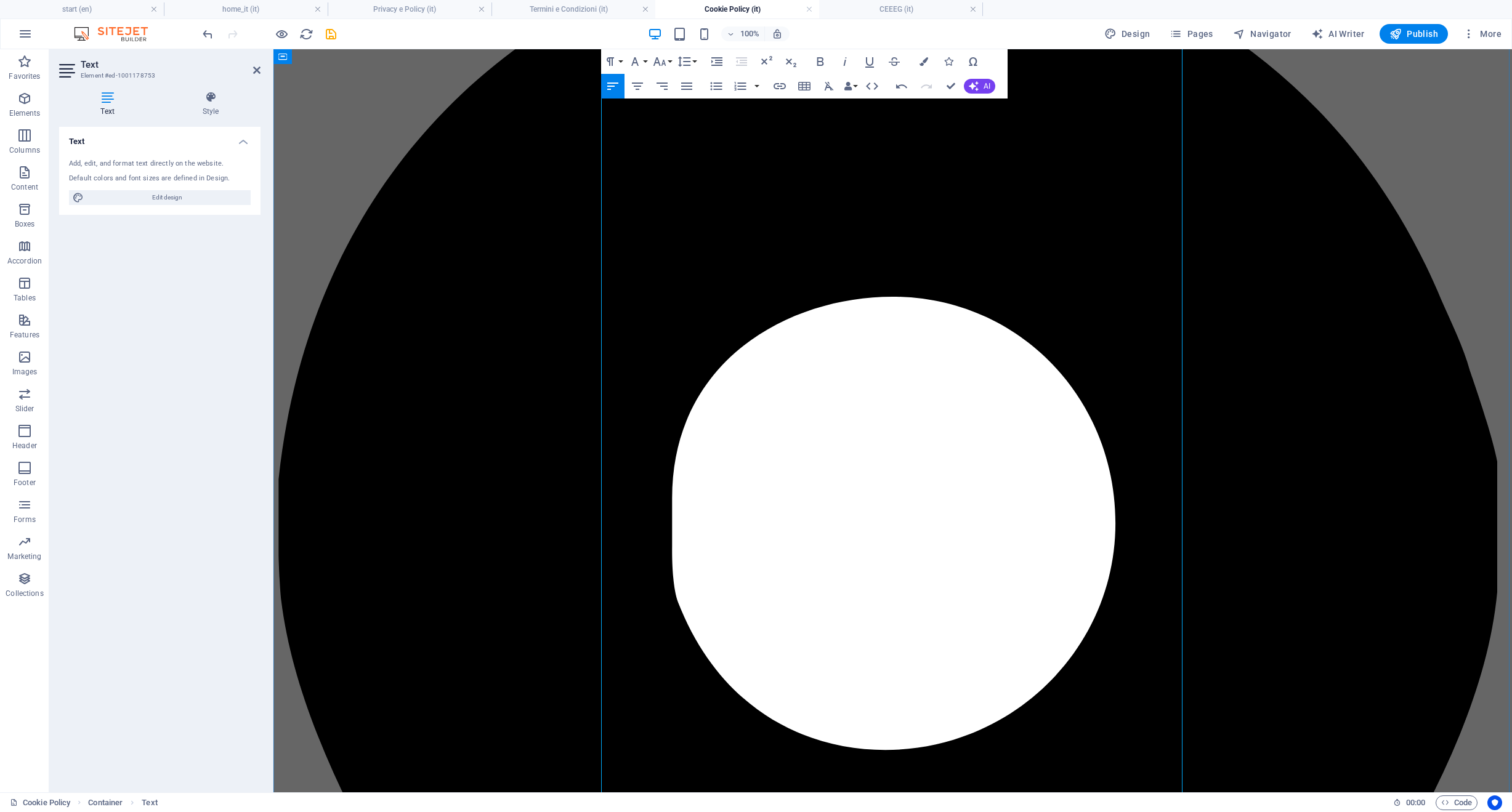
drag, startPoint x: 683, startPoint y: 426, endPoint x: 540, endPoint y: 221, distance: 249.9
click at [714, 61] on icon "button" at bounding box center [716, 61] width 14 height 14
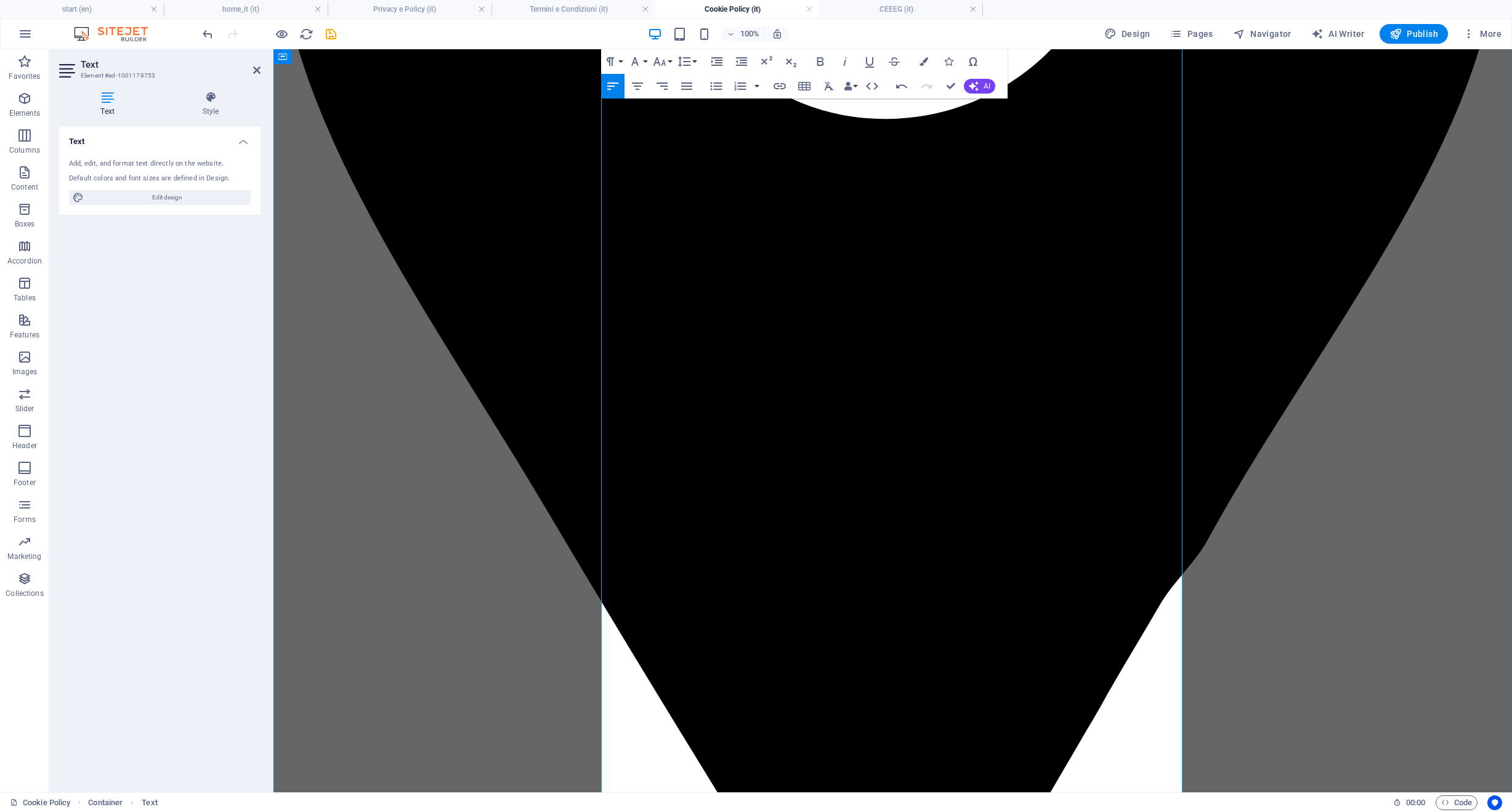
scroll to position [1094, 0]
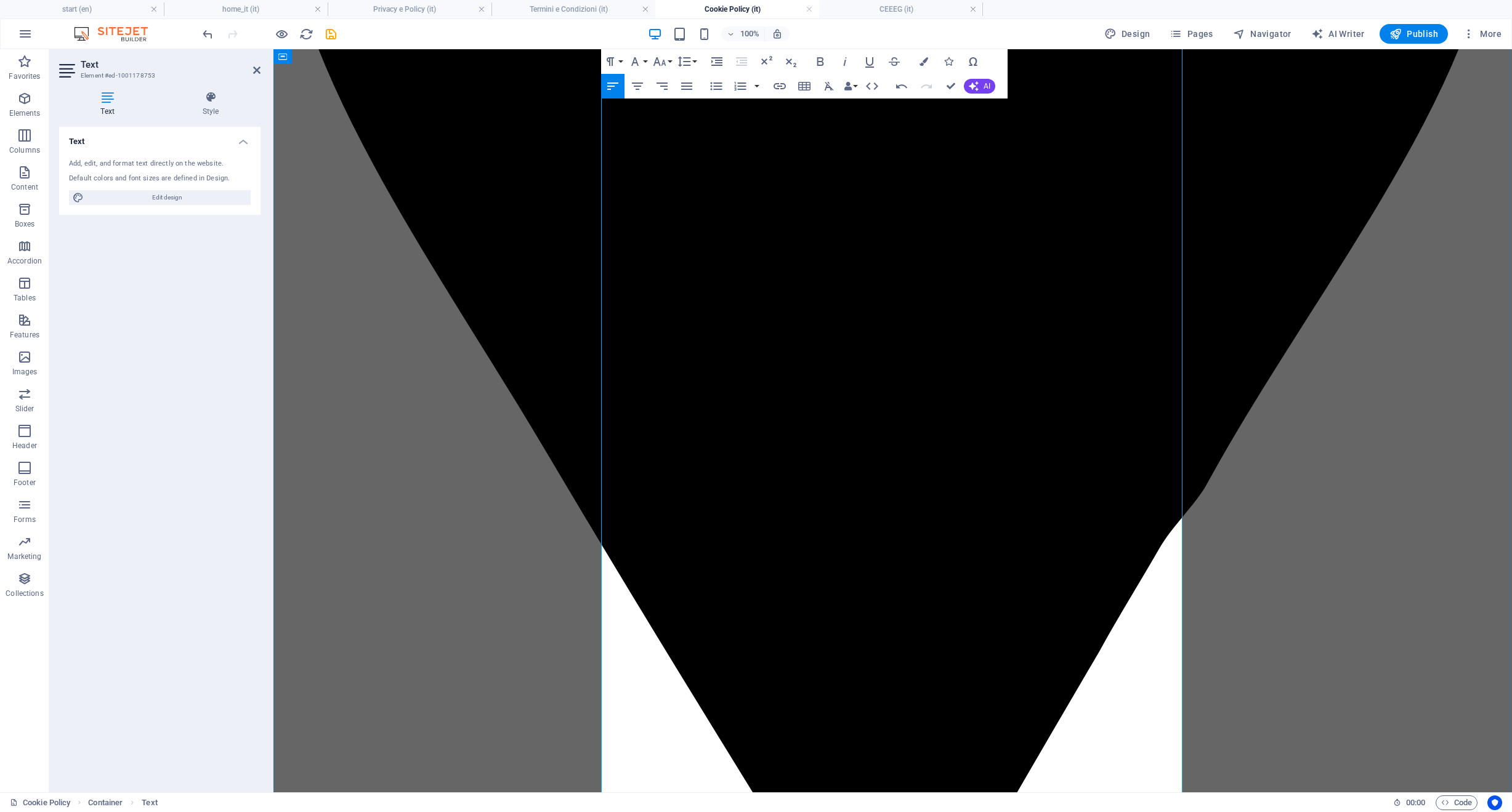
scroll to position [940, 0]
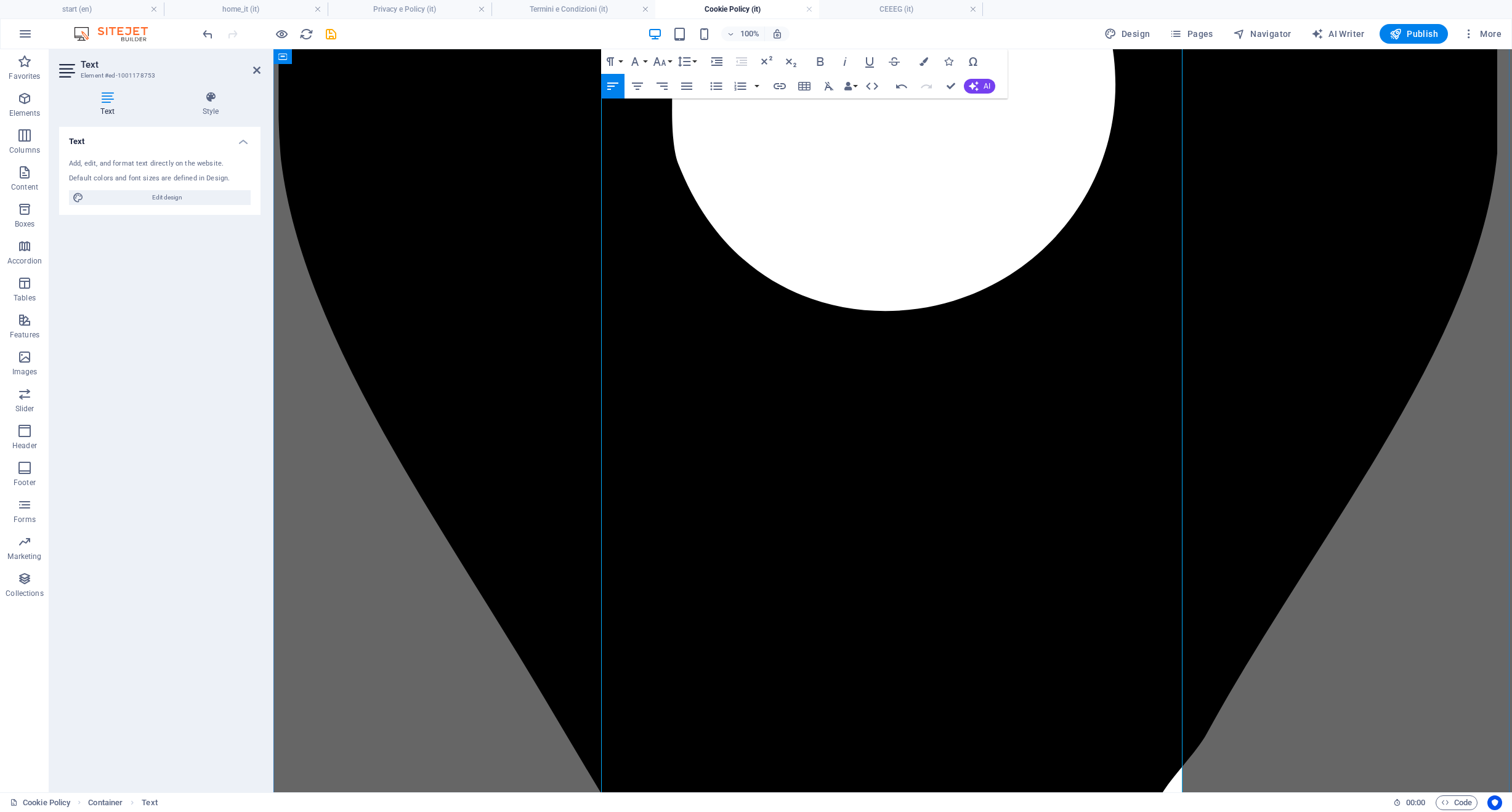
scroll to position [438, 0]
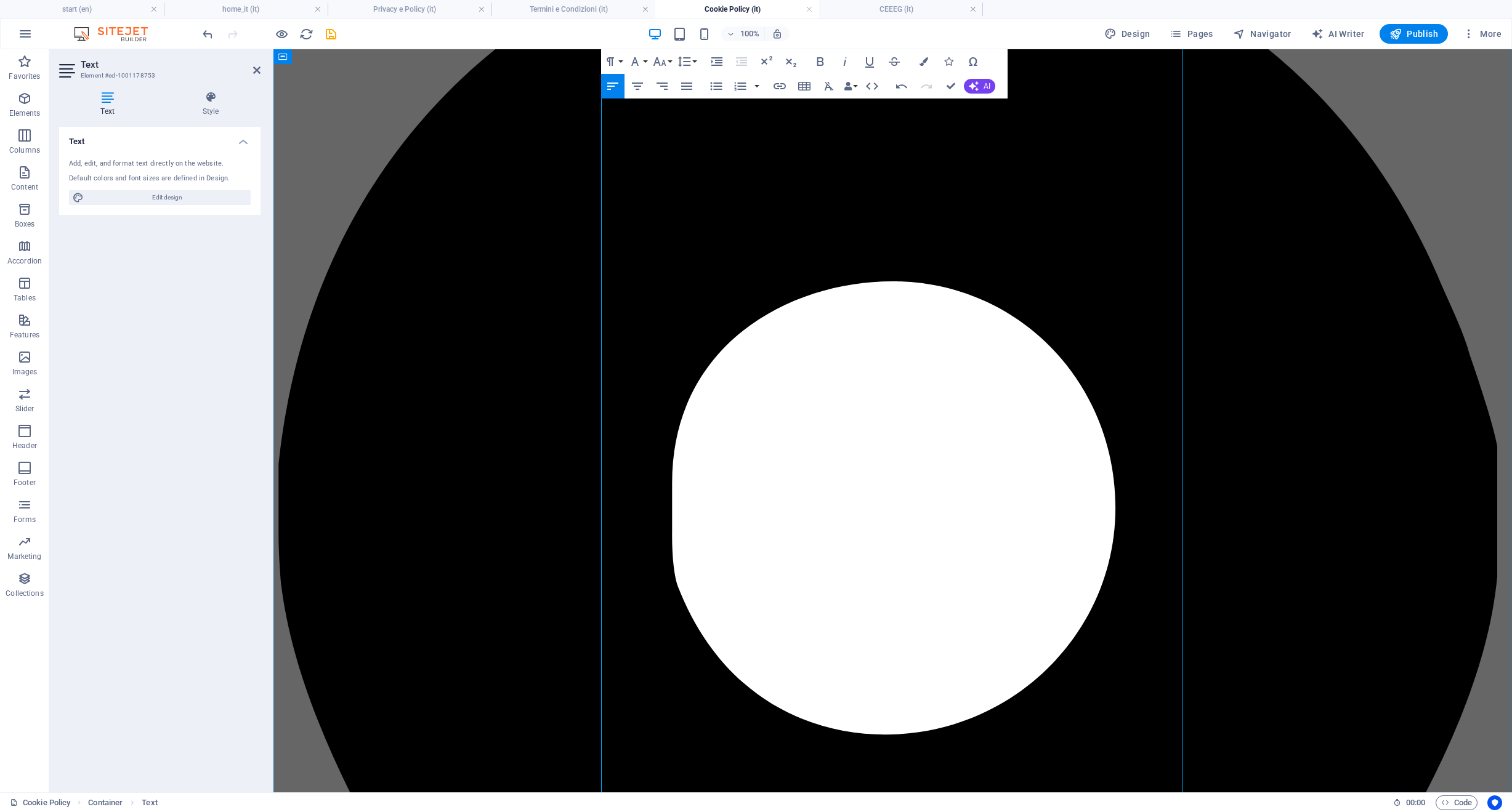
scroll to position [120, 0]
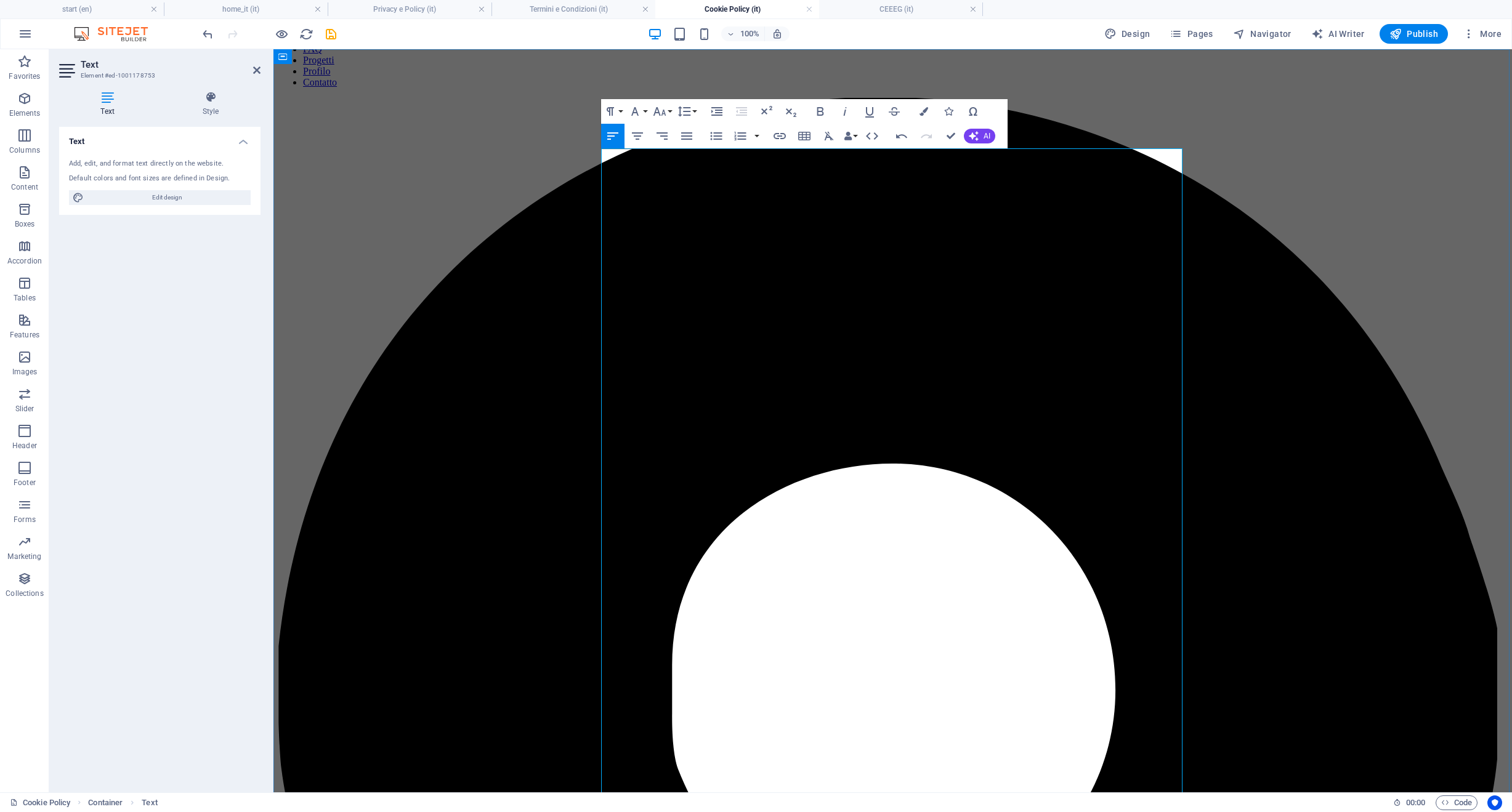
scroll to position [0, 0]
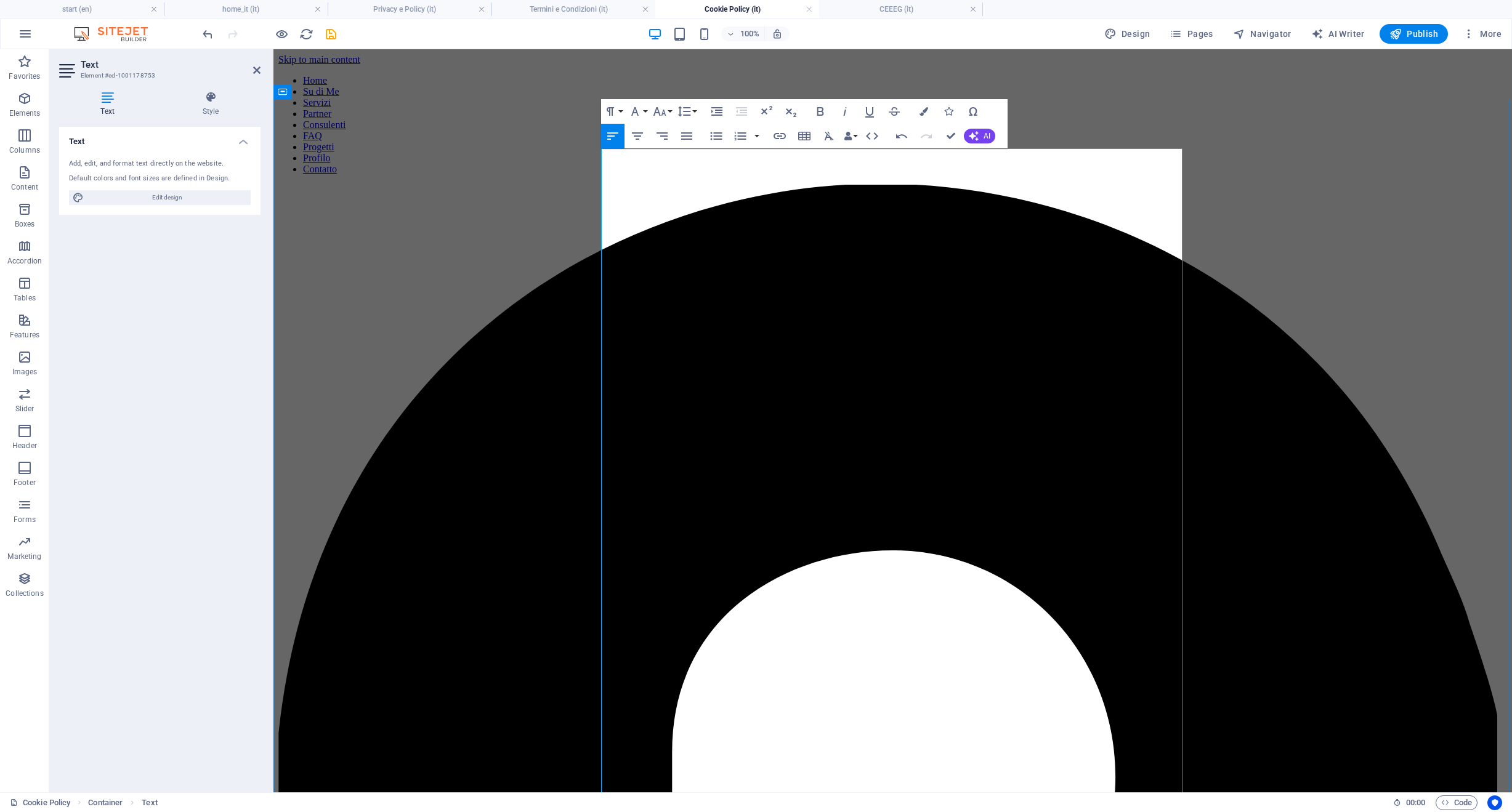
drag, startPoint x: 945, startPoint y: 153, endPoint x: 802, endPoint y: 155, distance: 143.0
click at [661, 107] on icon "button" at bounding box center [659, 111] width 14 height 14
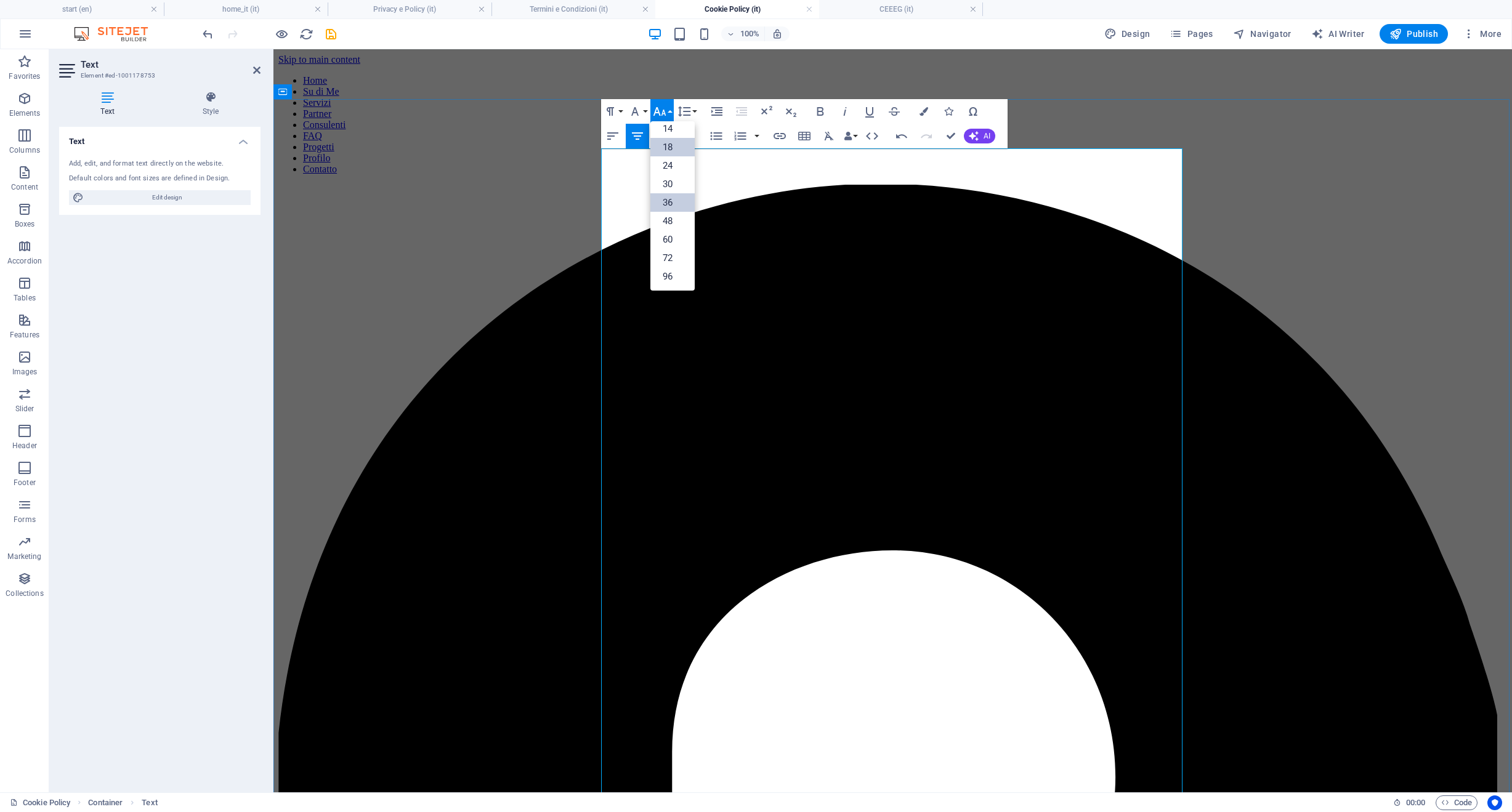
click at [670, 199] on link "36" at bounding box center [672, 202] width 44 height 19
drag, startPoint x: 928, startPoint y: 198, endPoint x: 816, endPoint y: 198, distance: 112.0
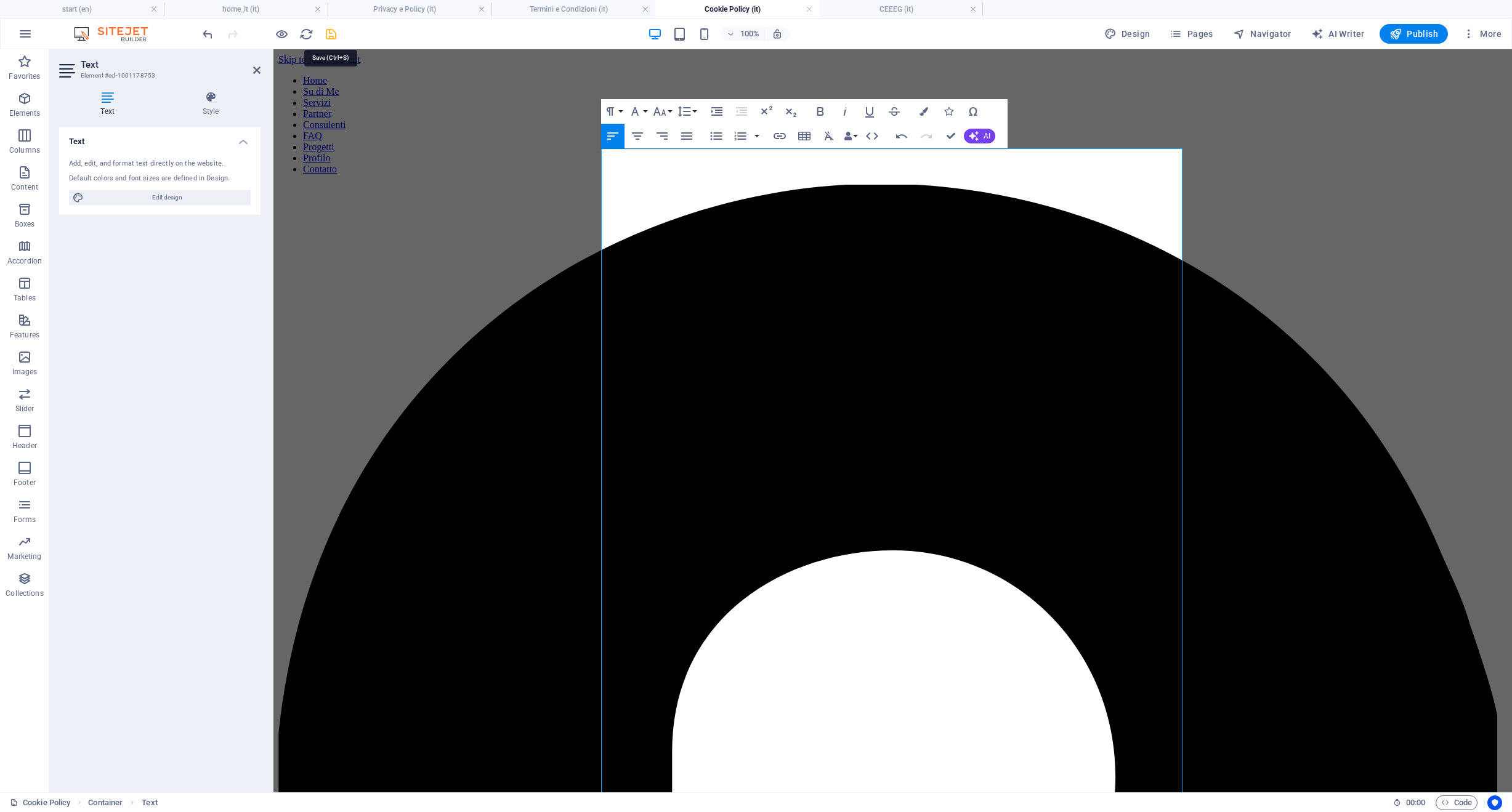
click at [335, 39] on icon "save" at bounding box center [331, 34] width 14 height 14
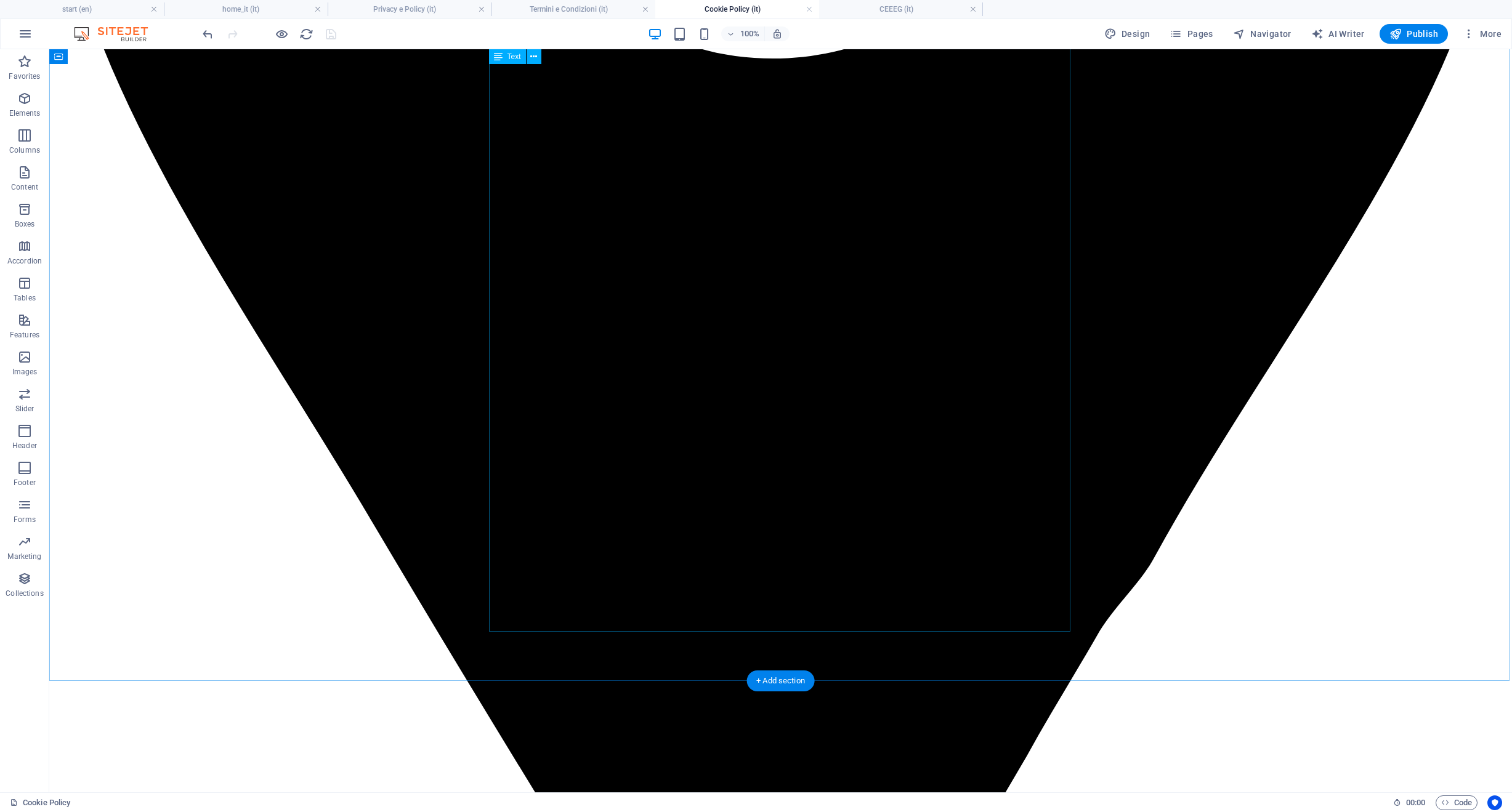
scroll to position [1099, 0]
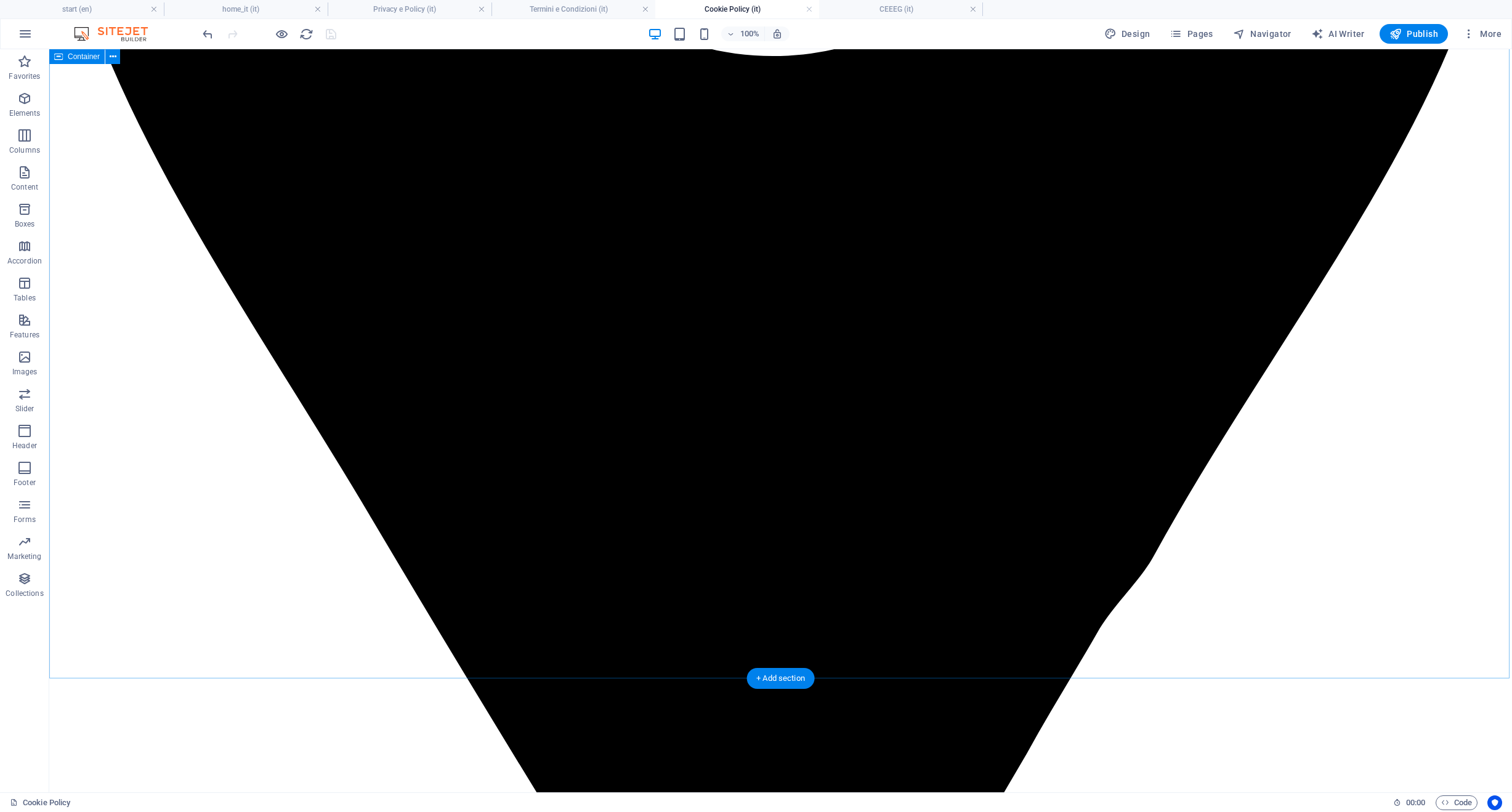
click at [810, 9] on link at bounding box center [809, 9] width 8 height 12
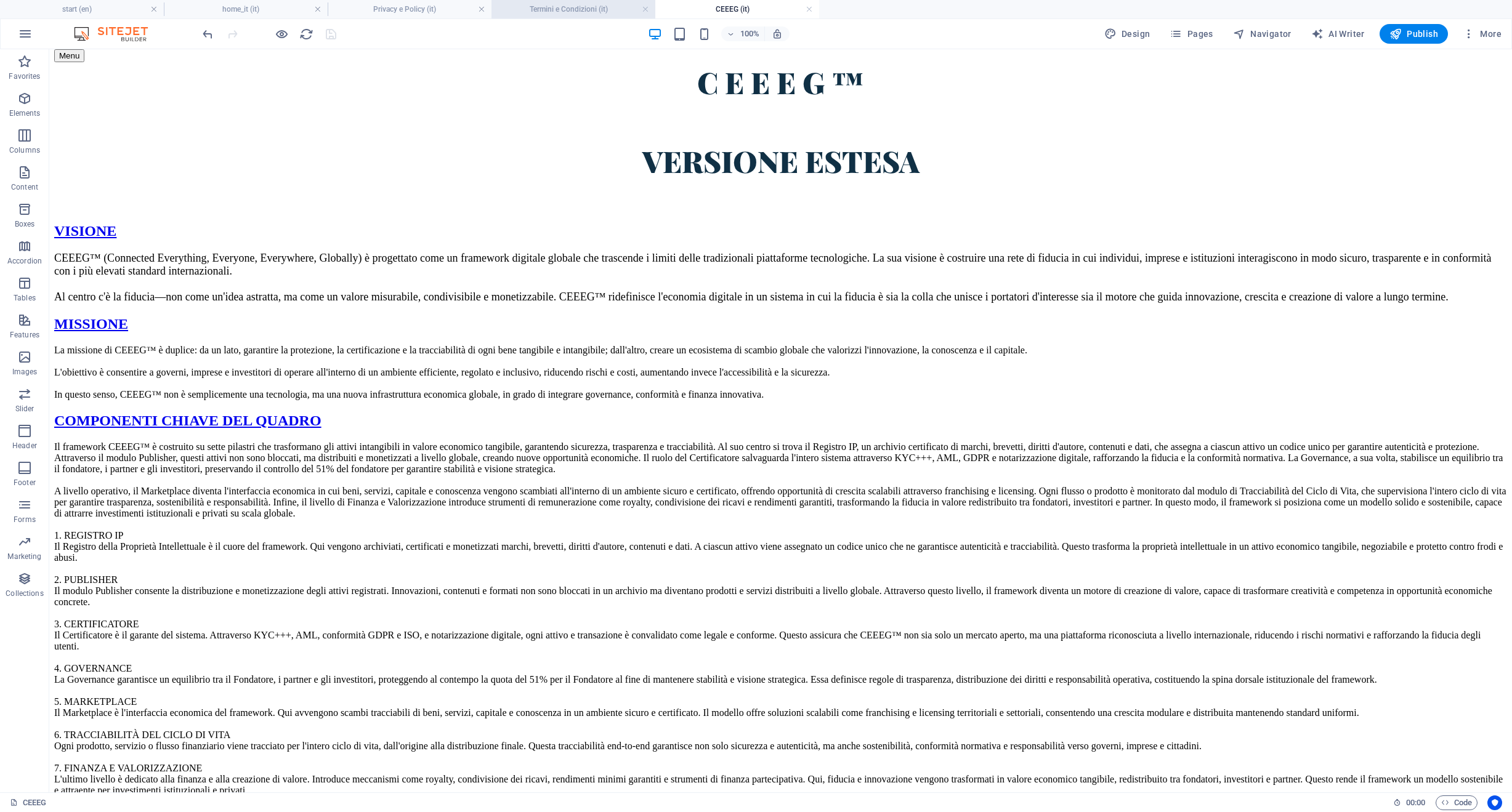
click at [588, 9] on h4 "Termini e Condizioni (it)" at bounding box center [573, 10] width 164 height 14
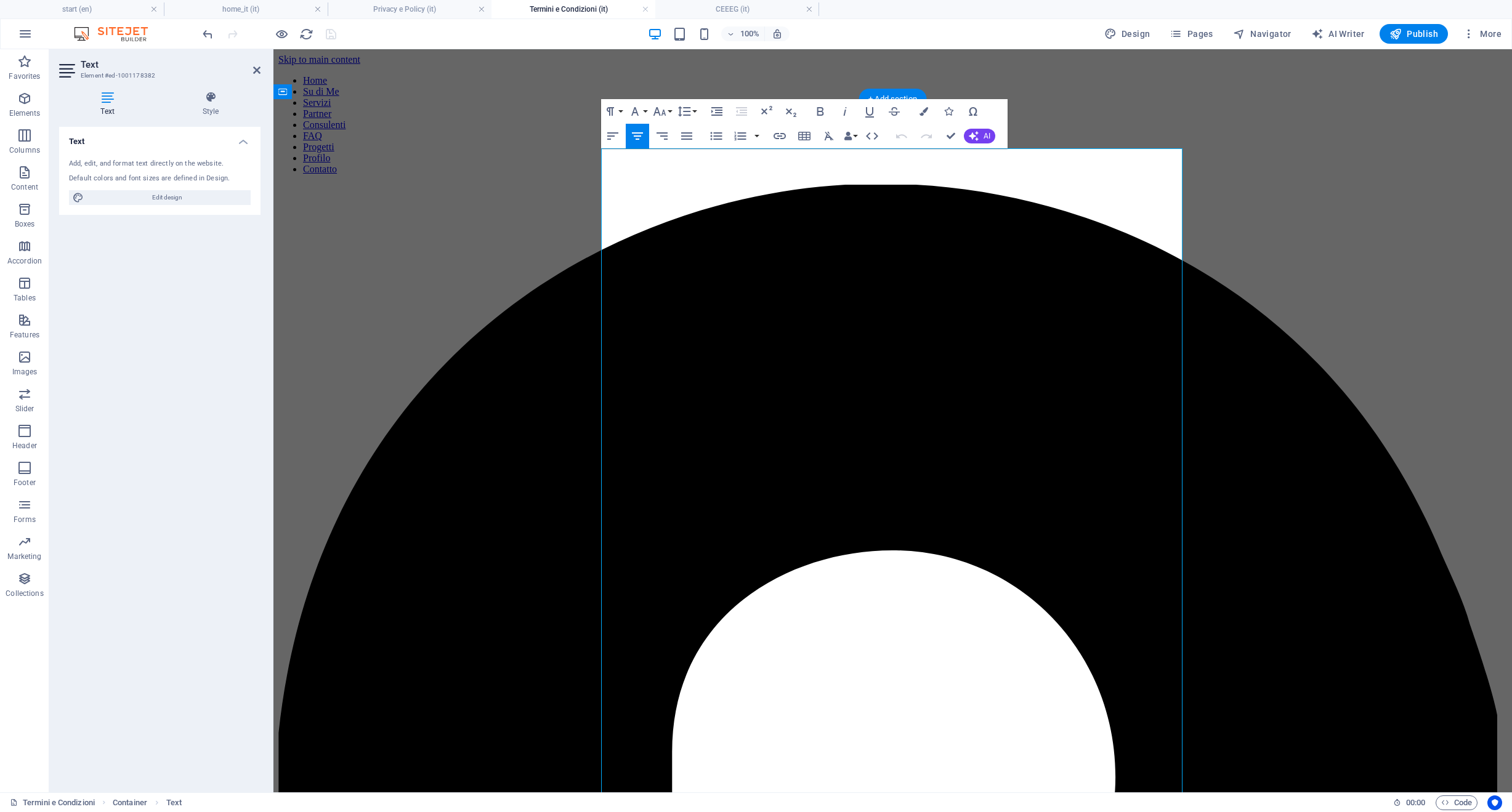
copy div "📑 Lorem & Ipsumdolor sitametconsect.adi Elit seddoe: 77 Tem 4108 Incidi ut lab …"
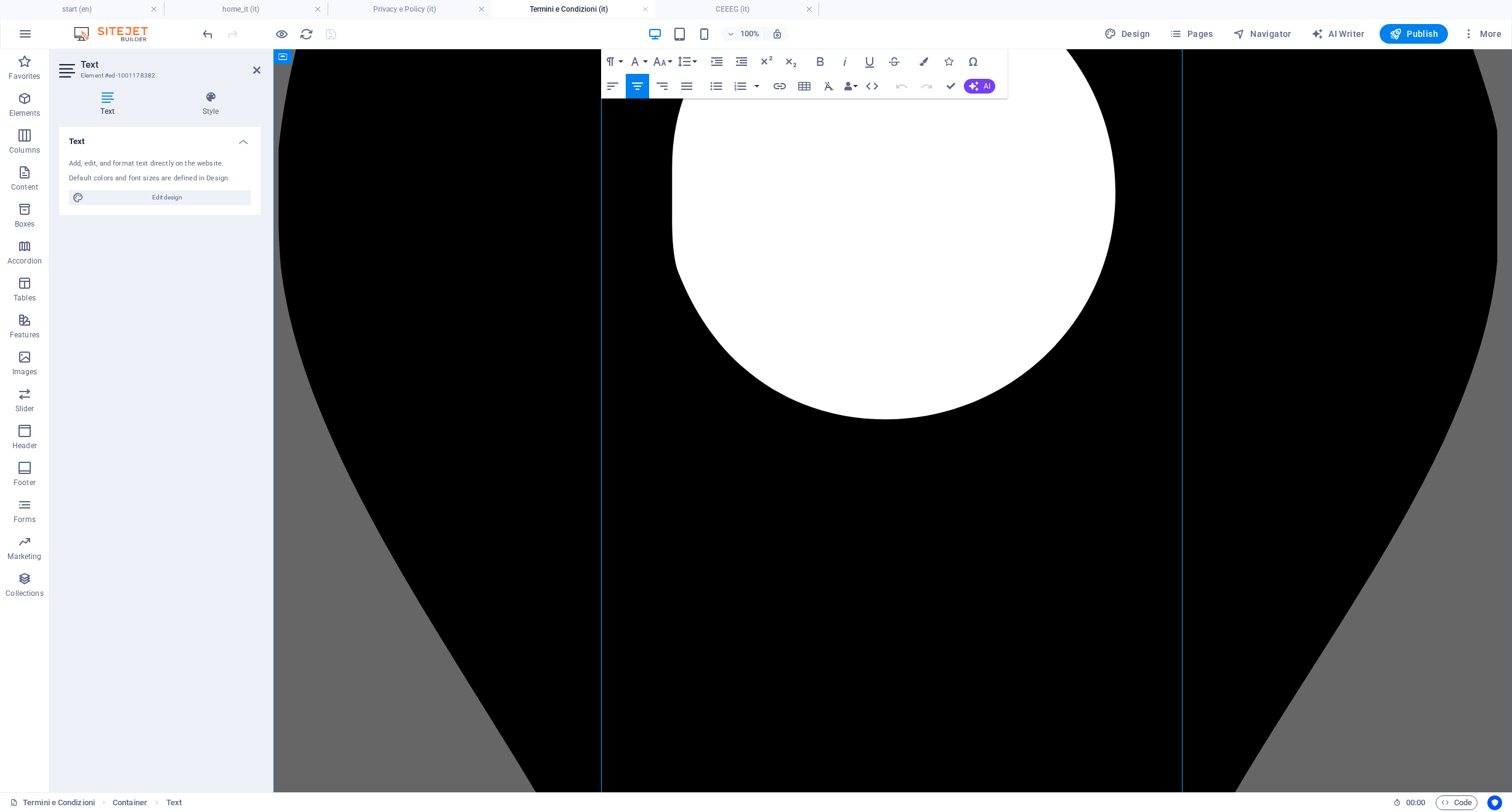
scroll to position [851, 0]
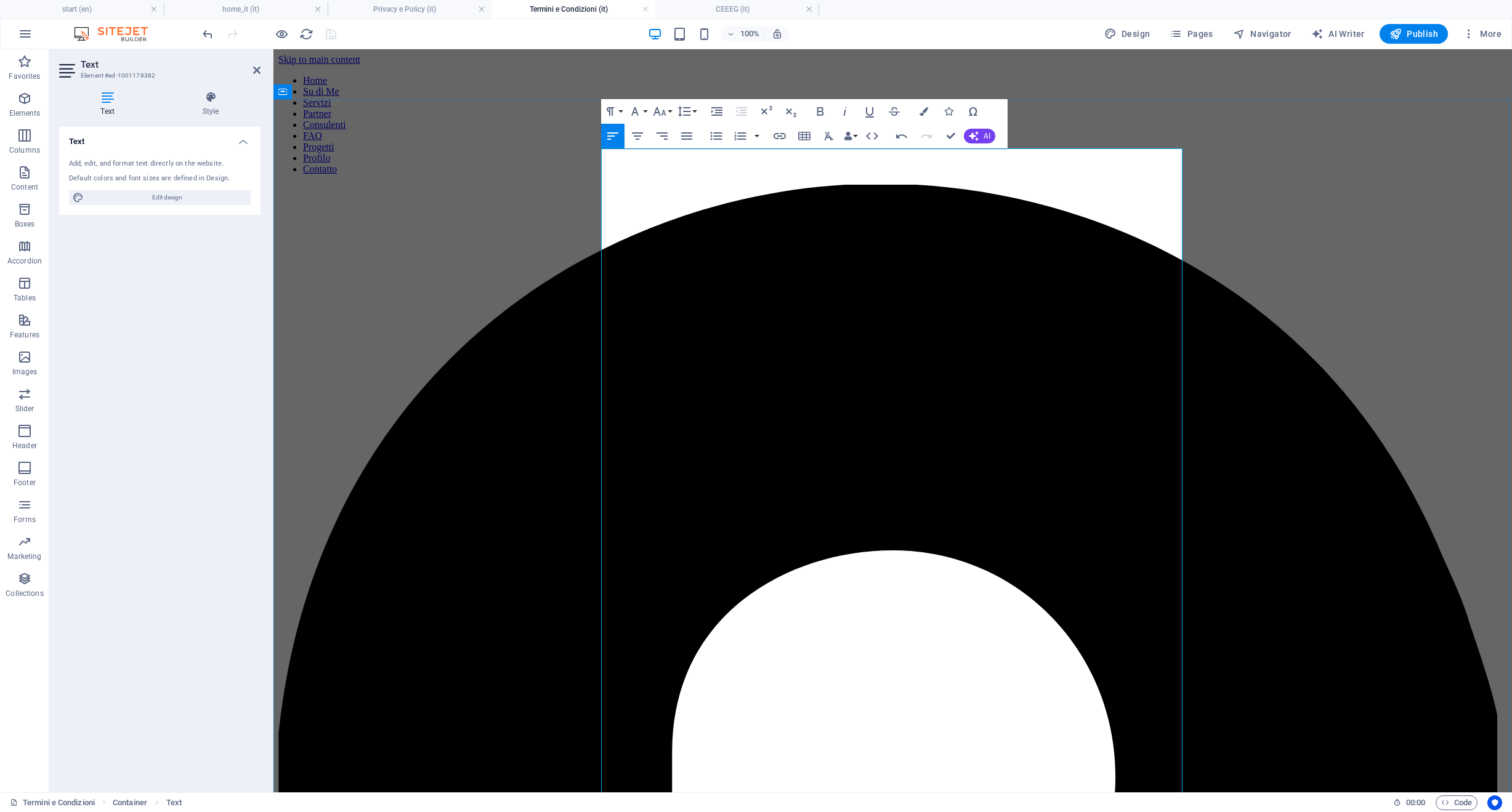
click at [666, 115] on icon "button" at bounding box center [659, 111] width 14 height 14
click at [679, 249] on link "18" at bounding box center [672, 246] width 44 height 19
drag, startPoint x: 752, startPoint y: 159, endPoint x: 563, endPoint y: 151, distance: 189.2
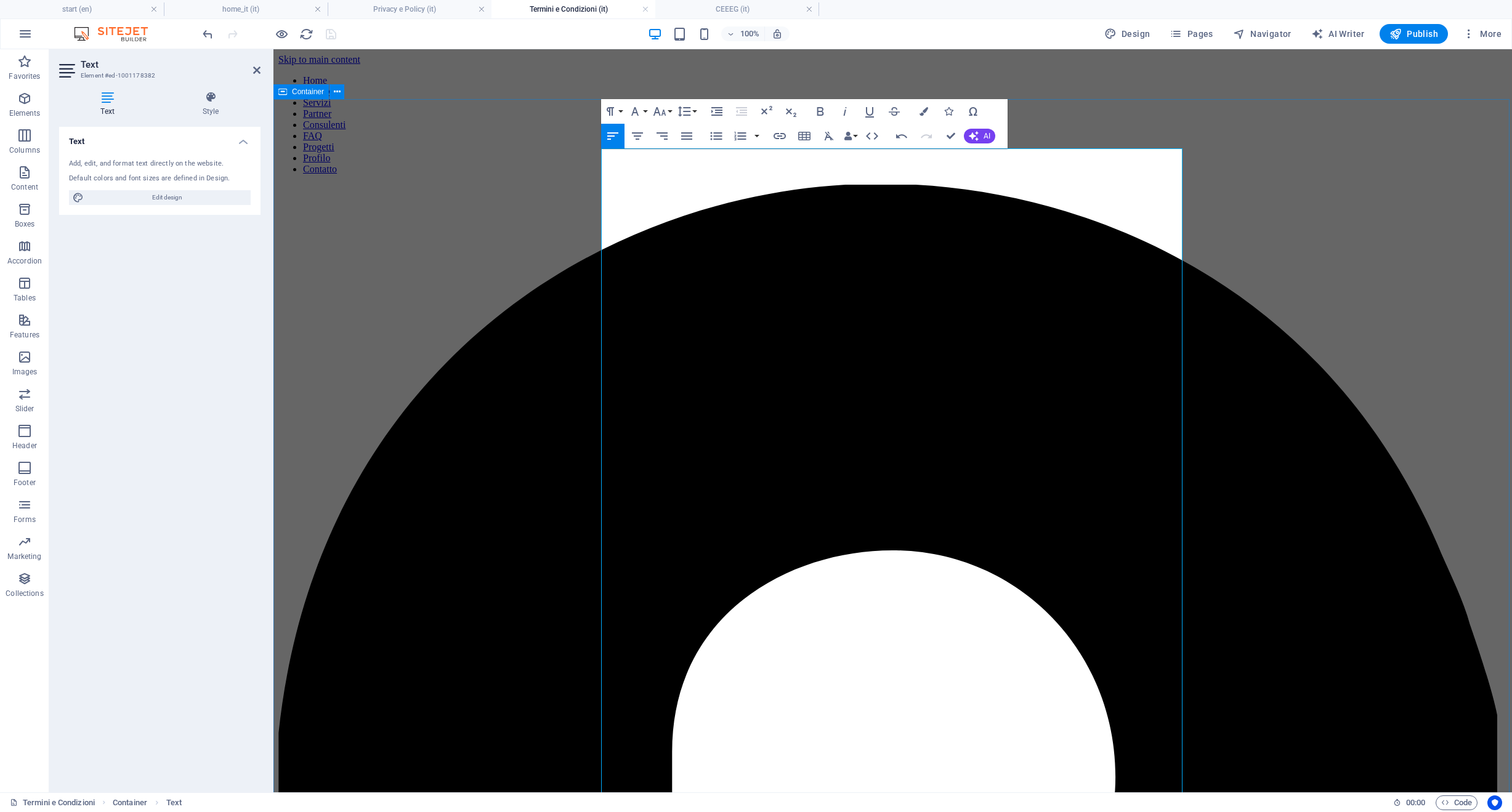
click at [660, 114] on icon "button" at bounding box center [659, 111] width 14 height 14
click at [671, 204] on link "36" at bounding box center [672, 202] width 44 height 19
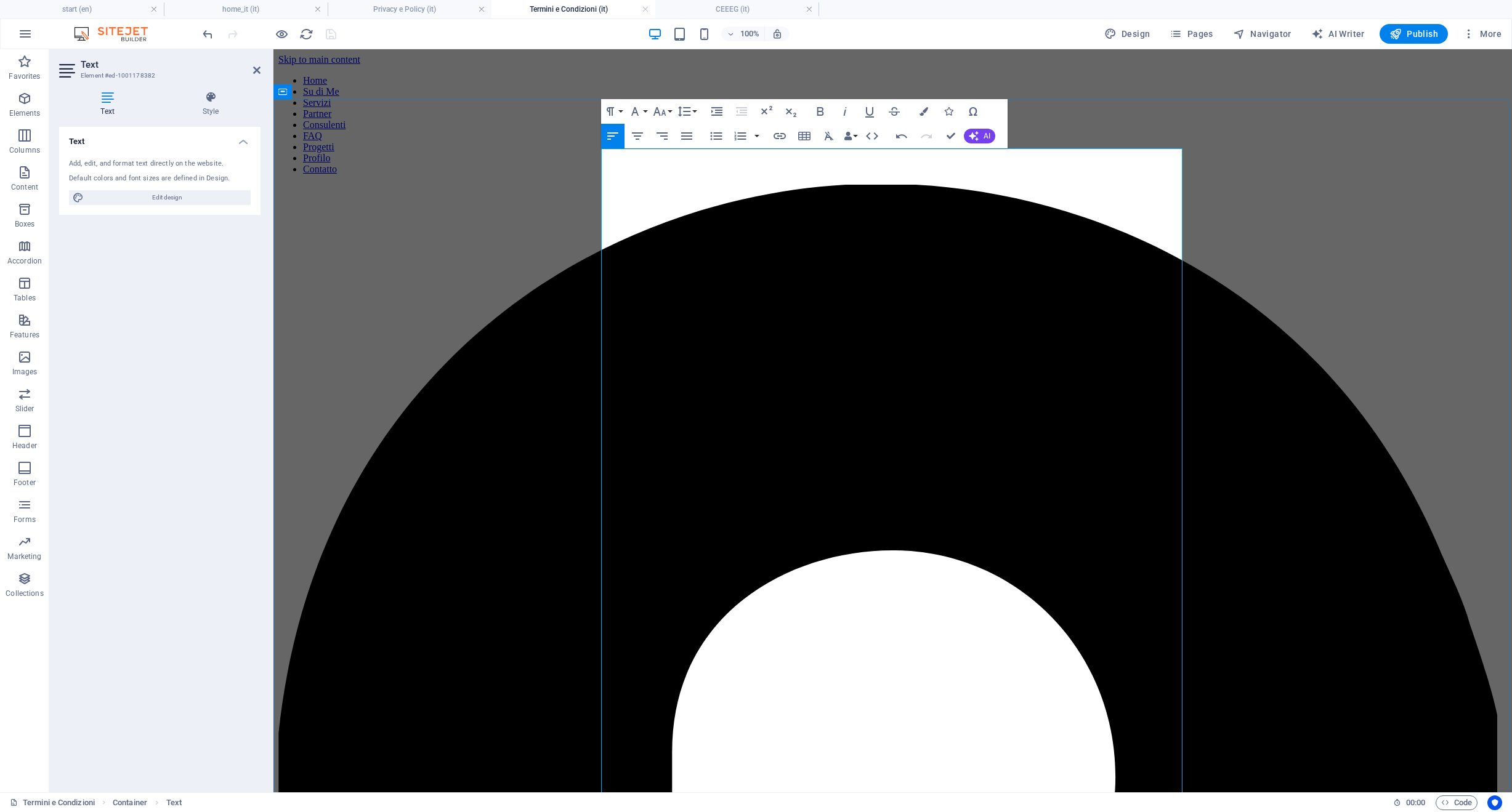
drag, startPoint x: 814, startPoint y: 211, endPoint x: 527, endPoint y: 156, distance: 292.2
click at [638, 139] on icon "button" at bounding box center [637, 136] width 11 height 8
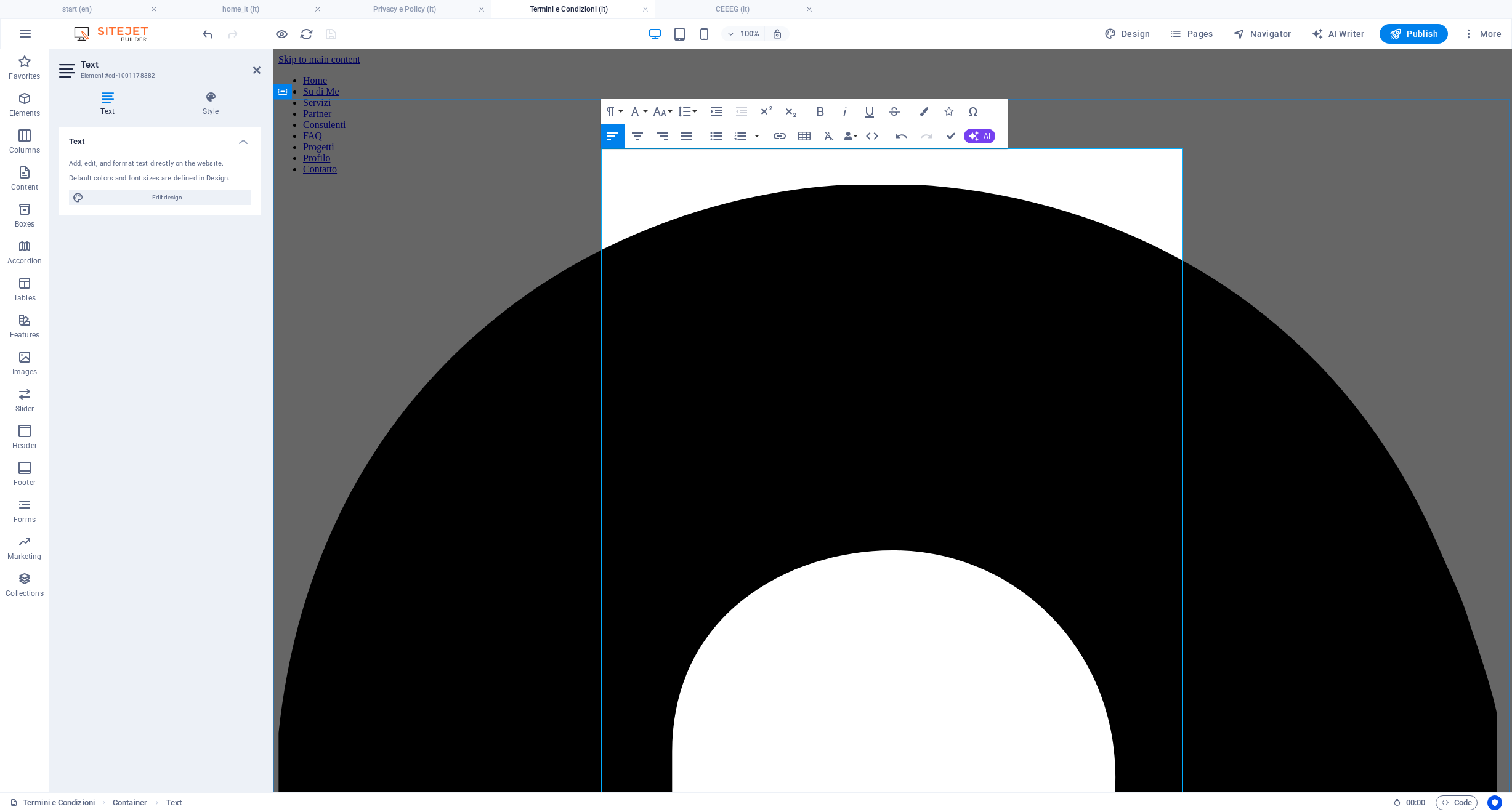
drag, startPoint x: 1044, startPoint y: 322, endPoint x: 554, endPoint y: 312, distance: 490.1
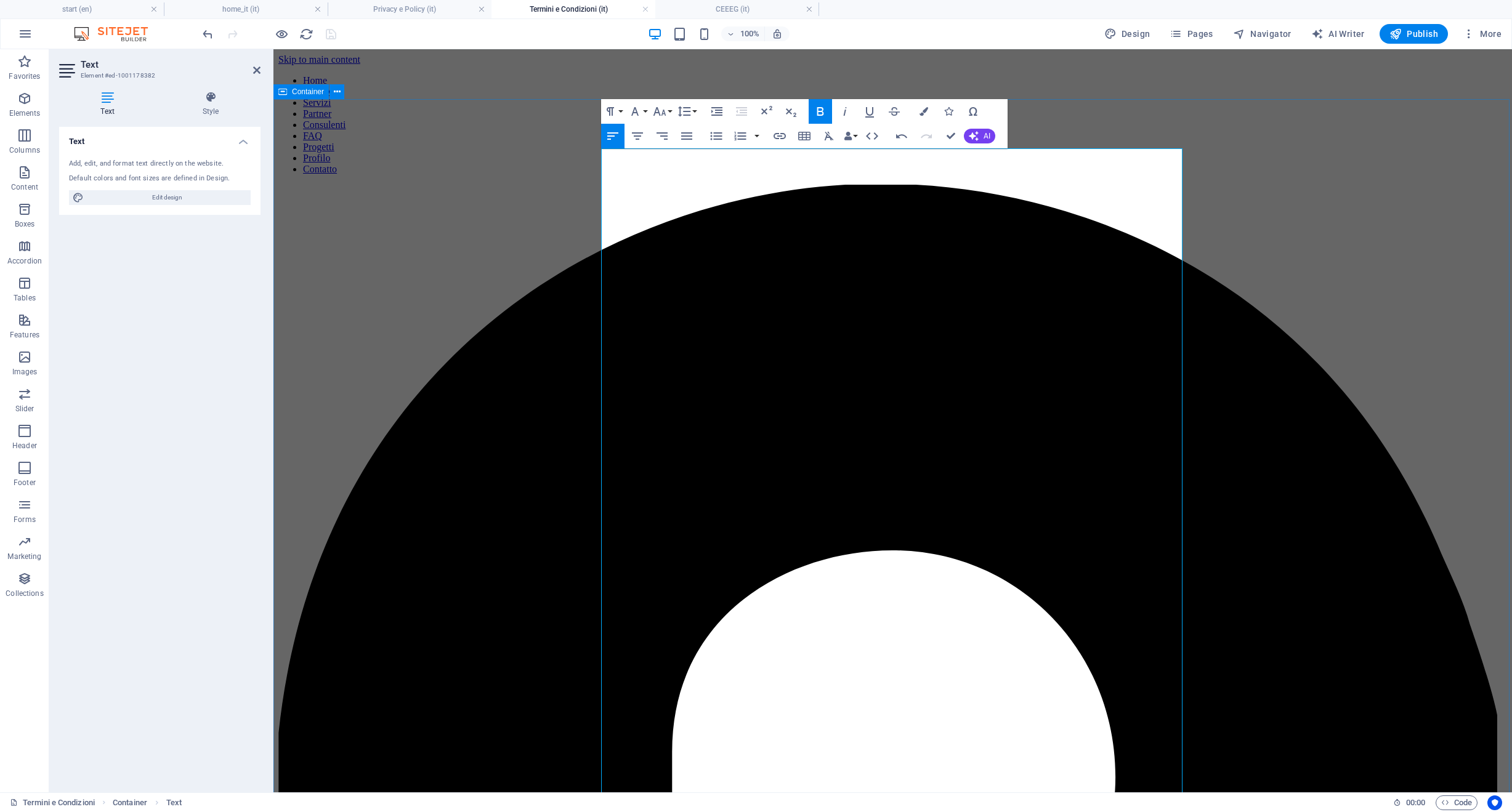
drag, startPoint x: 611, startPoint y: 311, endPoint x: 560, endPoint y: 311, distance: 51.0
click at [662, 111] on icon "button" at bounding box center [659, 111] width 14 height 14
click at [675, 203] on link "36" at bounding box center [672, 202] width 44 height 19
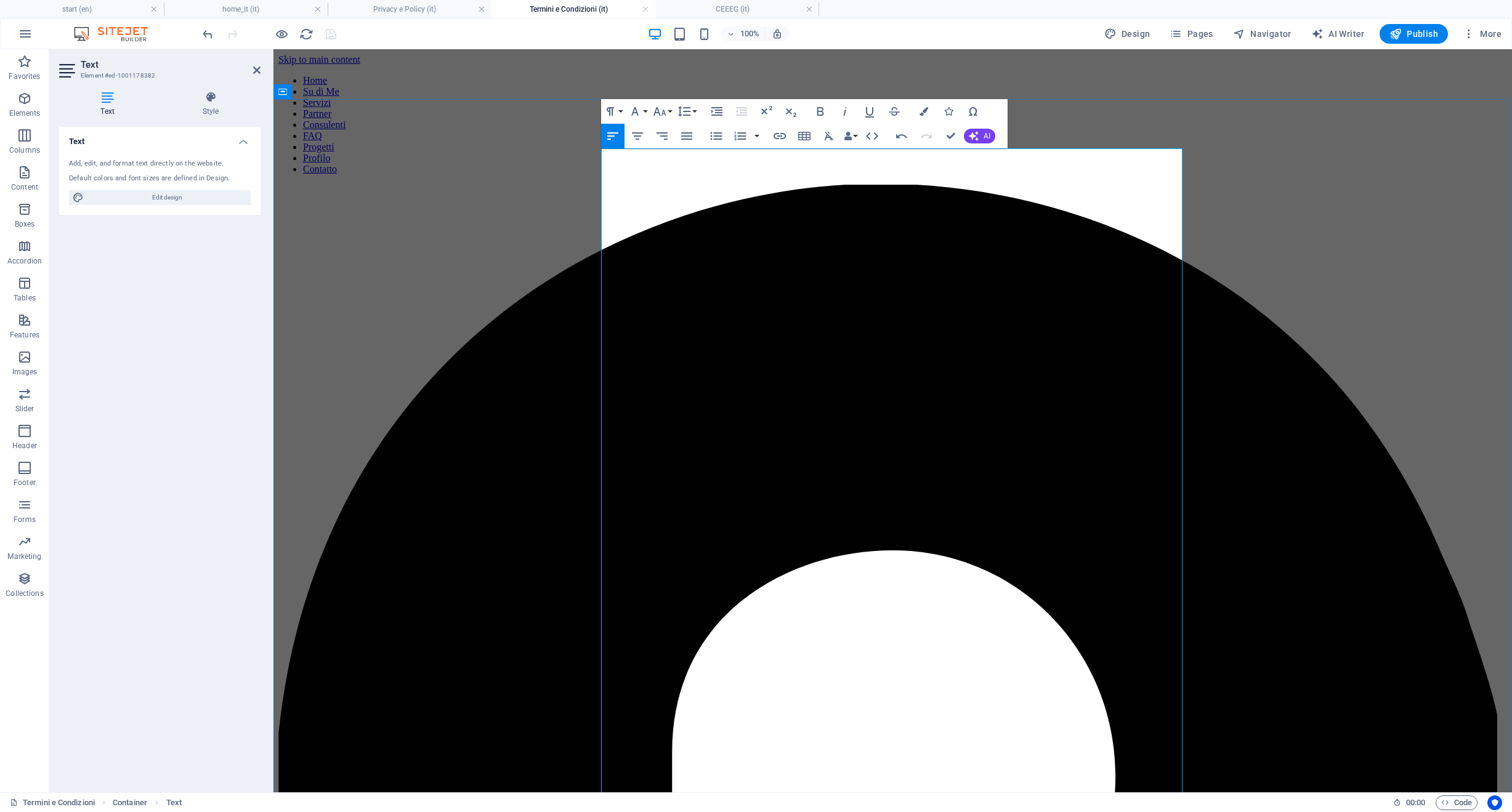
drag, startPoint x: 667, startPoint y: 413, endPoint x: 571, endPoint y: 411, distance: 96.0
click at [657, 114] on icon "button" at bounding box center [659, 111] width 14 height 14
drag, startPoint x: 669, startPoint y: 201, endPoint x: 392, endPoint y: 256, distance: 282.4
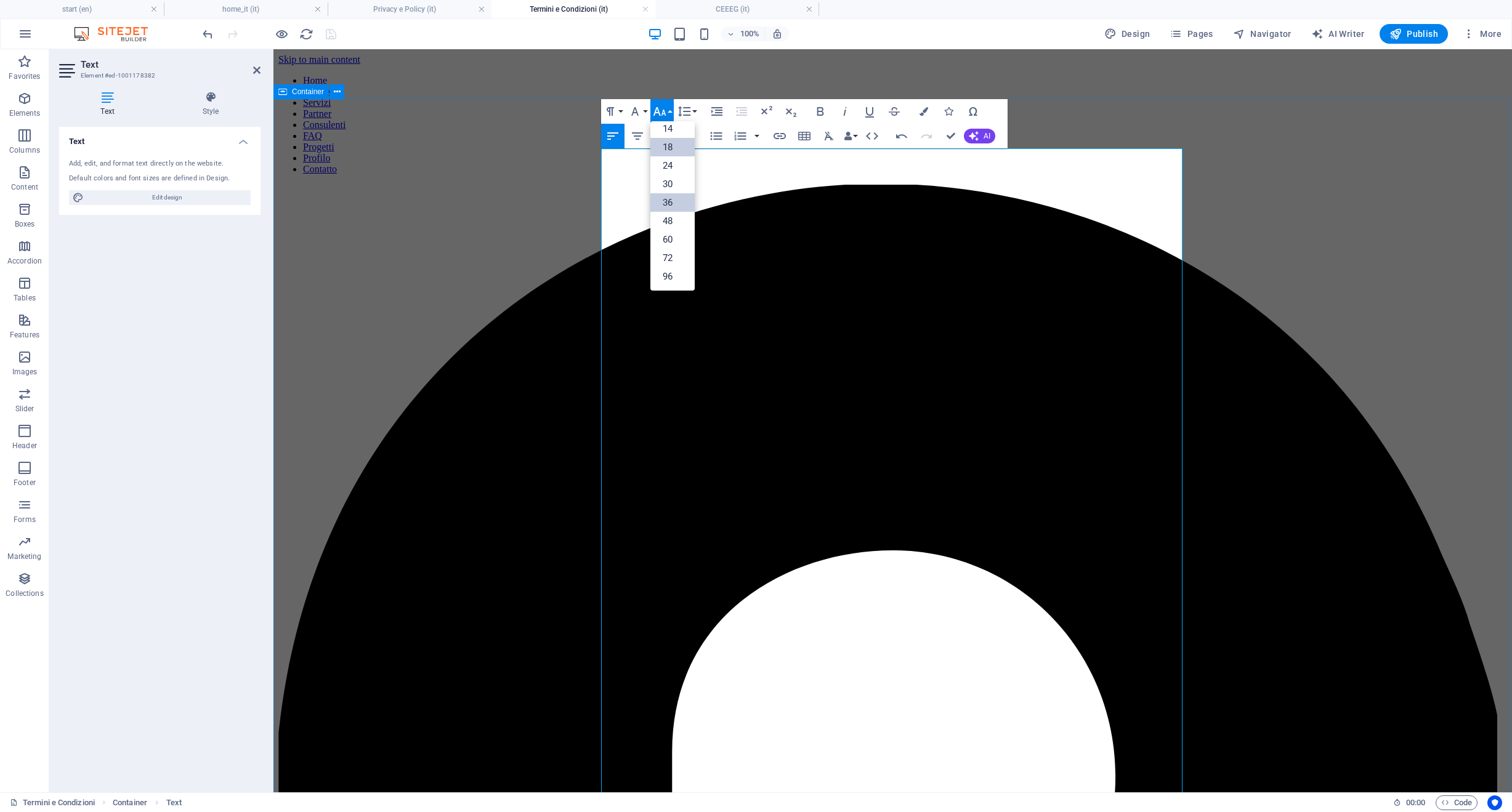
click at [669, 201] on link "36" at bounding box center [672, 202] width 44 height 19
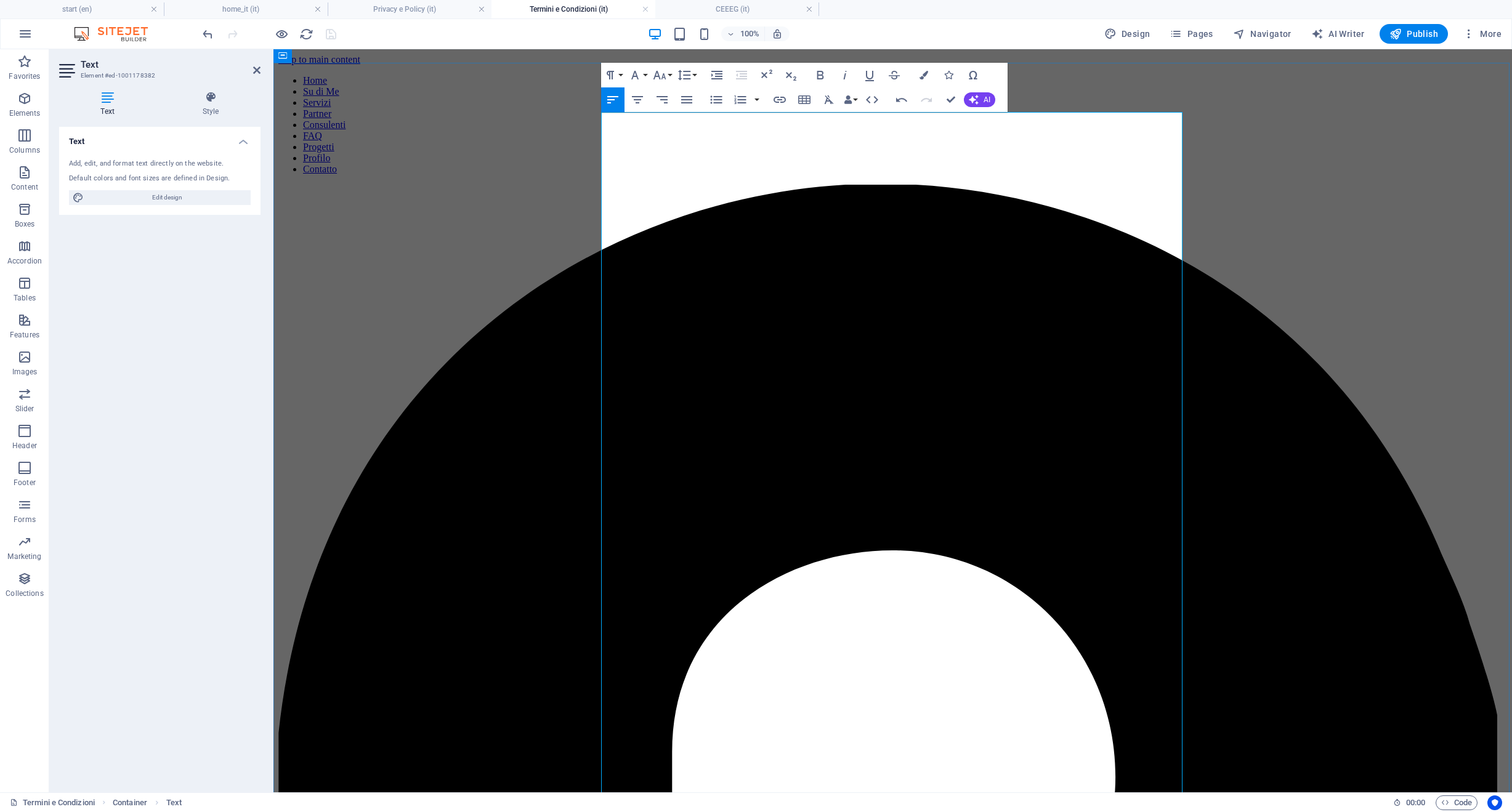
scroll to position [36, 0]
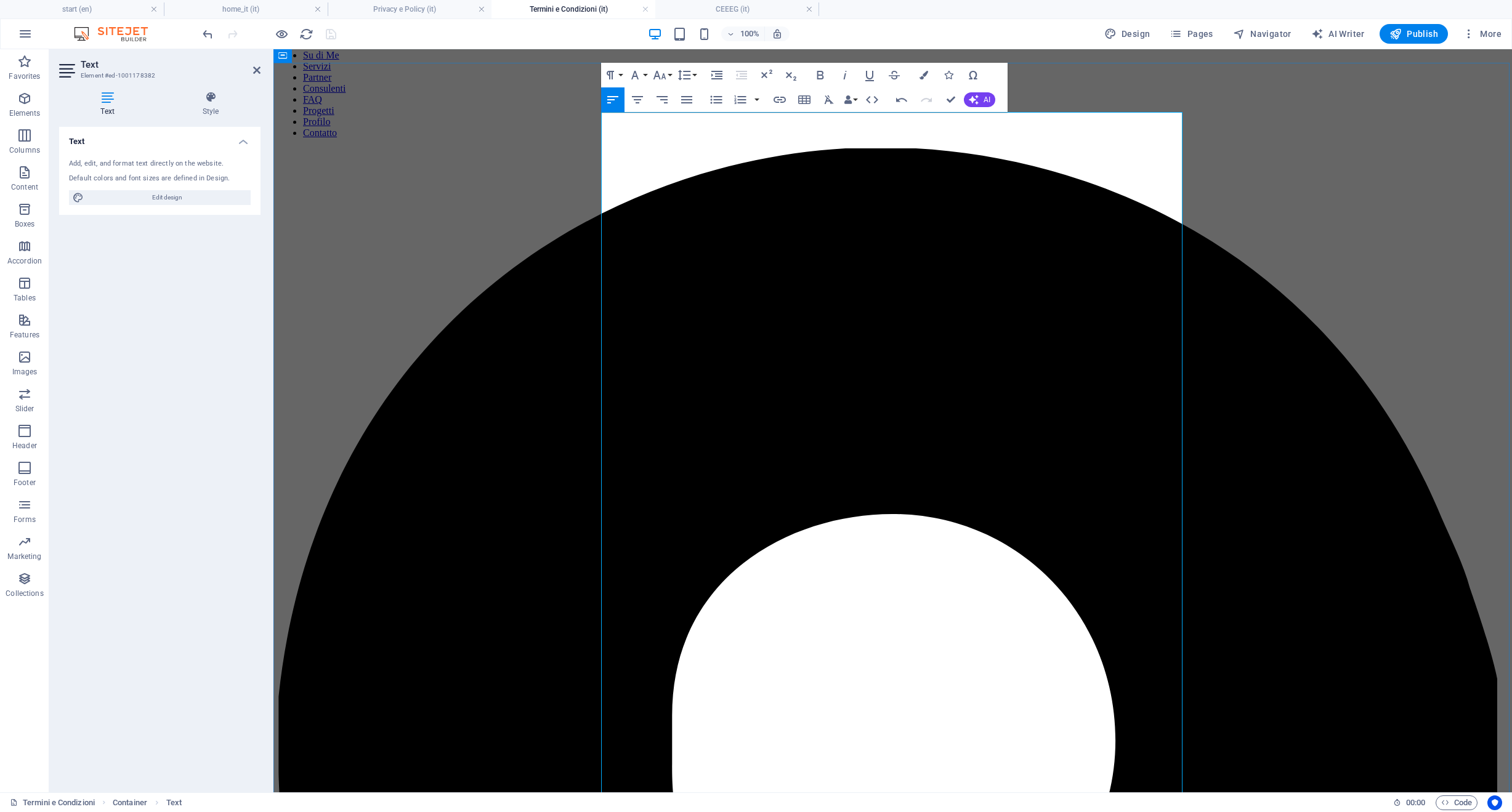
drag, startPoint x: 715, startPoint y: 619, endPoint x: 566, endPoint y: 615, distance: 149.1
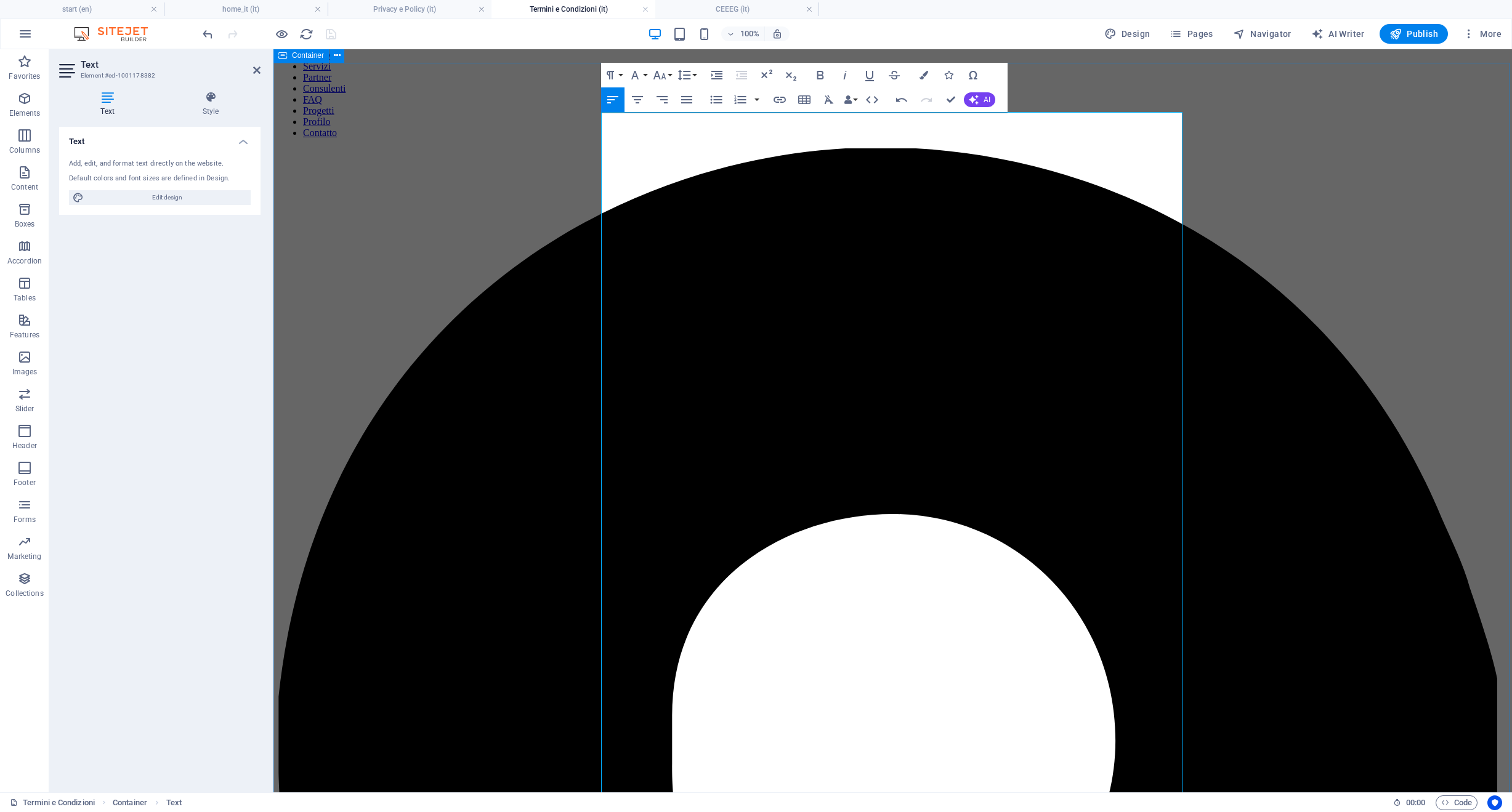
drag, startPoint x: 710, startPoint y: 623, endPoint x: 626, endPoint y: 575, distance: 96.7
click at [662, 65] on button "Font Size" at bounding box center [662, 75] width 23 height 25
drag, startPoint x: 667, startPoint y: 167, endPoint x: 430, endPoint y: 283, distance: 263.9
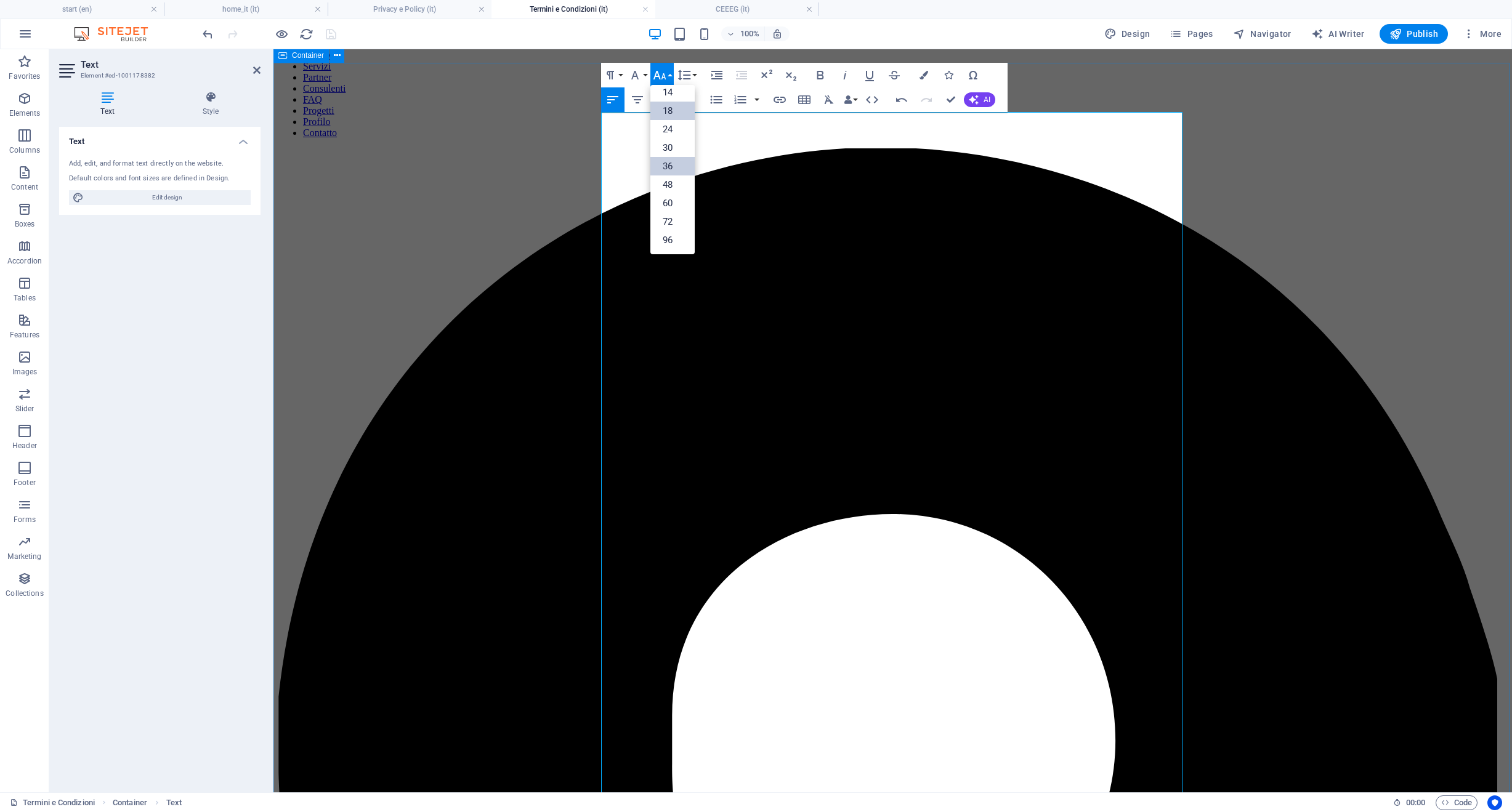
click at [667, 167] on link "36" at bounding box center [672, 166] width 44 height 19
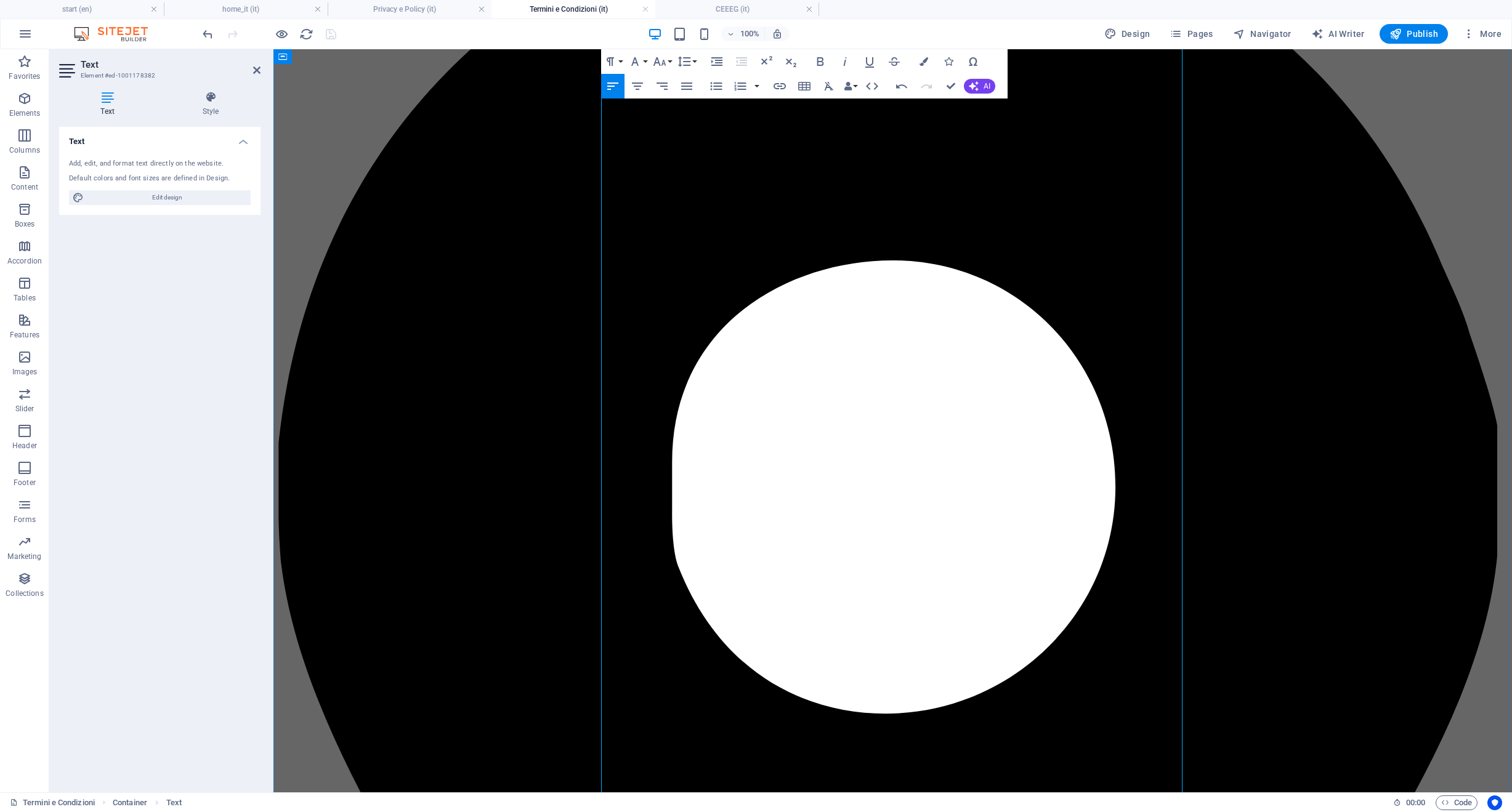
drag, startPoint x: 803, startPoint y: 498, endPoint x: 590, endPoint y: 439, distance: 221.0
click at [654, 58] on icon "button" at bounding box center [659, 61] width 14 height 14
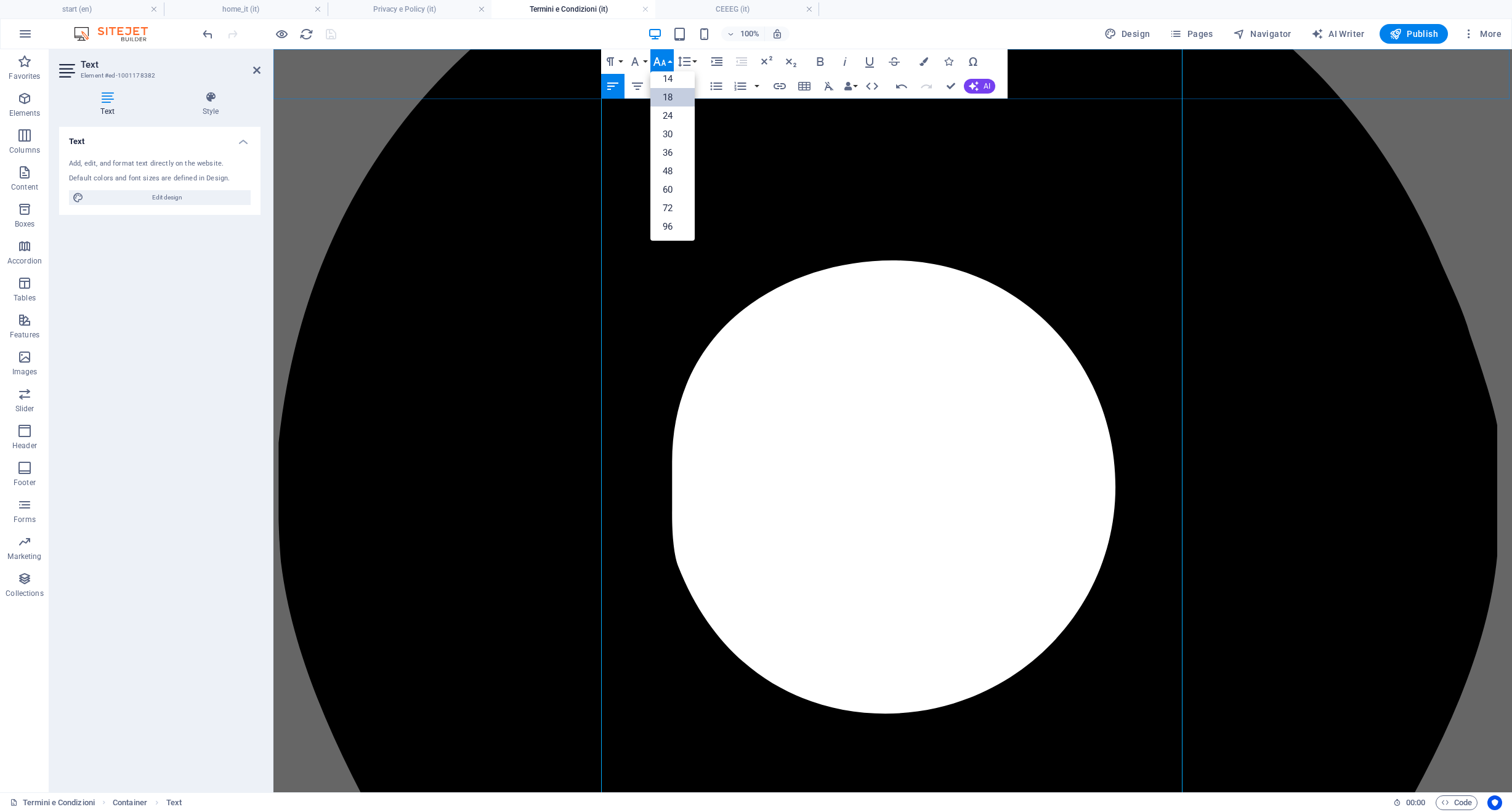
scroll to position [99, 0]
click at [663, 151] on link "36" at bounding box center [672, 153] width 44 height 19
